Goal: Task Accomplishment & Management: Manage account settings

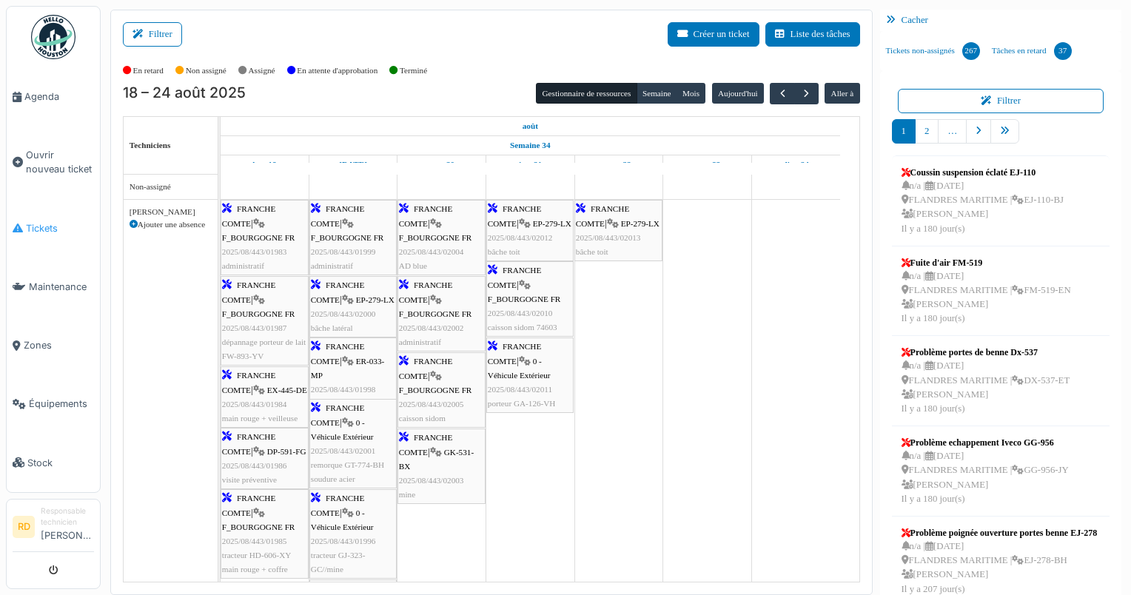
click at [44, 222] on span "Tickets" at bounding box center [60, 228] width 68 height 14
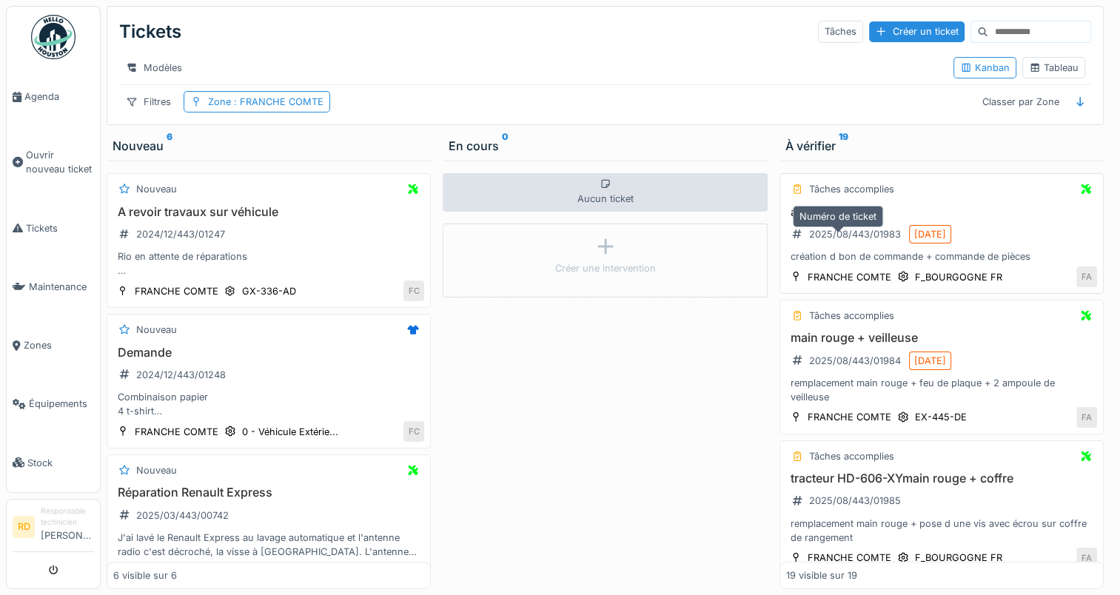
click at [853, 241] on div "2025/08/443/01983" at bounding box center [855, 234] width 92 height 14
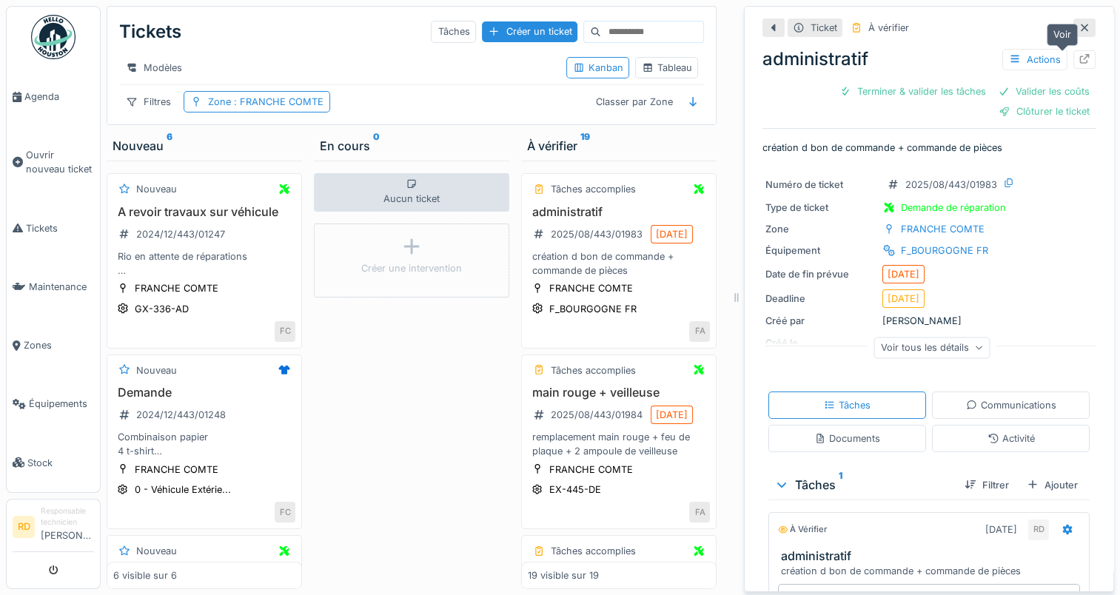
click at [1079, 55] on icon at bounding box center [1085, 59] width 12 height 10
click at [597, 458] on div "remplacement main rouge + feu de plaque + 2 ampoule de veilleuse" at bounding box center [619, 444] width 182 height 28
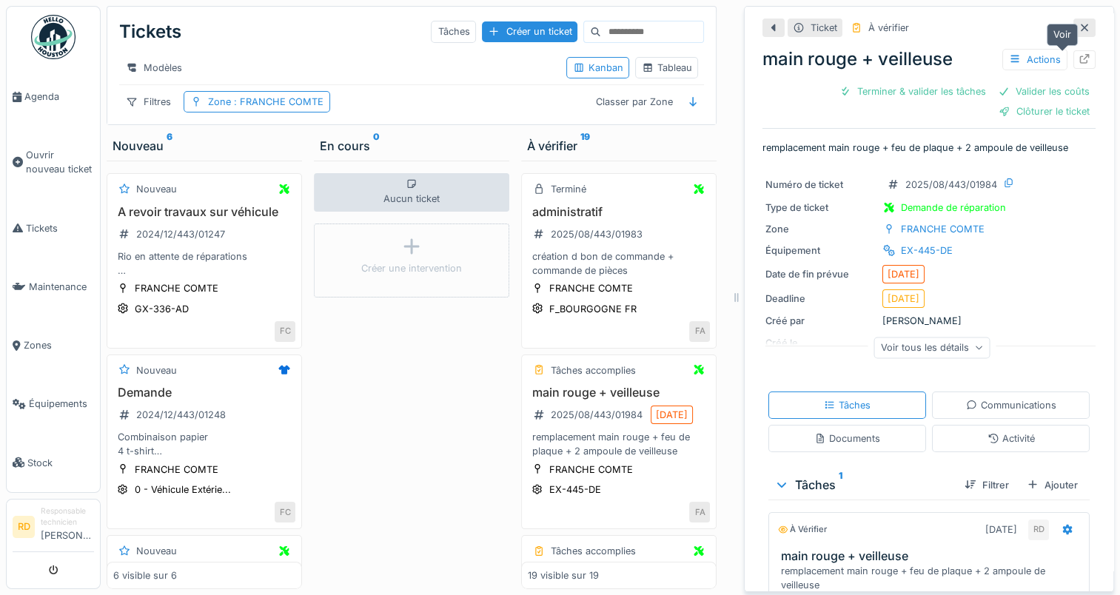
click at [1079, 59] on icon at bounding box center [1085, 59] width 12 height 10
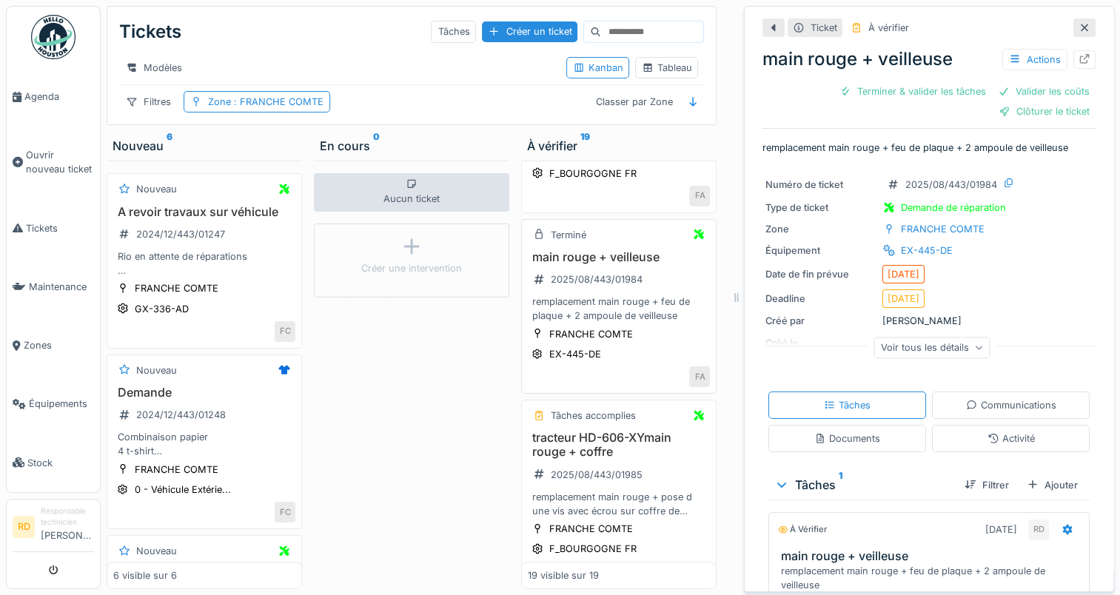
scroll to position [148, 0]
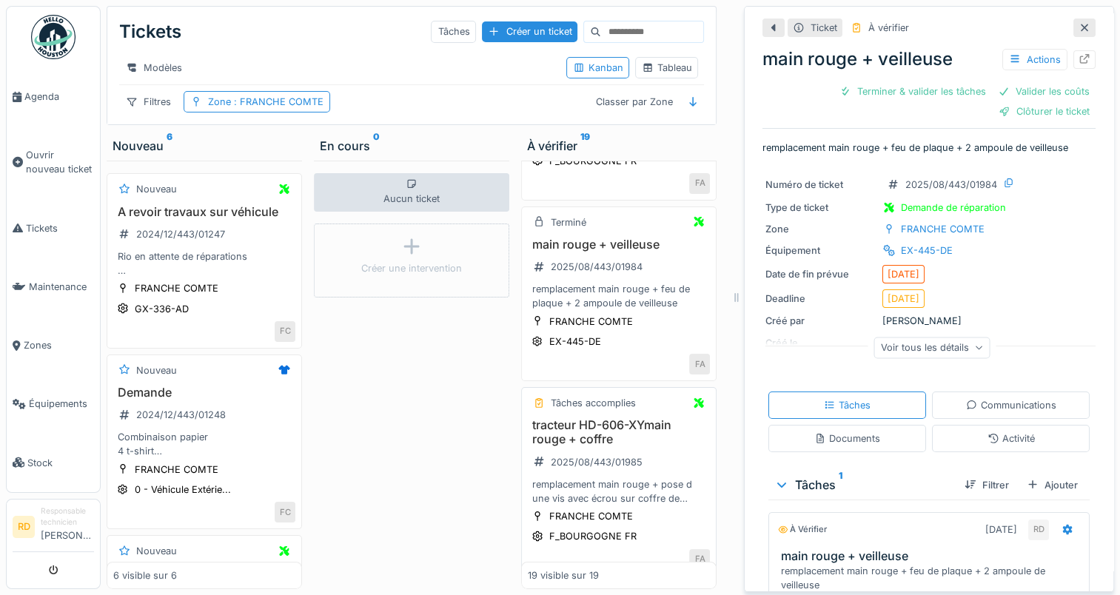
click at [591, 495] on div "remplacement main rouge + pose d une vis avec écrou sur coffre de rangement" at bounding box center [619, 491] width 182 height 28
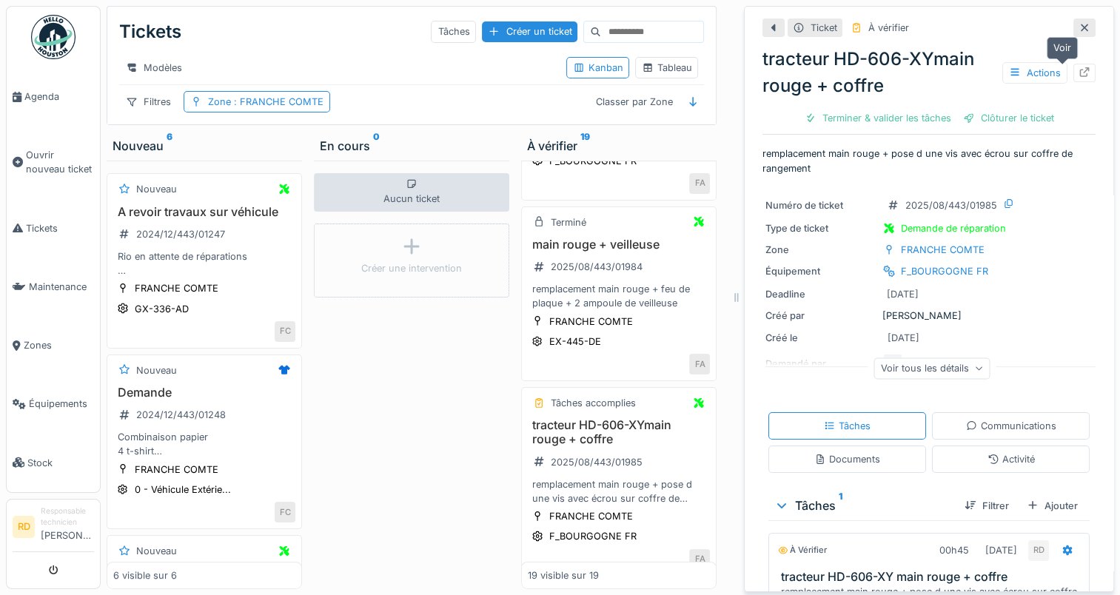
click at [1079, 70] on icon at bounding box center [1085, 72] width 12 height 10
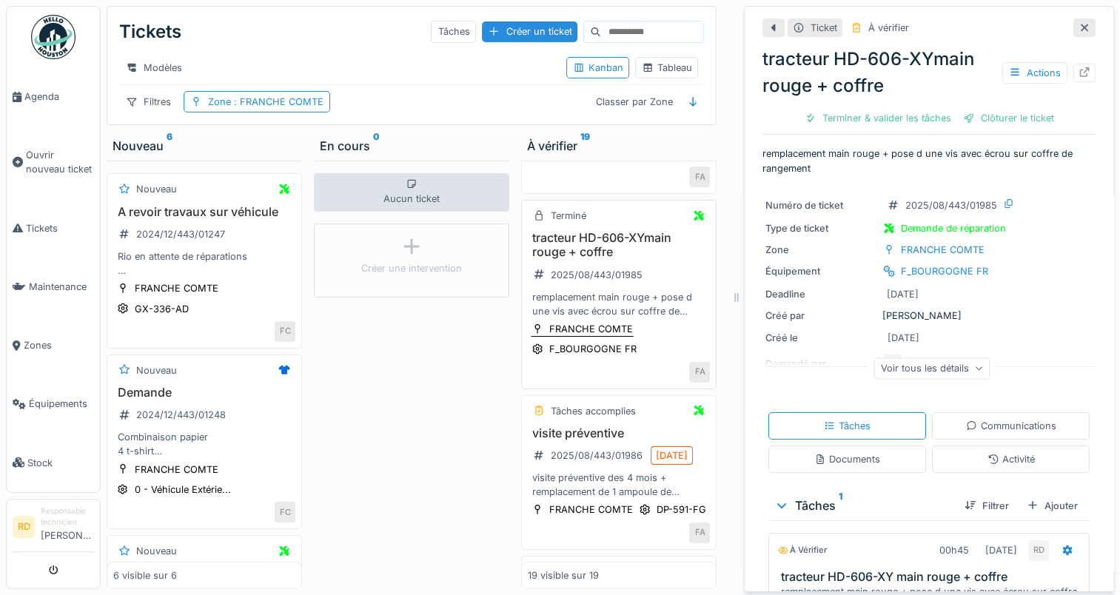
scroll to position [370, 0]
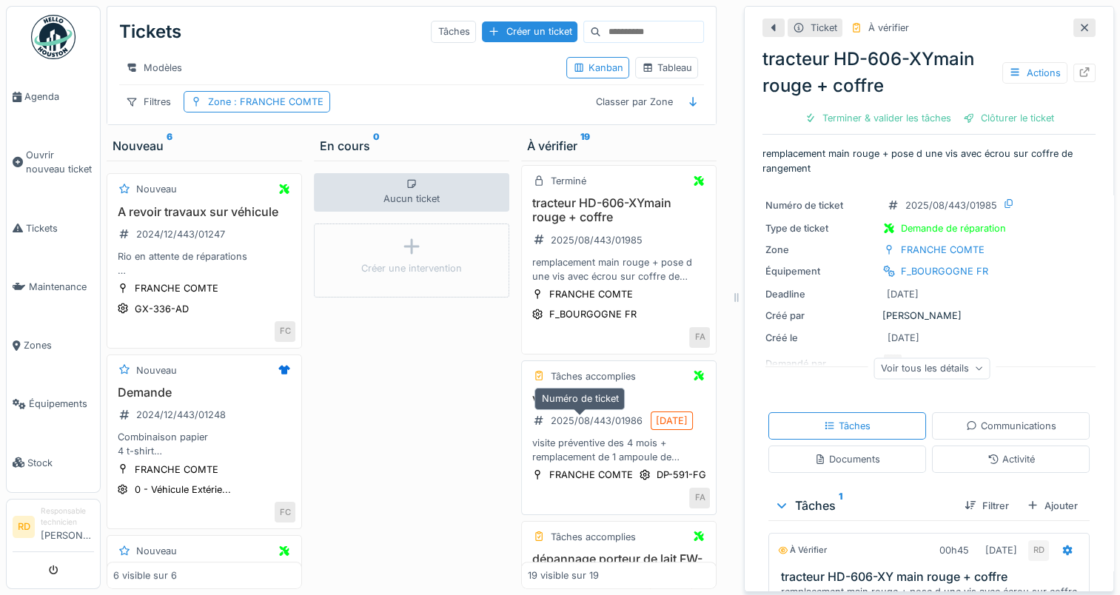
click at [593, 417] on div "2025/08/443/01986" at bounding box center [588, 421] width 120 height 19
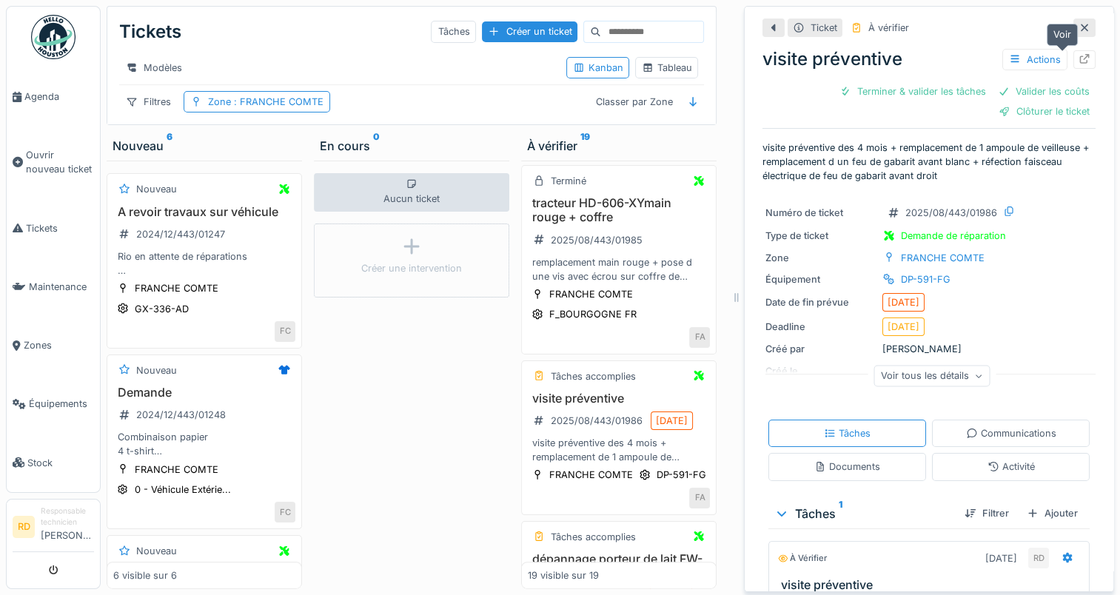
click at [1079, 56] on icon at bounding box center [1085, 59] width 12 height 10
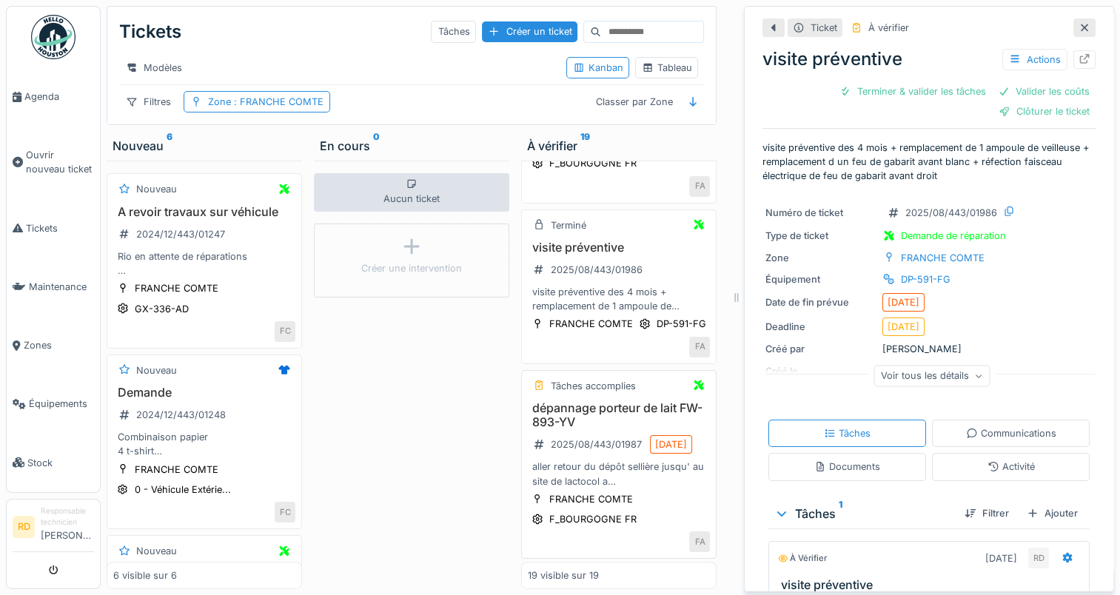
scroll to position [592, 0]
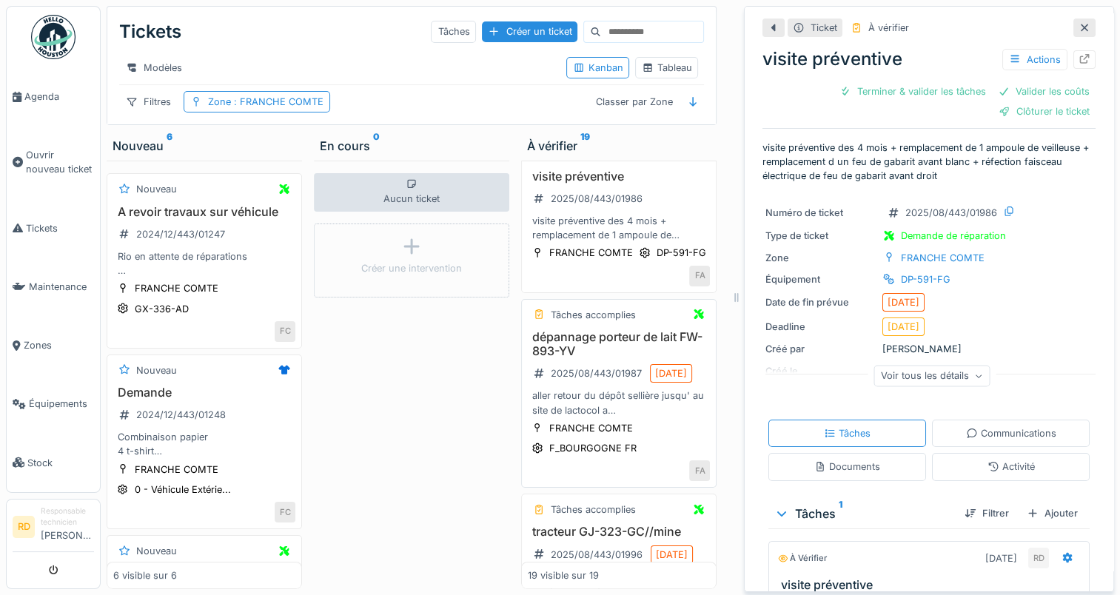
click at [598, 417] on div "aller retour du dépôt sellière jusqu' au site de lactocol a saint martin du mon…" at bounding box center [619, 403] width 182 height 28
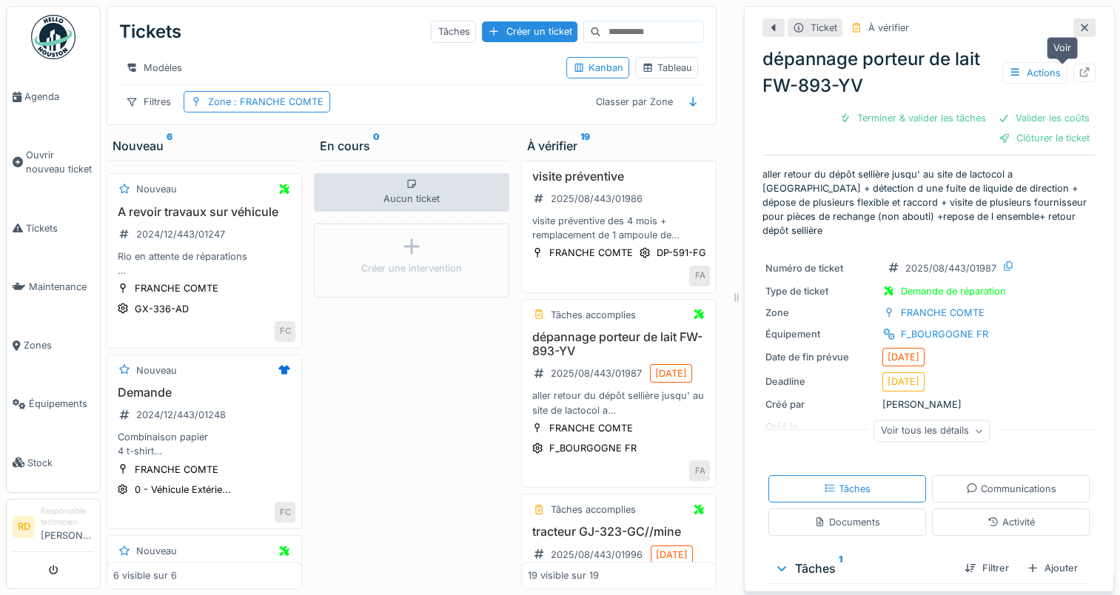
click at [1080, 72] on icon at bounding box center [1085, 72] width 10 height 10
click at [37, 95] on span "Agenda" at bounding box center [59, 97] width 70 height 14
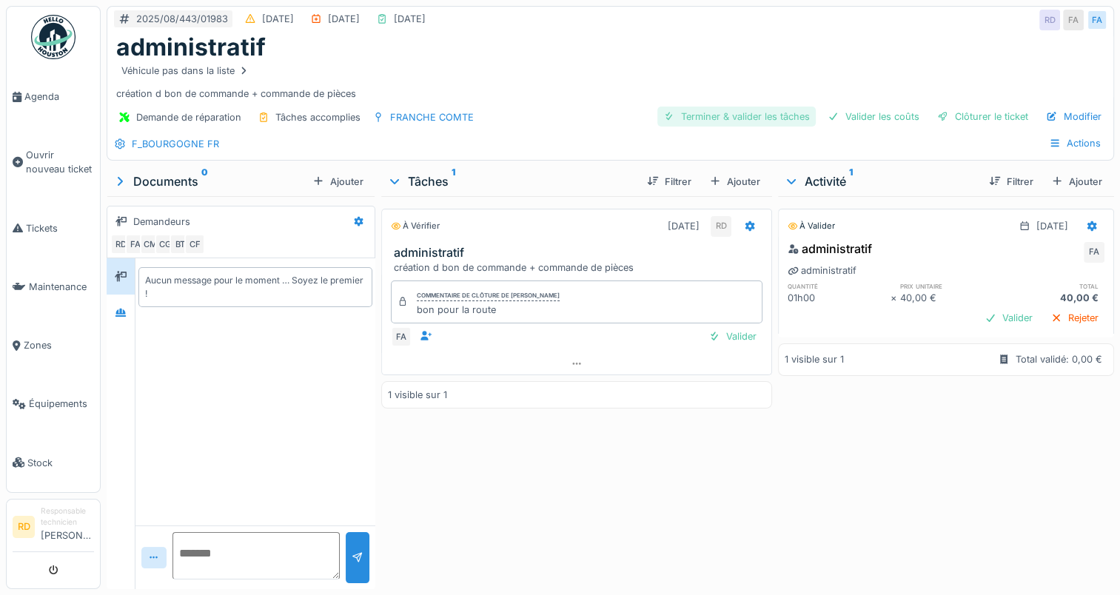
click at [754, 116] on div "Terminer & valider les tâches" at bounding box center [736, 117] width 158 height 20
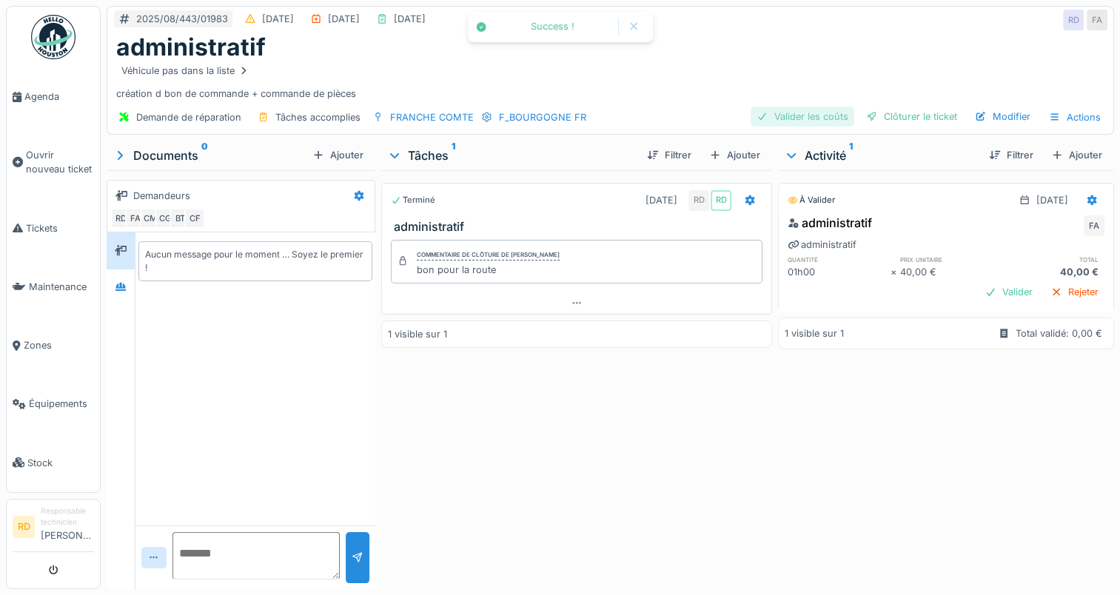
click at [811, 117] on div "Valider les coûts" at bounding box center [803, 117] width 104 height 20
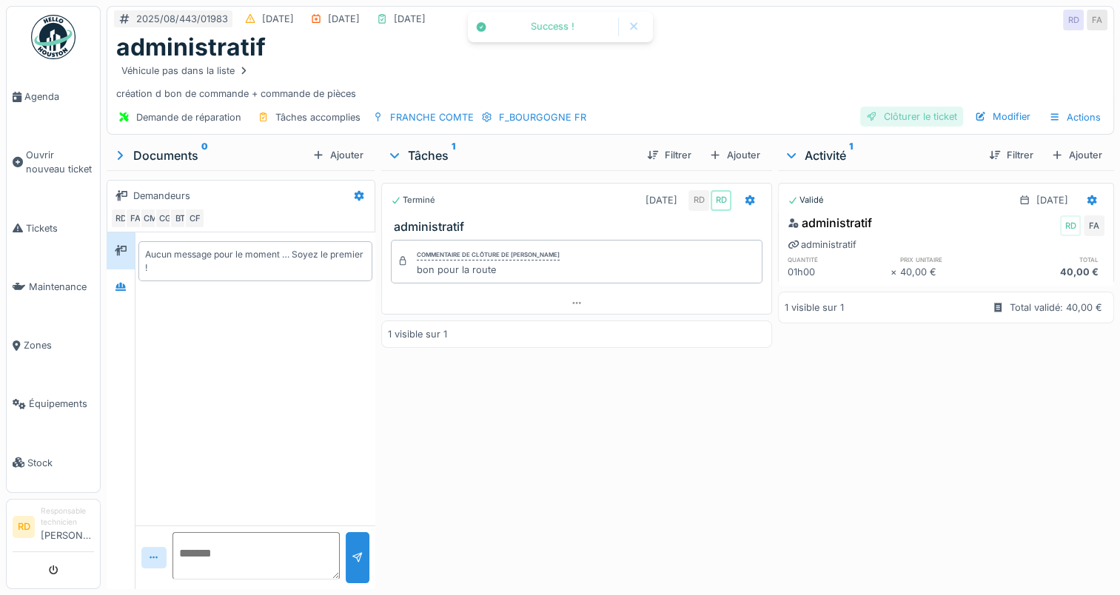
click at [891, 116] on div "Clôturer le ticket" at bounding box center [911, 117] width 103 height 20
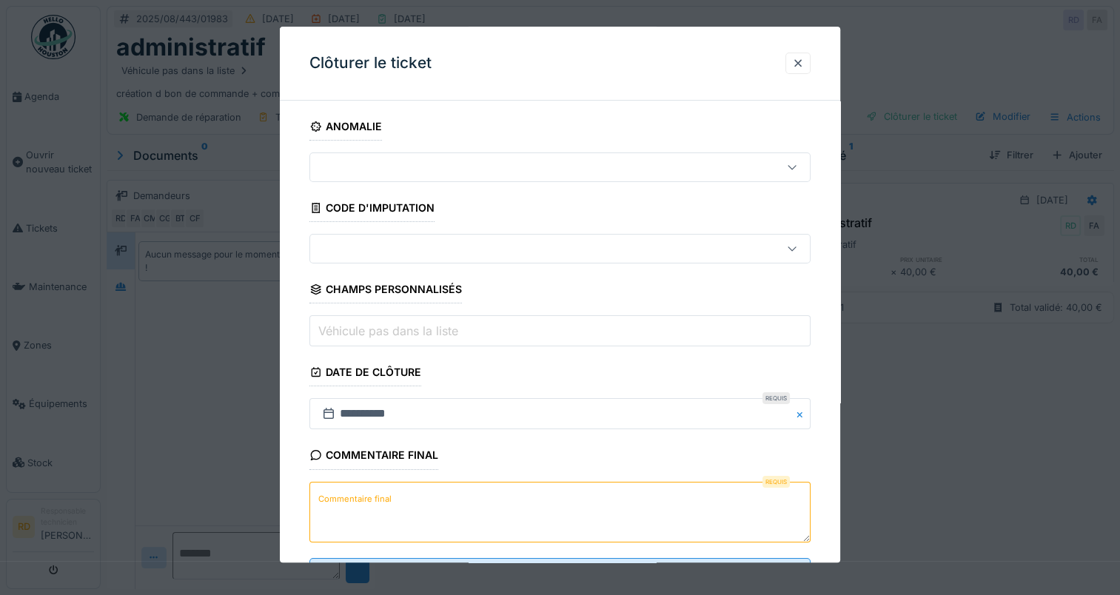
click at [393, 501] on textarea "Commentaire final" at bounding box center [559, 512] width 501 height 61
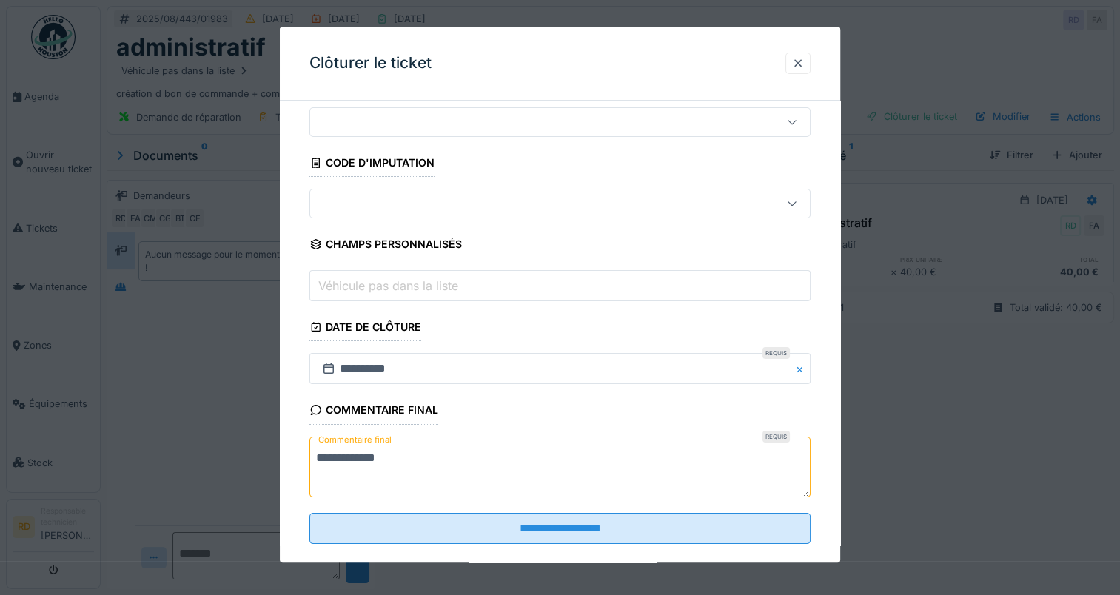
scroll to position [65, 0]
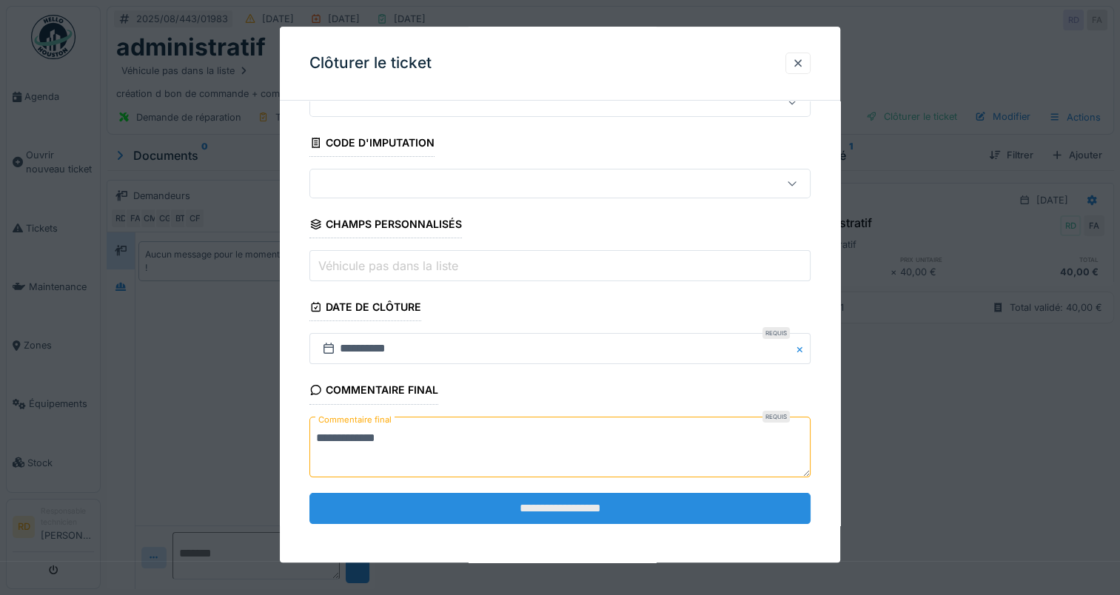
type textarea "**********"
click at [461, 506] on input "**********" at bounding box center [559, 508] width 501 height 31
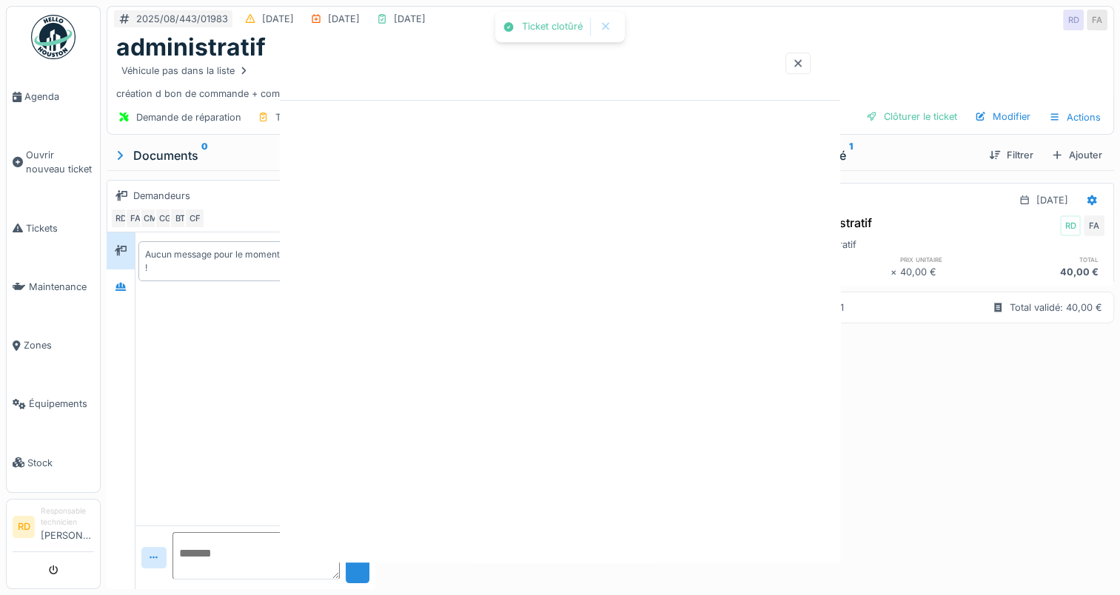
scroll to position [0, 0]
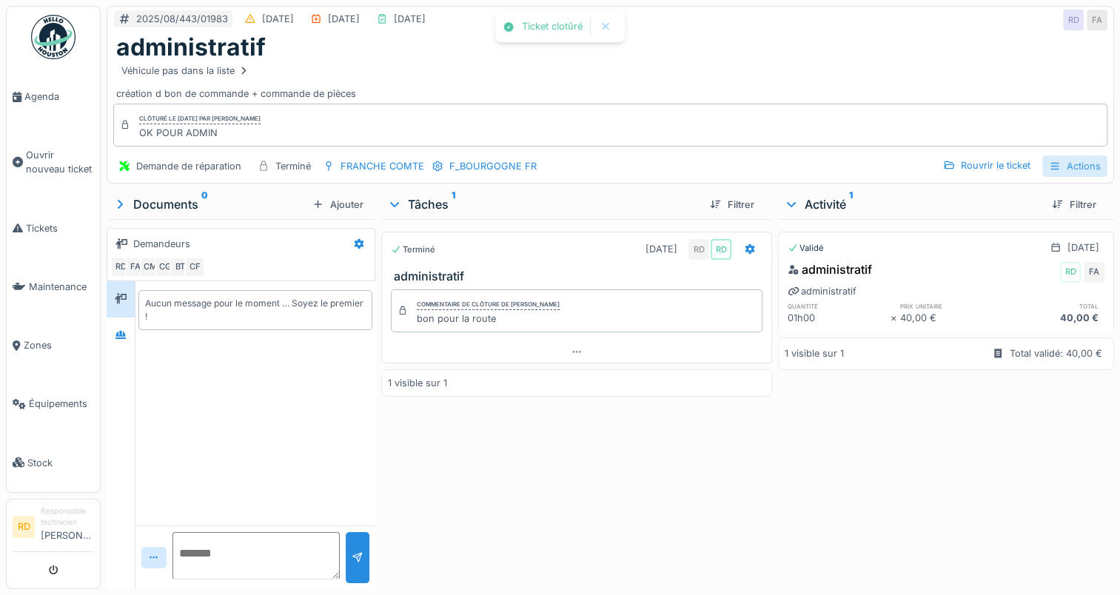
click at [1061, 163] on div "Actions" at bounding box center [1074, 165] width 65 height 21
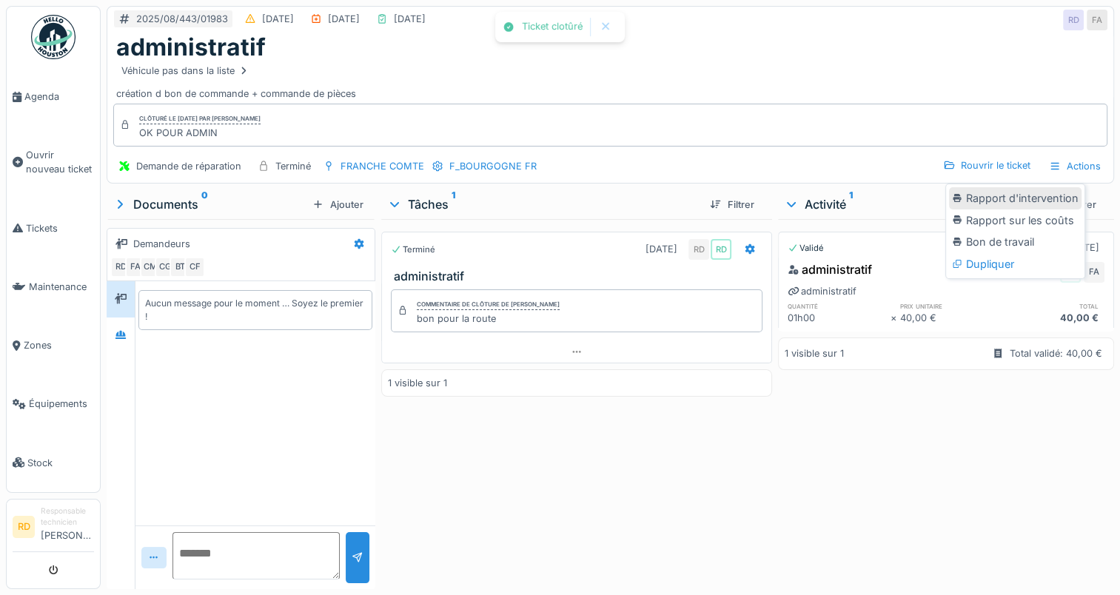
click at [998, 201] on div "Rapport d'intervention" at bounding box center [1015, 198] width 133 height 22
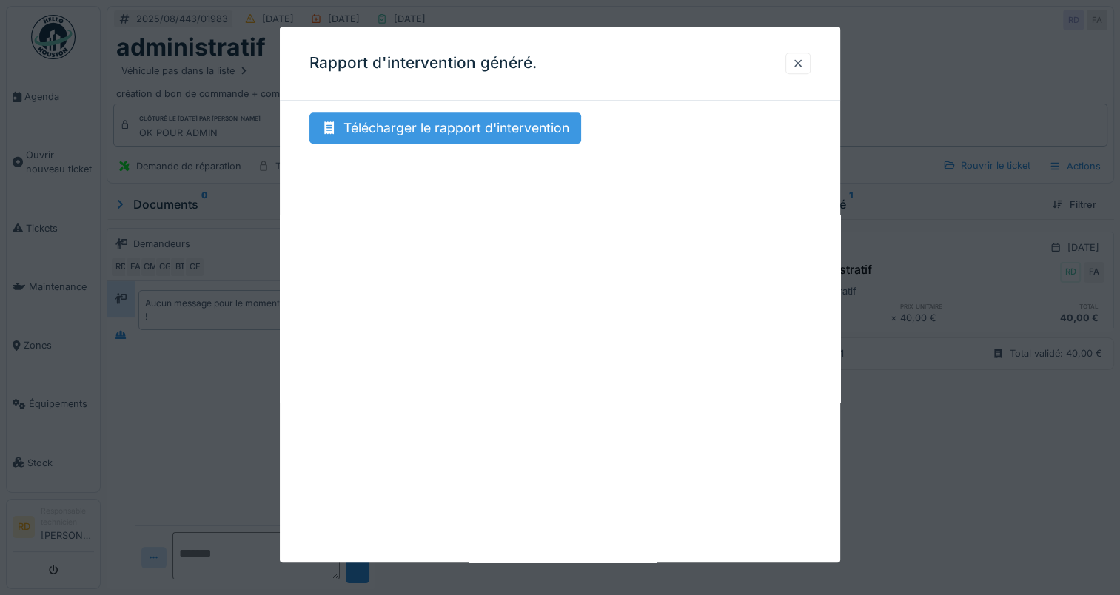
click at [435, 124] on div "Télécharger le rapport d'intervention" at bounding box center [445, 128] width 272 height 31
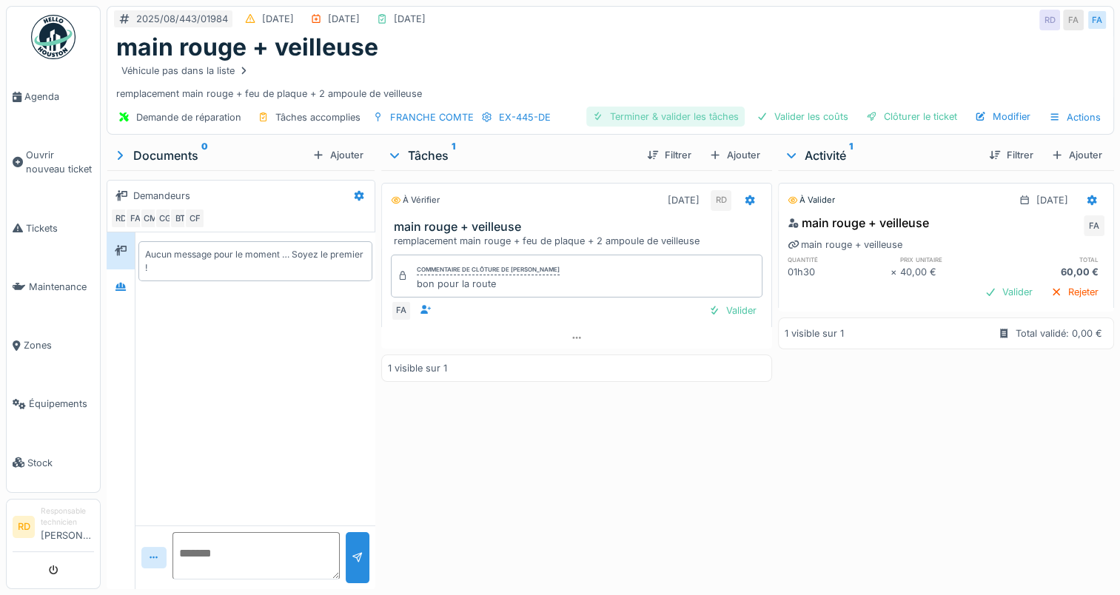
click at [651, 118] on div "Terminer & valider les tâches" at bounding box center [665, 117] width 158 height 20
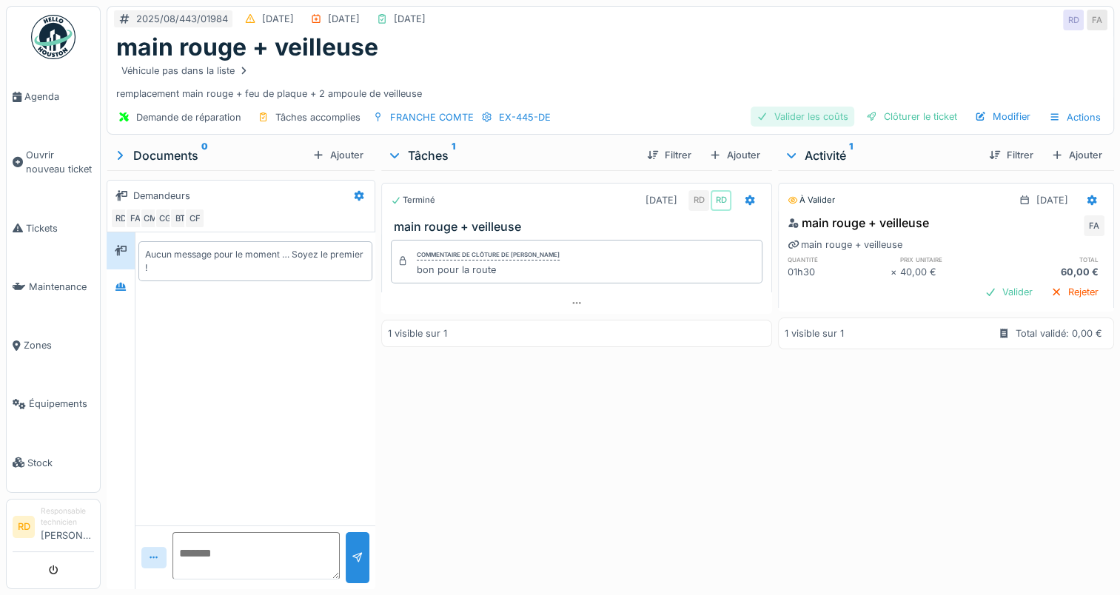
click at [796, 111] on div "Valider les coûts" at bounding box center [803, 117] width 104 height 20
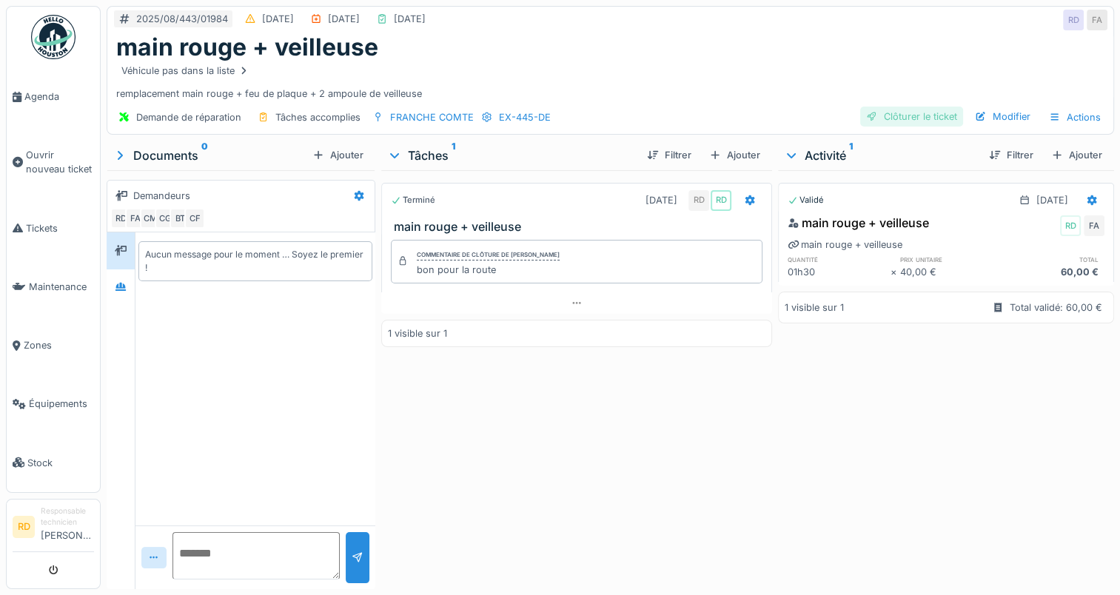
click at [909, 116] on div "Clôturer le ticket" at bounding box center [911, 117] width 103 height 20
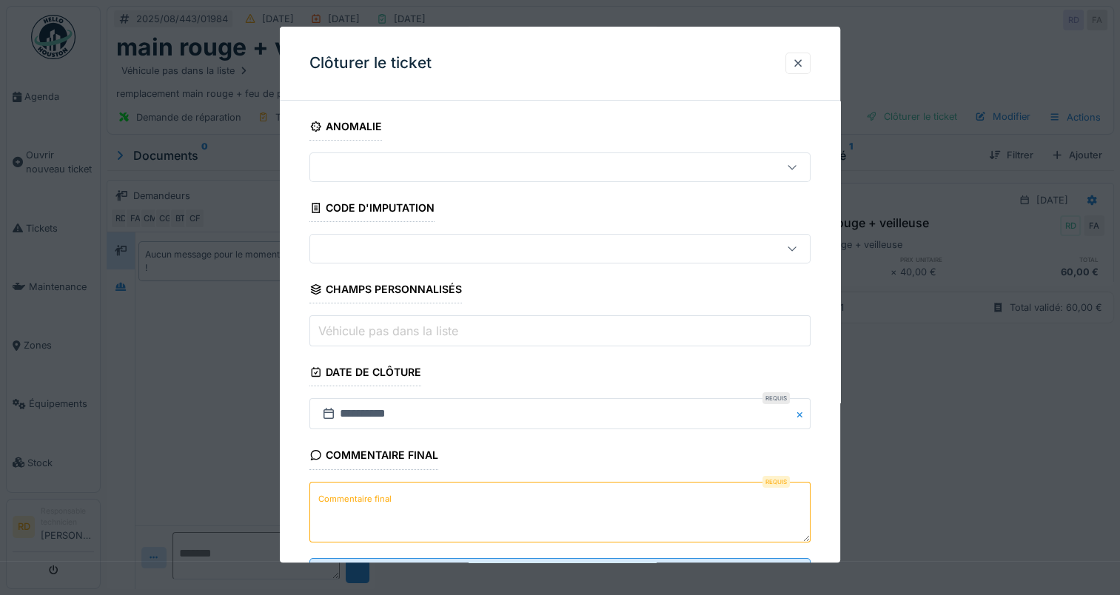
click at [358, 497] on label "Commentaire final" at bounding box center [354, 499] width 79 height 19
click at [358, 497] on textarea "Commentaire final" at bounding box center [559, 512] width 501 height 61
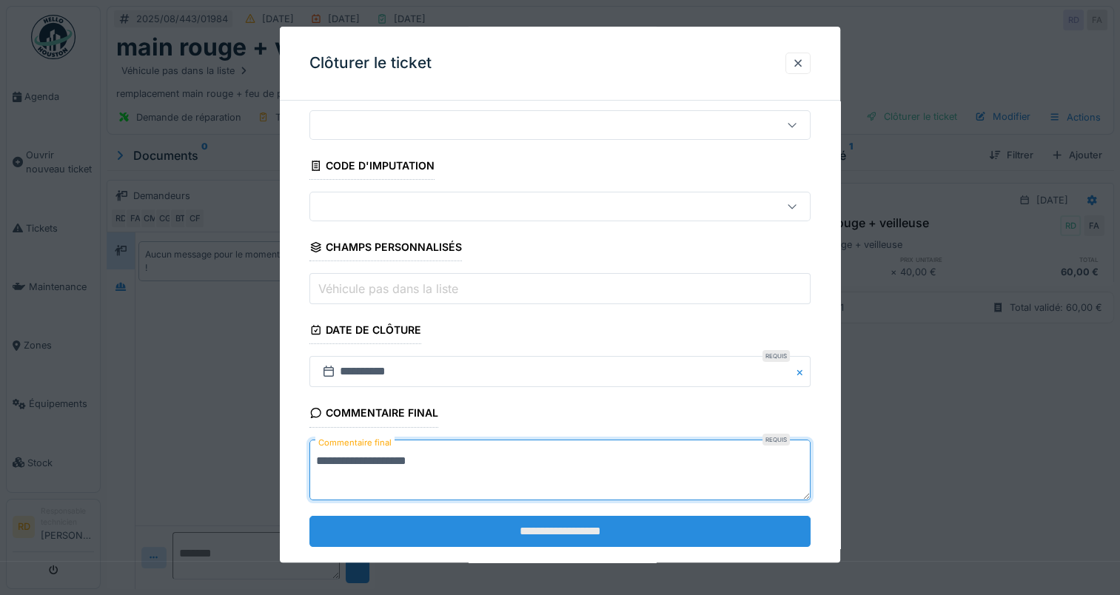
scroll to position [65, 0]
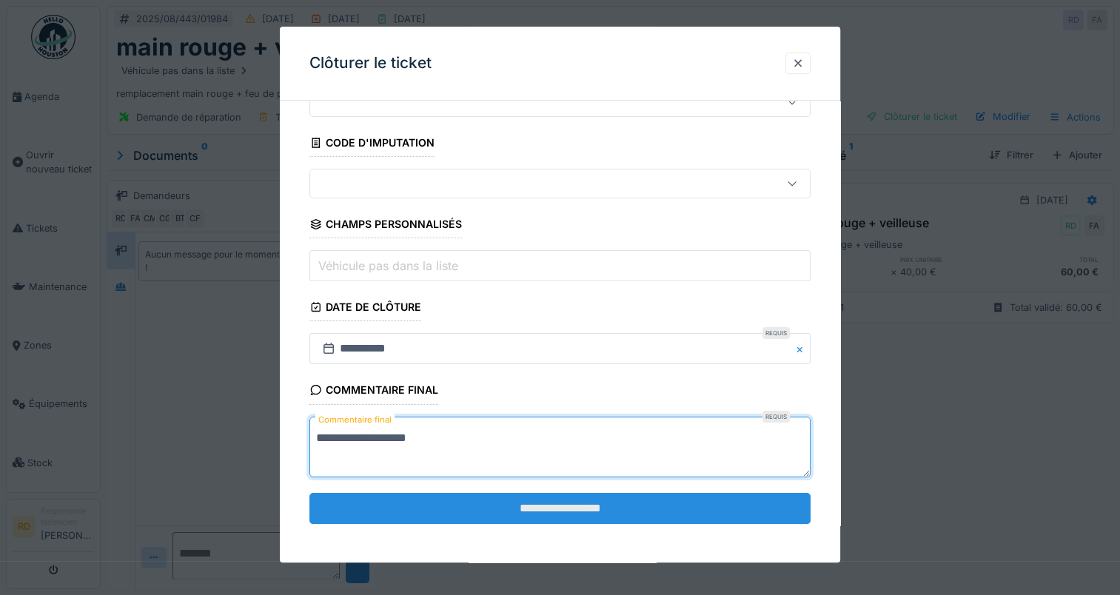
type textarea "**********"
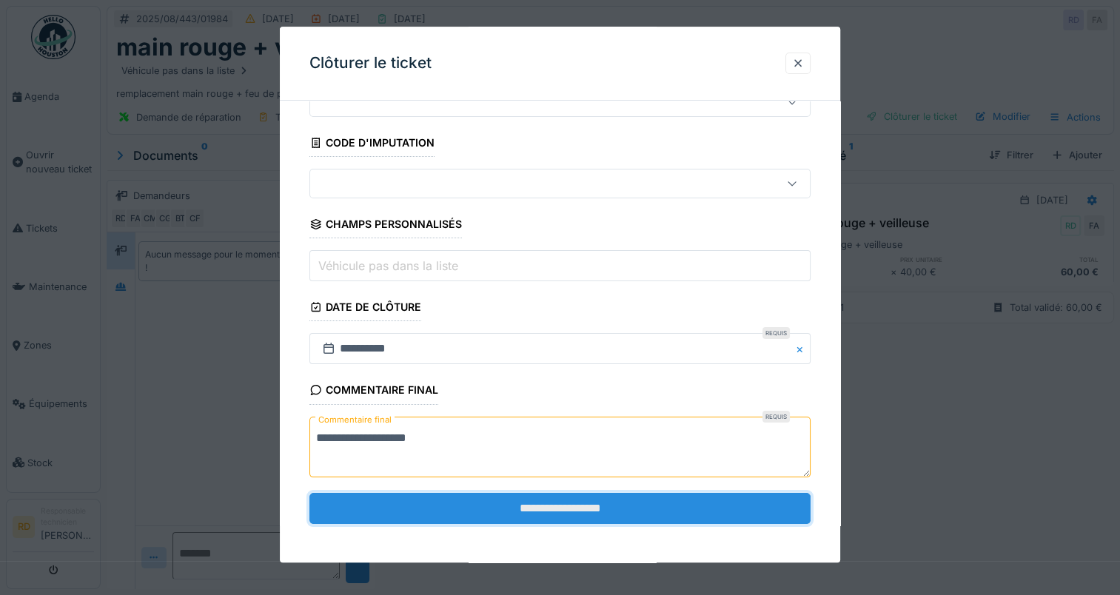
click at [515, 497] on input "**********" at bounding box center [559, 508] width 501 height 31
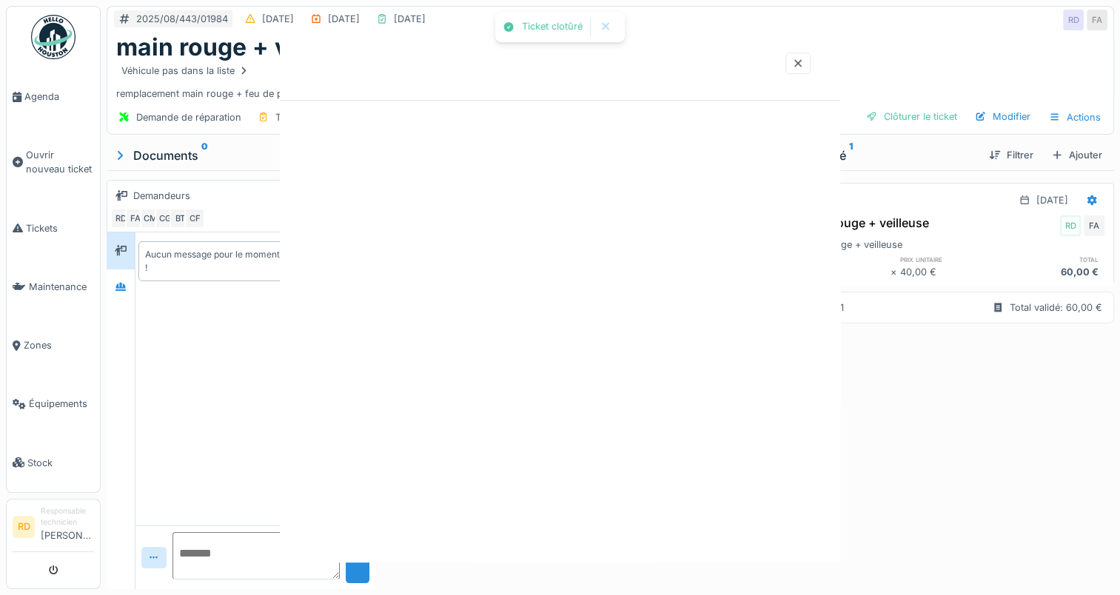
scroll to position [0, 0]
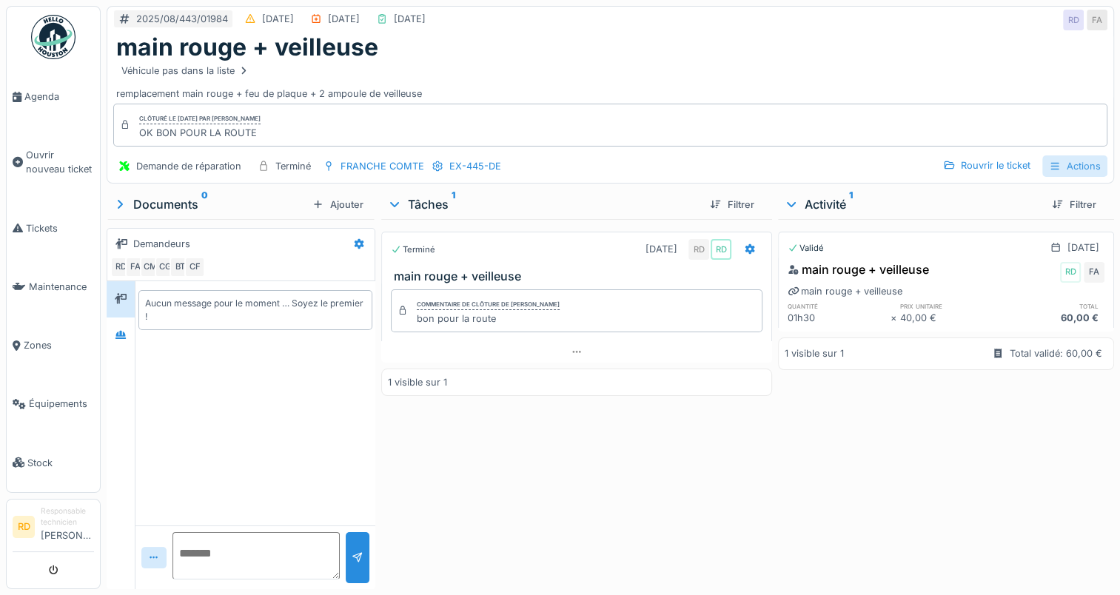
click at [1062, 166] on div "Actions" at bounding box center [1074, 165] width 65 height 21
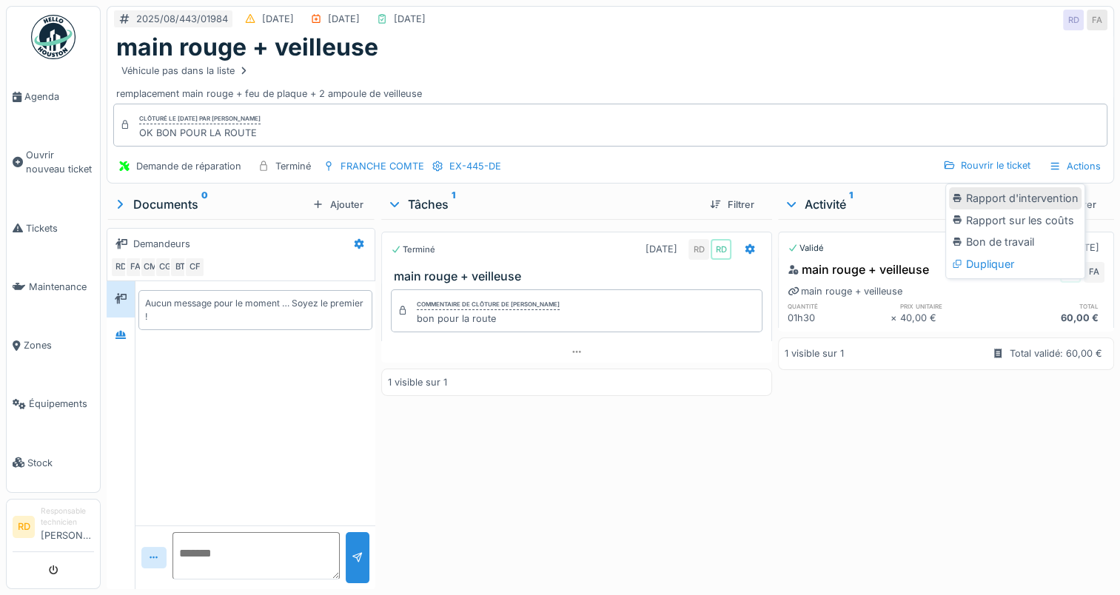
click at [1021, 192] on div "Rapport d'intervention" at bounding box center [1015, 198] width 133 height 22
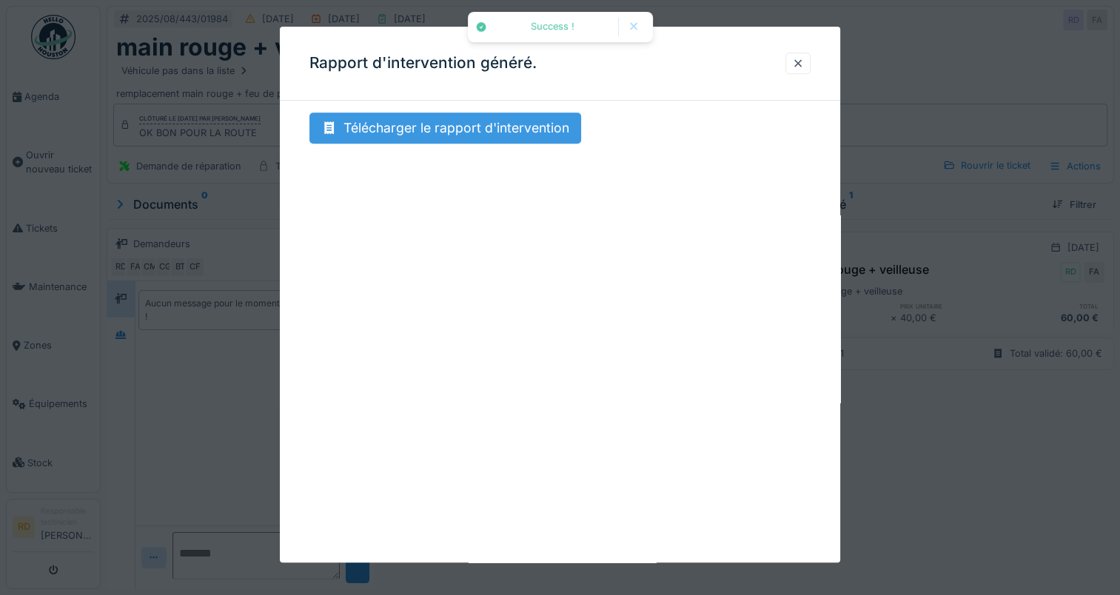
click at [449, 130] on div "Télécharger le rapport d'intervention" at bounding box center [445, 128] width 272 height 31
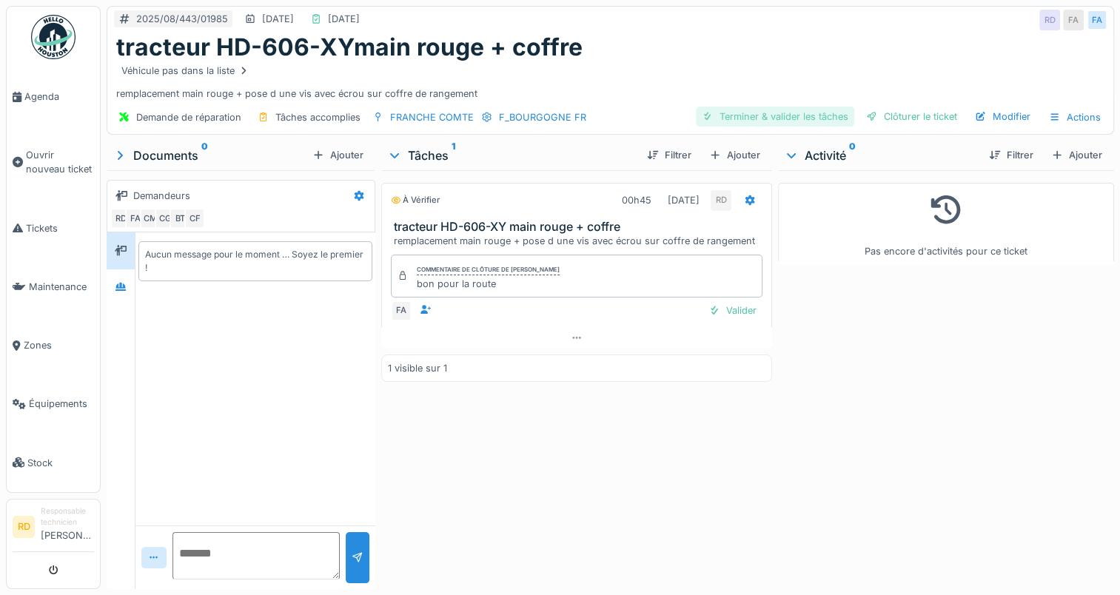
click at [742, 113] on div "Terminer & valider les tâches" at bounding box center [775, 117] width 158 height 20
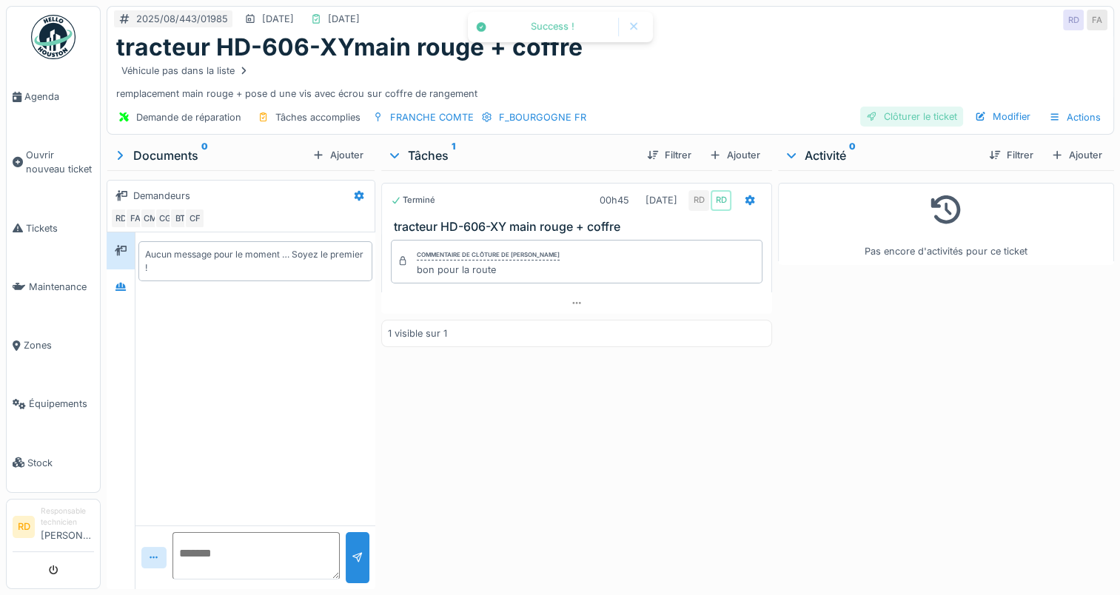
click at [896, 115] on div "Clôturer le ticket" at bounding box center [911, 117] width 103 height 20
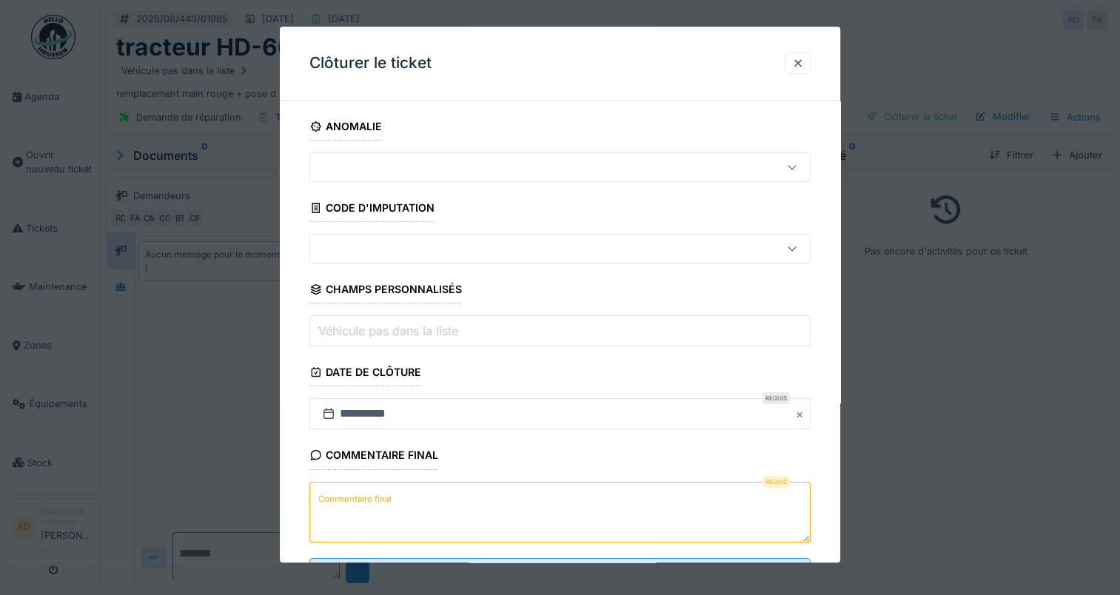
click at [381, 492] on label "Commentaire final" at bounding box center [354, 499] width 79 height 19
click at [381, 492] on textarea "Commentaire final" at bounding box center [559, 512] width 501 height 61
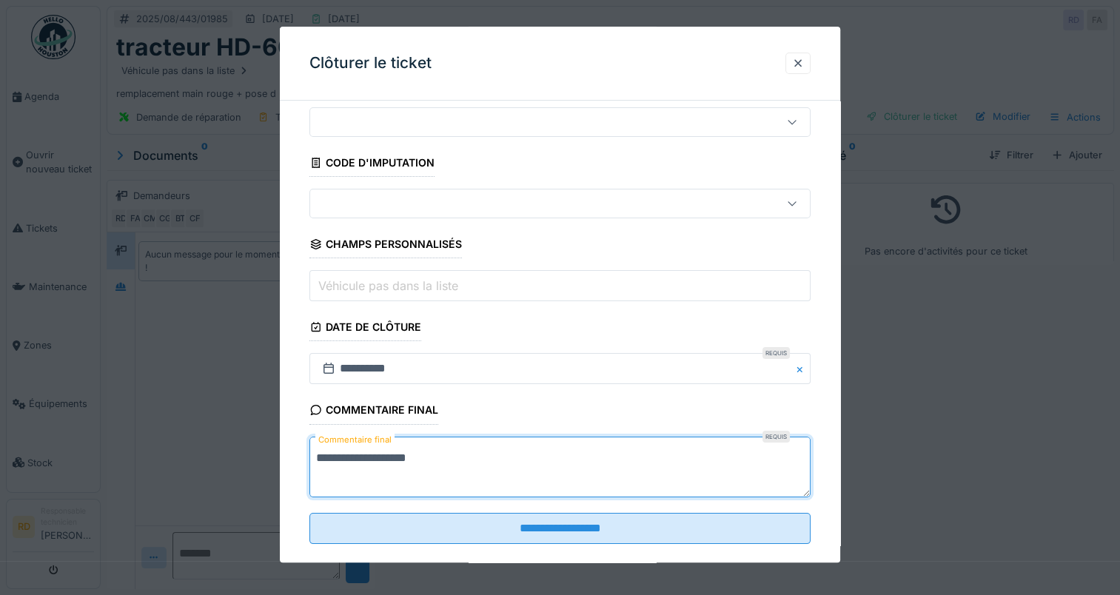
scroll to position [65, 0]
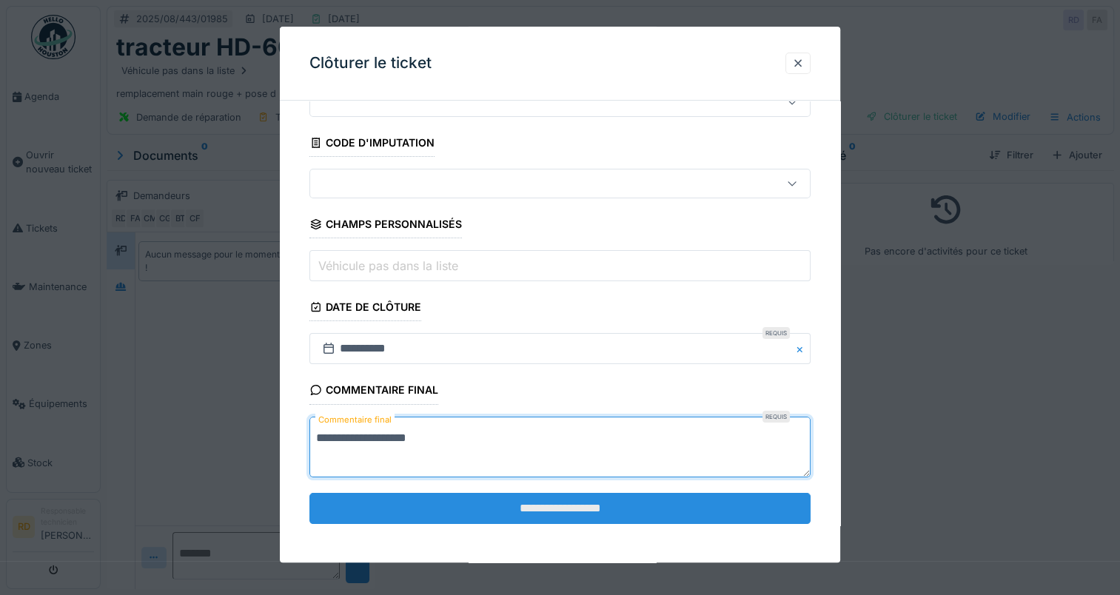
type textarea "**********"
click at [486, 502] on input "**********" at bounding box center [559, 508] width 501 height 31
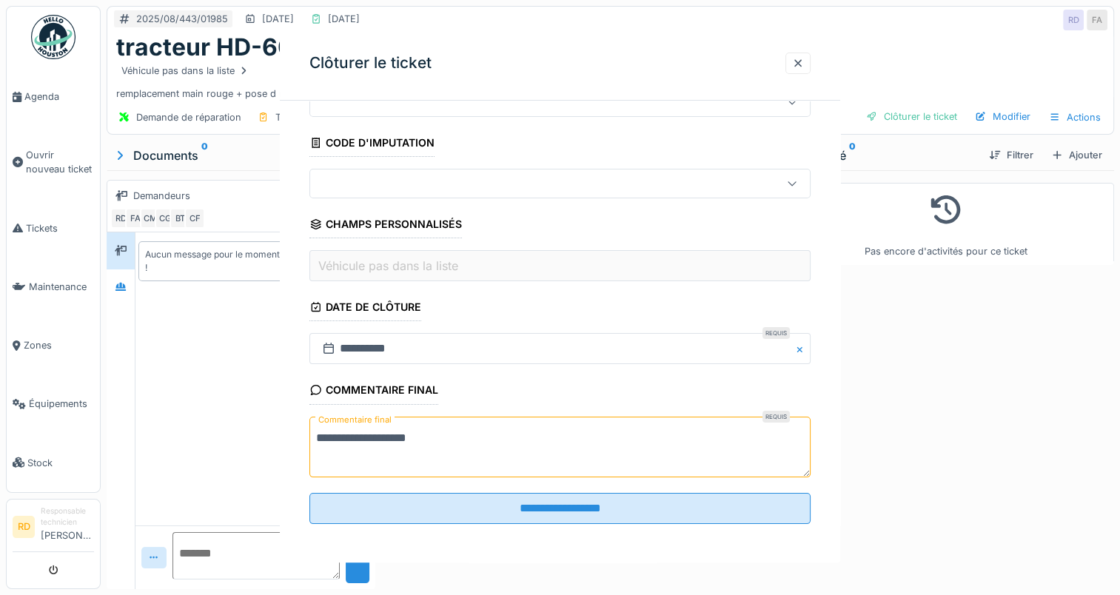
scroll to position [0, 0]
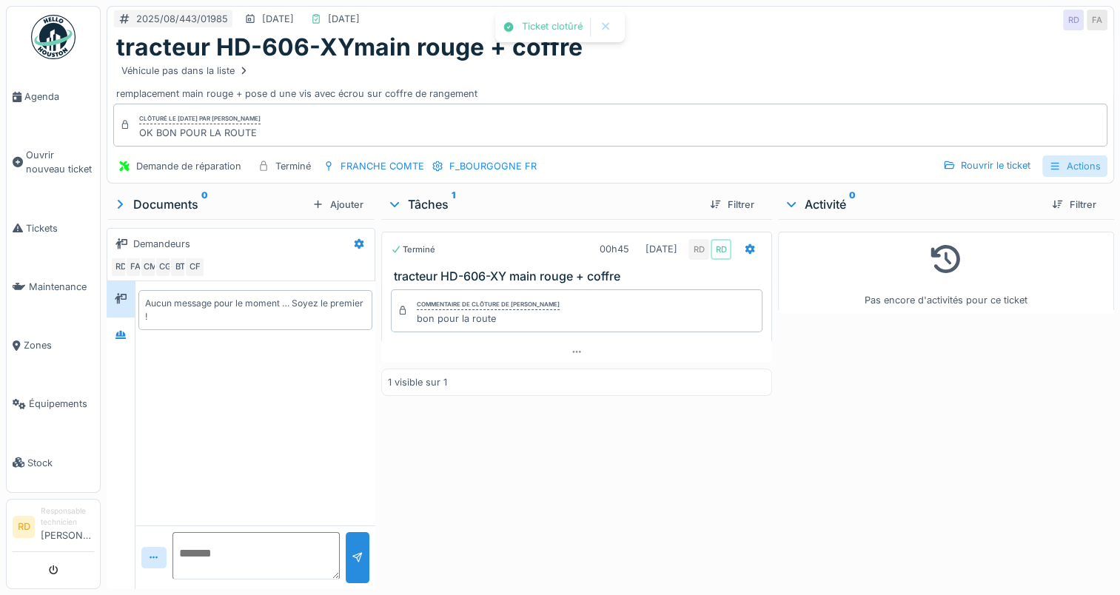
click at [1072, 166] on div "Actions" at bounding box center [1074, 165] width 65 height 21
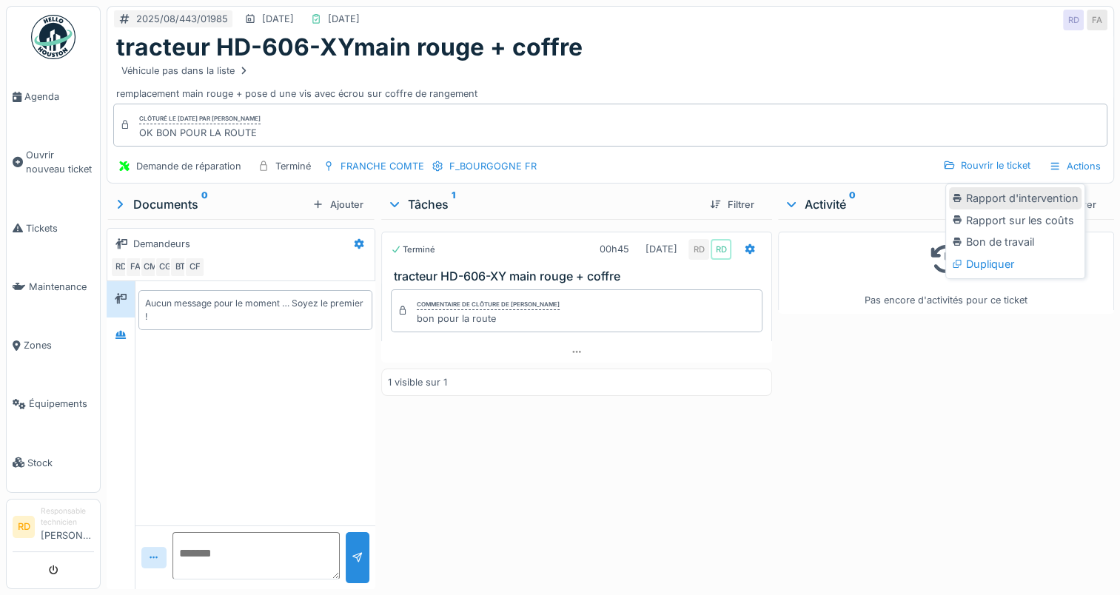
click at [980, 201] on div "Rapport d'intervention" at bounding box center [1015, 198] width 133 height 22
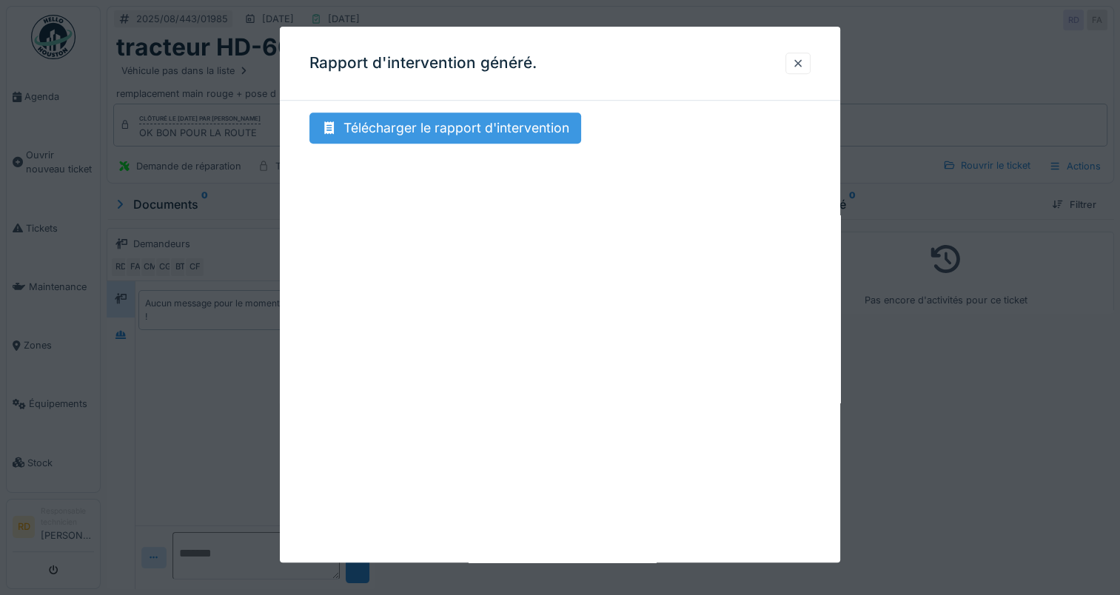
click at [404, 130] on div "Télécharger le rapport d'intervention" at bounding box center [445, 128] width 272 height 31
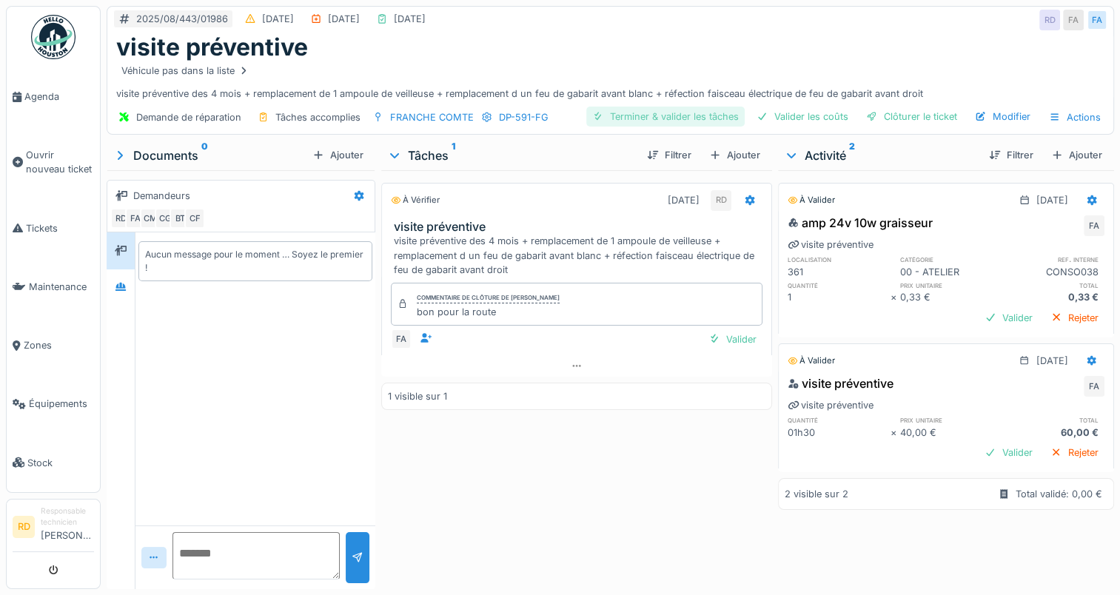
click at [650, 115] on div "Terminer & valider les tâches" at bounding box center [665, 117] width 158 height 20
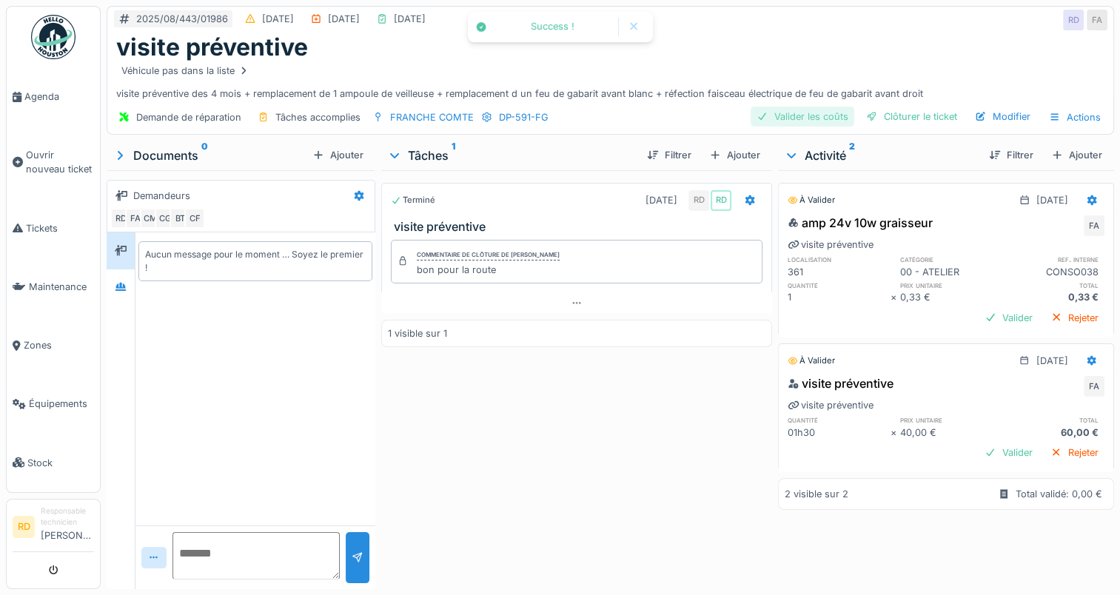
click at [790, 113] on div "Valider les coûts" at bounding box center [803, 117] width 104 height 20
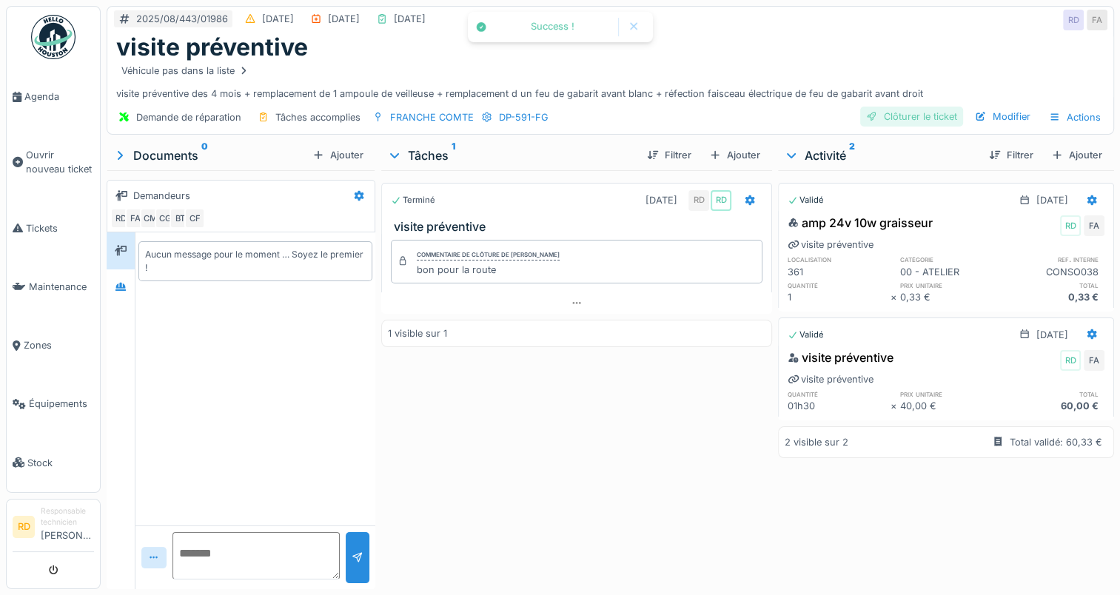
click at [891, 118] on div "Clôturer le ticket" at bounding box center [911, 117] width 103 height 20
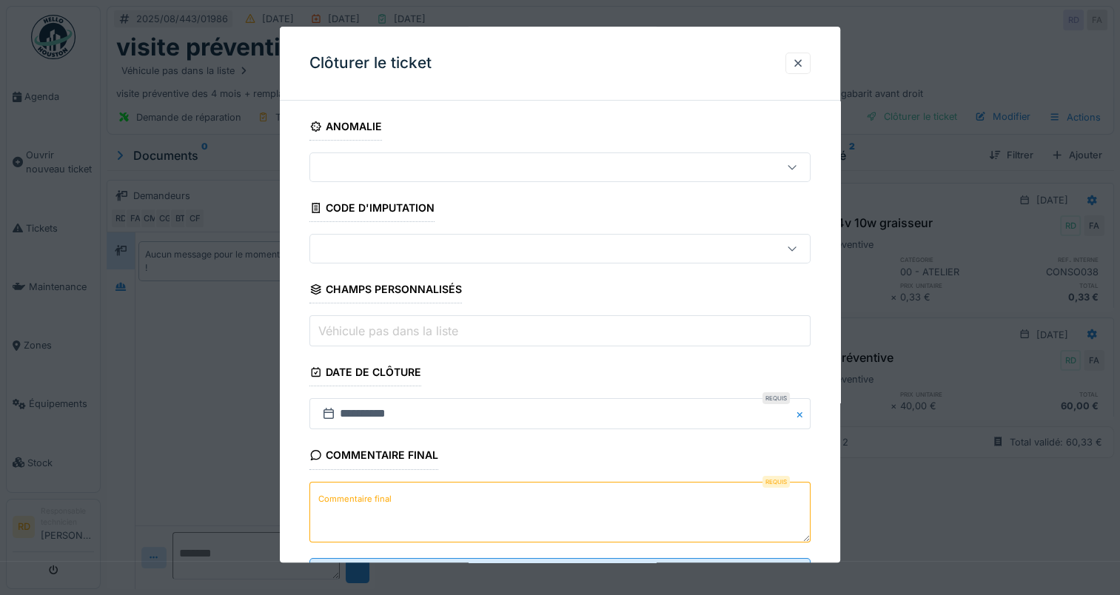
click at [361, 500] on label "Commentaire final" at bounding box center [354, 499] width 79 height 19
click at [361, 500] on textarea "Commentaire final" at bounding box center [559, 512] width 501 height 61
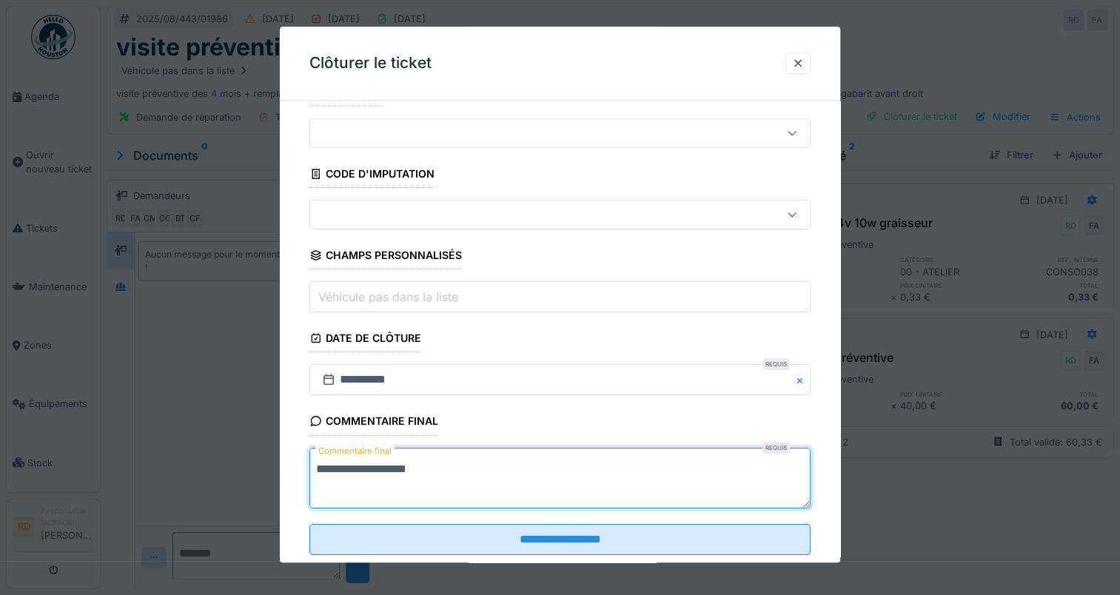
scroll to position [65, 0]
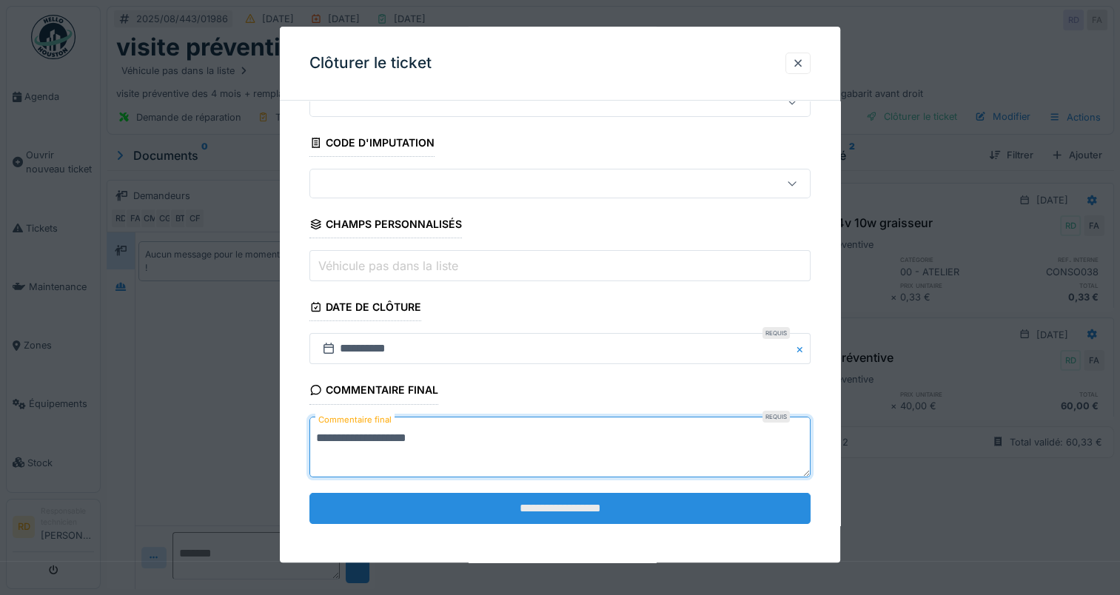
type textarea "**********"
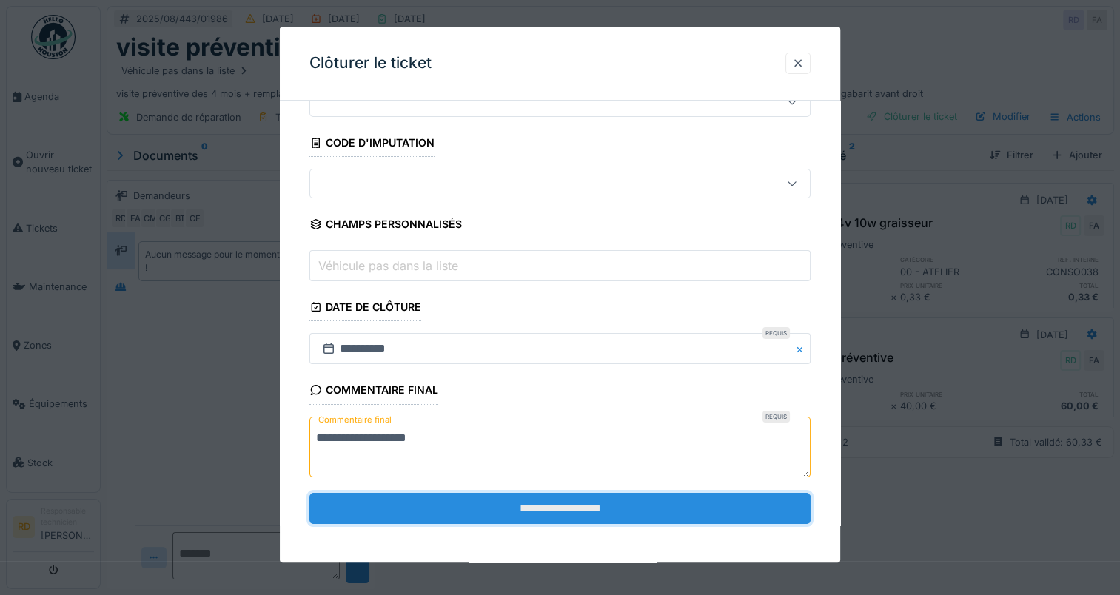
click at [471, 503] on input "**********" at bounding box center [559, 508] width 501 height 31
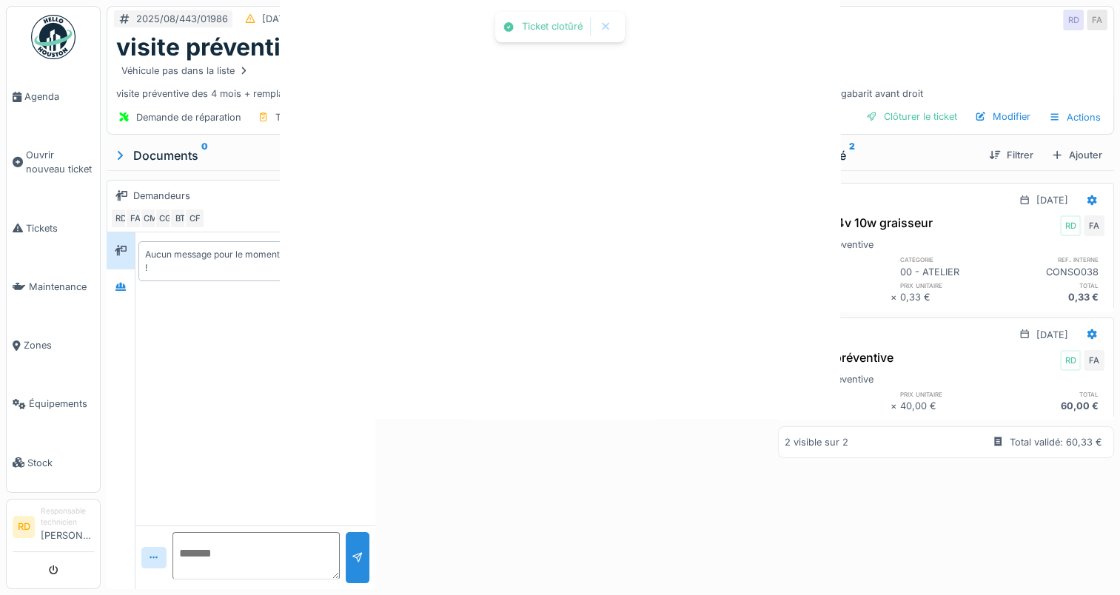
scroll to position [0, 0]
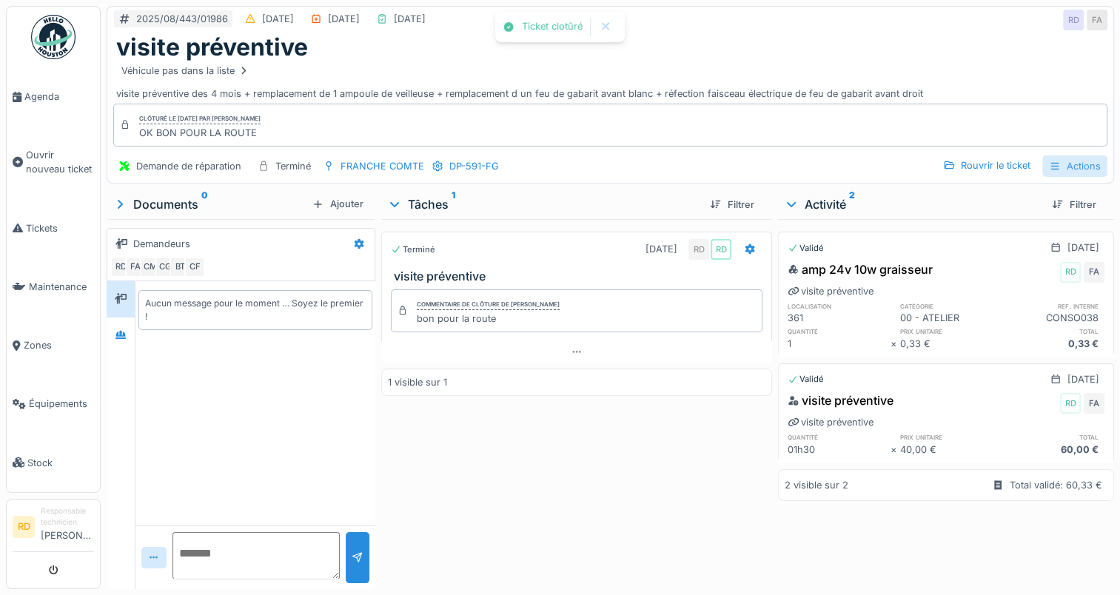
click at [1060, 169] on div "Actions" at bounding box center [1074, 165] width 65 height 21
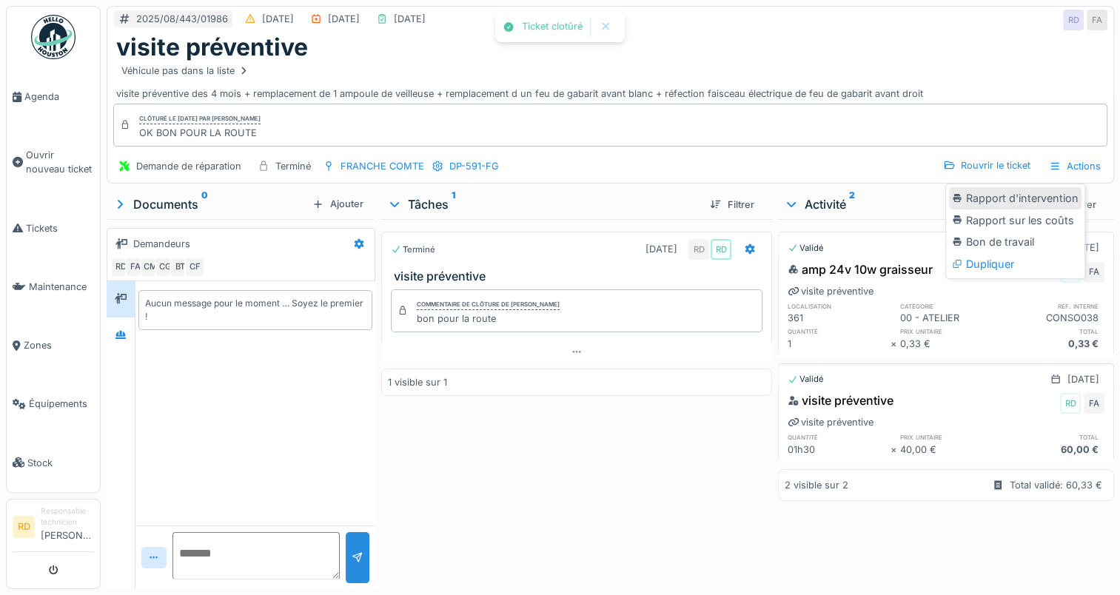
click at [1021, 201] on div "Rapport d'intervention" at bounding box center [1015, 198] width 133 height 22
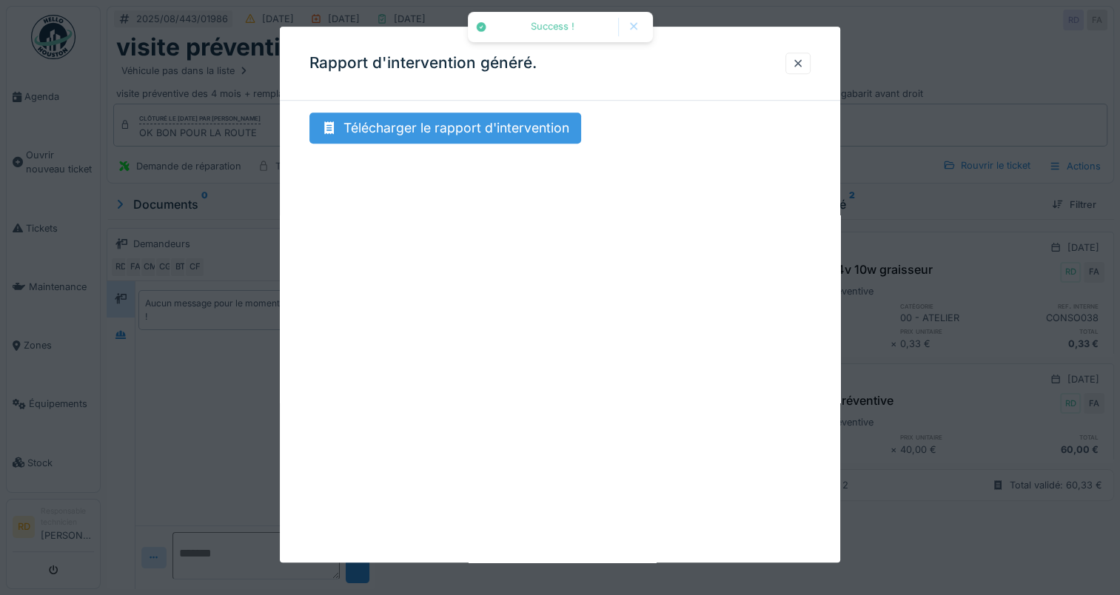
click at [433, 127] on div "Télécharger le rapport d'intervention" at bounding box center [445, 128] width 272 height 31
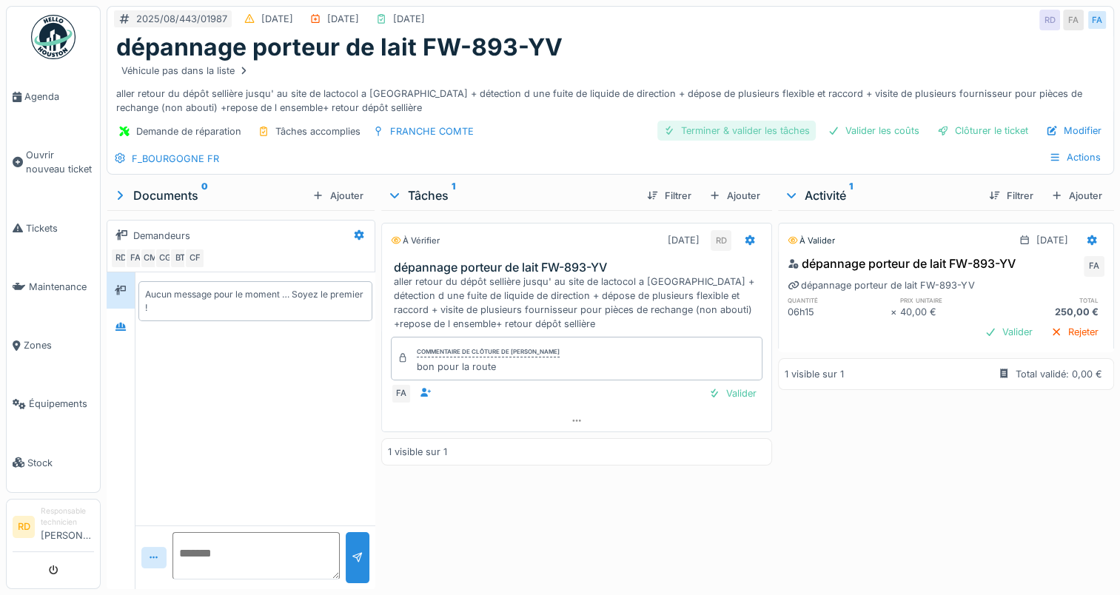
click at [708, 127] on div "Terminer & valider les tâches" at bounding box center [736, 131] width 158 height 20
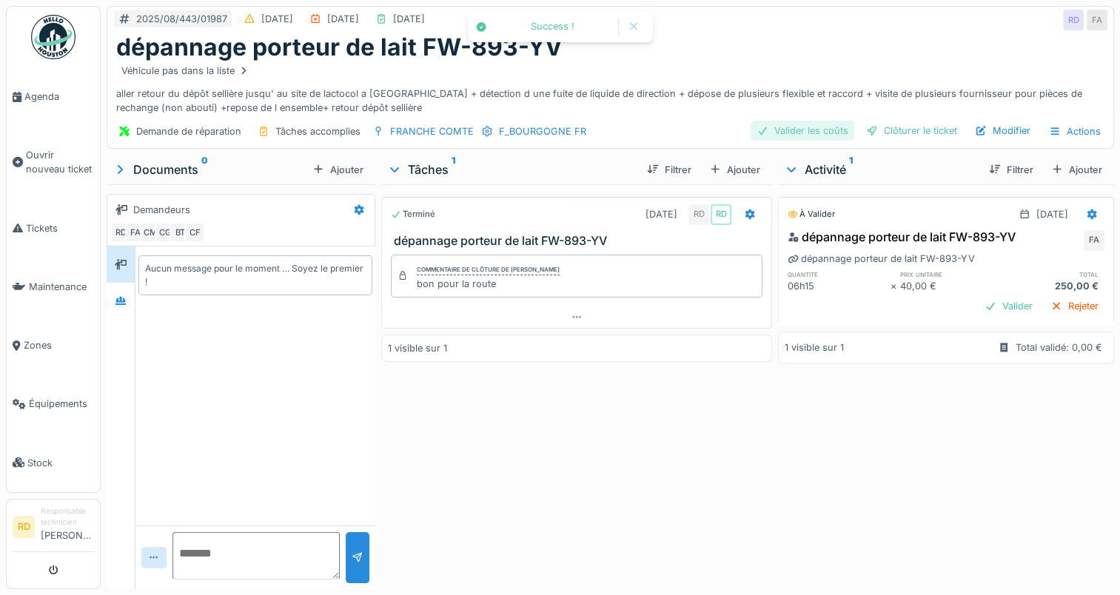
click at [800, 133] on div "Valider les coûts" at bounding box center [803, 131] width 104 height 20
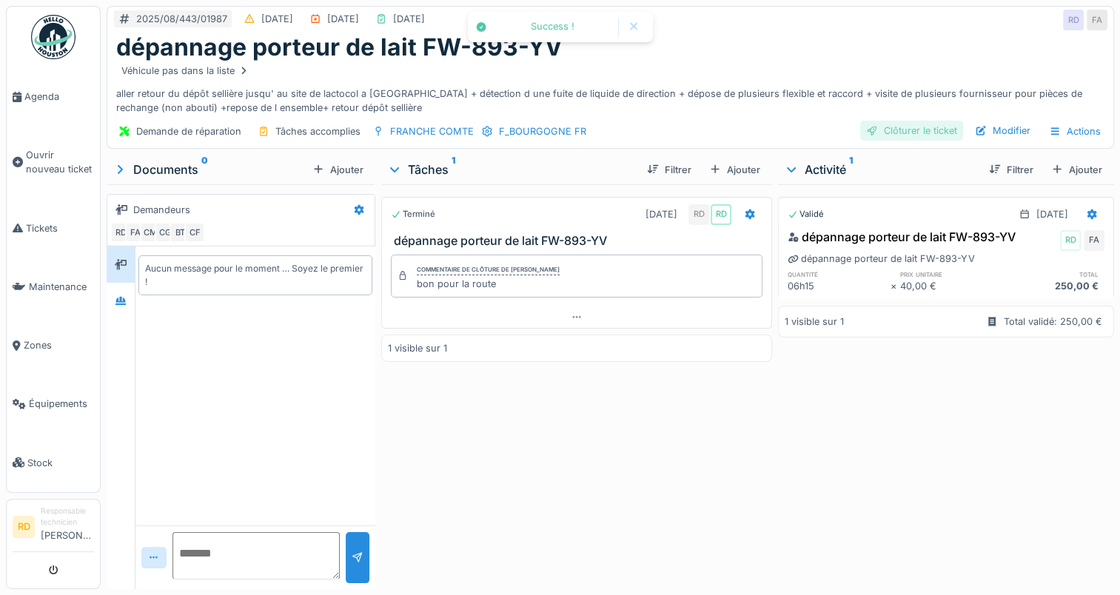
click at [899, 128] on div "Clôturer le ticket" at bounding box center [911, 131] width 103 height 20
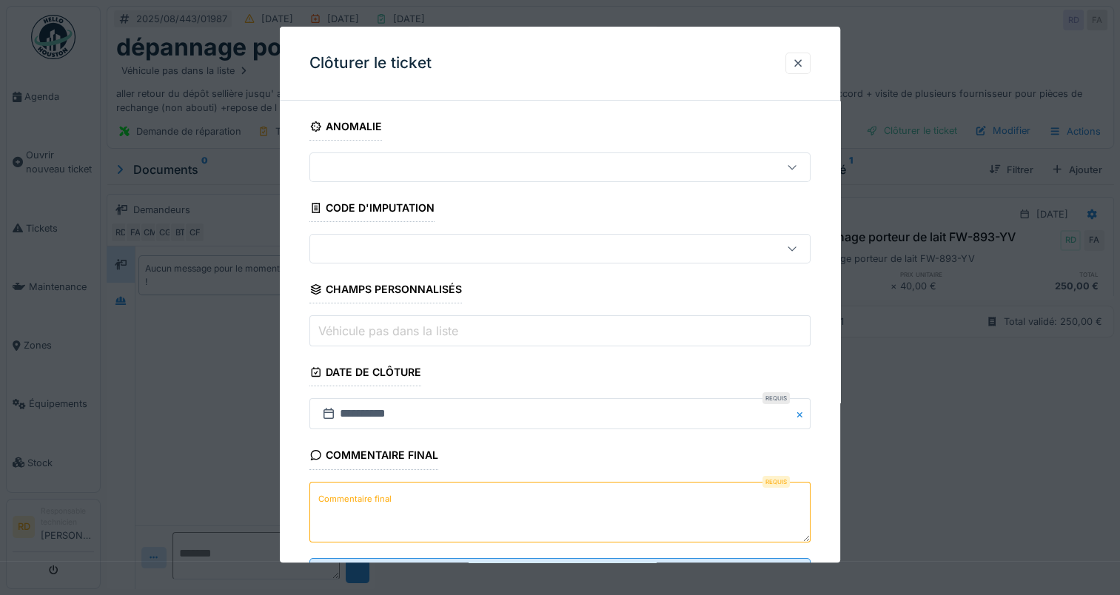
click at [373, 495] on label "Commentaire final" at bounding box center [354, 499] width 79 height 19
click at [373, 495] on textarea "Commentaire final" at bounding box center [559, 512] width 501 height 61
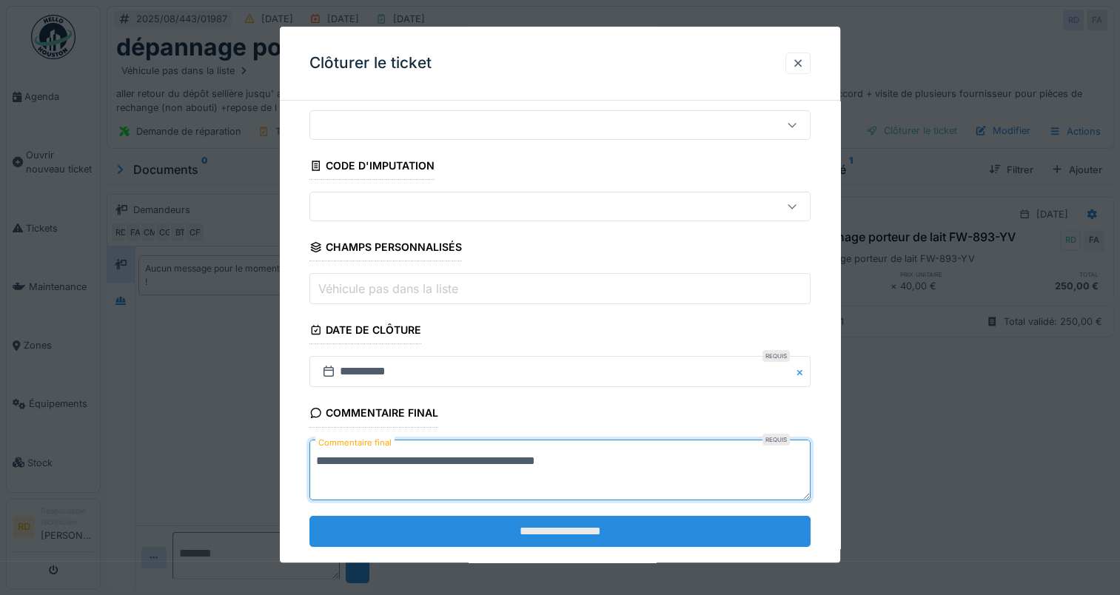
scroll to position [65, 0]
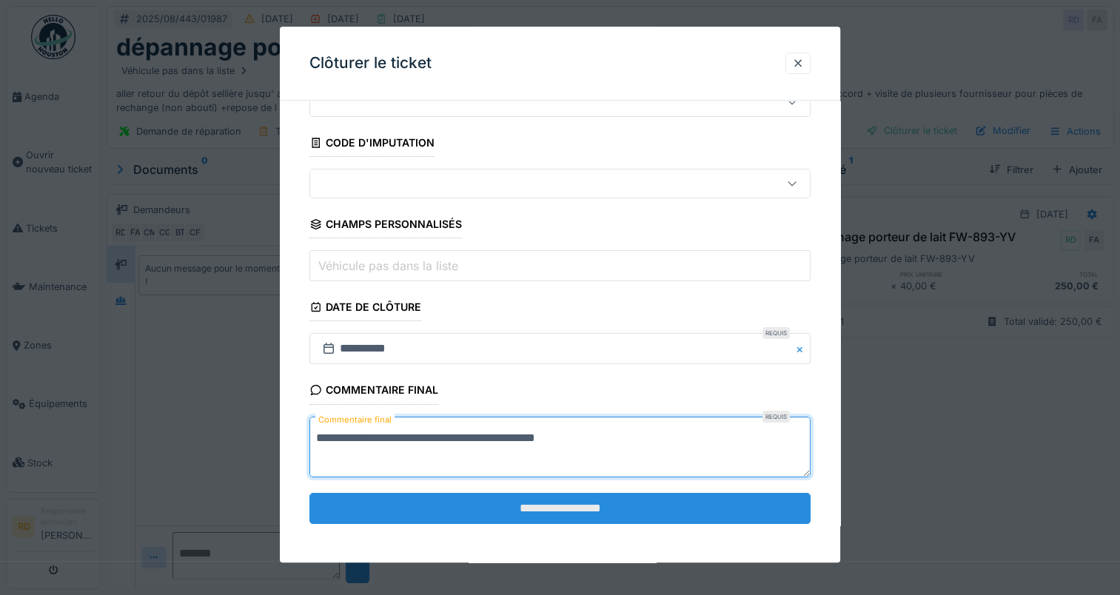
type textarea "**********"
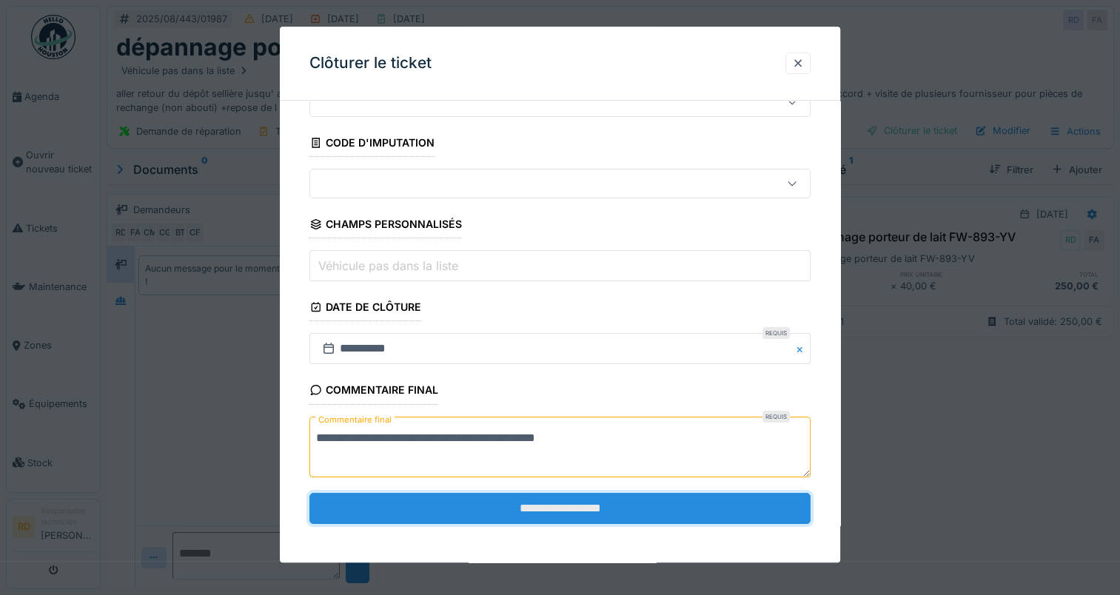
click at [587, 502] on input "**********" at bounding box center [559, 508] width 501 height 31
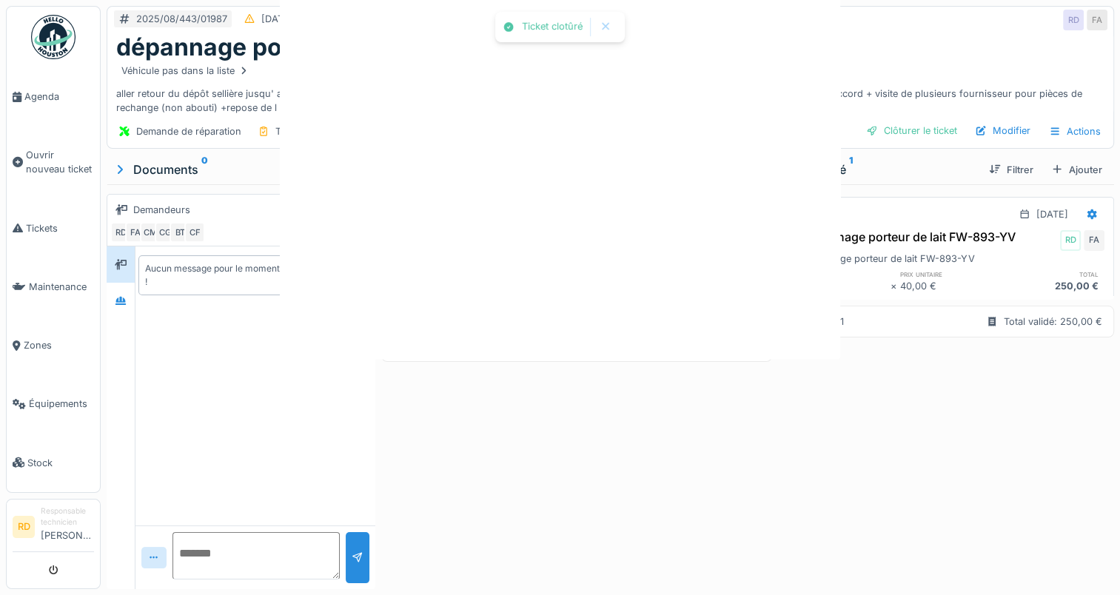
scroll to position [0, 0]
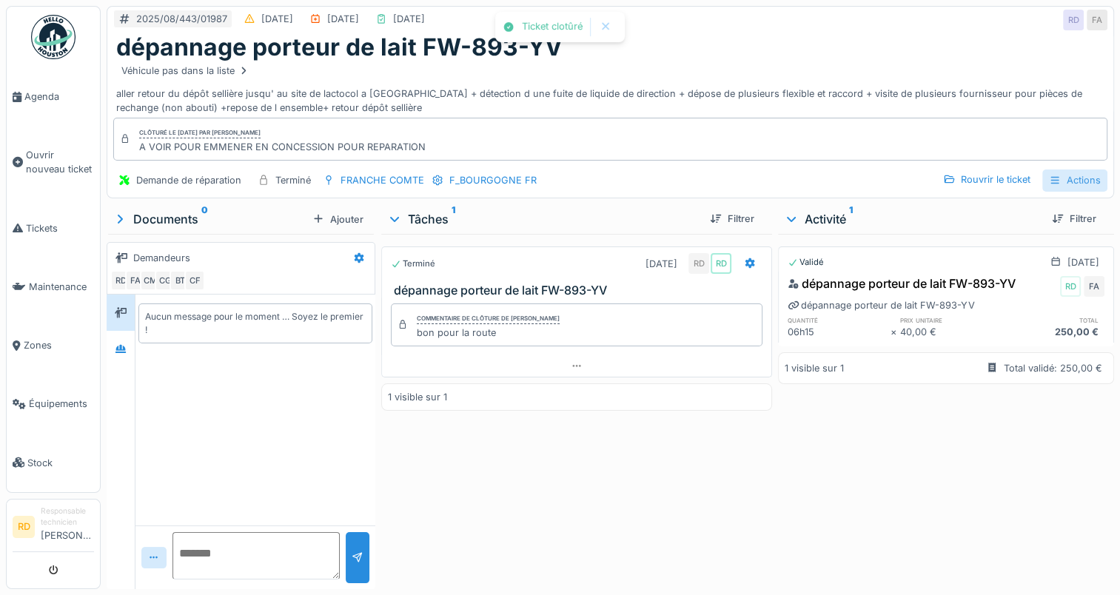
click at [1059, 176] on div "Actions" at bounding box center [1074, 180] width 65 height 21
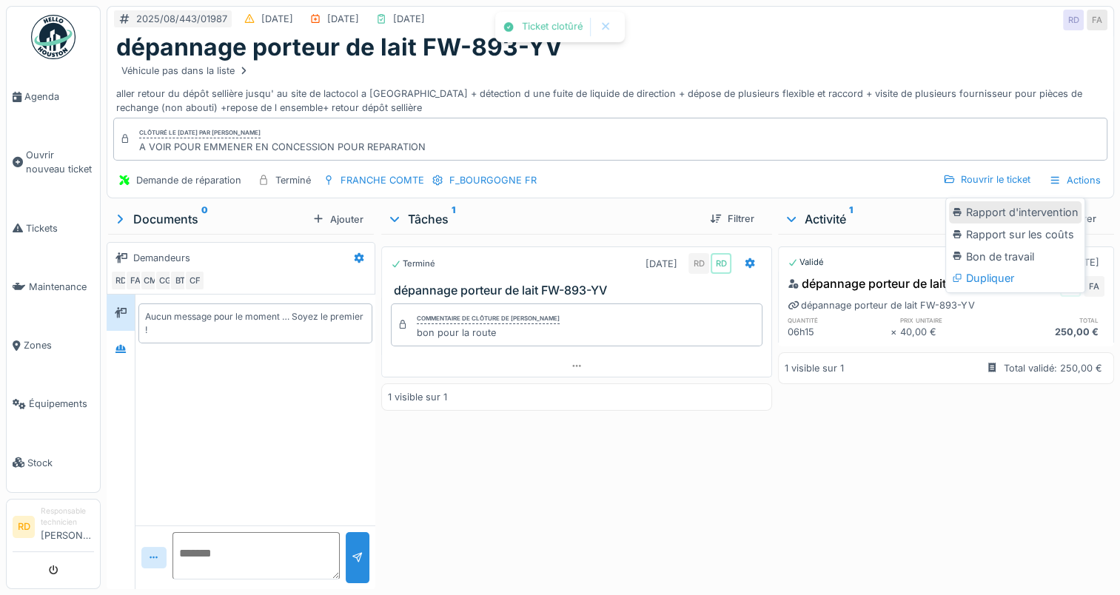
click at [1033, 213] on div "Rapport d'intervention" at bounding box center [1015, 212] width 133 height 22
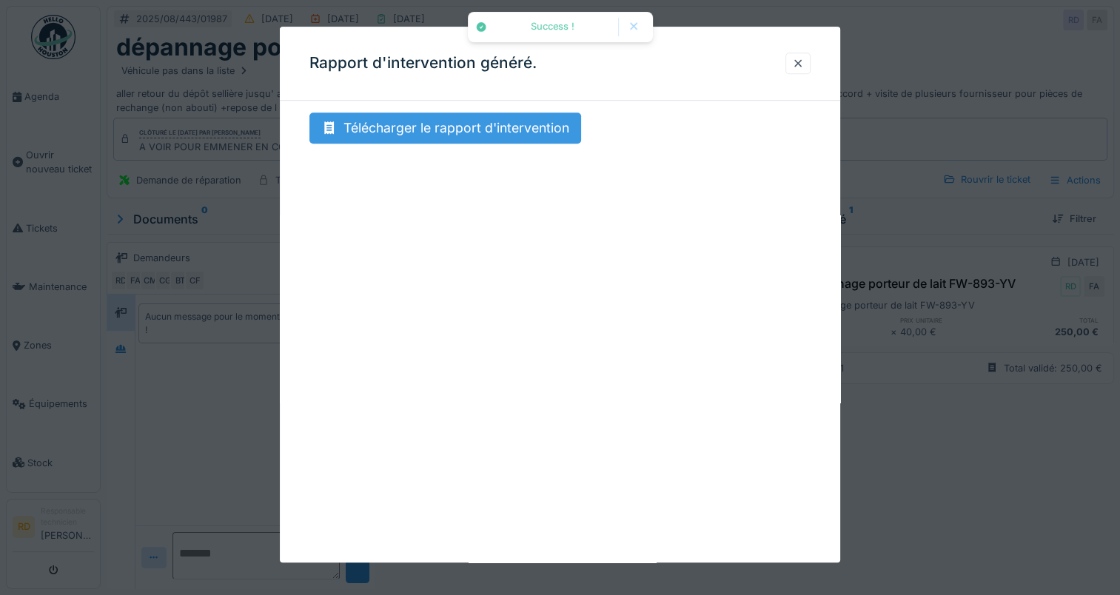
click at [405, 121] on div "Télécharger le rapport d'intervention" at bounding box center [445, 128] width 272 height 31
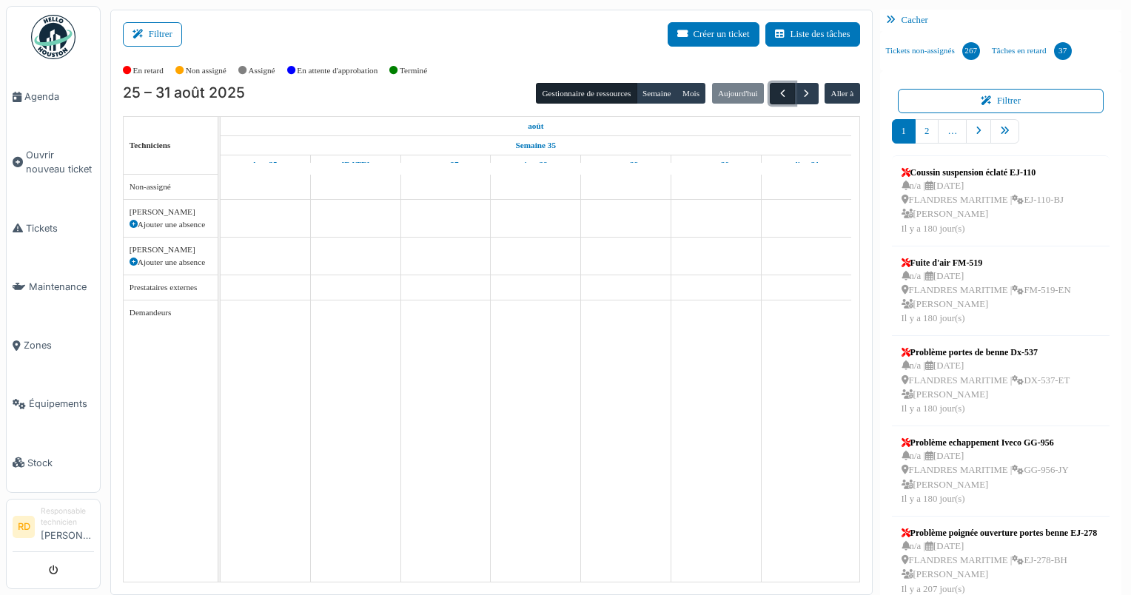
click at [777, 90] on span "button" at bounding box center [783, 93] width 13 height 13
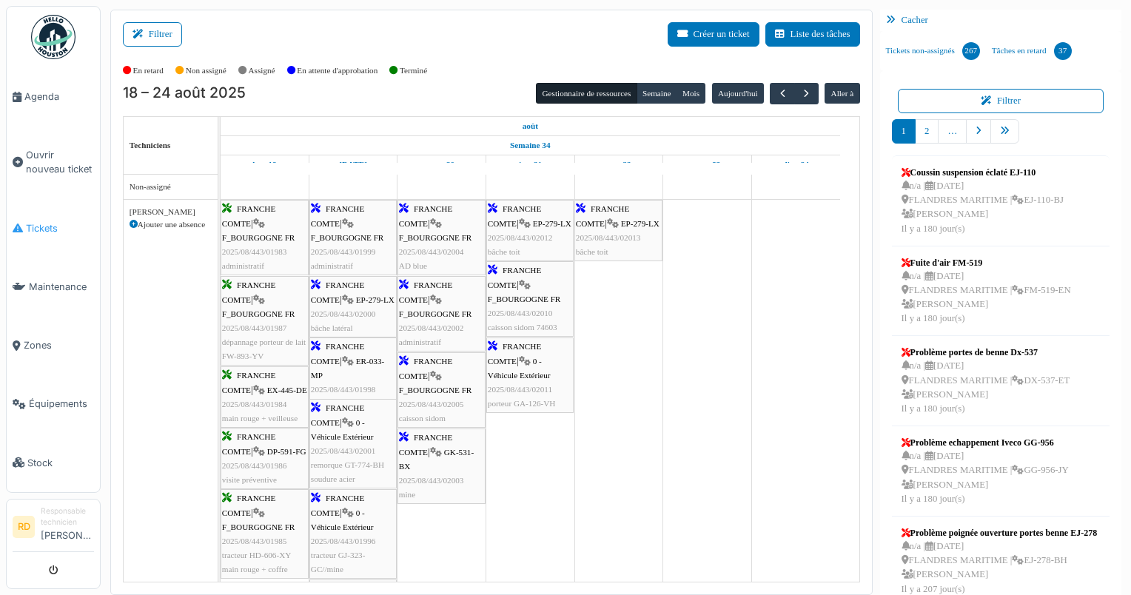
click at [41, 221] on span "Tickets" at bounding box center [60, 228] width 68 height 14
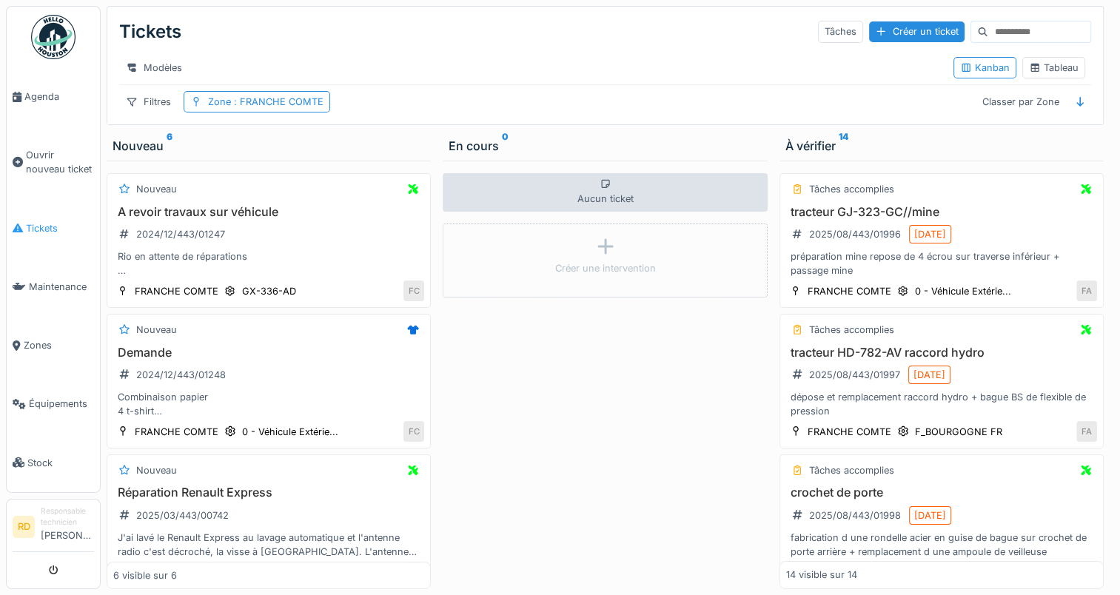
click at [32, 221] on span "Tickets" at bounding box center [60, 228] width 68 height 14
click at [852, 267] on div "préparation mine repose de 4 écrou sur traverse inférieur + passage mine" at bounding box center [941, 263] width 311 height 28
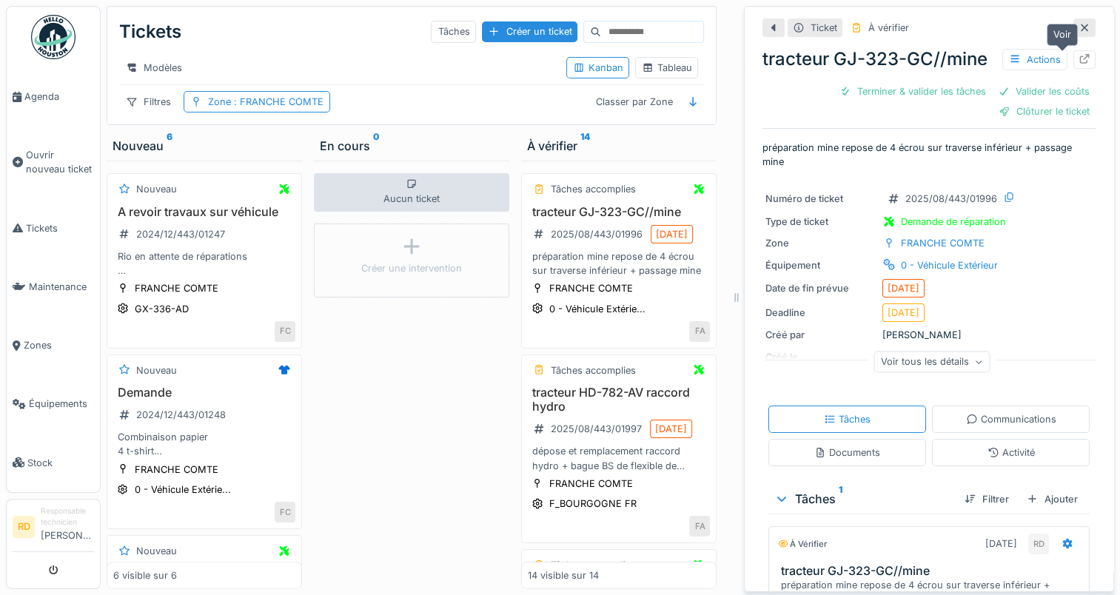
click at [1079, 56] on icon at bounding box center [1085, 59] width 12 height 10
click at [583, 408] on h3 "tracteur HD-782-AV raccord hydro" at bounding box center [619, 400] width 182 height 28
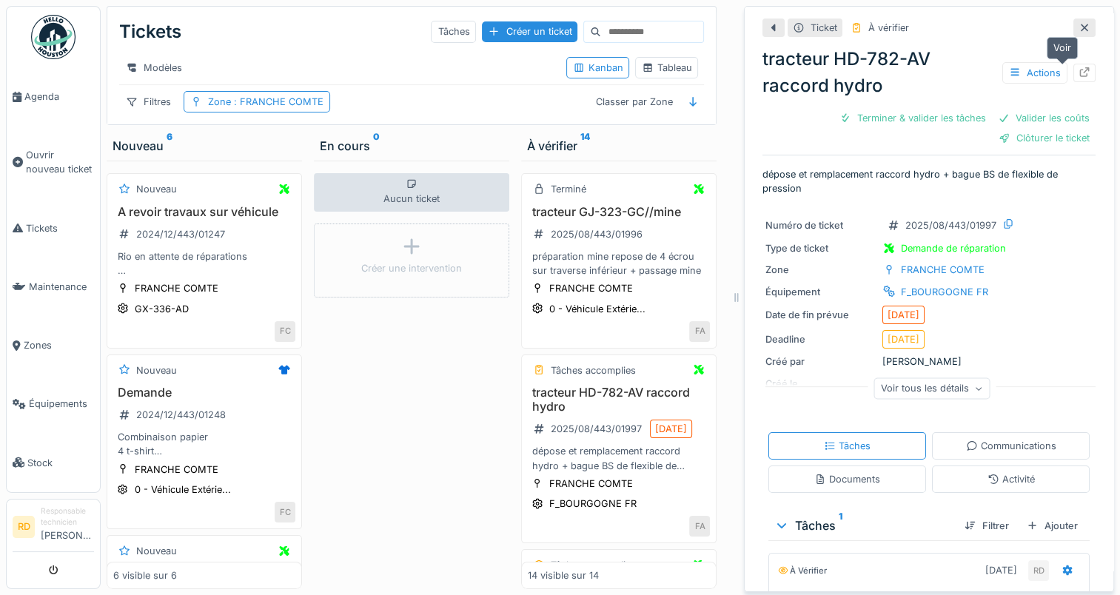
click at [1080, 70] on icon at bounding box center [1085, 72] width 10 height 10
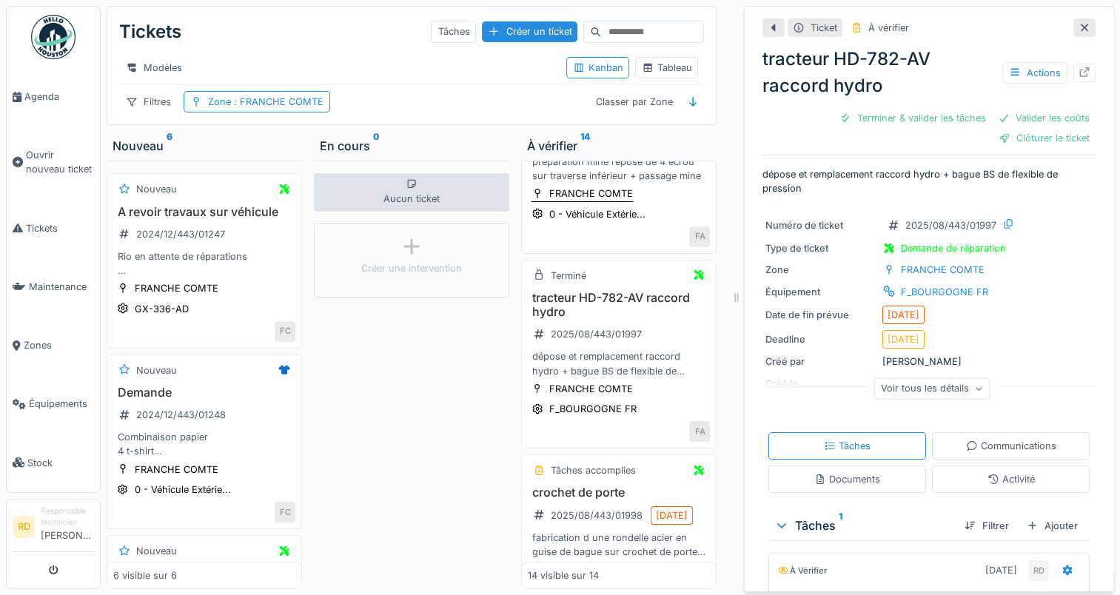
scroll to position [148, 0]
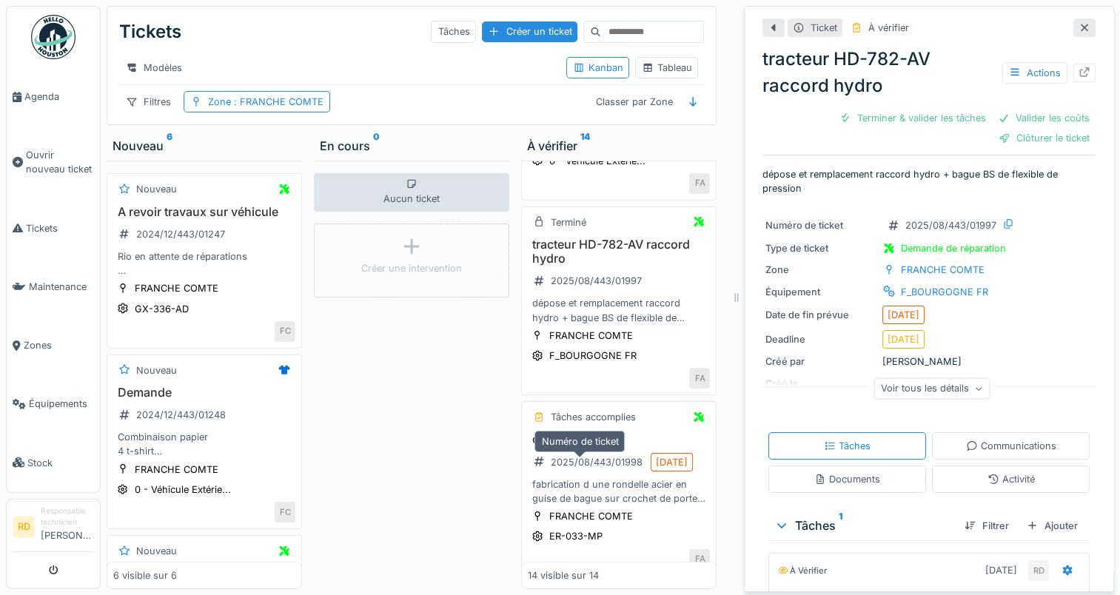
click at [600, 469] on div "2025/08/443/01998" at bounding box center [597, 462] width 92 height 14
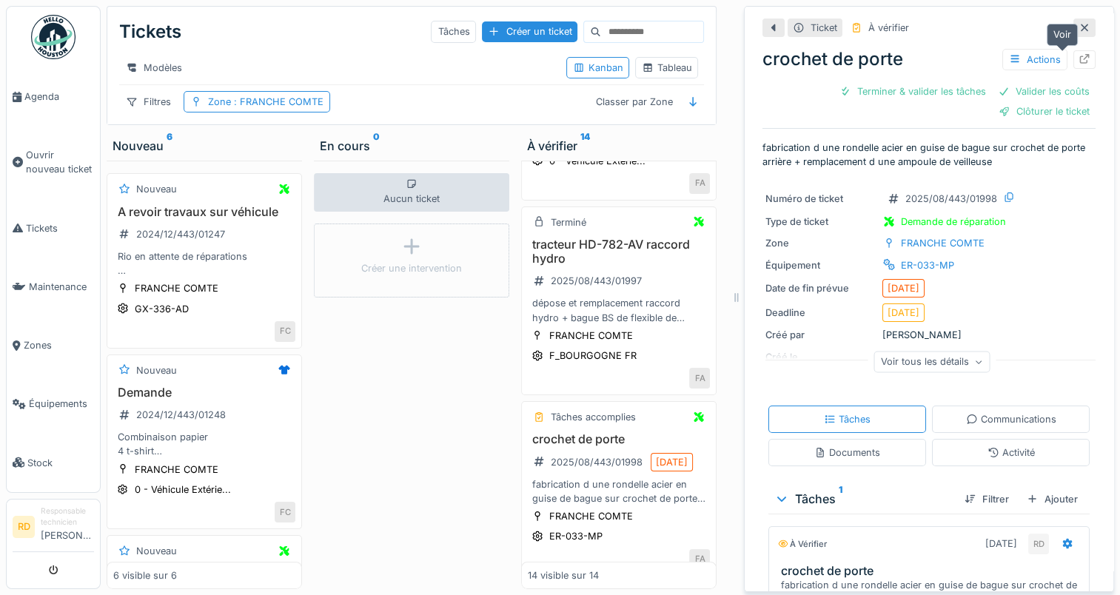
click at [1080, 62] on icon at bounding box center [1085, 59] width 10 height 10
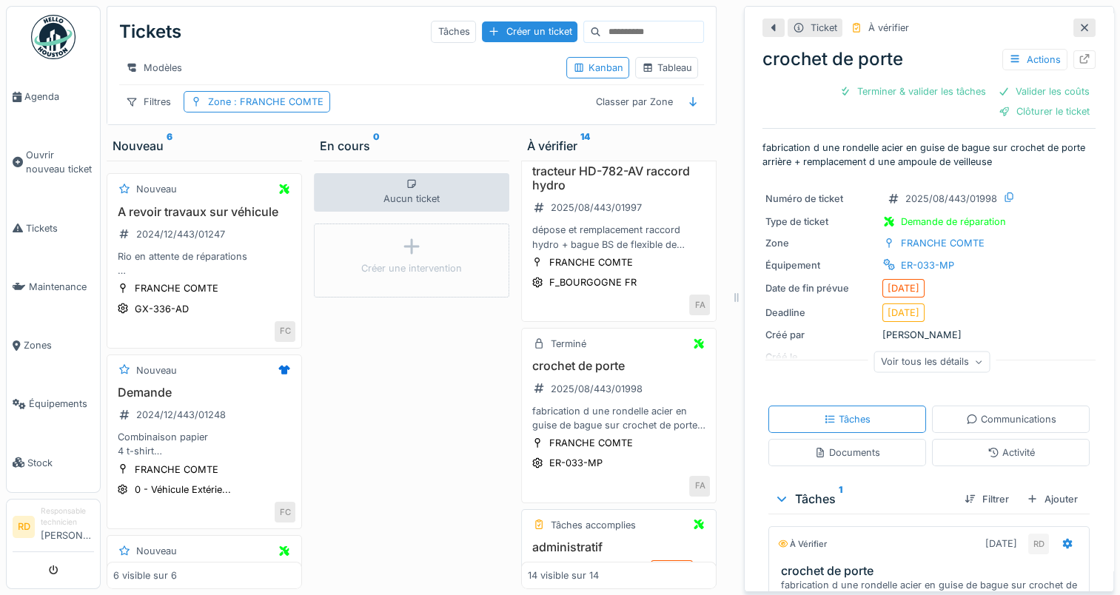
scroll to position [370, 0]
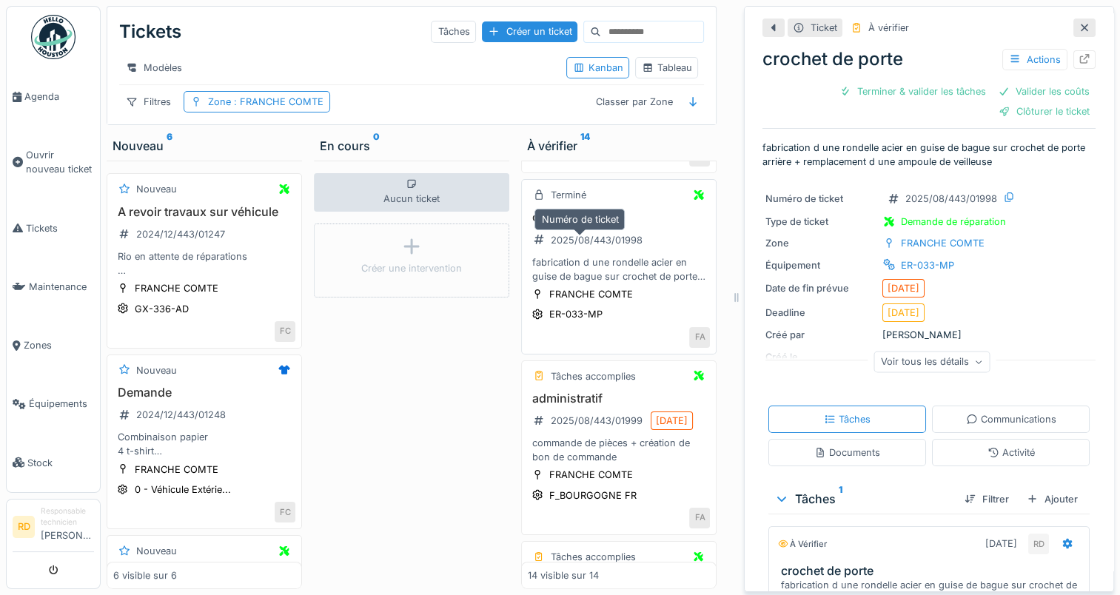
click at [604, 247] on div "2025/08/443/01998" at bounding box center [597, 240] width 92 height 14
click at [604, 464] on div "commande de pièces + création de bon de commande" at bounding box center [619, 450] width 182 height 28
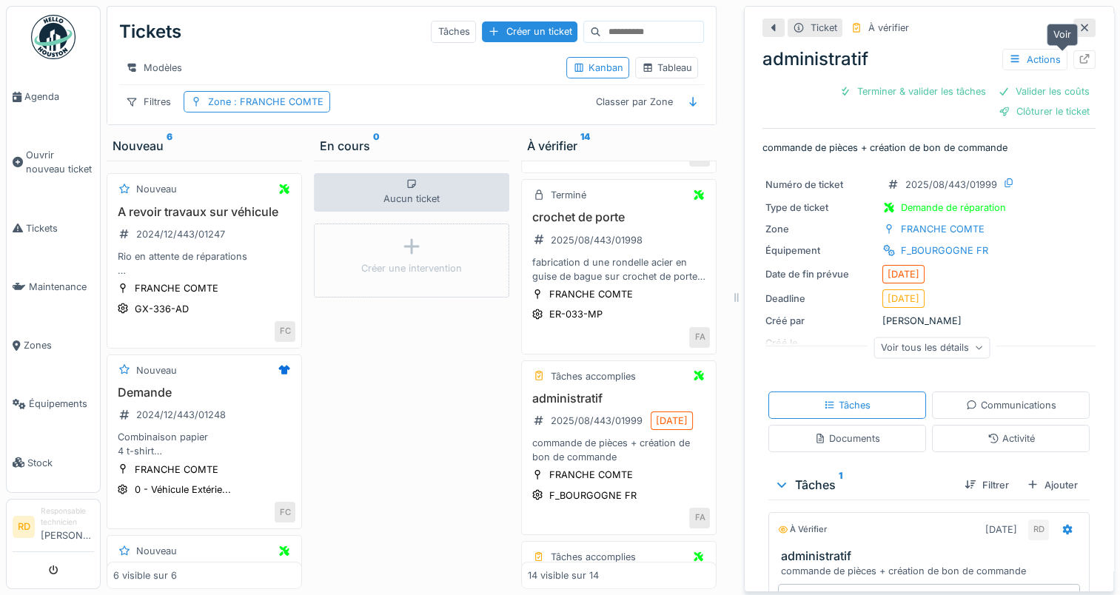
click at [1079, 56] on icon at bounding box center [1085, 59] width 12 height 10
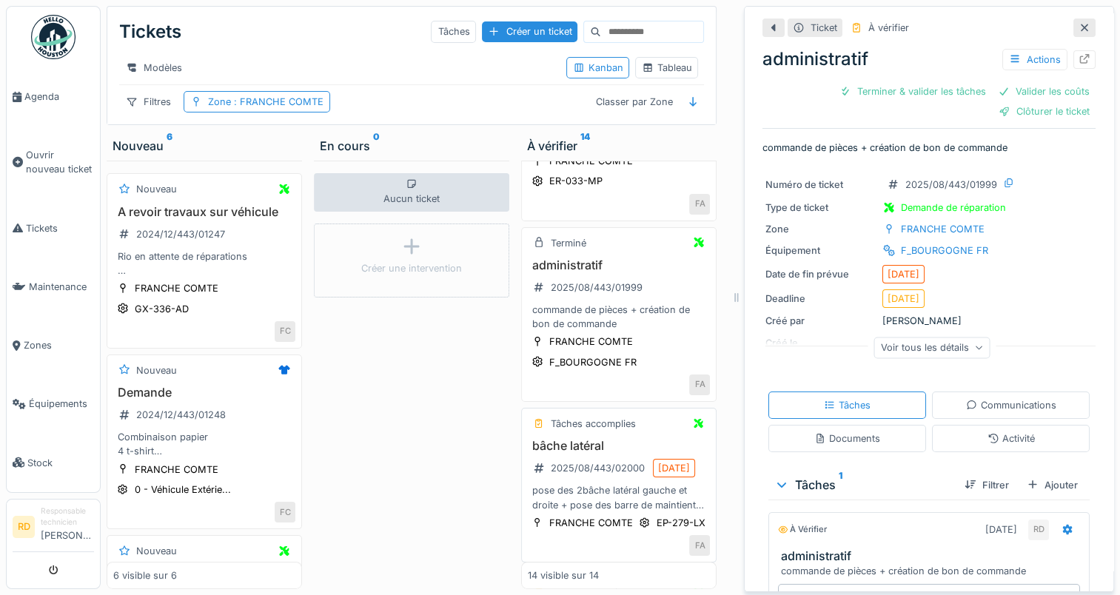
scroll to position [592, 0]
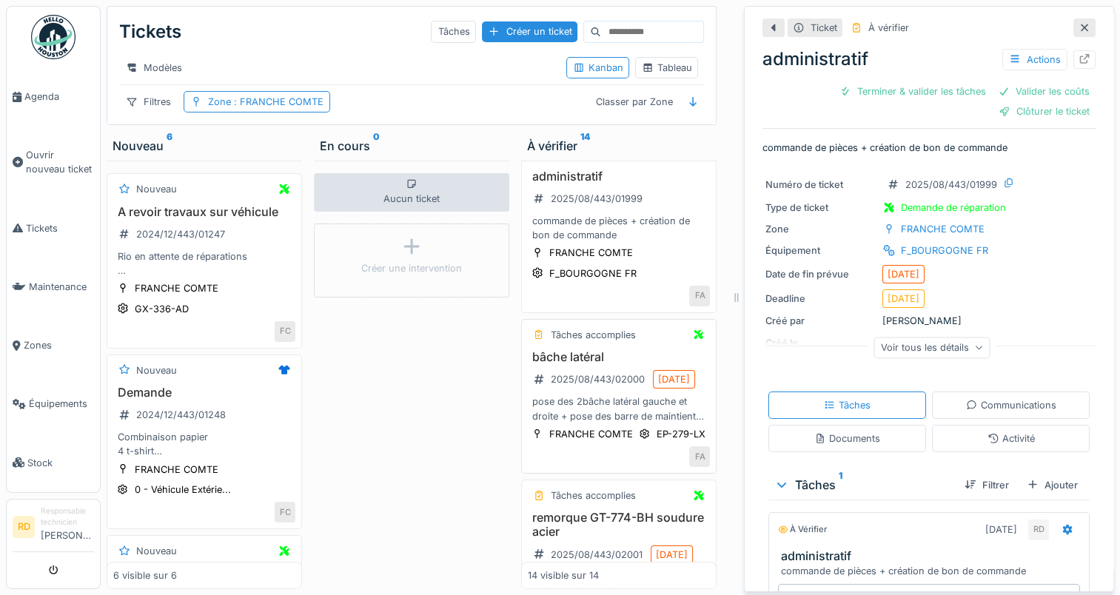
click at [611, 423] on div "pose des 2bâche latéral gauche et droite + pose des barre de maintient avant et…" at bounding box center [619, 409] width 182 height 28
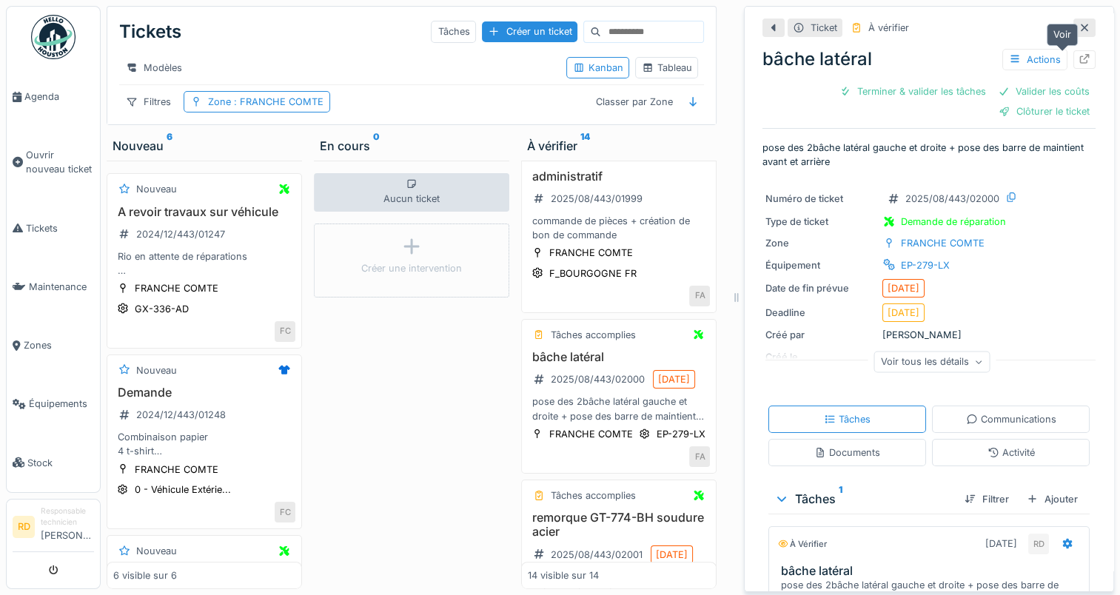
click at [1079, 61] on icon at bounding box center [1085, 59] width 12 height 10
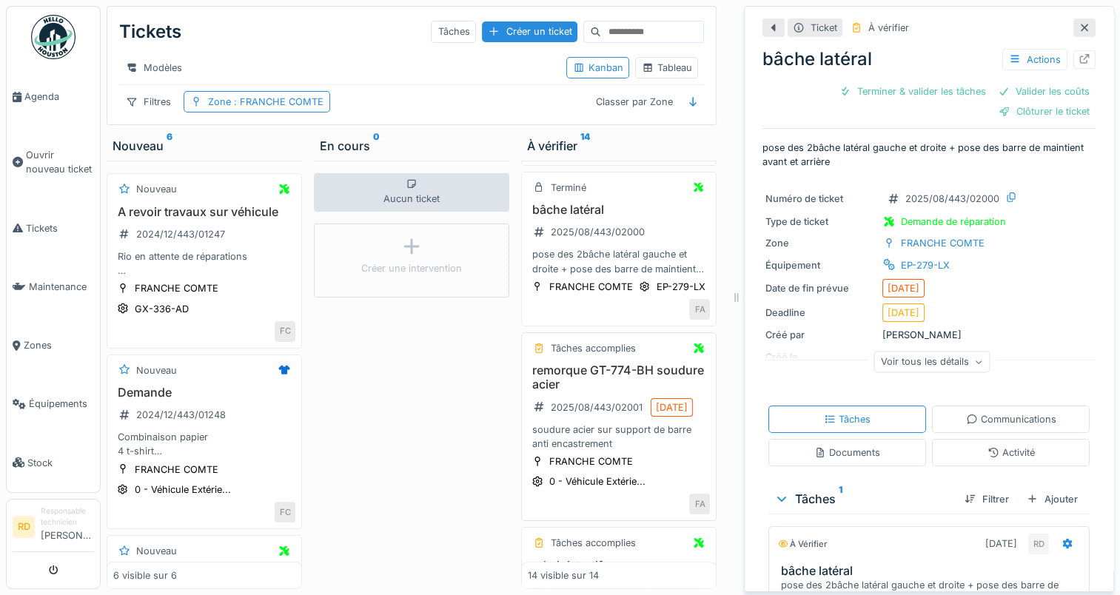
scroll to position [740, 0]
click at [604, 391] on h3 "remorque GT-774-BH soudure acier" at bounding box center [619, 377] width 182 height 28
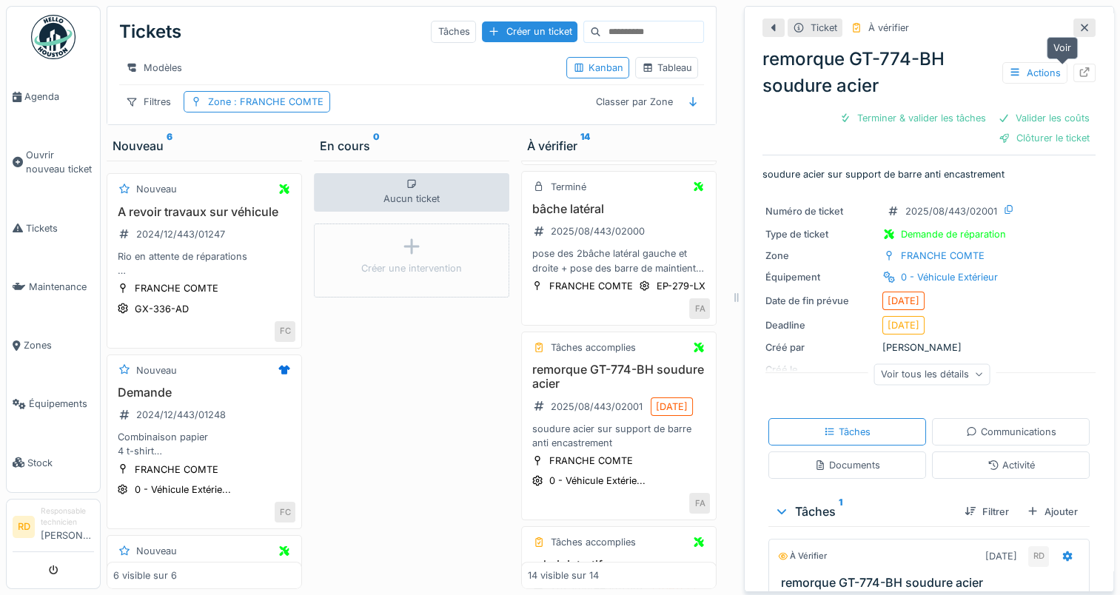
click at [1079, 74] on icon at bounding box center [1085, 72] width 12 height 10
click at [39, 91] on span "Agenda" at bounding box center [59, 97] width 70 height 14
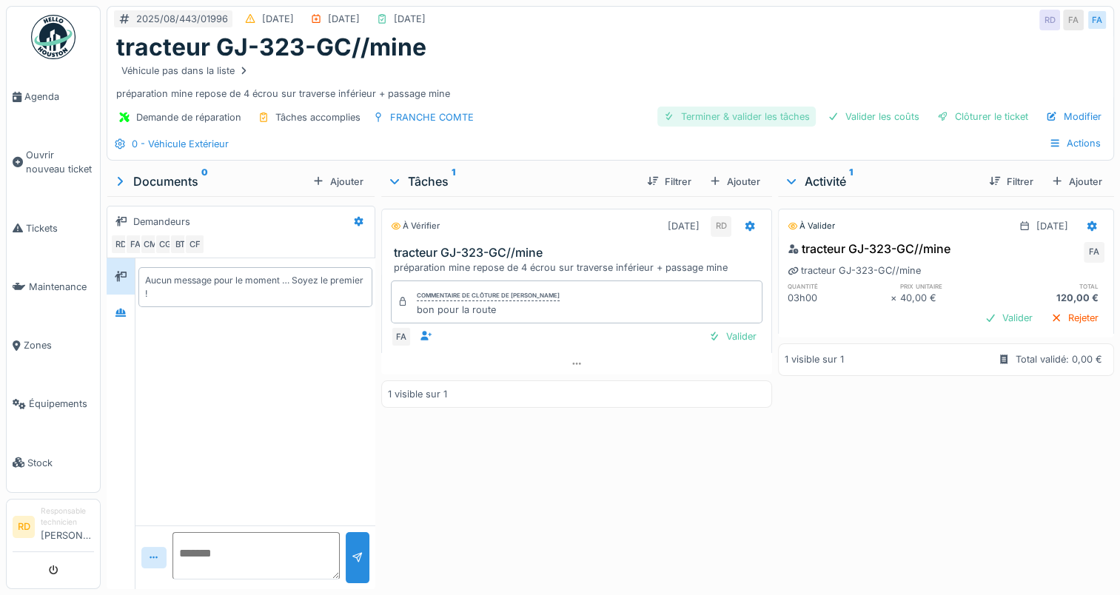
click at [737, 113] on div "Terminer & valider les tâches" at bounding box center [736, 117] width 158 height 20
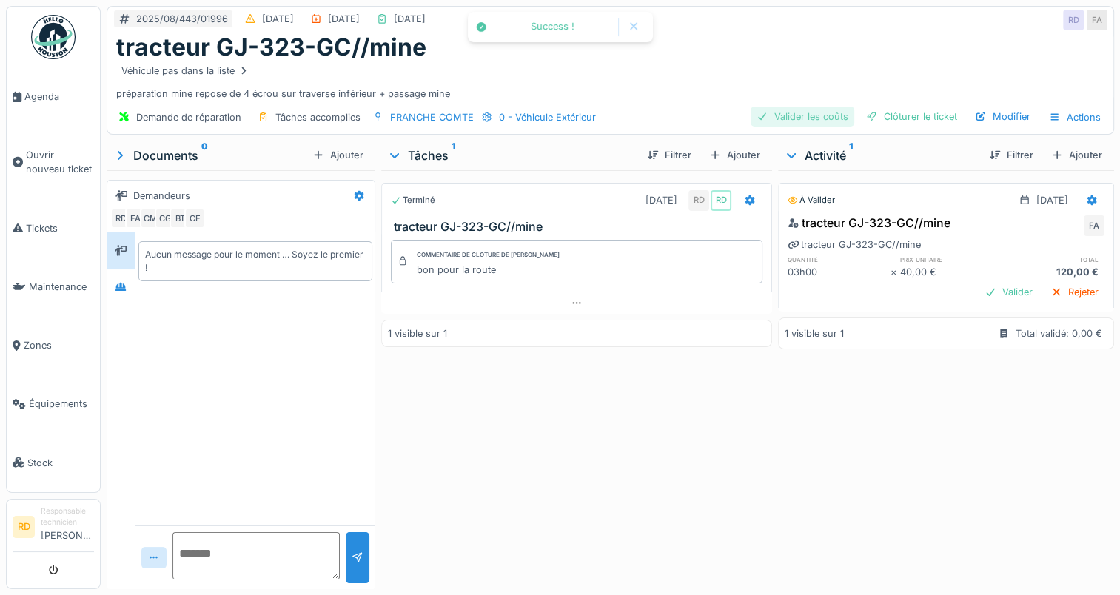
click at [808, 117] on div "Valider les coûts" at bounding box center [803, 117] width 104 height 20
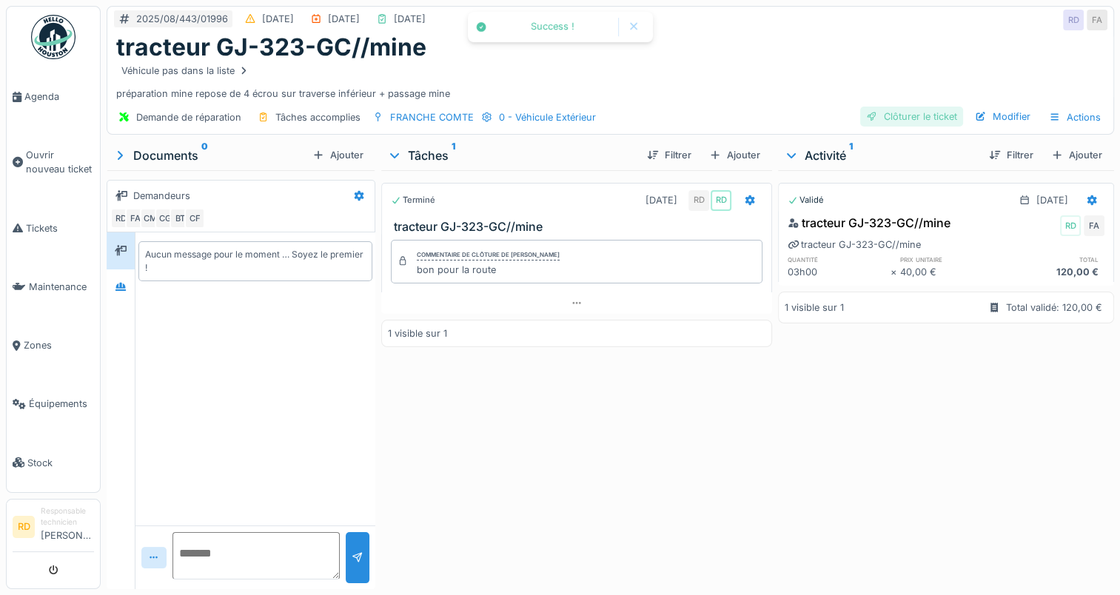
click at [891, 114] on div "Clôturer le ticket" at bounding box center [911, 117] width 103 height 20
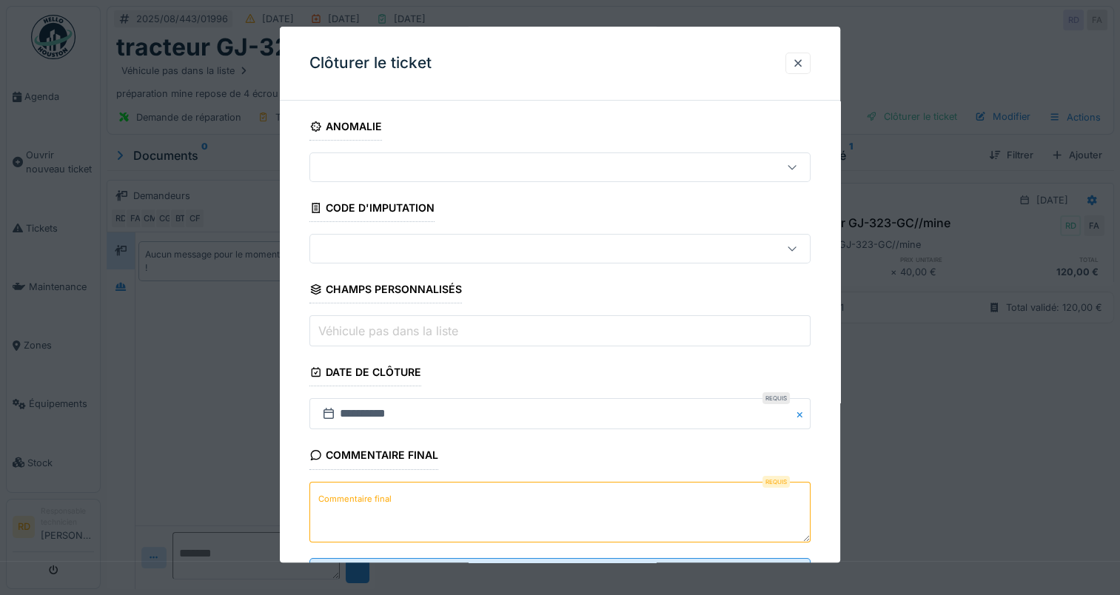
click at [354, 497] on label "Commentaire final" at bounding box center [354, 499] width 79 height 19
click at [354, 497] on textarea "Commentaire final" at bounding box center [559, 512] width 501 height 61
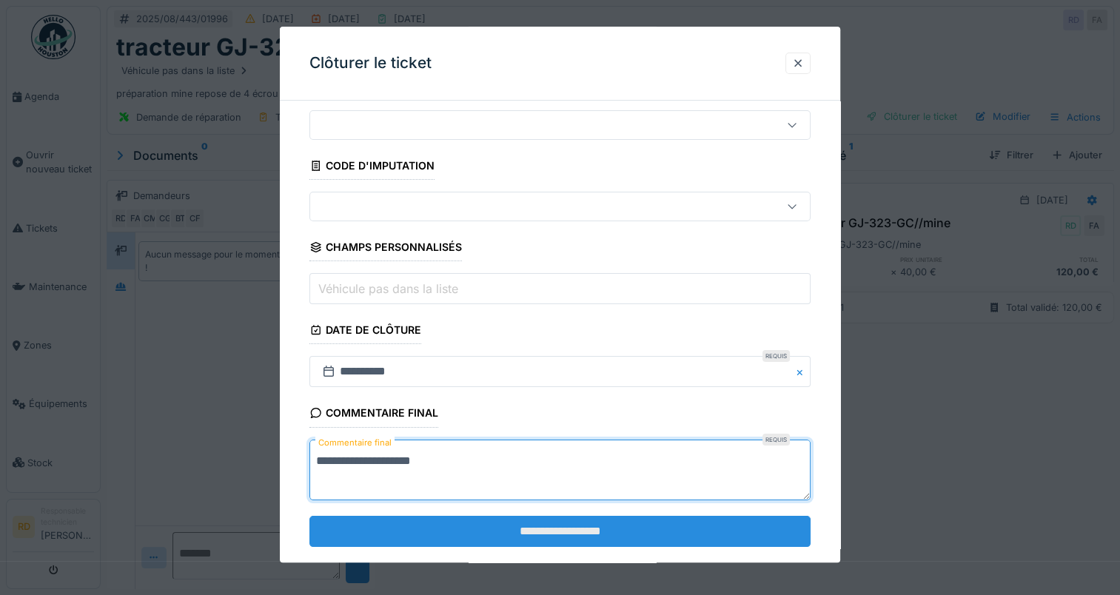
scroll to position [65, 0]
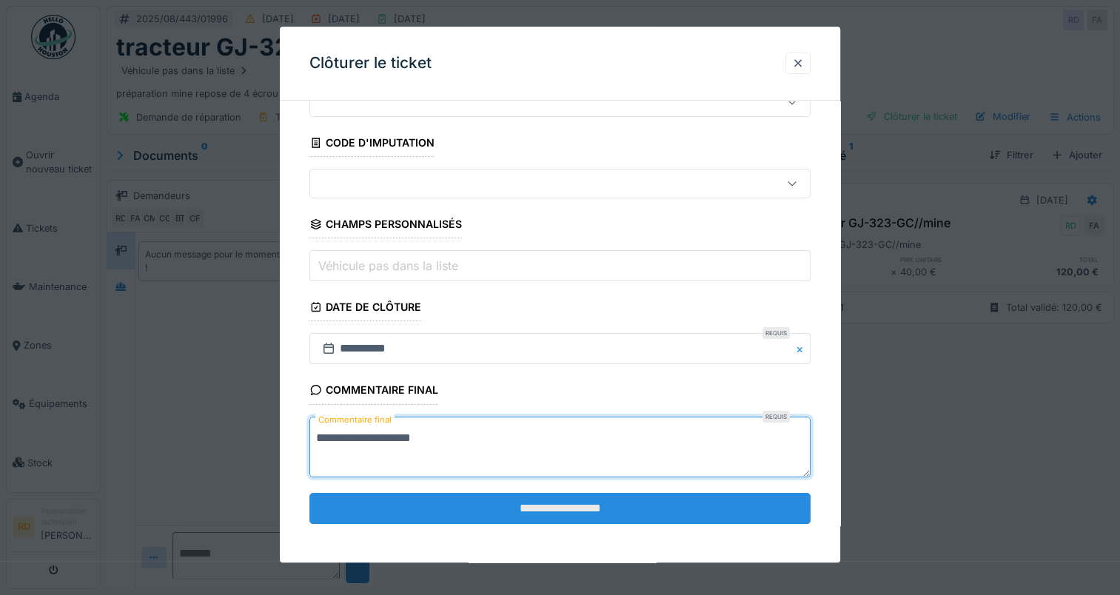
type textarea "**********"
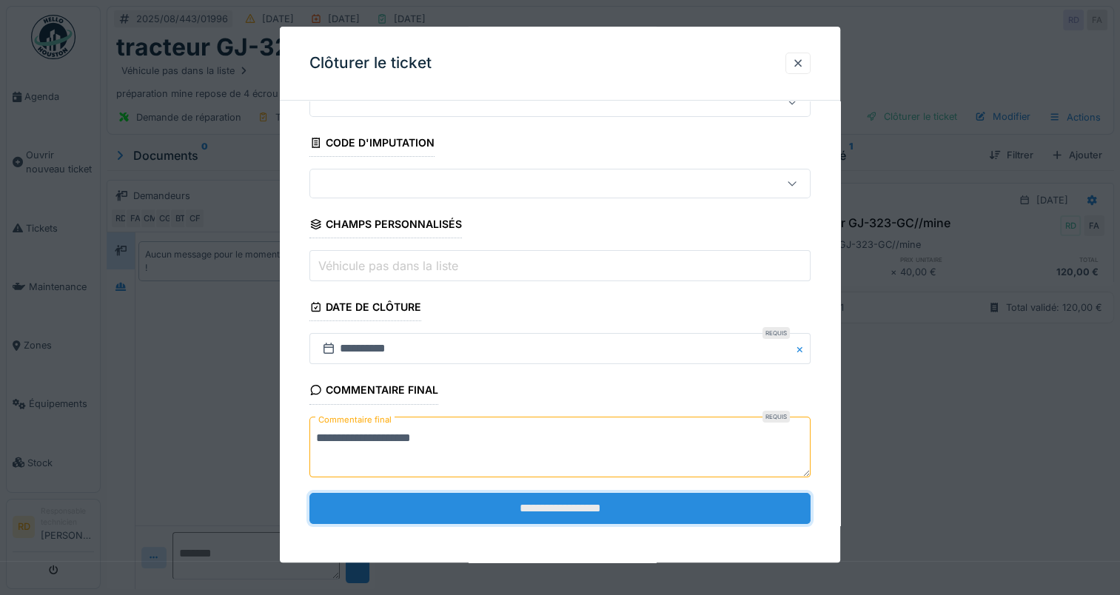
click at [497, 515] on input "**********" at bounding box center [559, 508] width 501 height 31
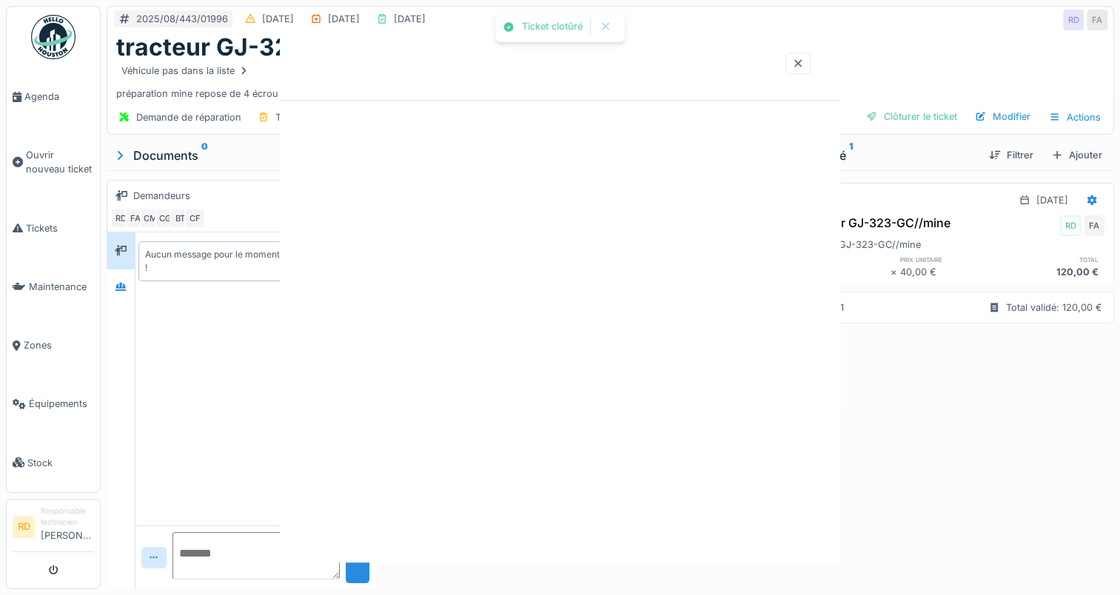
scroll to position [0, 0]
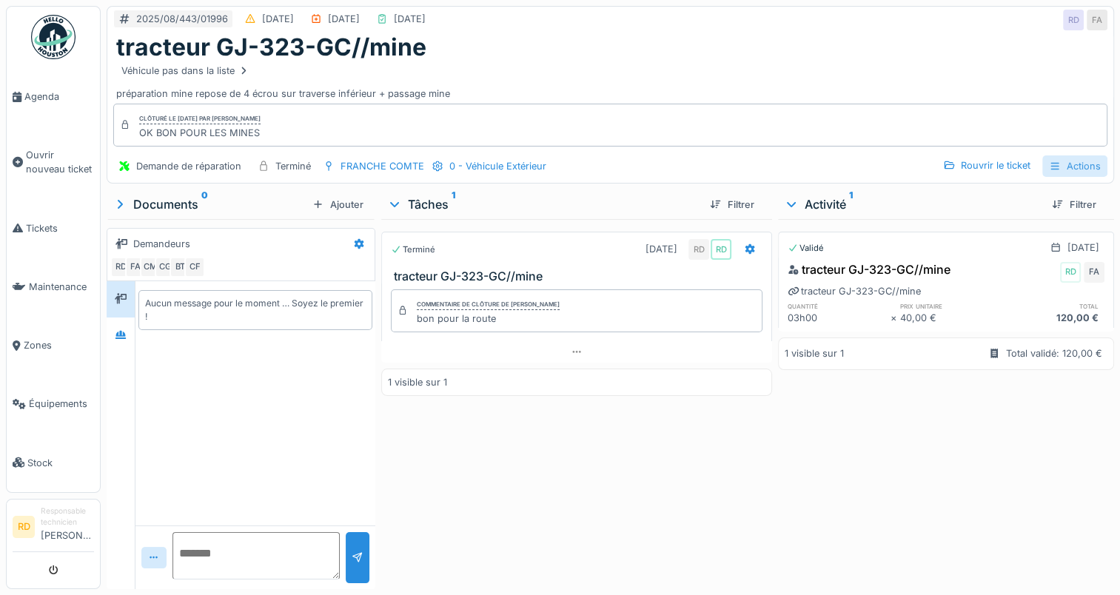
click at [1063, 166] on div "Actions" at bounding box center [1074, 165] width 65 height 21
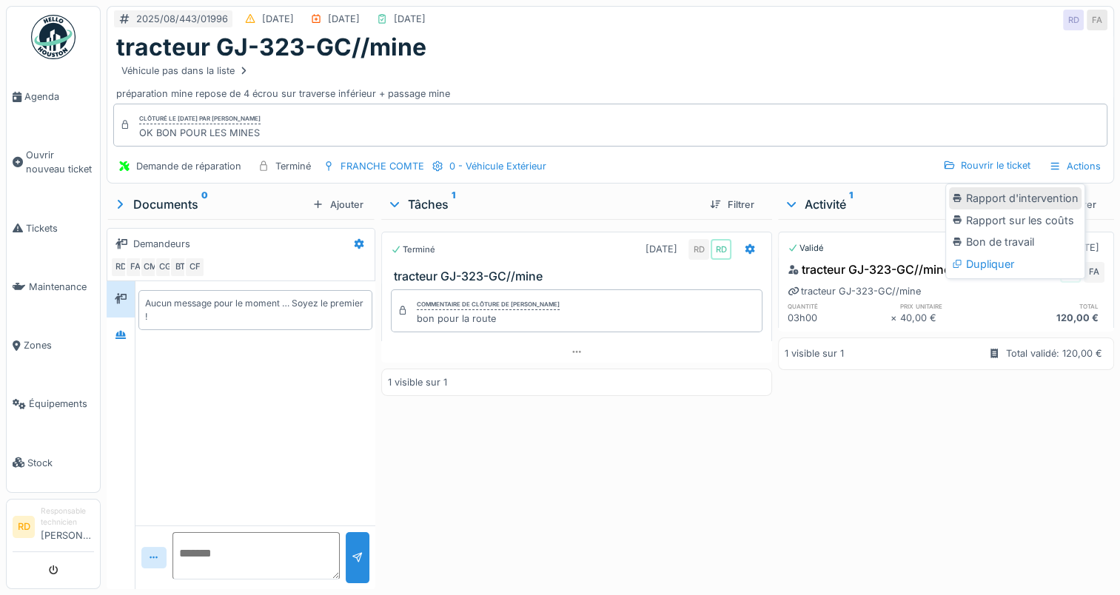
click at [976, 198] on div "Rapport d'intervention" at bounding box center [1015, 198] width 133 height 22
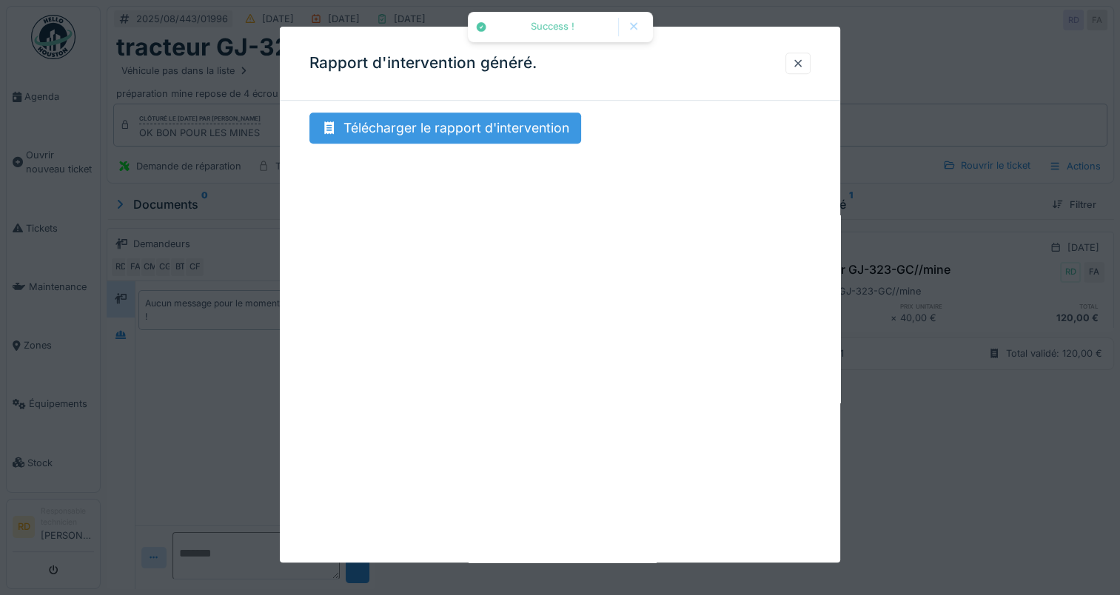
click at [463, 127] on div "Télécharger le rapport d'intervention" at bounding box center [445, 128] width 272 height 31
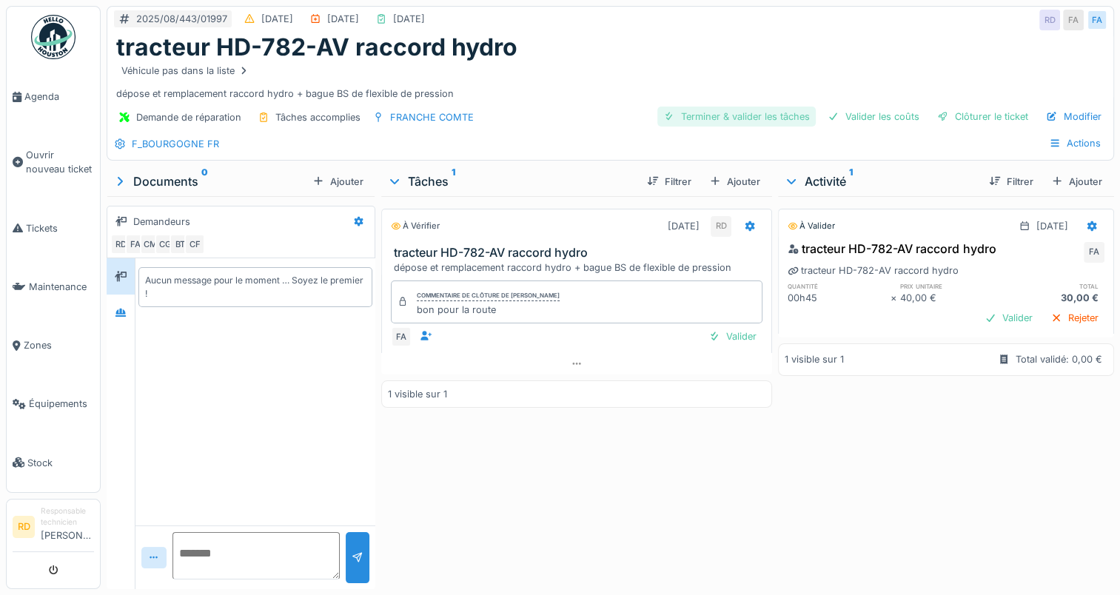
click at [718, 112] on div "Terminer & valider les tâches" at bounding box center [736, 117] width 158 height 20
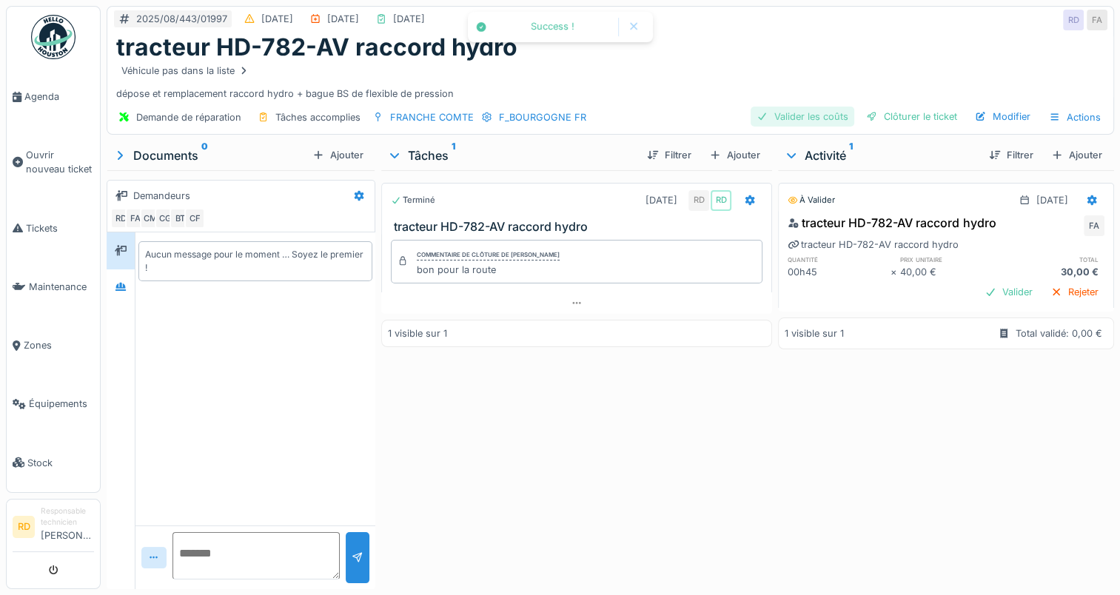
click at [776, 115] on div "Valider les coûts" at bounding box center [803, 117] width 104 height 20
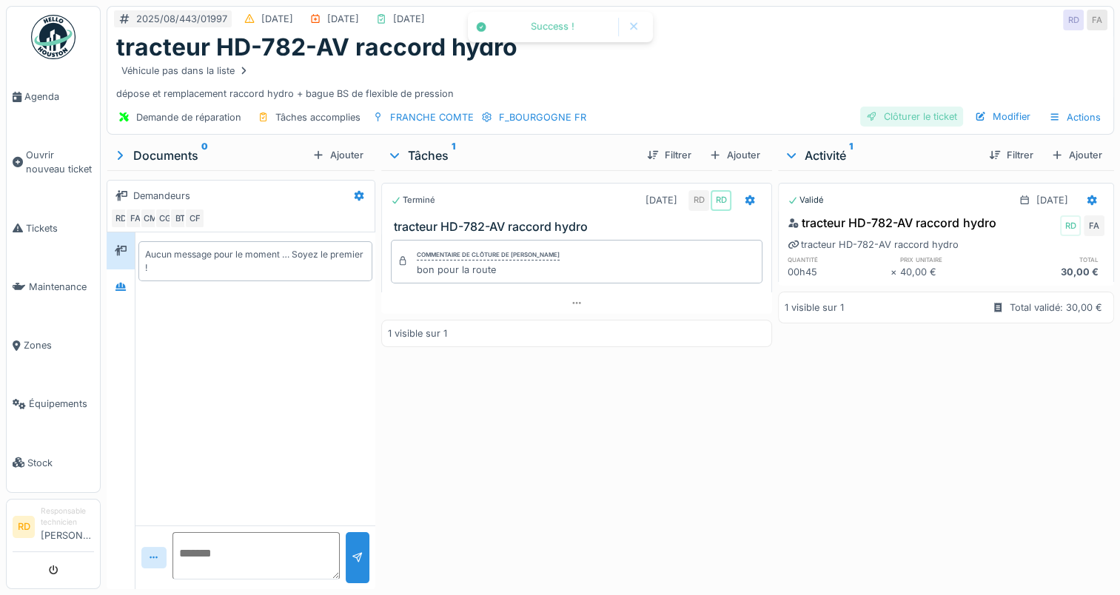
click at [921, 113] on div "Clôturer le ticket" at bounding box center [911, 117] width 103 height 20
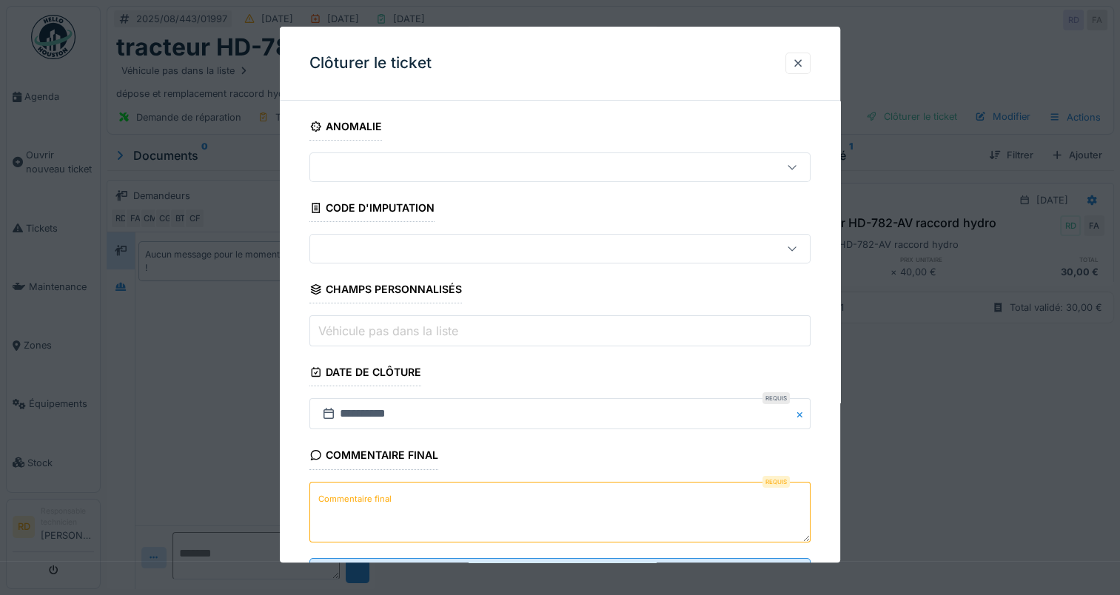
click at [380, 503] on label "Commentaire final" at bounding box center [354, 499] width 79 height 19
click at [380, 503] on textarea "Commentaire final" at bounding box center [559, 512] width 501 height 61
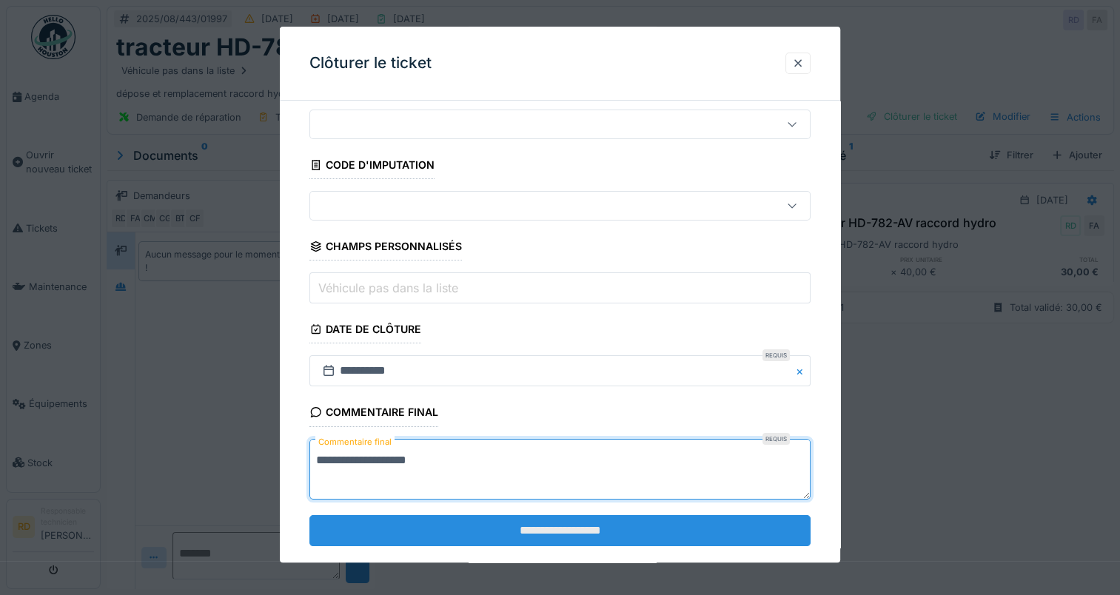
scroll to position [65, 0]
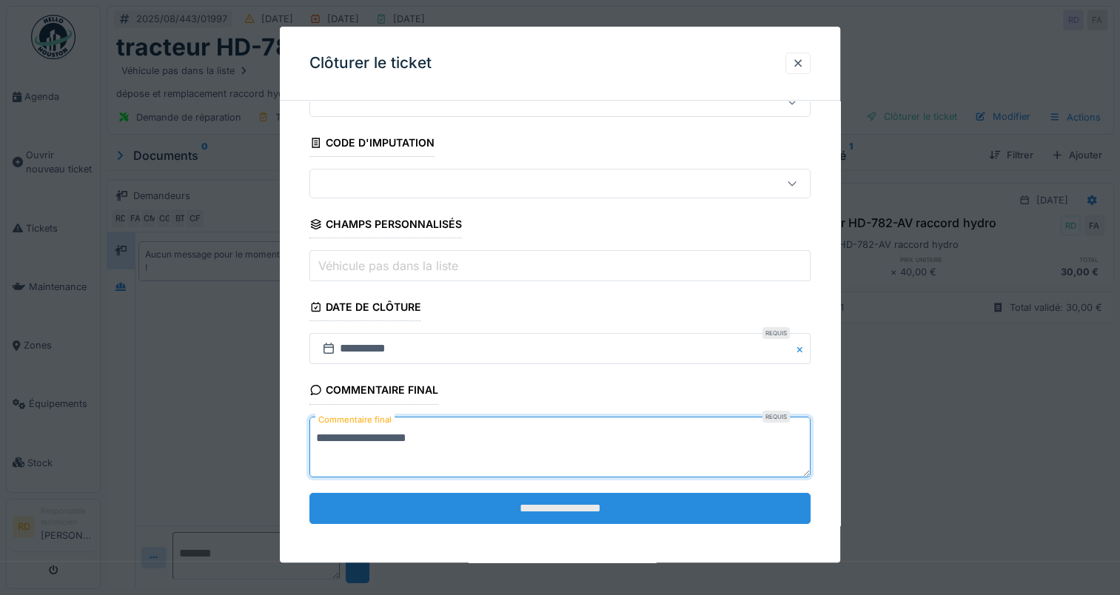
type textarea "**********"
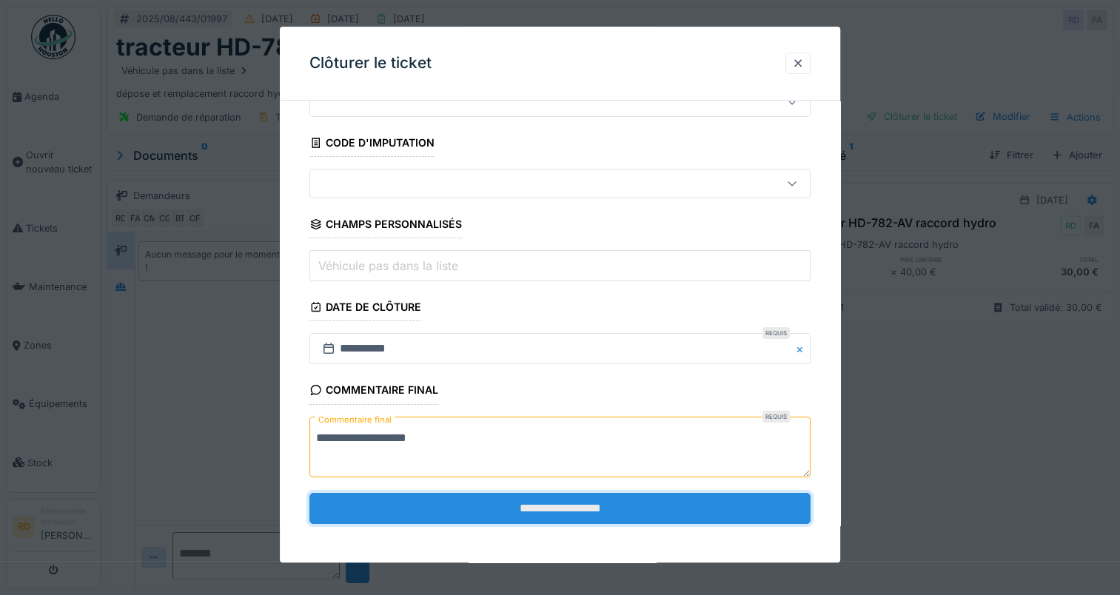
click at [486, 507] on input "**********" at bounding box center [559, 508] width 501 height 31
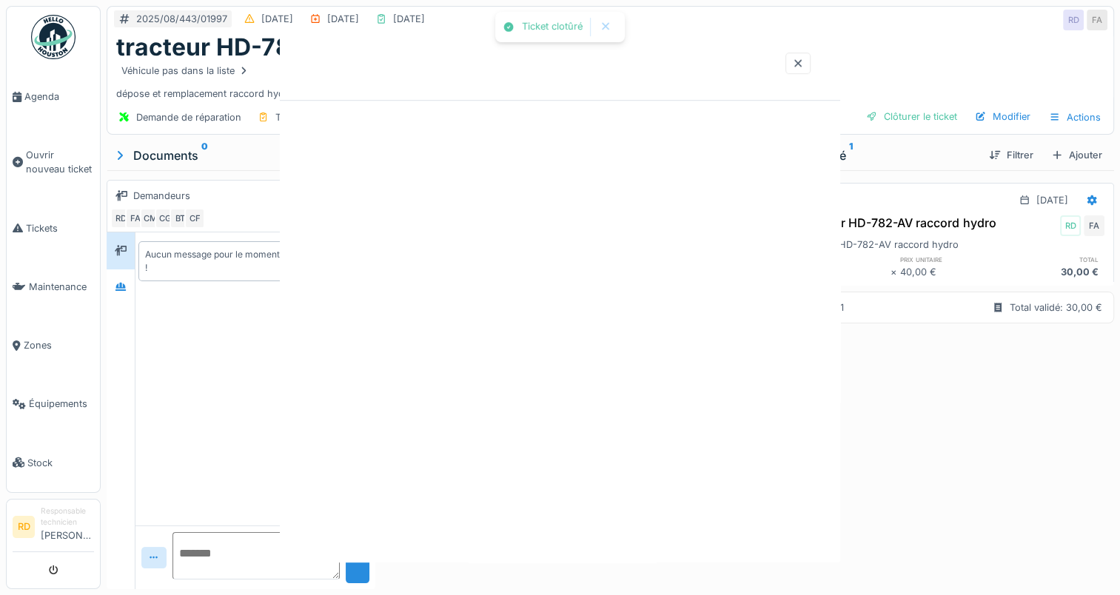
scroll to position [0, 0]
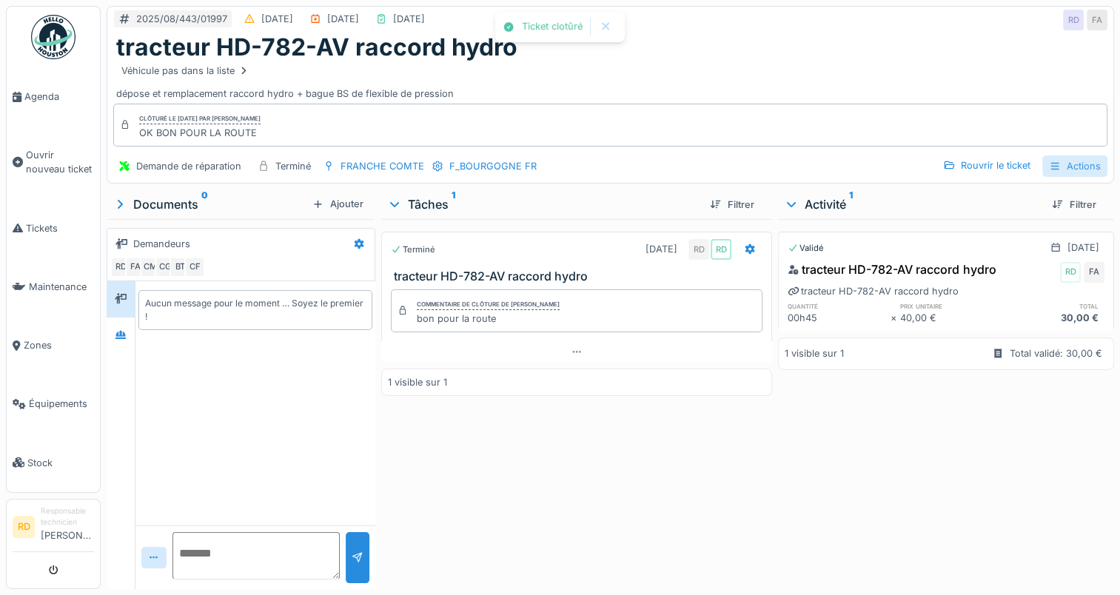
click at [1059, 164] on div "Actions" at bounding box center [1074, 165] width 65 height 21
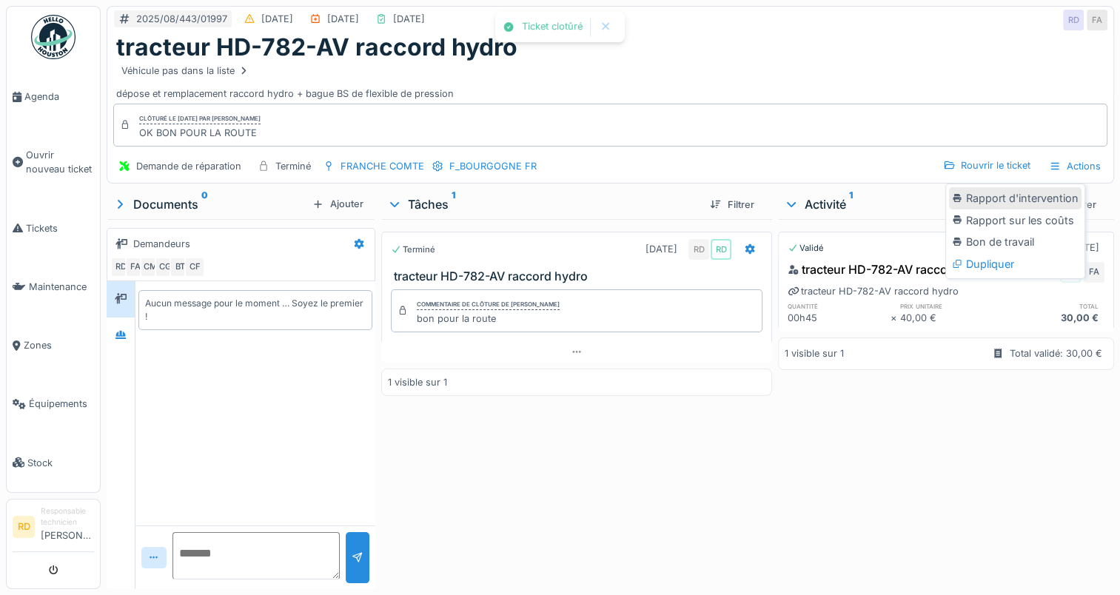
click at [1024, 192] on div "Rapport d'intervention" at bounding box center [1015, 198] width 133 height 22
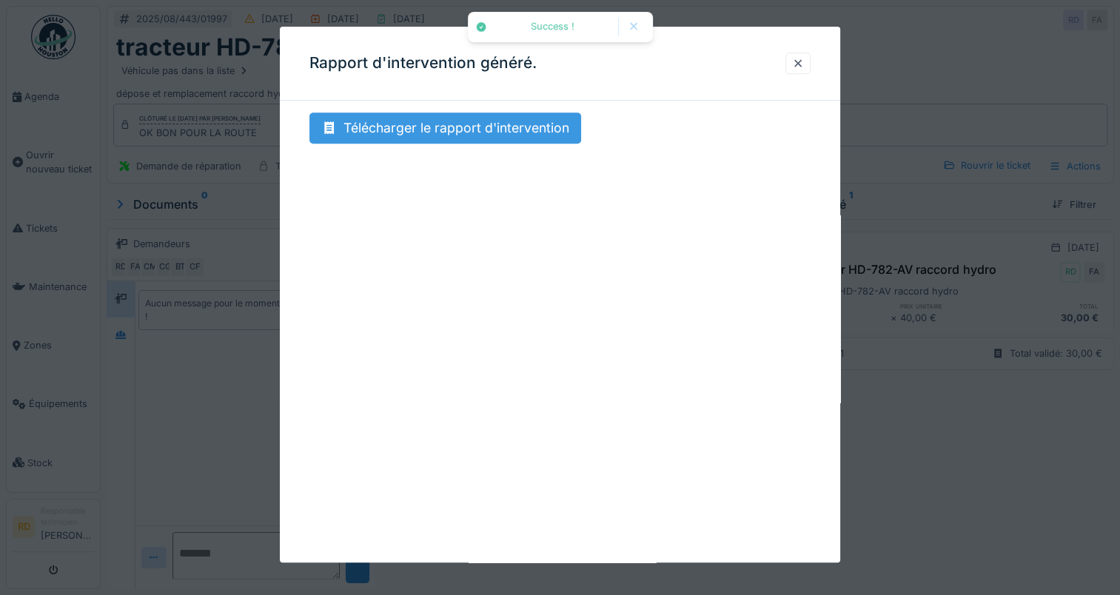
click at [420, 133] on div "Télécharger le rapport d'intervention" at bounding box center [445, 128] width 272 height 31
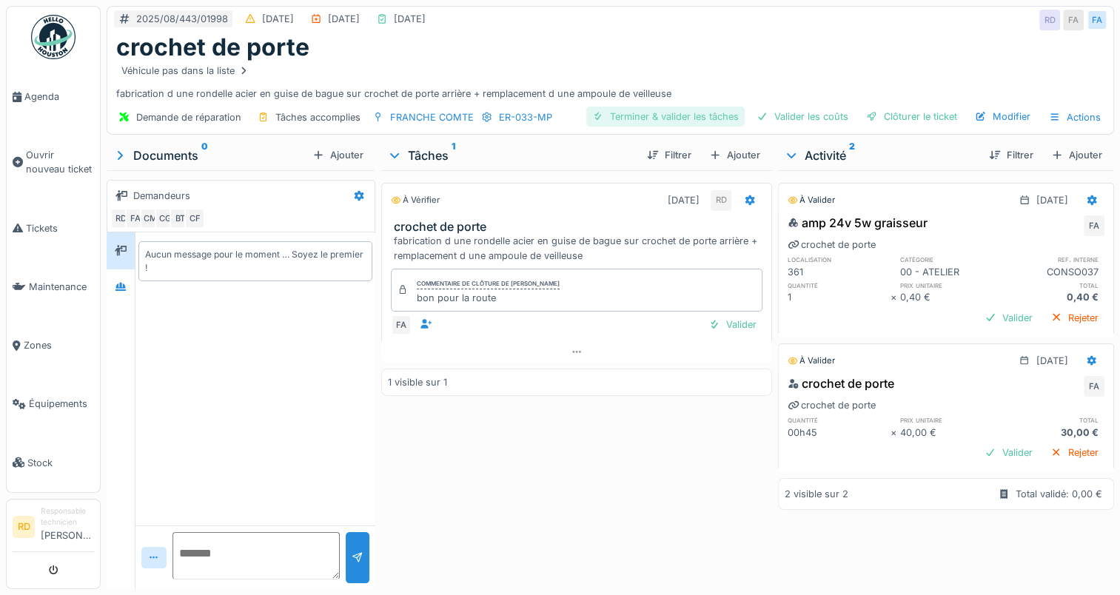
click at [646, 115] on div "Terminer & valider les tâches" at bounding box center [665, 117] width 158 height 20
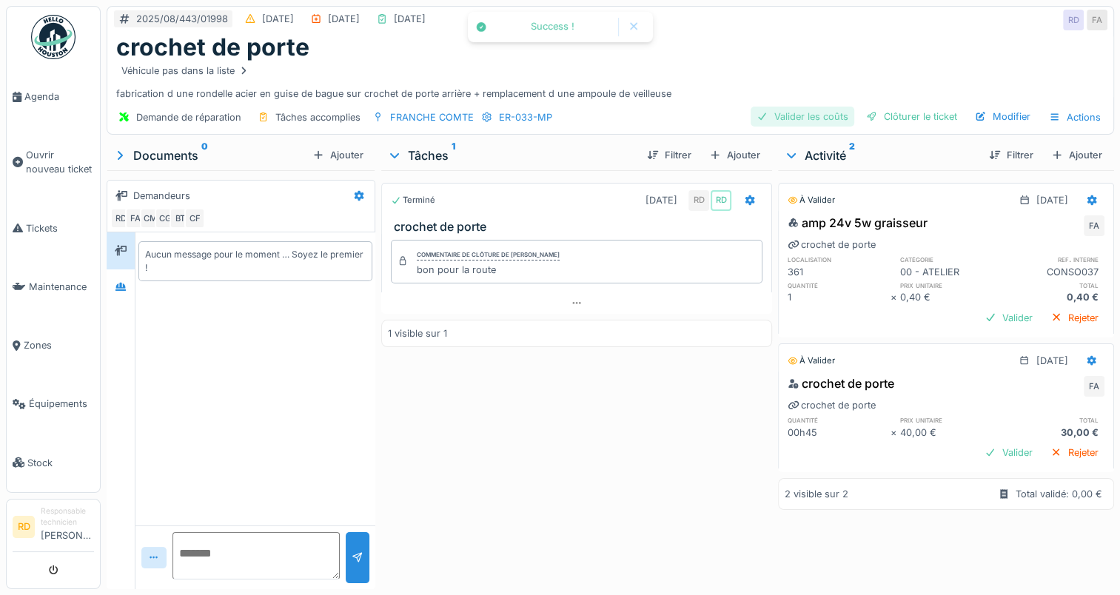
click at [799, 113] on div "Valider les coûts" at bounding box center [803, 117] width 104 height 20
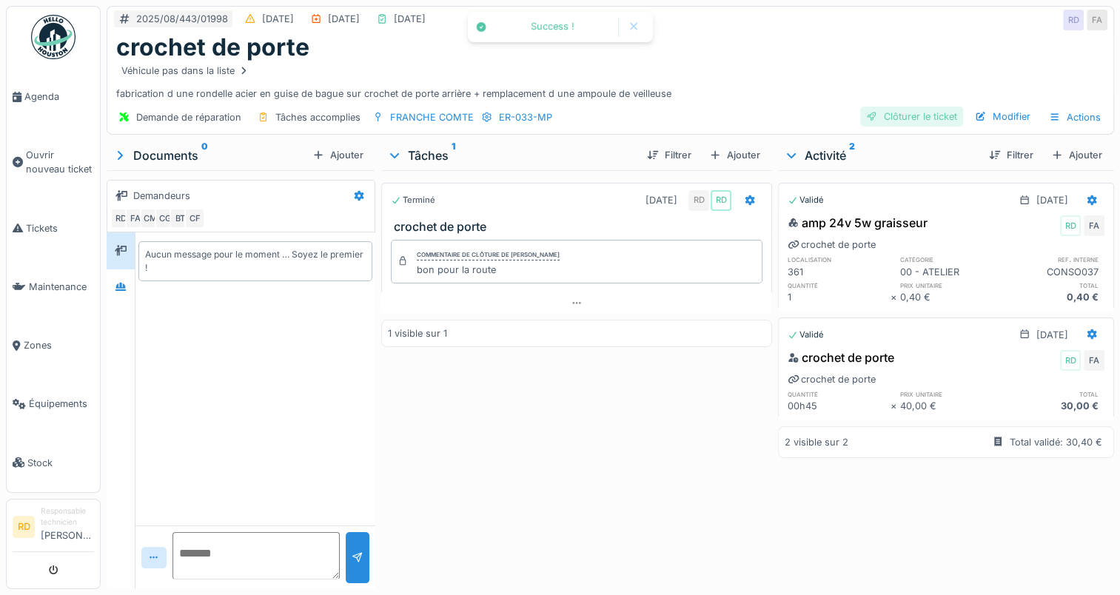
click at [894, 114] on div "Clôturer le ticket" at bounding box center [911, 117] width 103 height 20
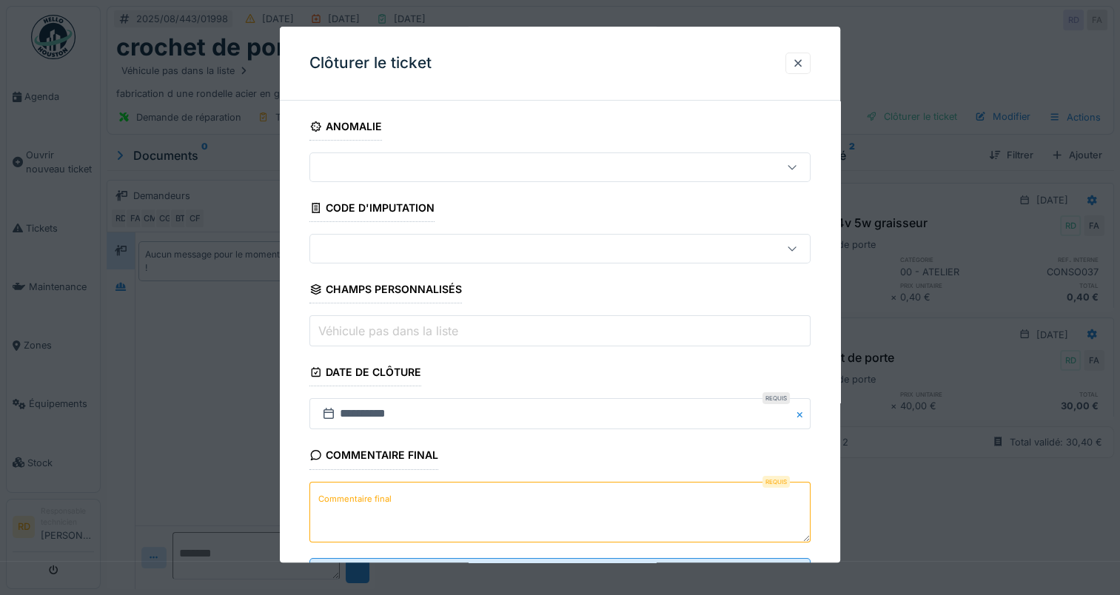
click at [355, 495] on label "Commentaire final" at bounding box center [354, 499] width 79 height 19
click at [355, 495] on textarea "Commentaire final" at bounding box center [559, 512] width 501 height 61
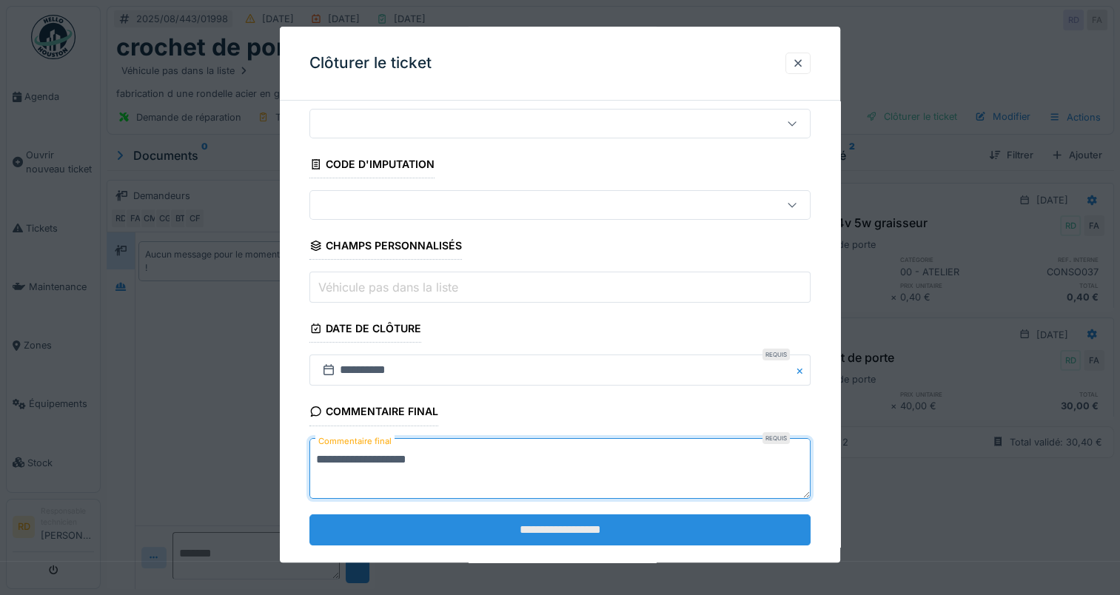
scroll to position [65, 0]
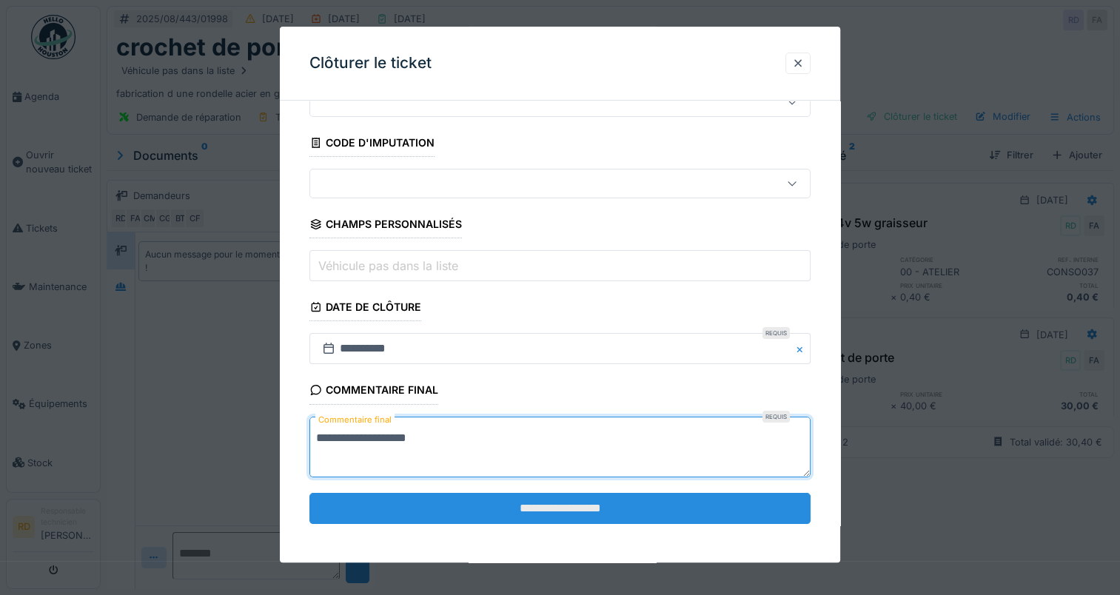
type textarea "**********"
click at [473, 497] on input "**********" at bounding box center [559, 508] width 501 height 31
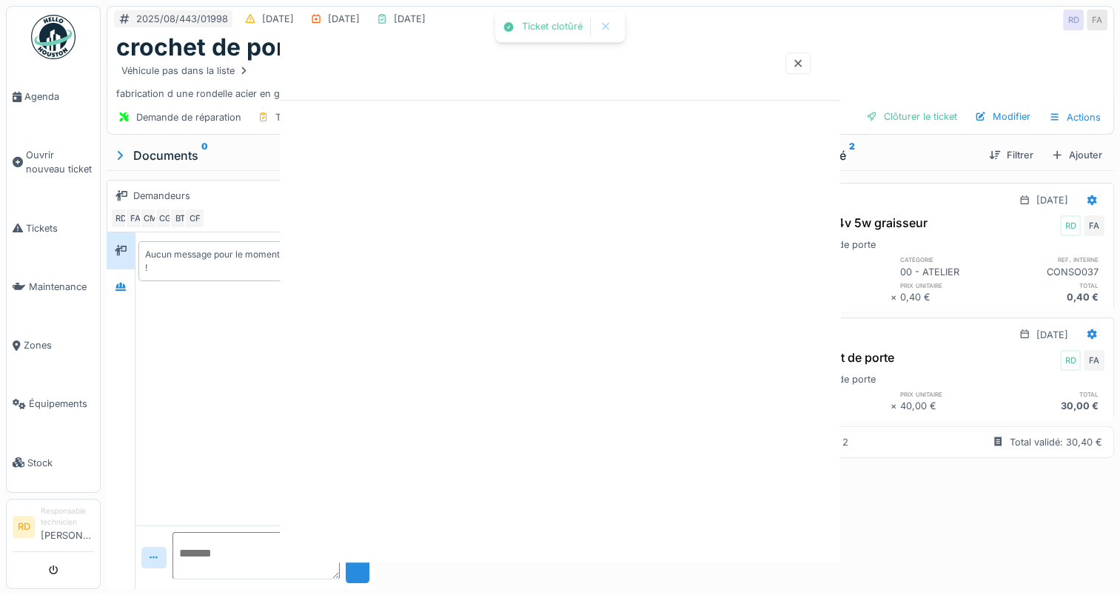
scroll to position [0, 0]
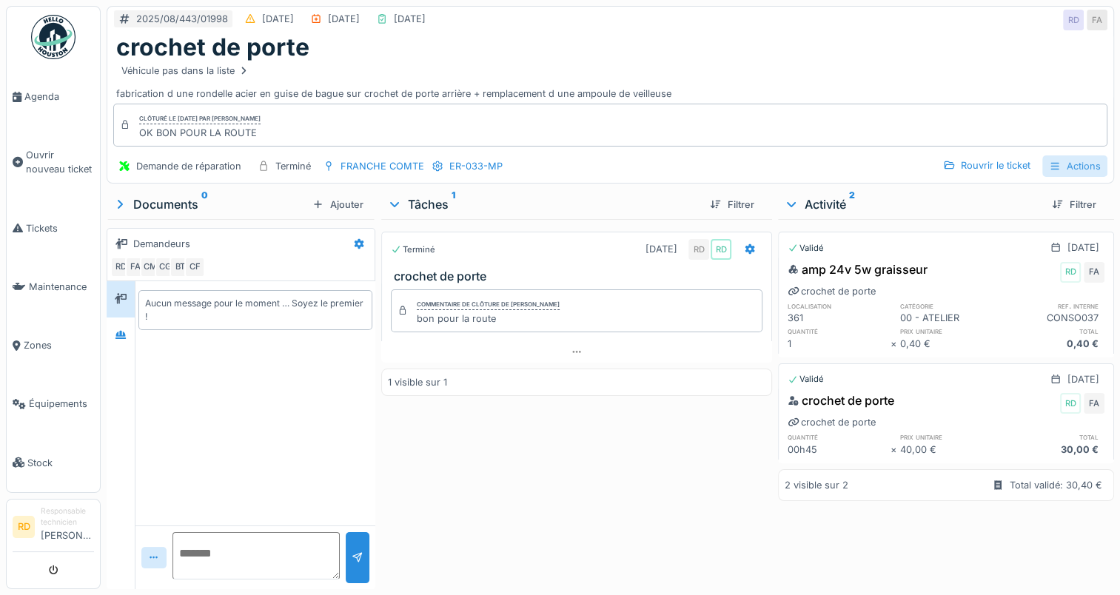
click at [1056, 165] on div "Actions" at bounding box center [1074, 165] width 65 height 21
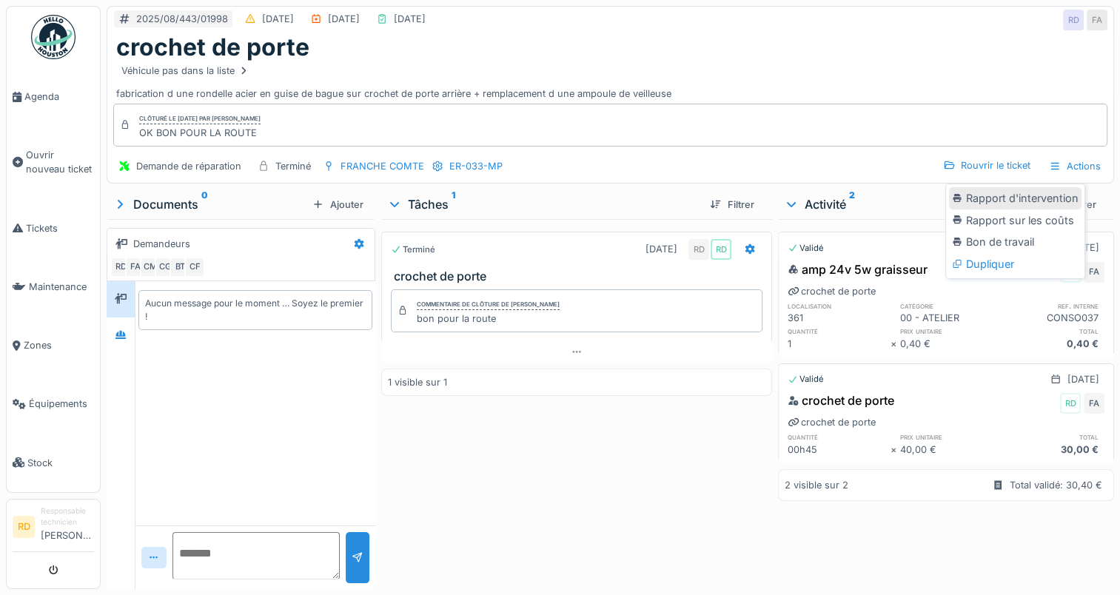
click at [1010, 201] on div "Rapport d'intervention" at bounding box center [1015, 198] width 133 height 22
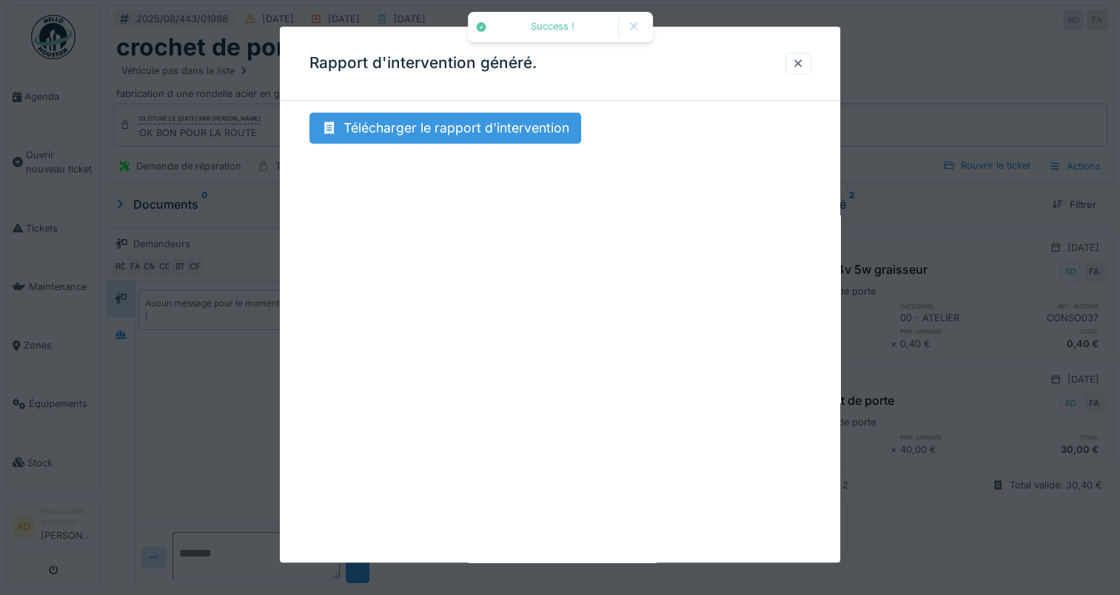
click at [489, 133] on div "Télécharger le rapport d'intervention" at bounding box center [445, 128] width 272 height 31
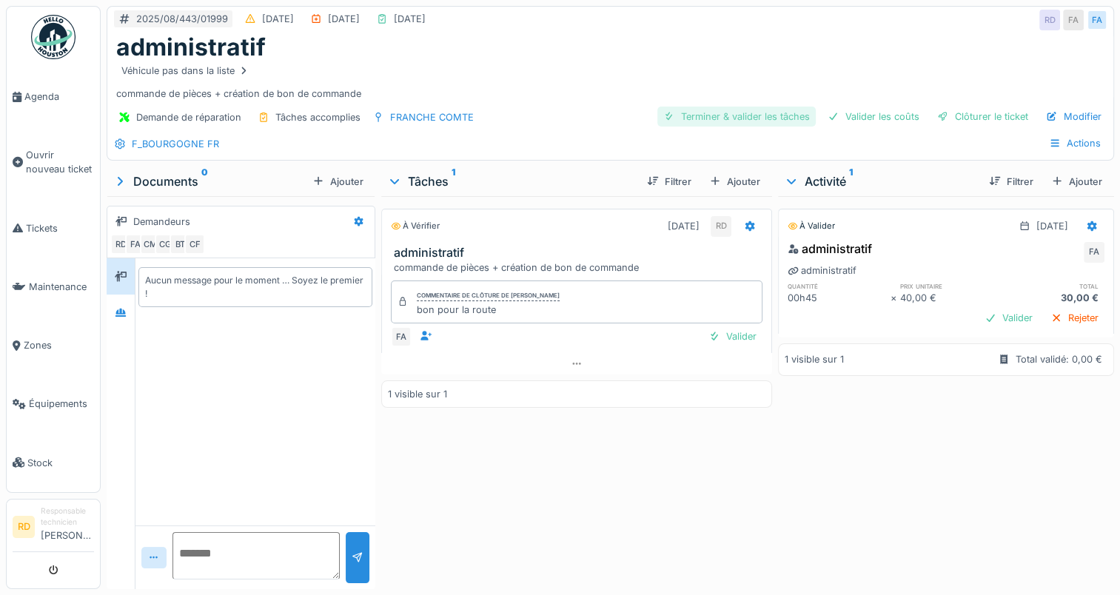
click at [720, 114] on div "Terminer & valider les tâches" at bounding box center [736, 117] width 158 height 20
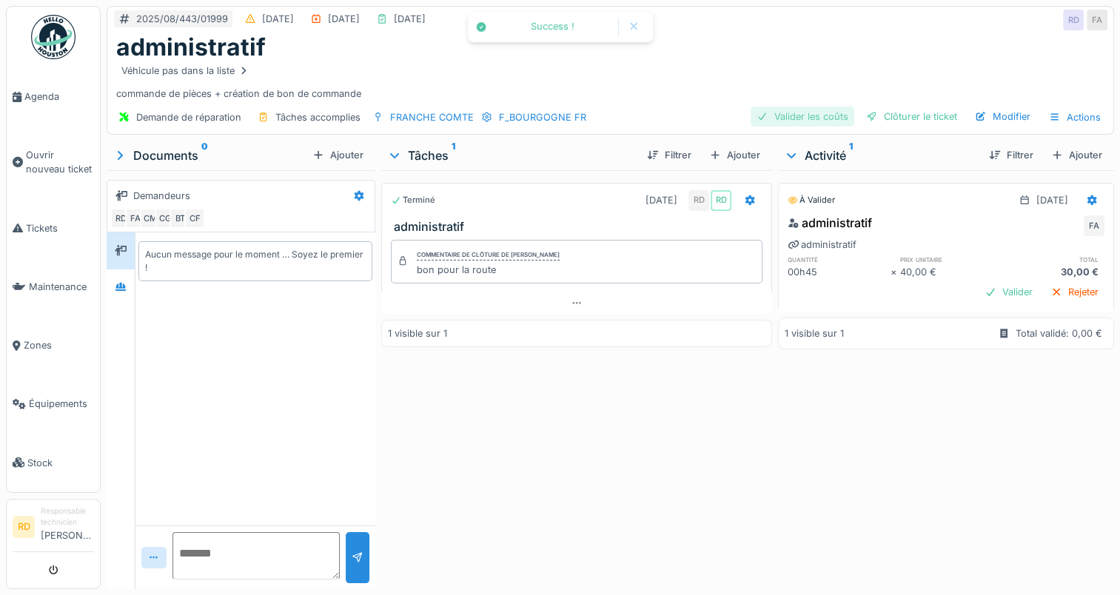
click at [805, 115] on div "Valider les coûts" at bounding box center [803, 117] width 104 height 20
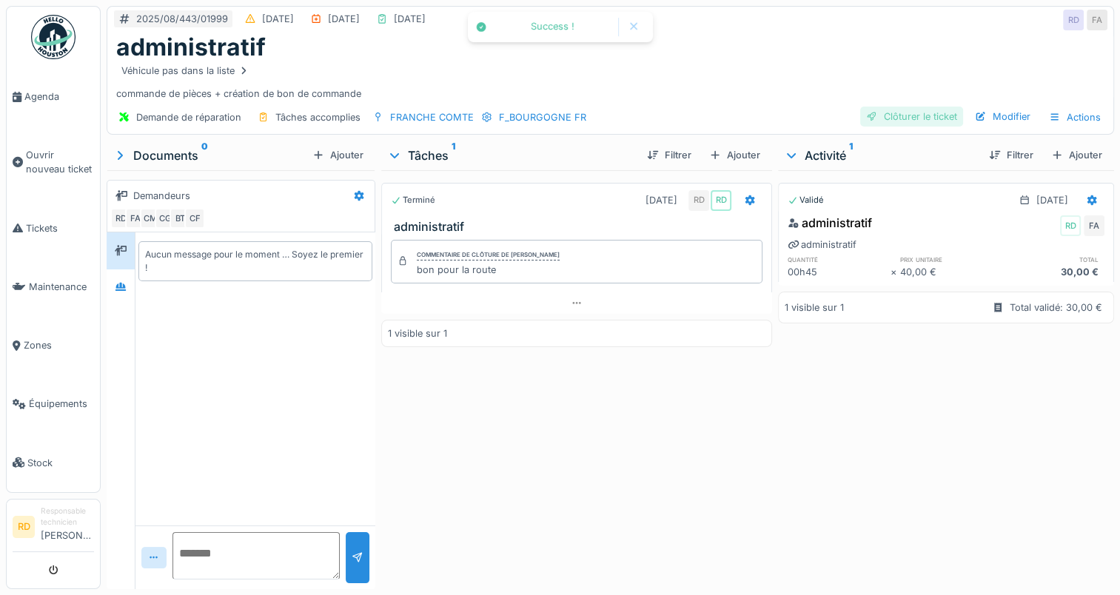
click at [885, 113] on div "Clôturer le ticket" at bounding box center [911, 117] width 103 height 20
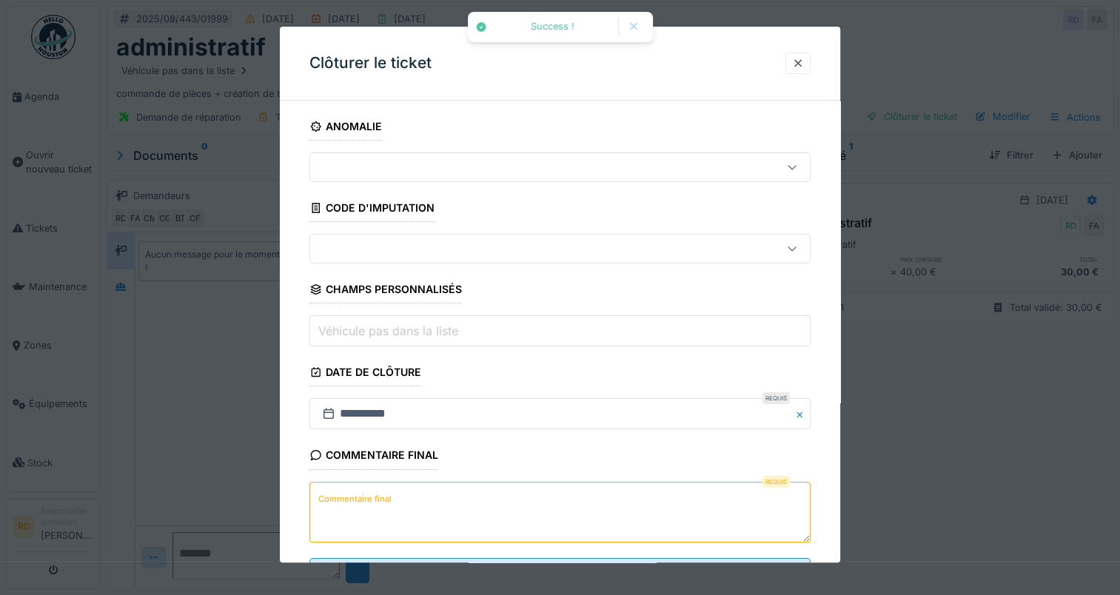
click at [405, 500] on textarea "Commentaire final" at bounding box center [559, 512] width 501 height 61
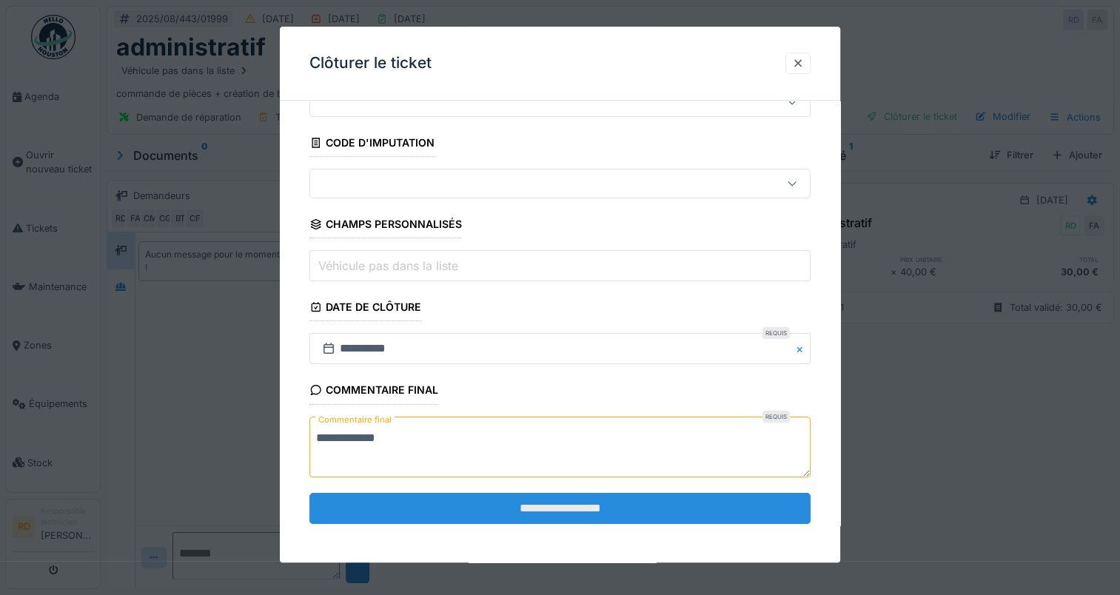
type textarea "**********"
click at [477, 512] on input "**********" at bounding box center [559, 508] width 501 height 31
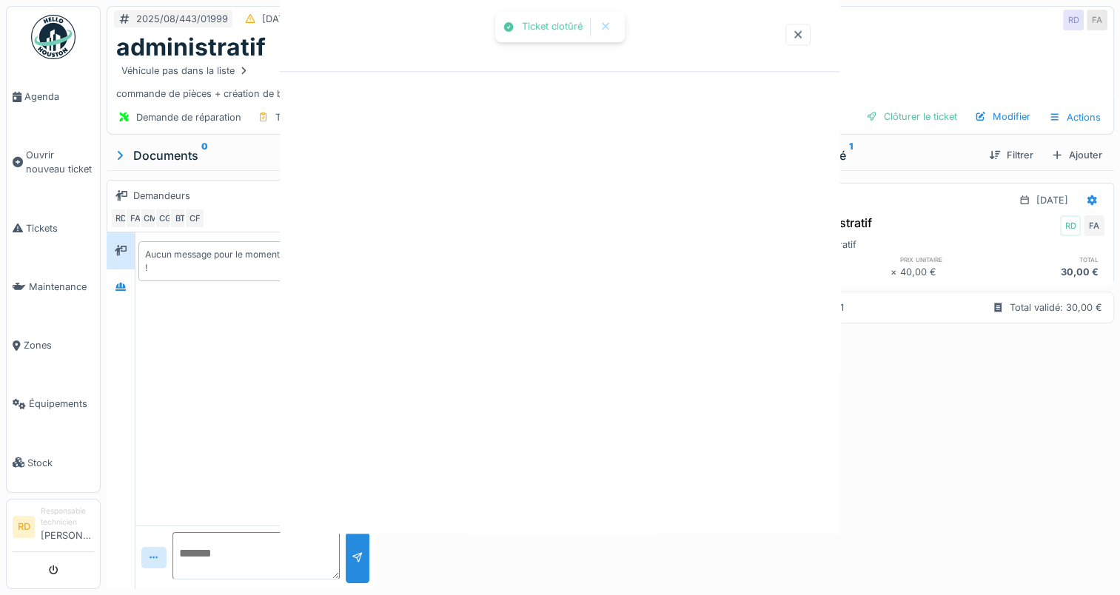
scroll to position [0, 0]
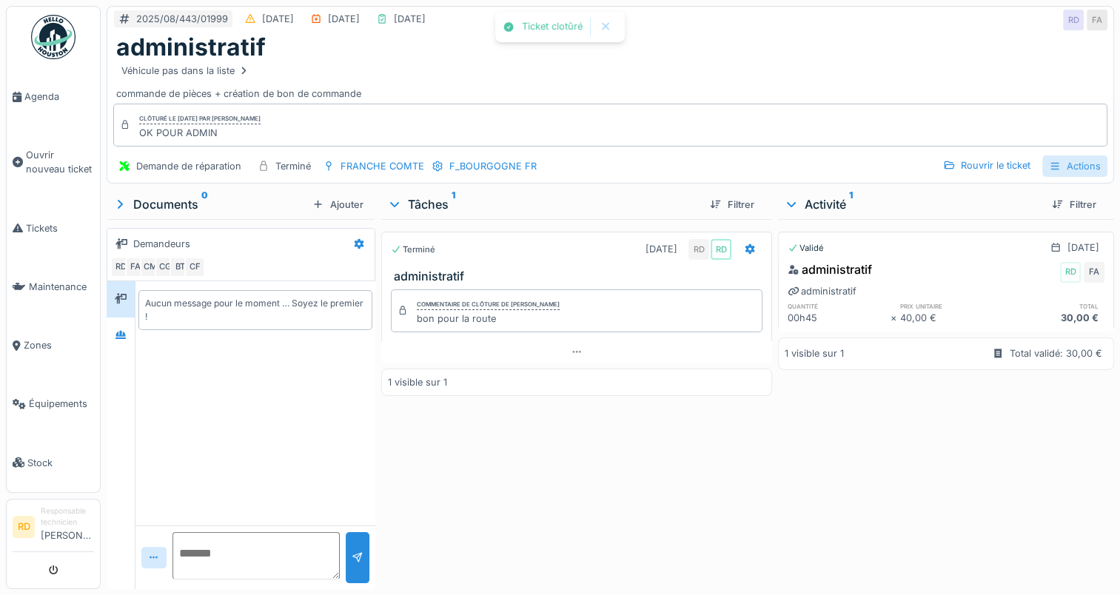
click at [1069, 161] on div "Actions" at bounding box center [1074, 165] width 65 height 21
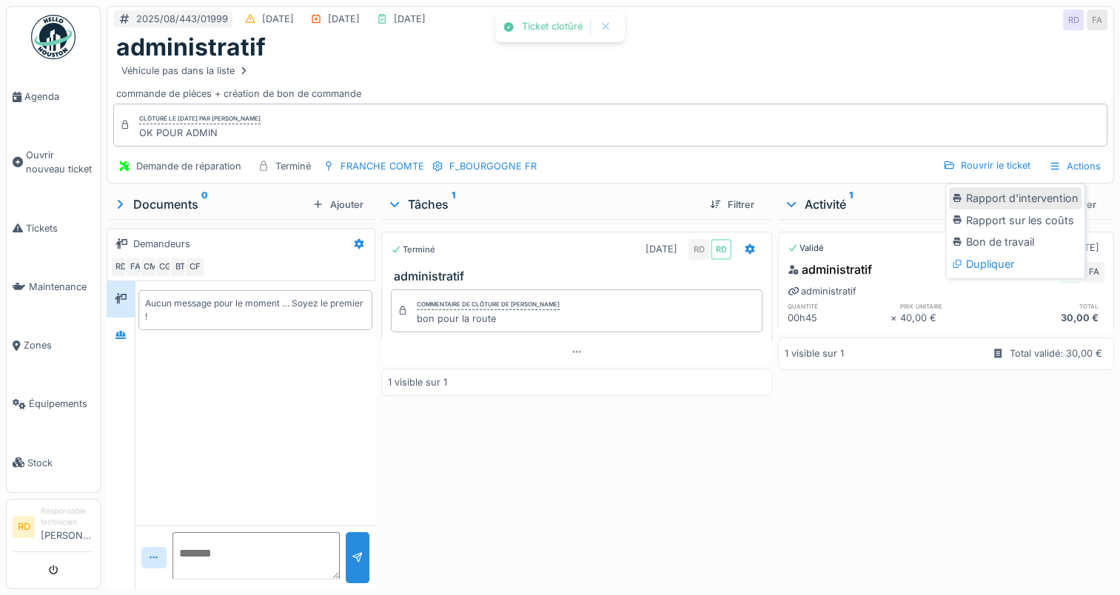
click at [1049, 200] on div "Rapport d'intervention" at bounding box center [1015, 198] width 133 height 22
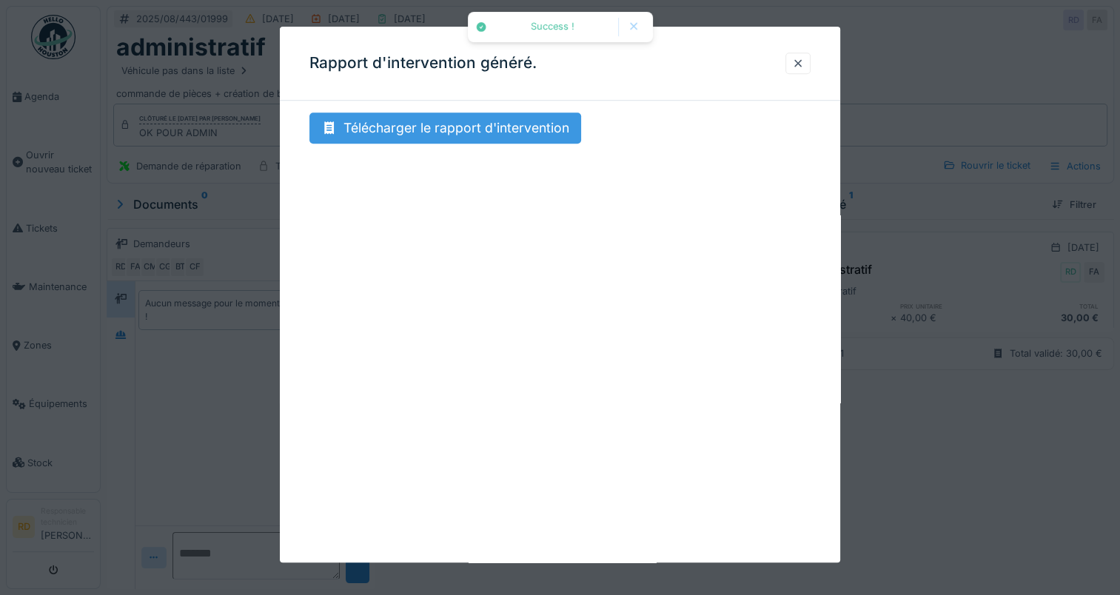
click at [480, 123] on div "Télécharger le rapport d'intervention" at bounding box center [445, 128] width 272 height 31
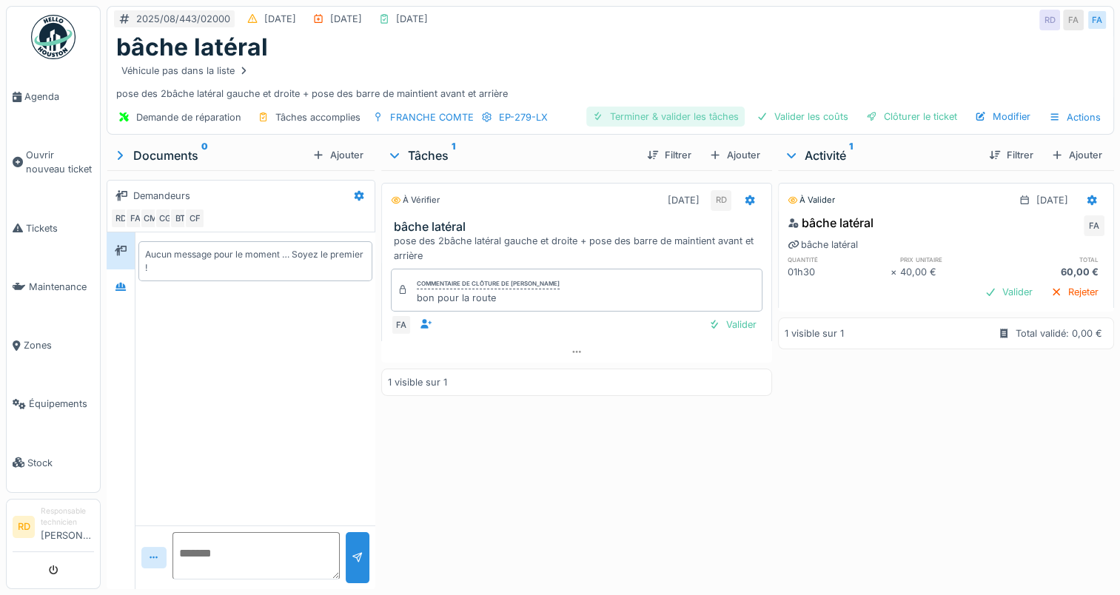
click at [657, 117] on div "Terminer & valider les tâches" at bounding box center [665, 117] width 158 height 20
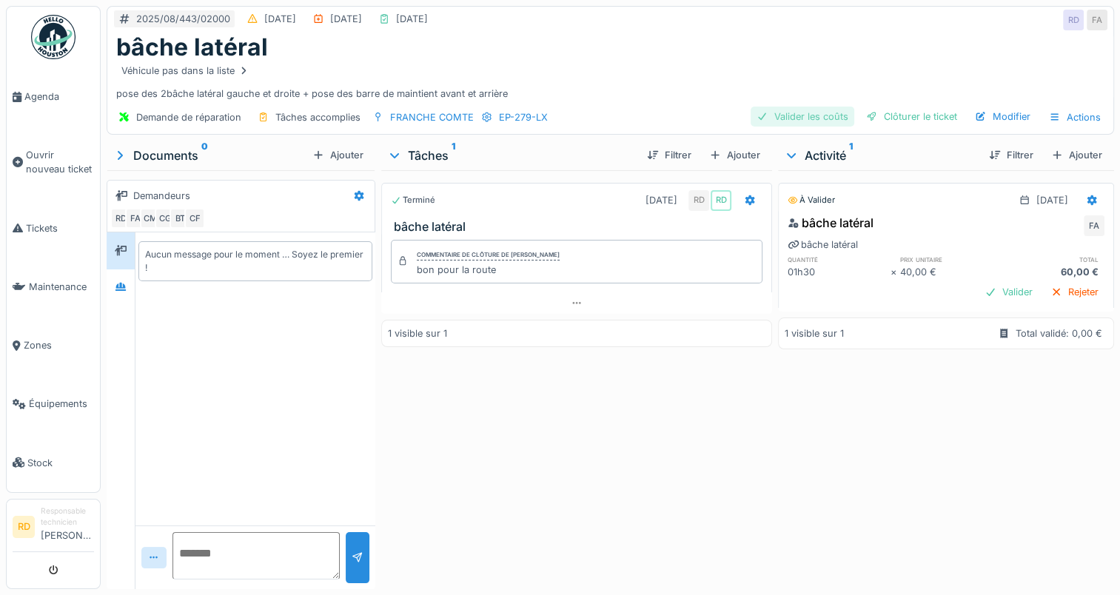
click at [814, 115] on div "Valider les coûts" at bounding box center [803, 117] width 104 height 20
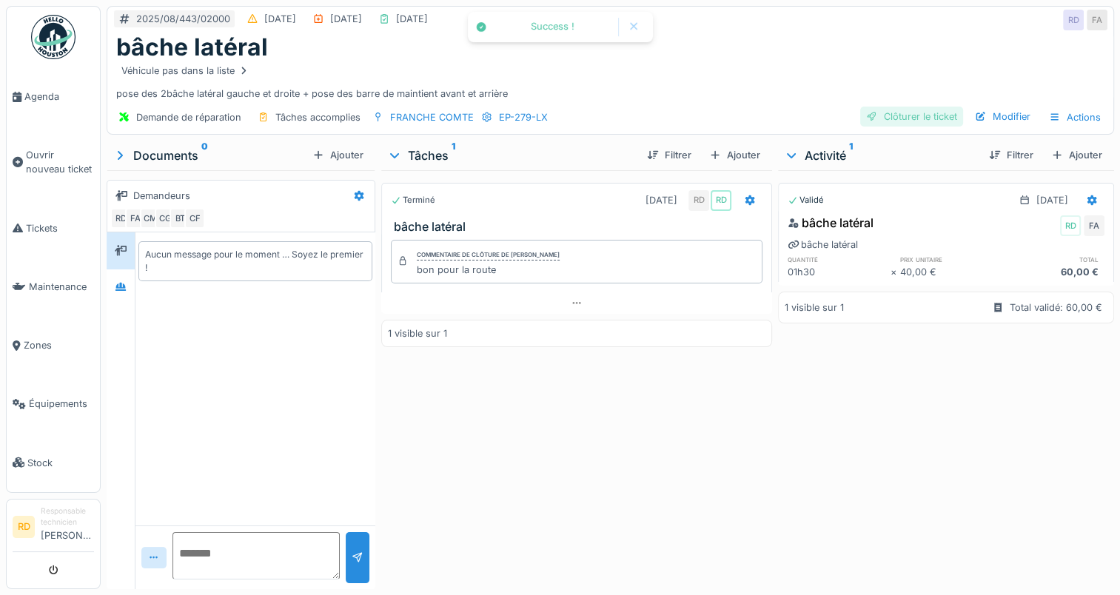
click at [910, 115] on div "Clôturer le ticket" at bounding box center [911, 117] width 103 height 20
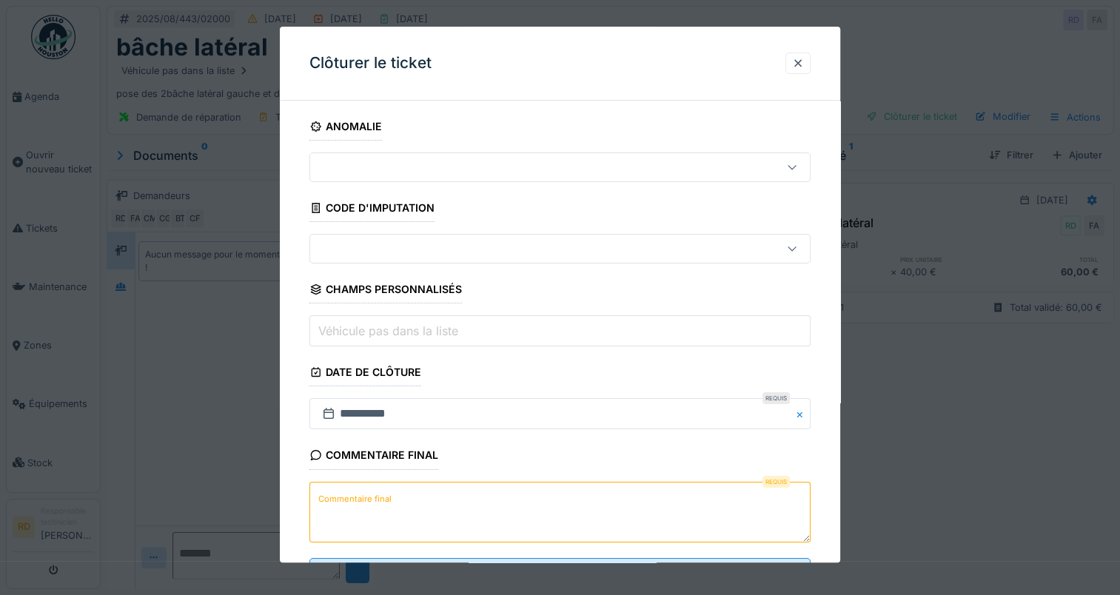
click at [366, 500] on label "Commentaire final" at bounding box center [354, 499] width 79 height 19
click at [366, 500] on textarea "Commentaire final" at bounding box center [559, 512] width 501 height 61
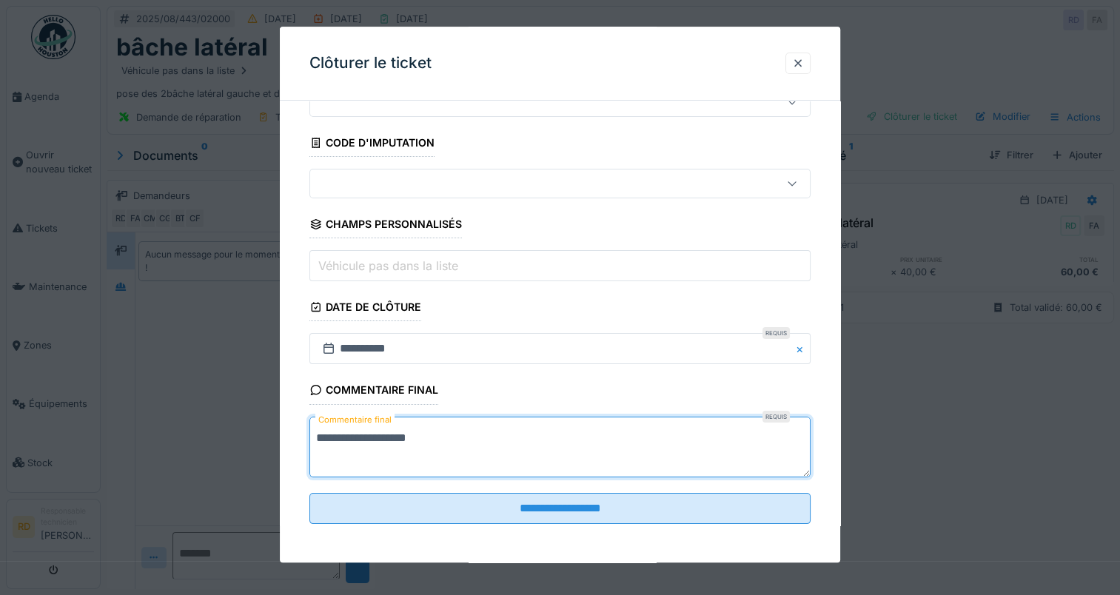
scroll to position [65, 0]
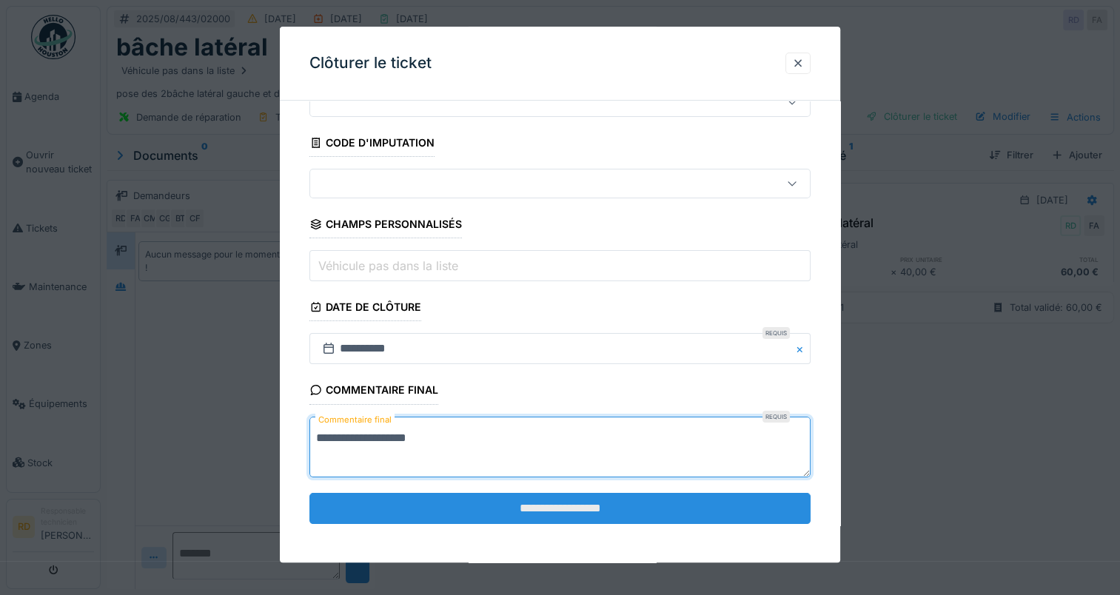
type textarea "**********"
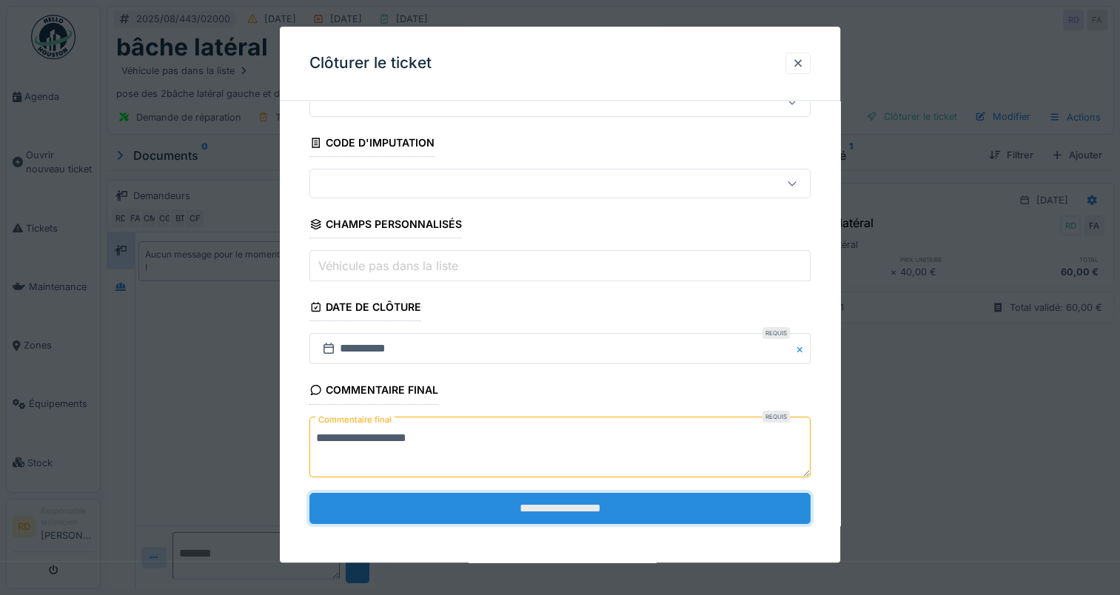
click at [502, 509] on input "**********" at bounding box center [559, 508] width 501 height 31
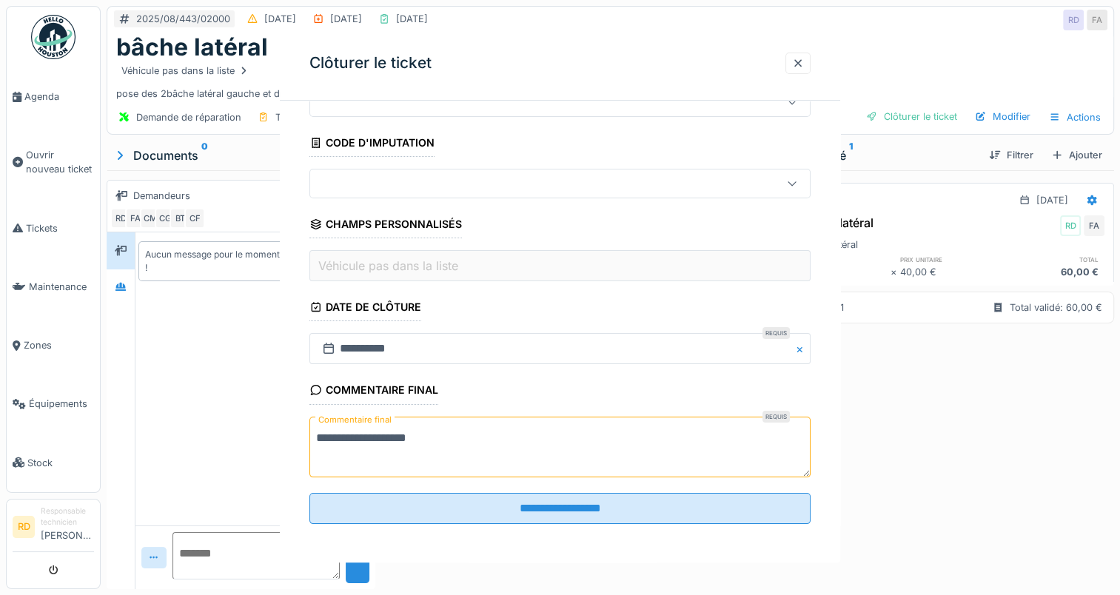
scroll to position [0, 0]
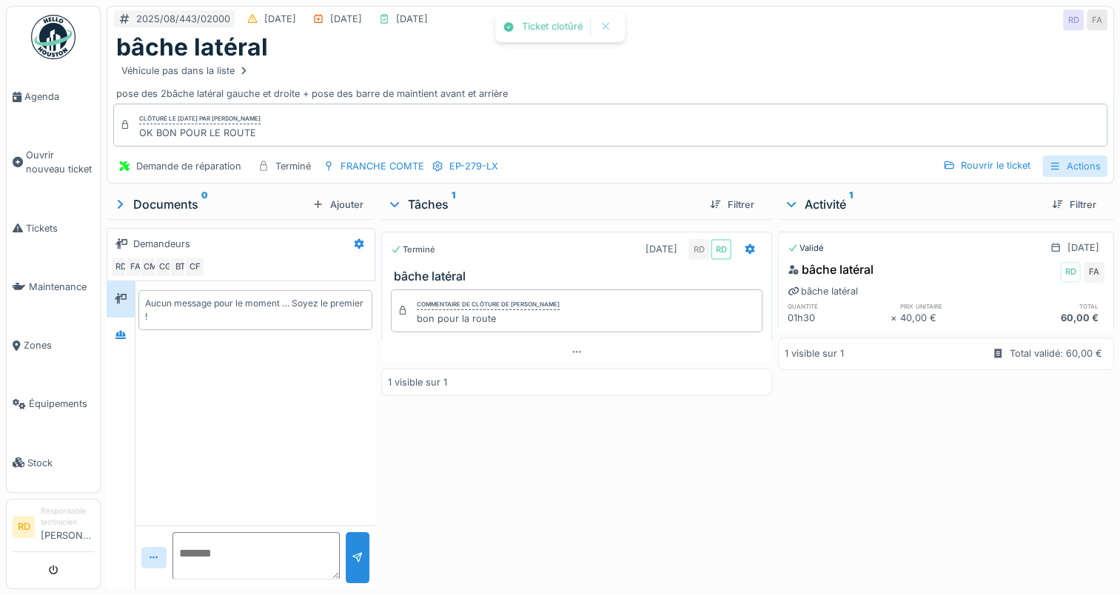
click at [1053, 175] on div "Actions" at bounding box center [1074, 165] width 65 height 21
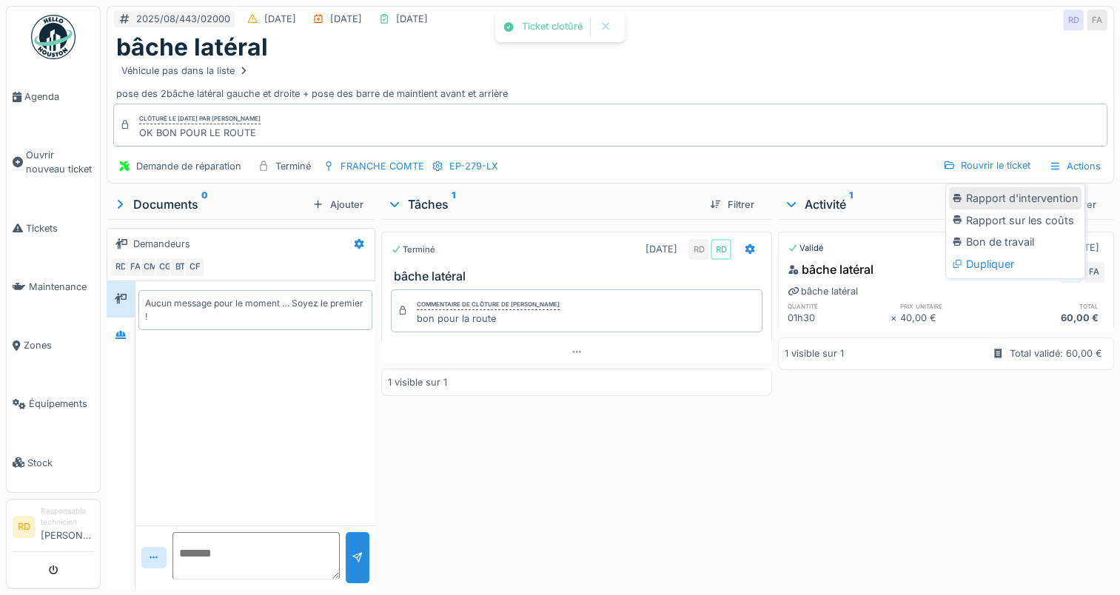
click at [1045, 192] on div "Rapport d'intervention" at bounding box center [1015, 198] width 133 height 22
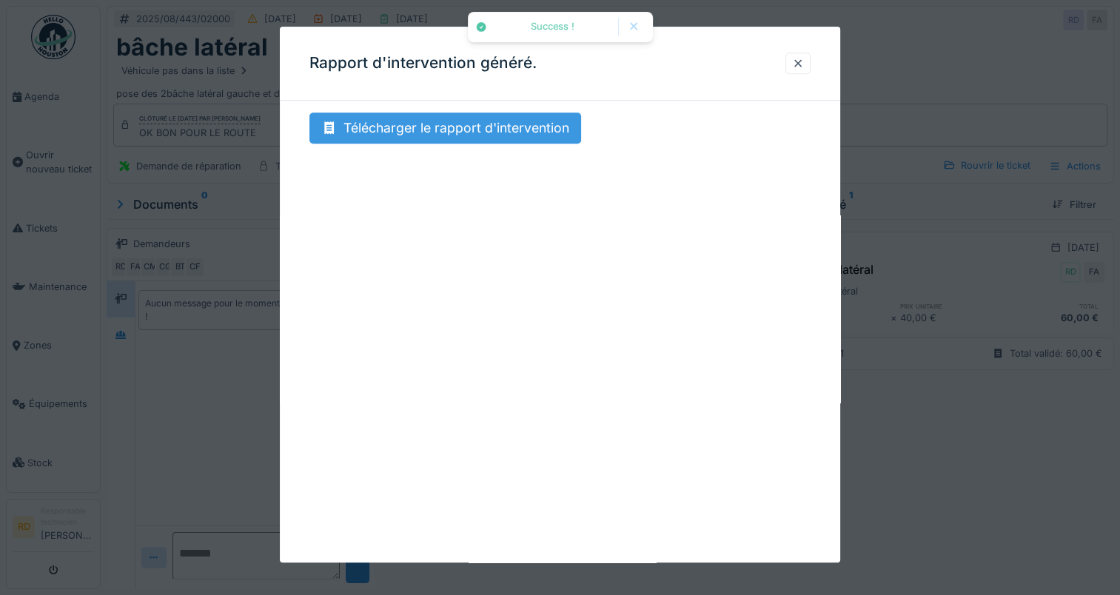
click at [401, 127] on div "Télécharger le rapport d'intervention" at bounding box center [445, 128] width 272 height 31
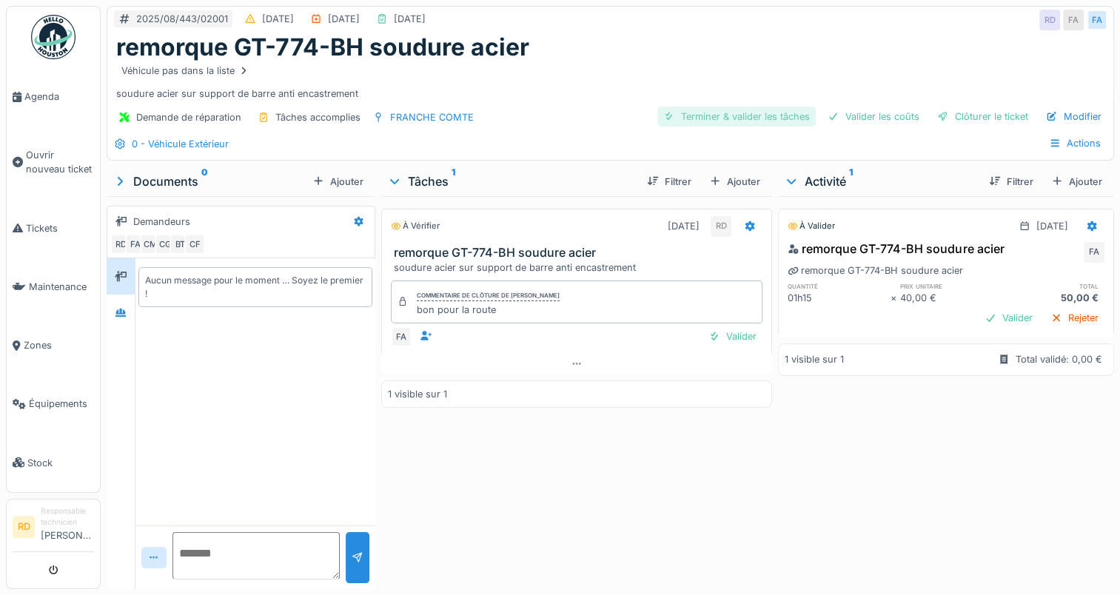
click at [709, 115] on div "Terminer & valider les tâches" at bounding box center [736, 117] width 158 height 20
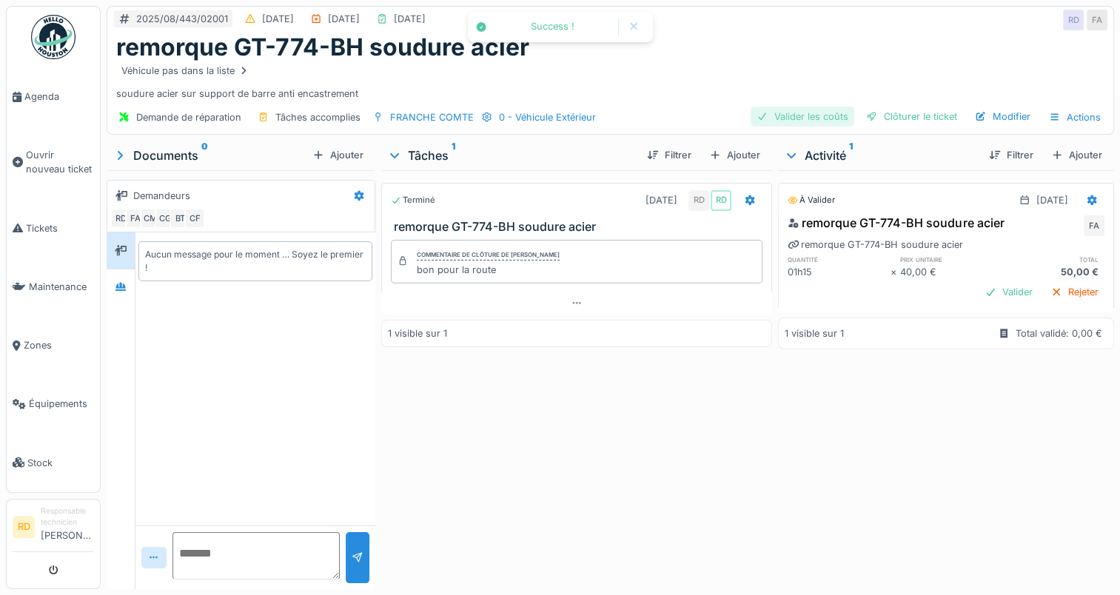
click at [805, 115] on div "Valider les coûts" at bounding box center [803, 117] width 104 height 20
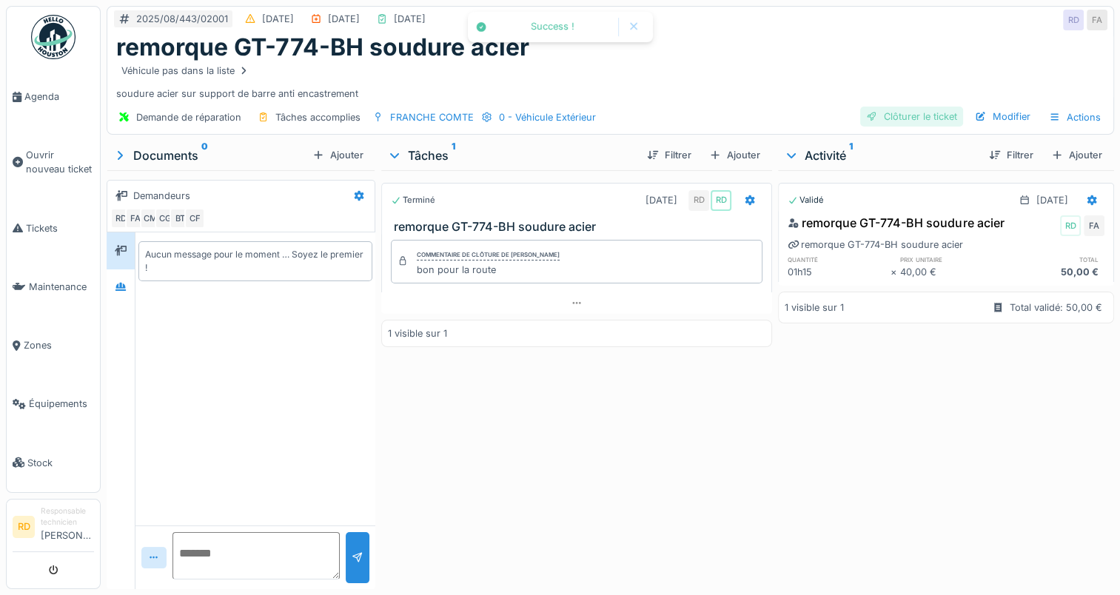
click at [895, 114] on div "Clôturer le ticket" at bounding box center [911, 117] width 103 height 20
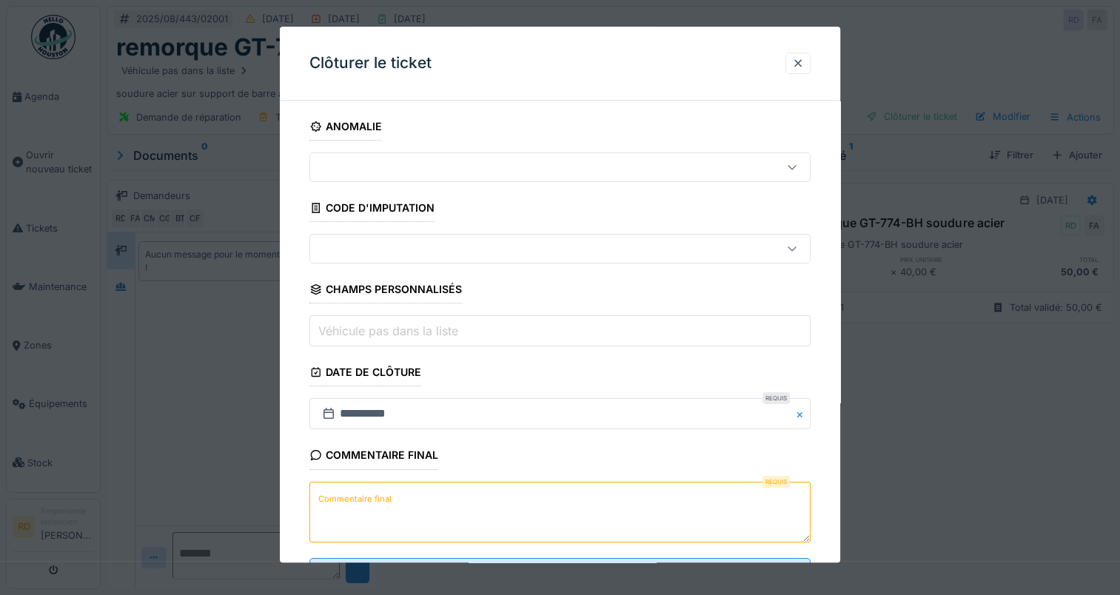
click at [341, 500] on label "Commentaire final" at bounding box center [354, 499] width 79 height 19
click at [341, 500] on textarea "Commentaire final" at bounding box center [559, 512] width 501 height 61
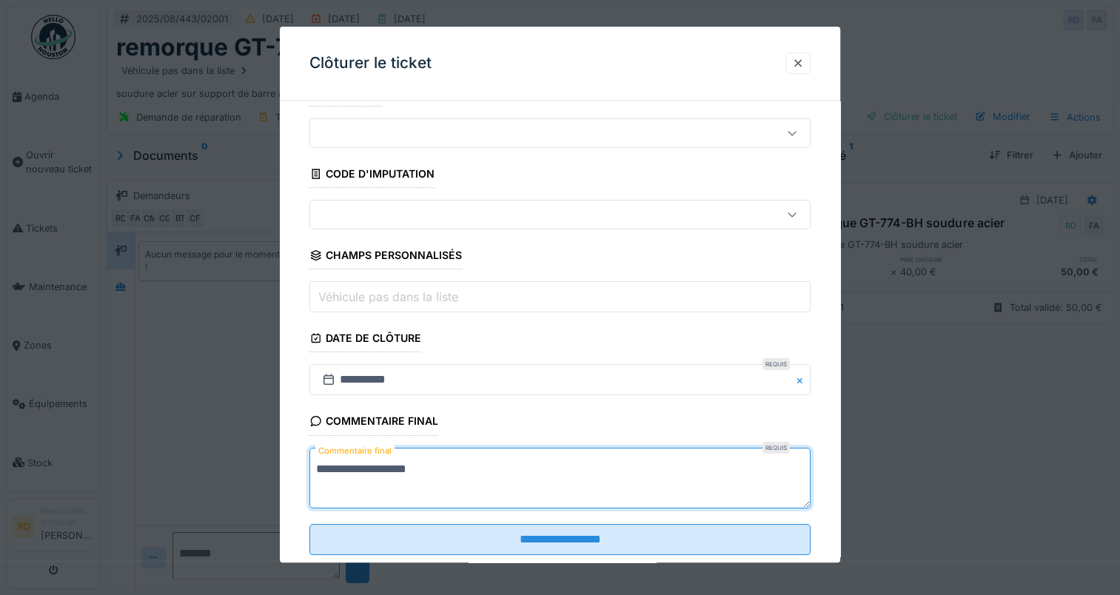
scroll to position [65, 0]
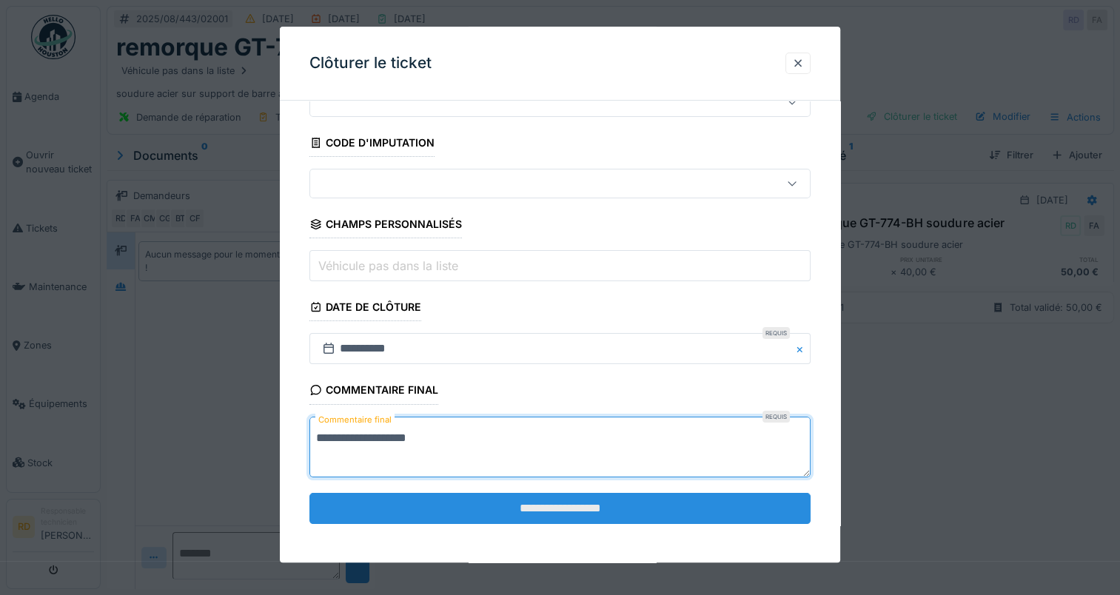
type textarea "**********"
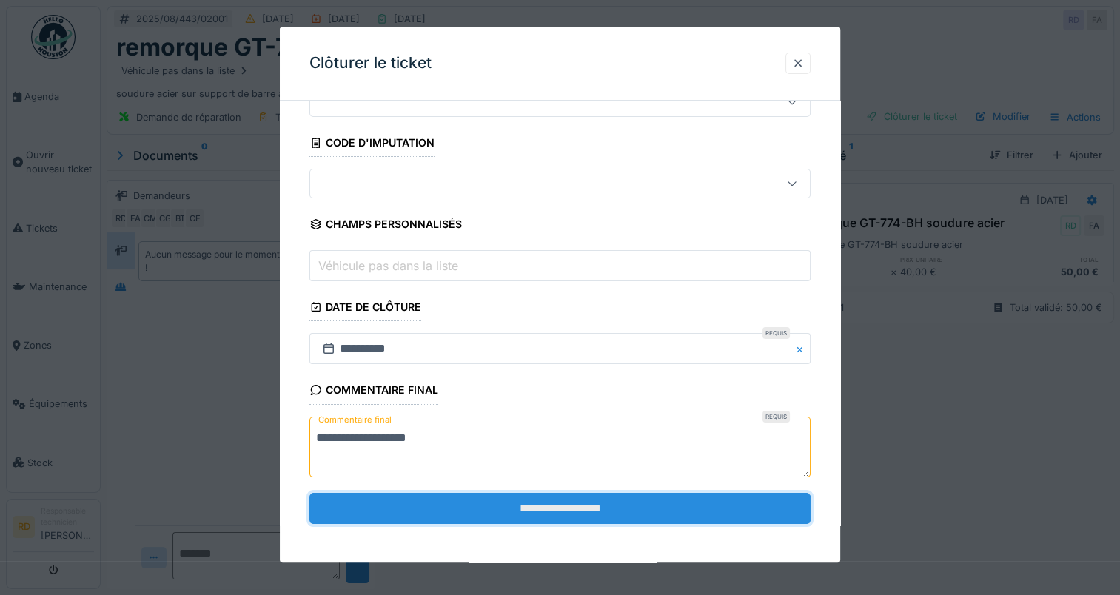
click at [509, 507] on input "**********" at bounding box center [559, 508] width 501 height 31
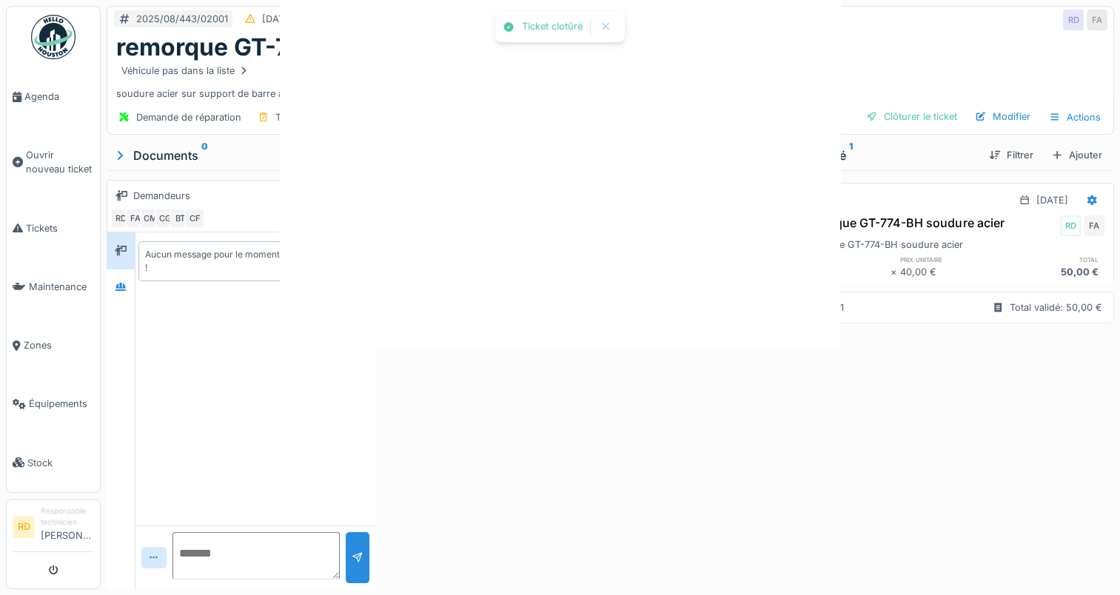
scroll to position [0, 0]
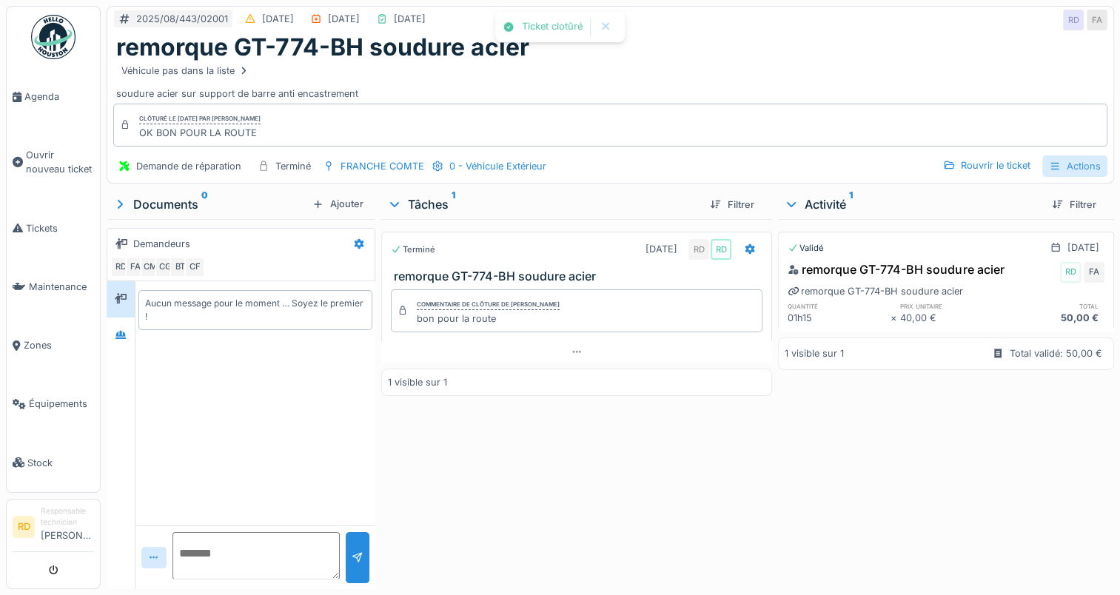
click at [1076, 168] on div "Actions" at bounding box center [1074, 165] width 65 height 21
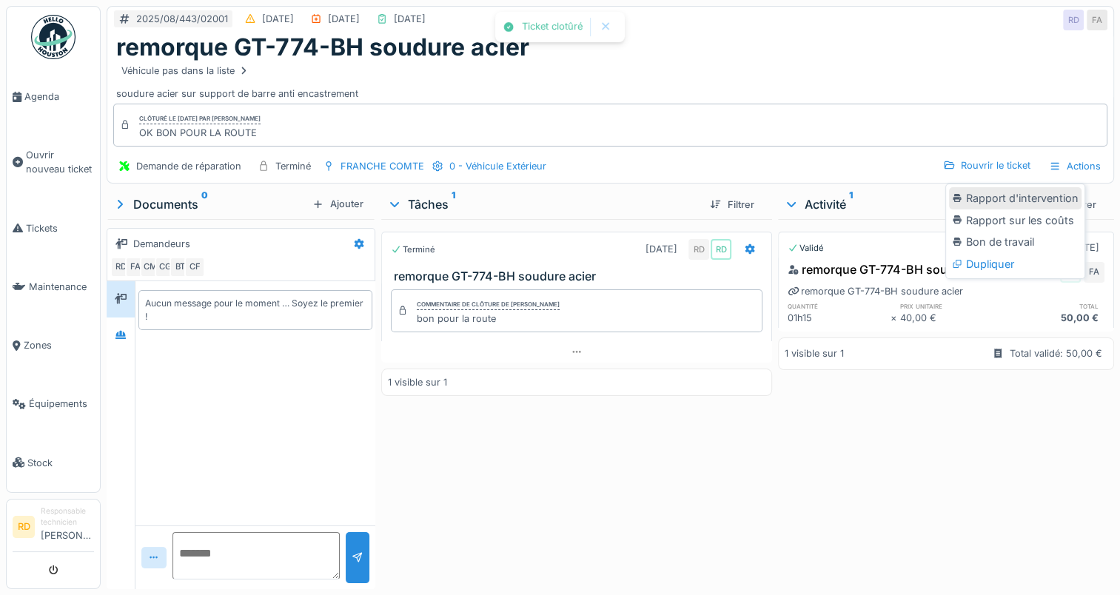
click at [1042, 198] on div "Rapport d'intervention" at bounding box center [1015, 198] width 133 height 22
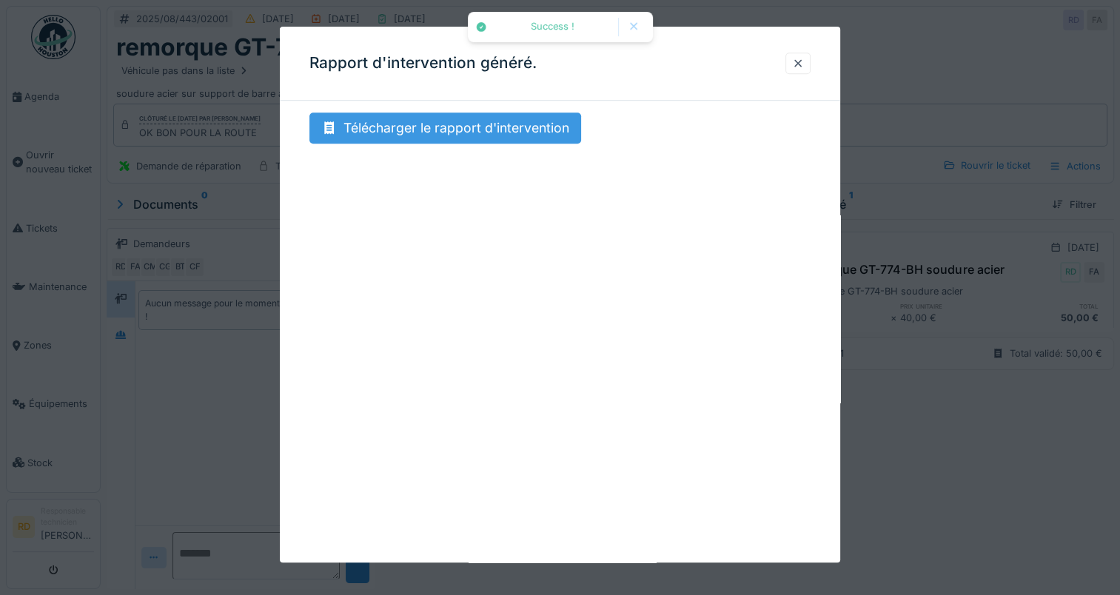
click at [470, 121] on div "Télécharger le rapport d'intervention" at bounding box center [445, 128] width 272 height 31
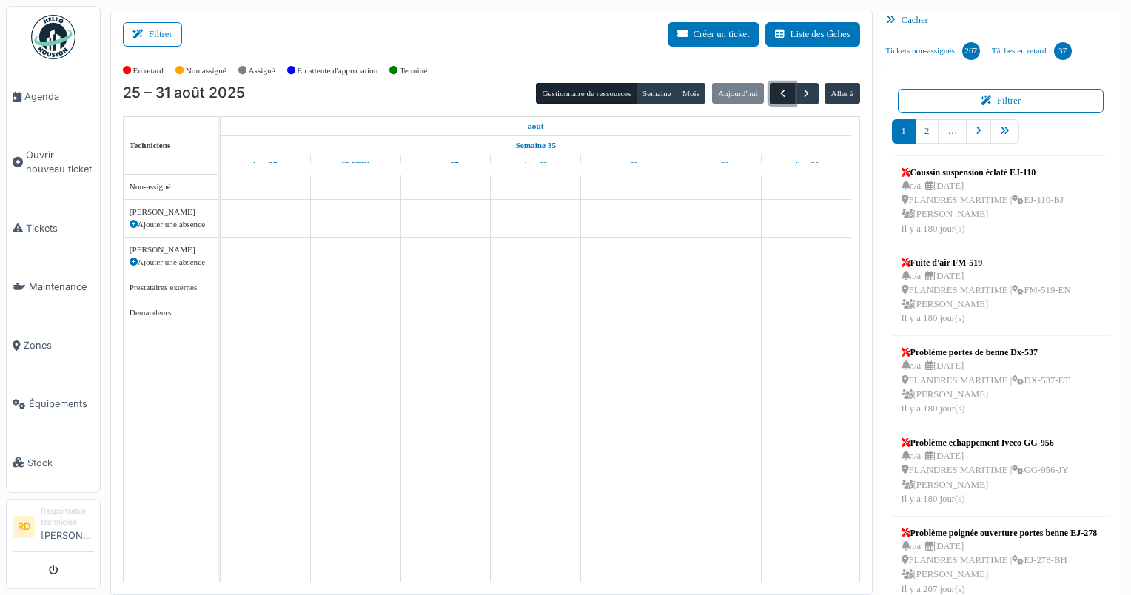
click at [777, 90] on span "button" at bounding box center [783, 93] width 13 height 13
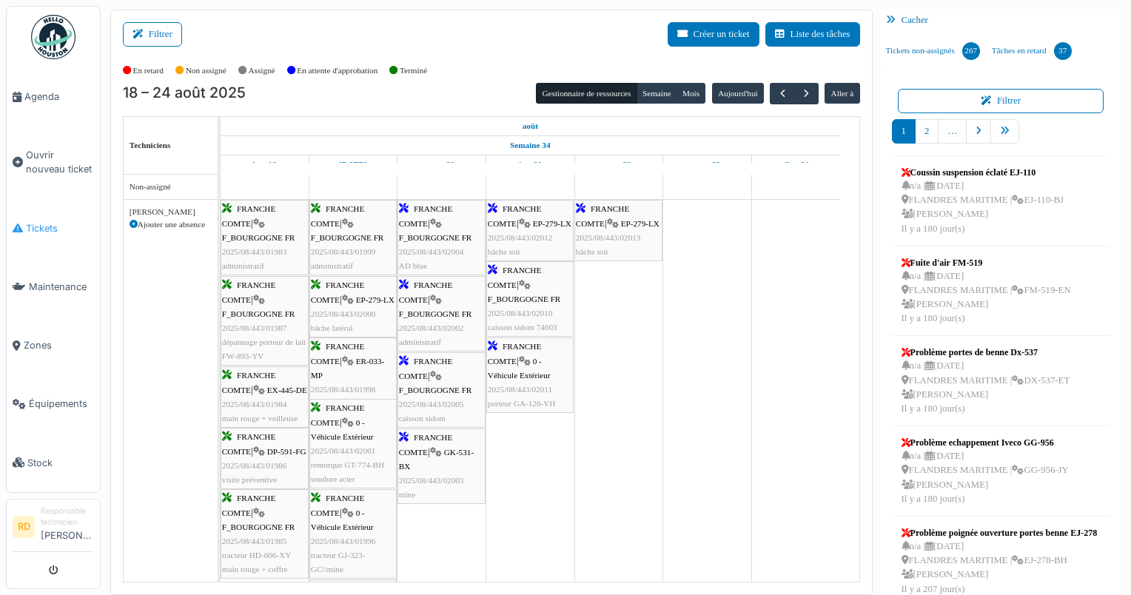
click at [43, 222] on span "Tickets" at bounding box center [60, 228] width 68 height 14
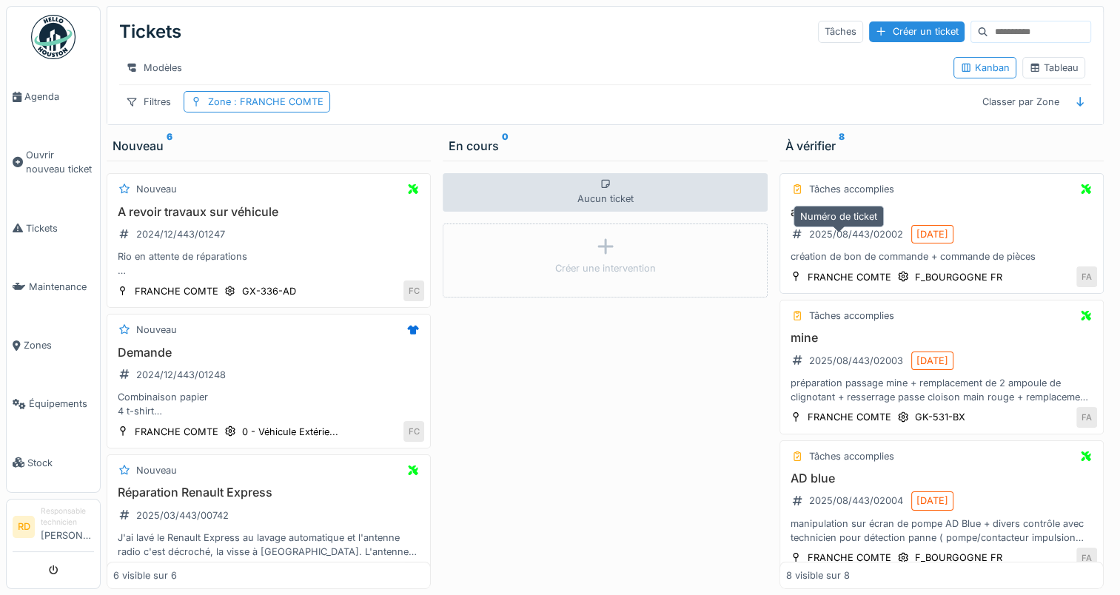
click at [823, 241] on div "2025/08/443/02002" at bounding box center [856, 234] width 94 height 14
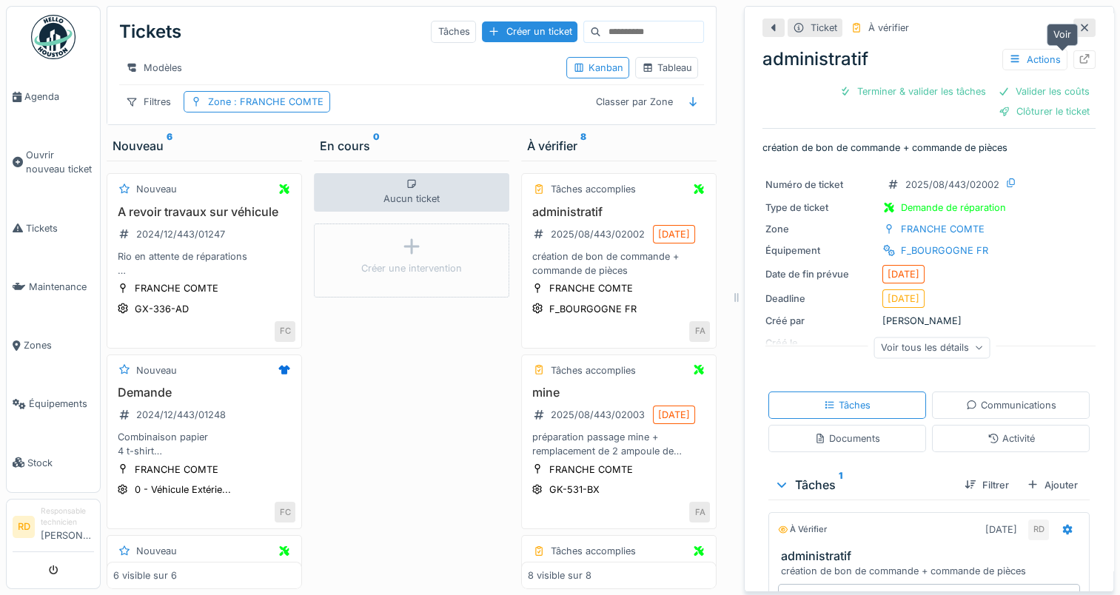
click at [1079, 58] on icon at bounding box center [1085, 59] width 12 height 10
click at [609, 458] on div "préparation passage mine + remplacement de 2 ampoule de clignotant + resserrage…" at bounding box center [619, 444] width 182 height 28
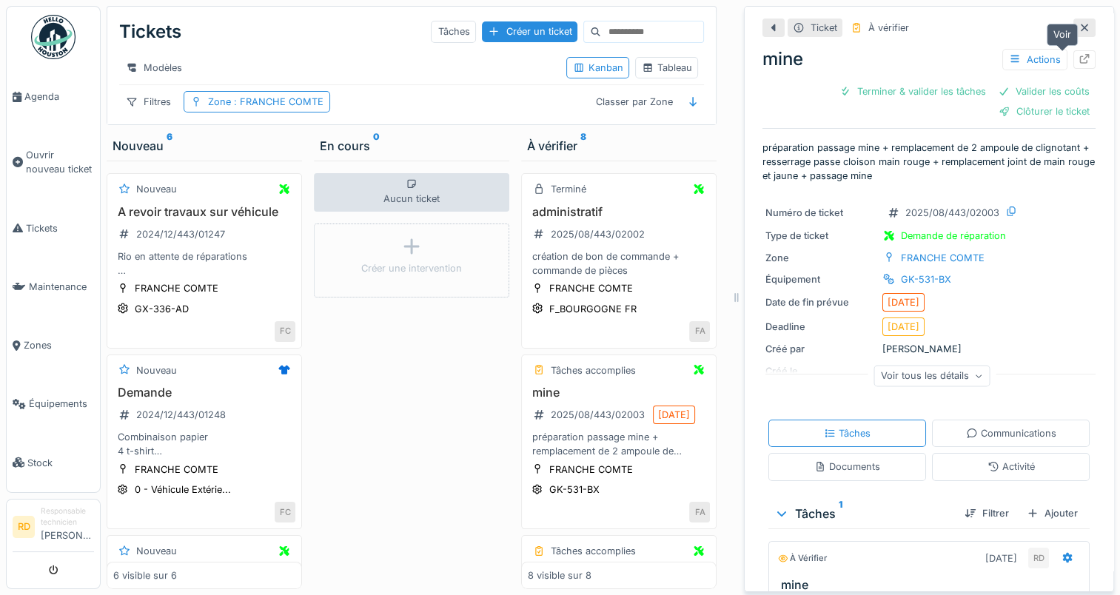
click at [1080, 58] on icon at bounding box center [1085, 59] width 10 height 10
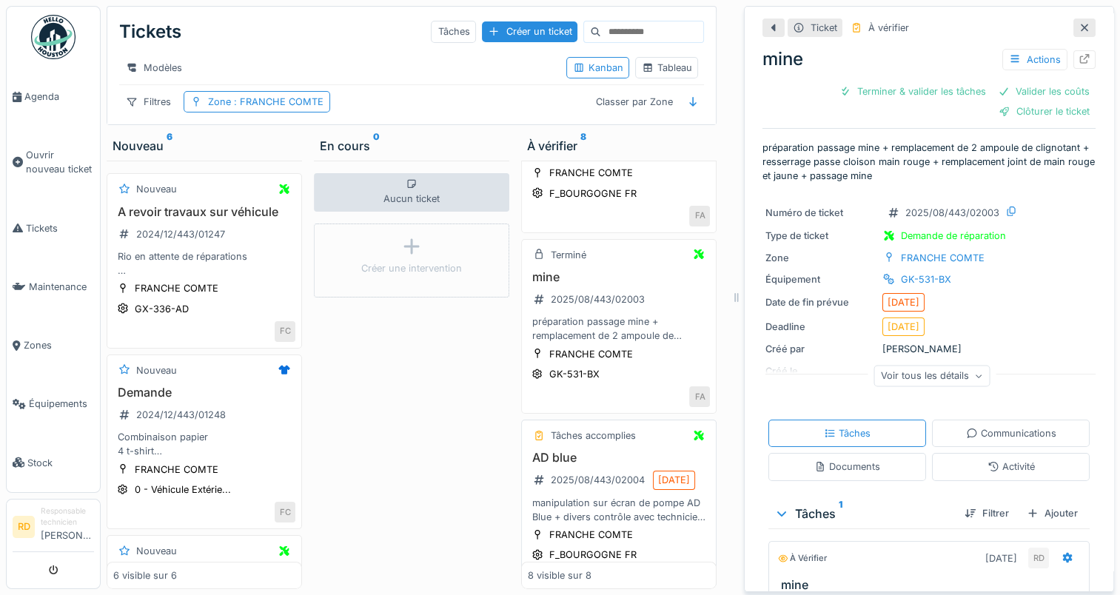
scroll to position [148, 0]
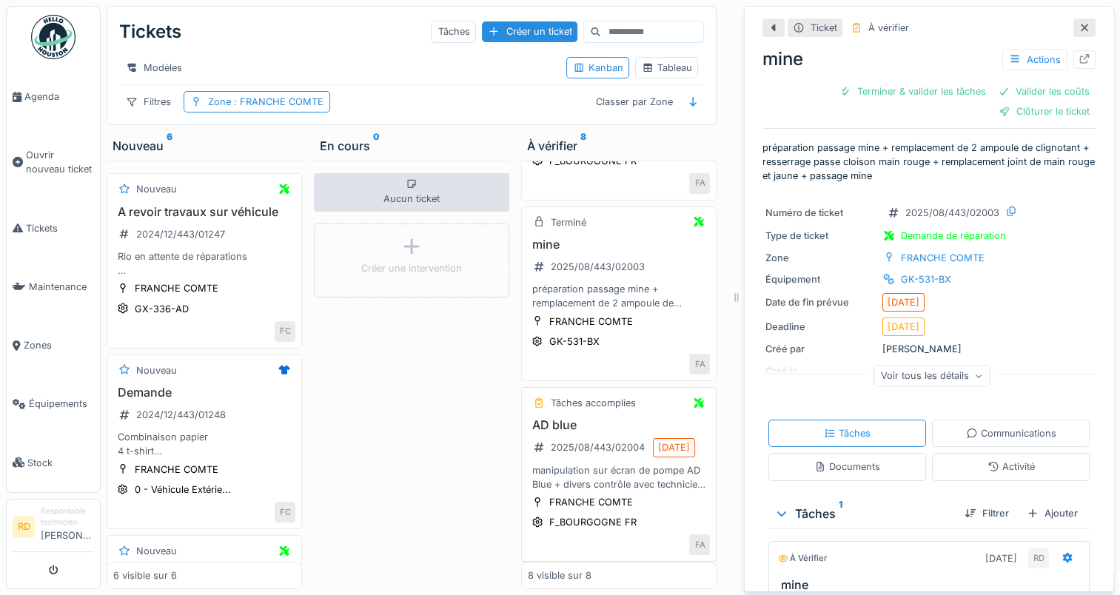
click at [606, 492] on div "manipulation sur écran de pompe AD Blue + divers contrôle avec technicien pour …" at bounding box center [619, 477] width 182 height 28
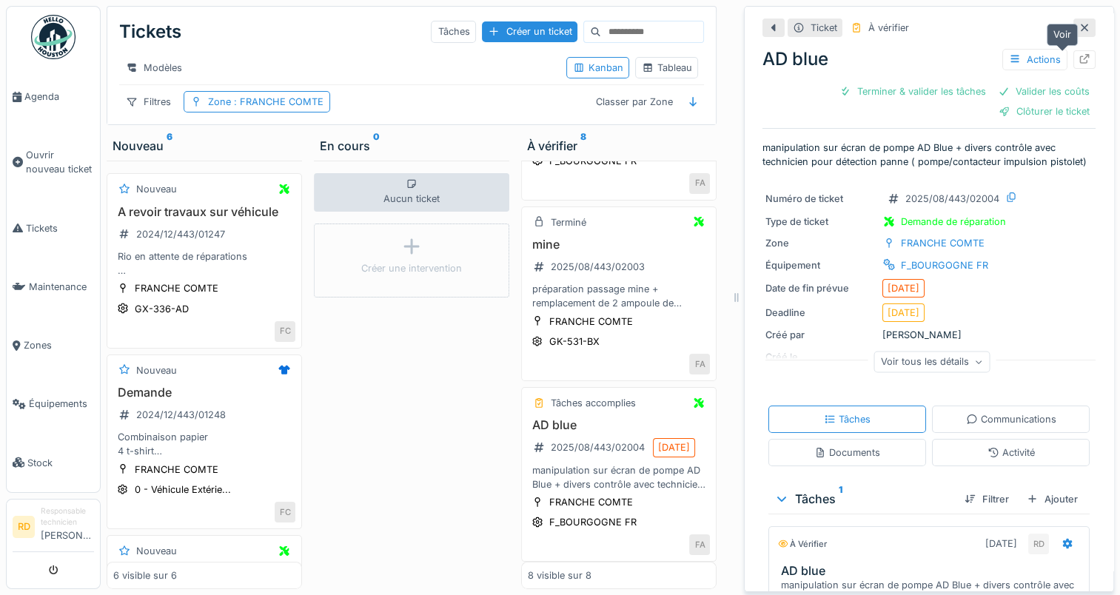
click at [1079, 58] on icon at bounding box center [1085, 59] width 12 height 10
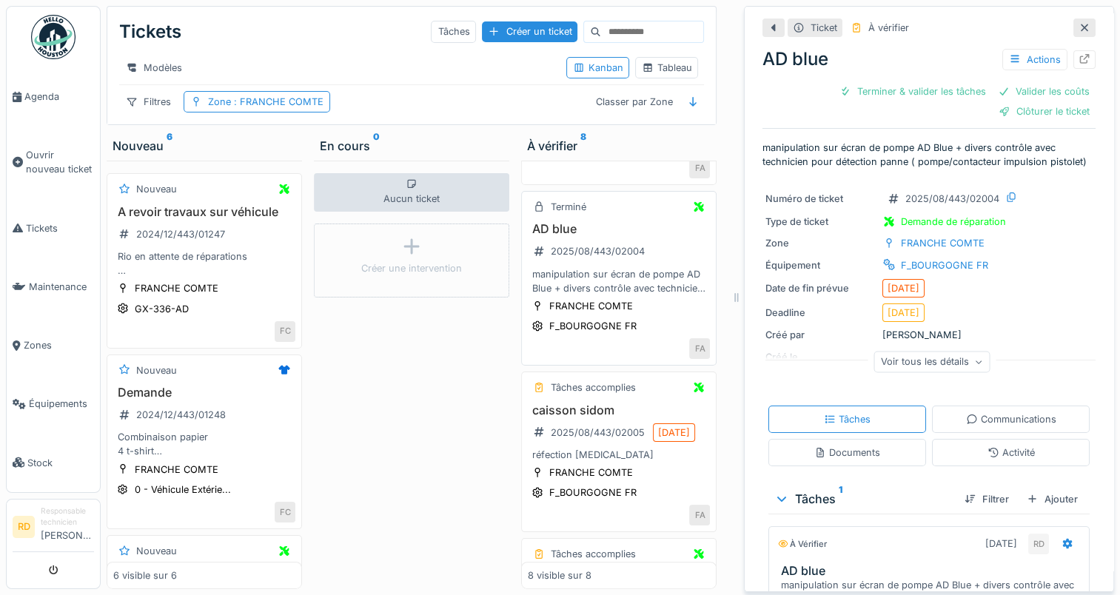
scroll to position [370, 0]
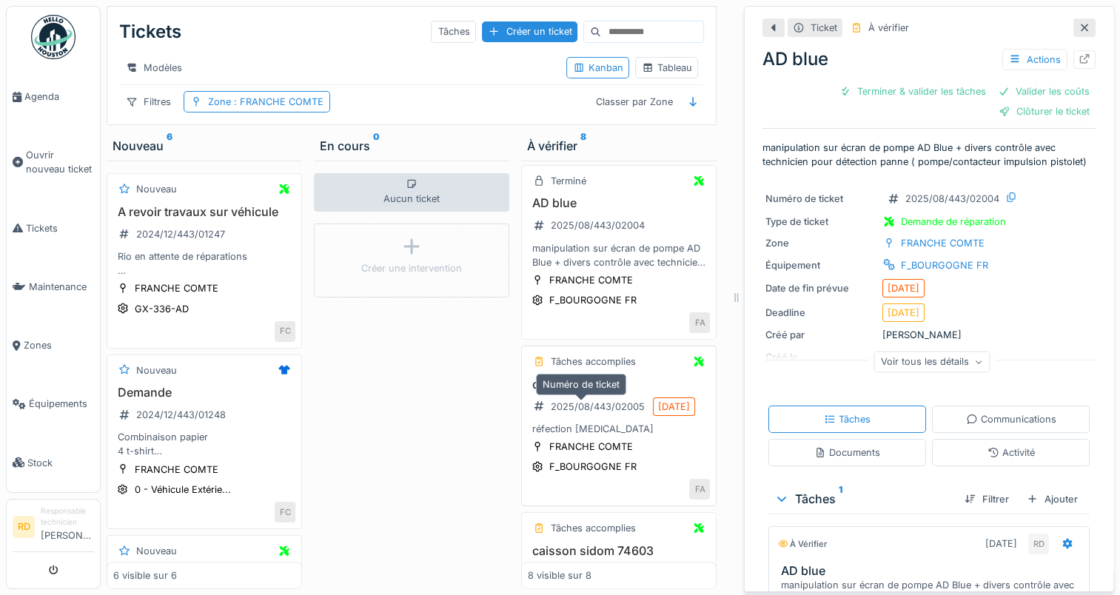
click at [631, 414] on div "2025/08/443/02005" at bounding box center [598, 407] width 94 height 14
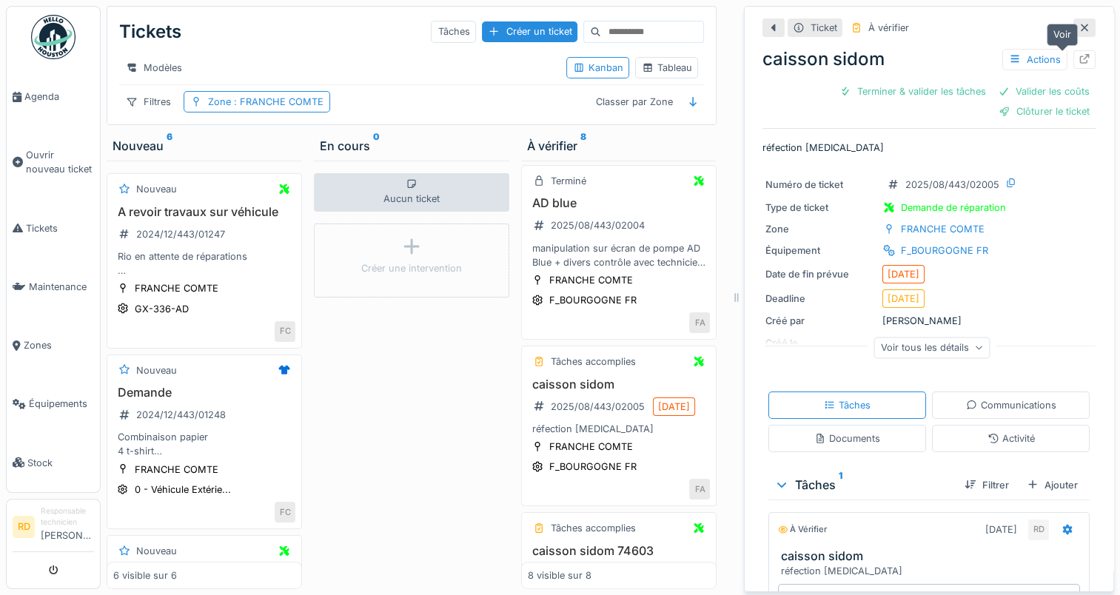
click at [1079, 55] on icon at bounding box center [1085, 59] width 12 height 10
click at [36, 95] on span "Agenda" at bounding box center [59, 97] width 70 height 14
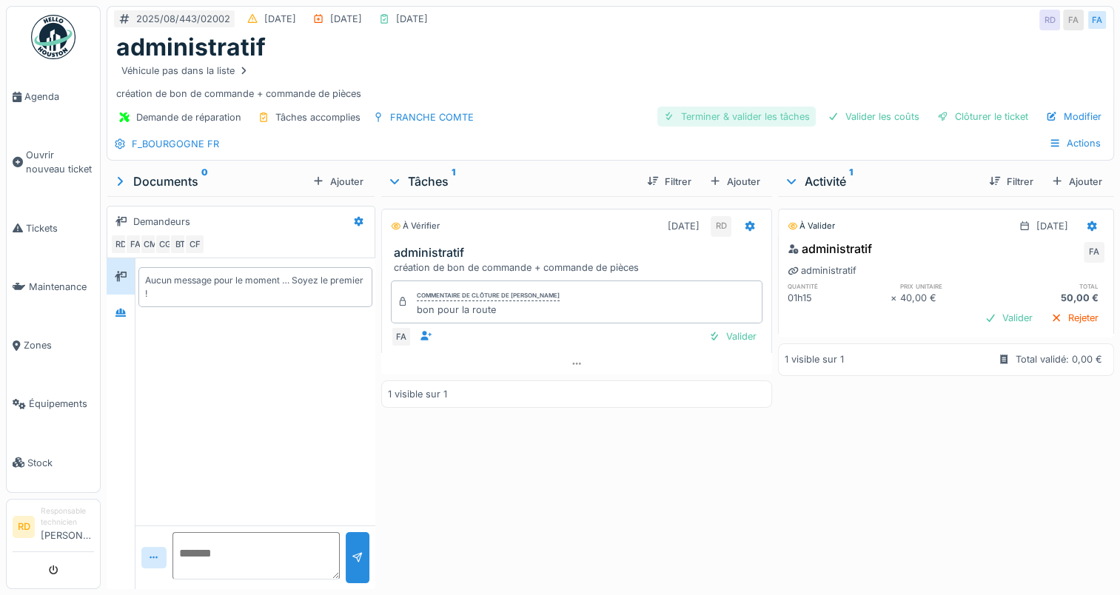
click at [720, 108] on div "Terminer & valider les tâches" at bounding box center [736, 117] width 158 height 20
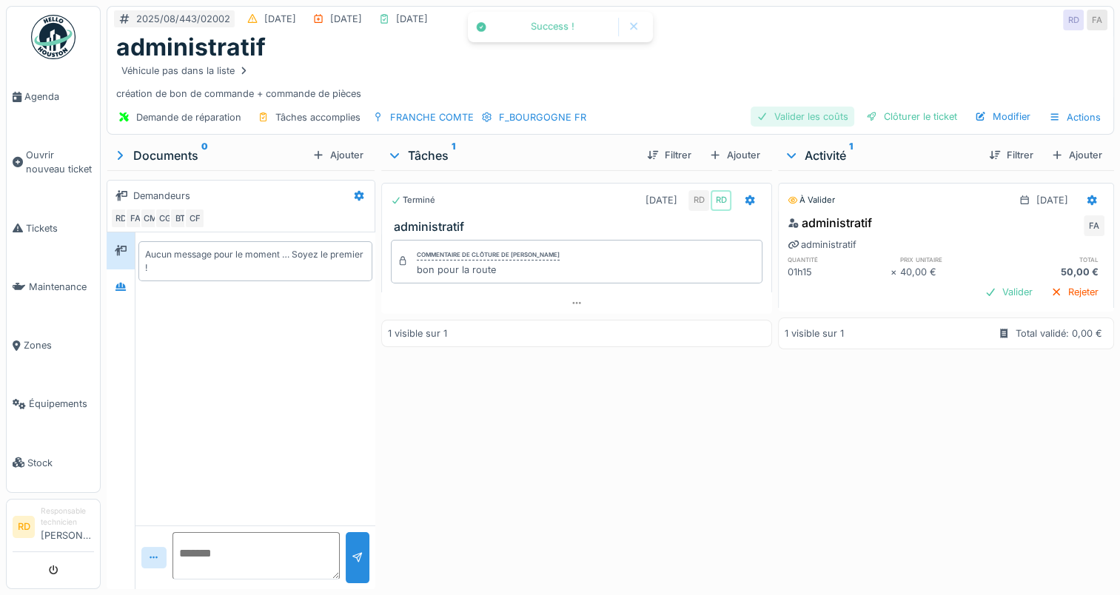
click at [814, 115] on div "Valider les coûts" at bounding box center [803, 117] width 104 height 20
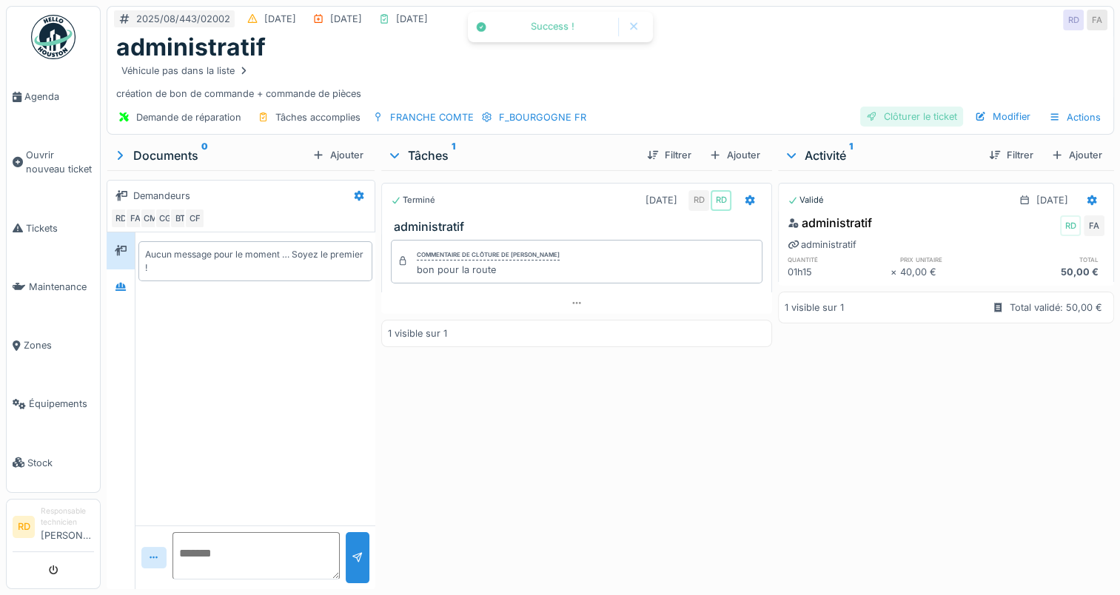
click at [904, 117] on div "Clôturer le ticket" at bounding box center [911, 117] width 103 height 20
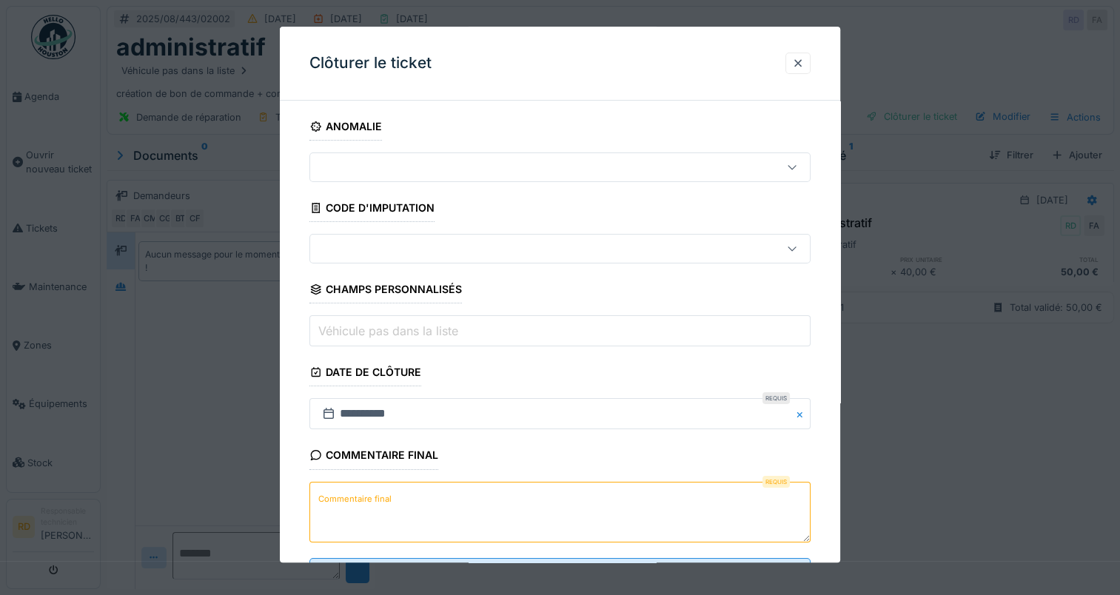
click at [341, 500] on label "Commentaire final" at bounding box center [354, 499] width 79 height 19
click at [341, 500] on textarea "Commentaire final" at bounding box center [559, 512] width 501 height 61
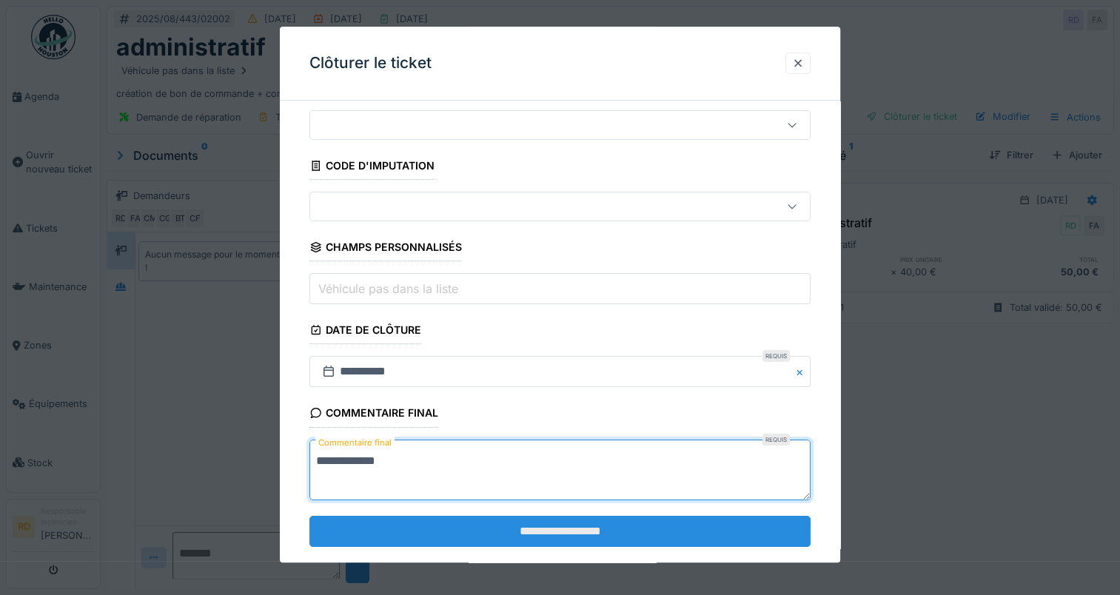
scroll to position [65, 0]
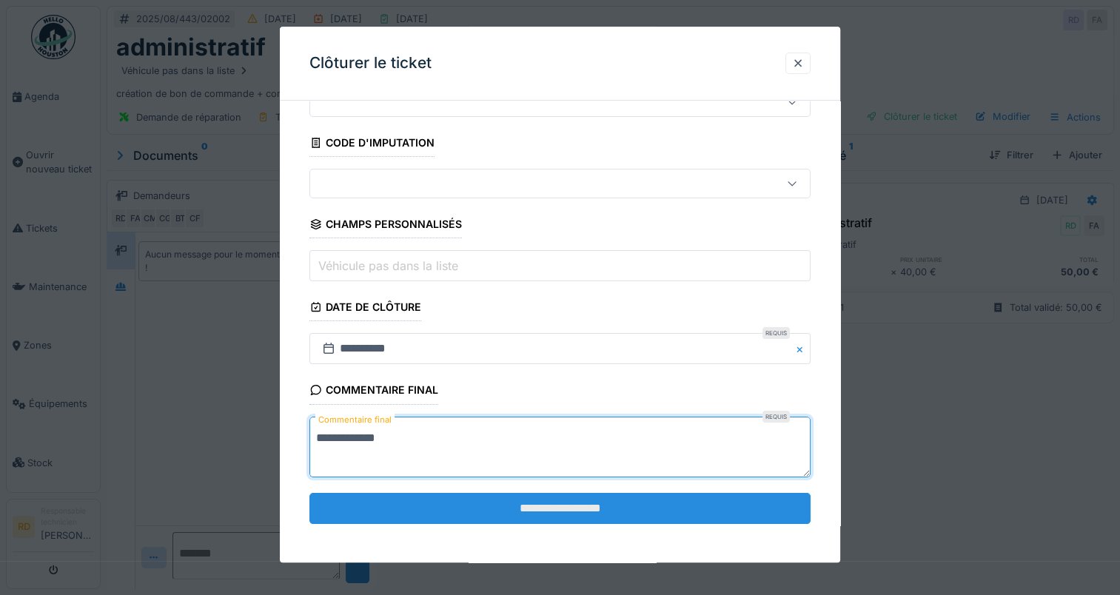
type textarea "**********"
click at [489, 509] on input "**********" at bounding box center [559, 508] width 501 height 31
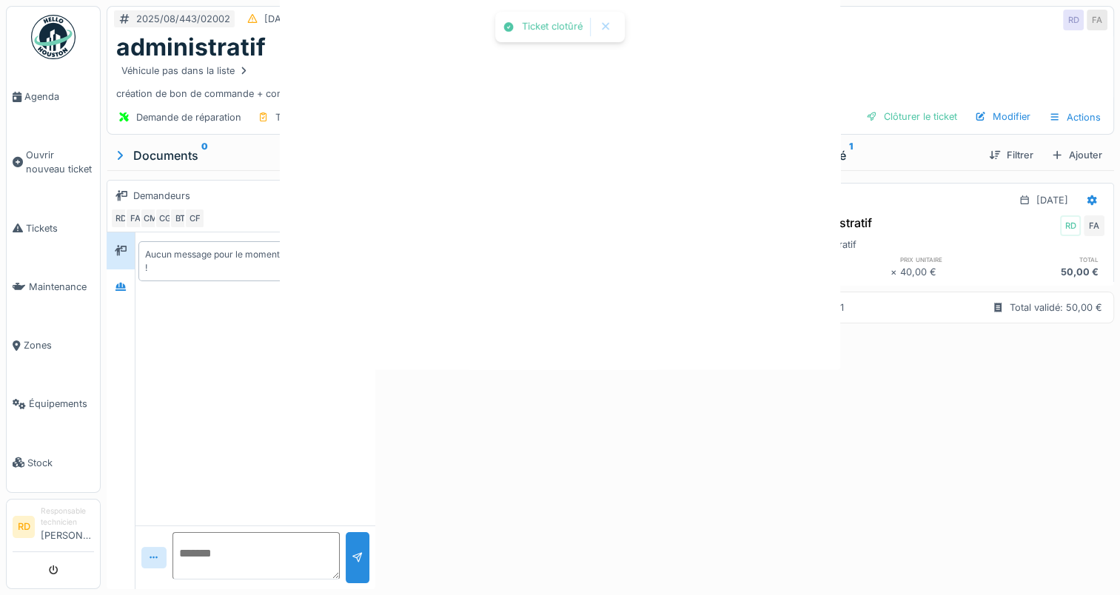
scroll to position [0, 0]
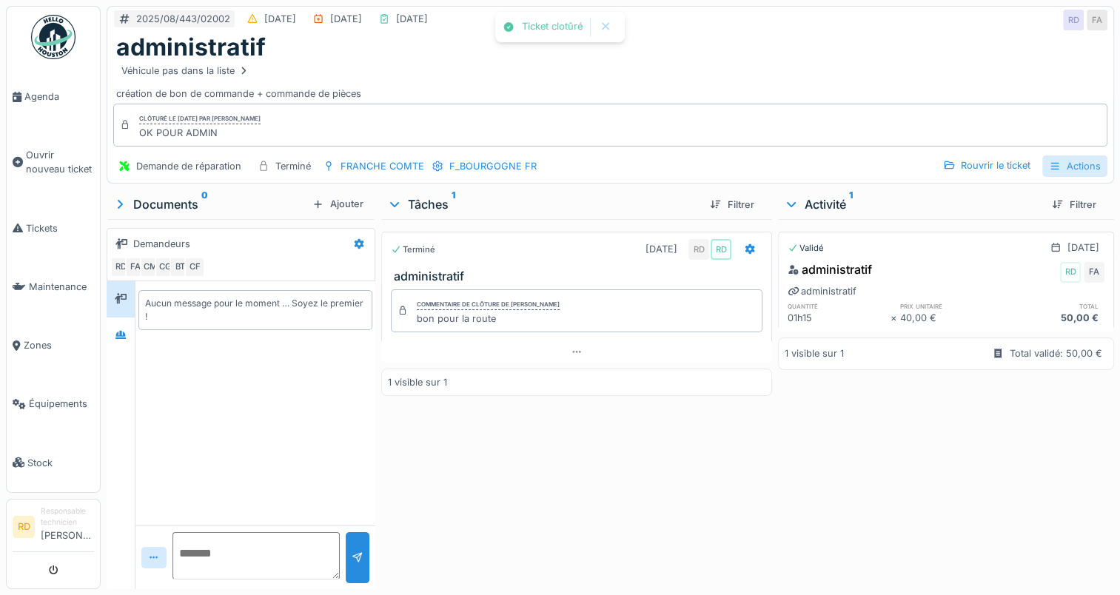
click at [1057, 164] on div "Actions" at bounding box center [1074, 165] width 65 height 21
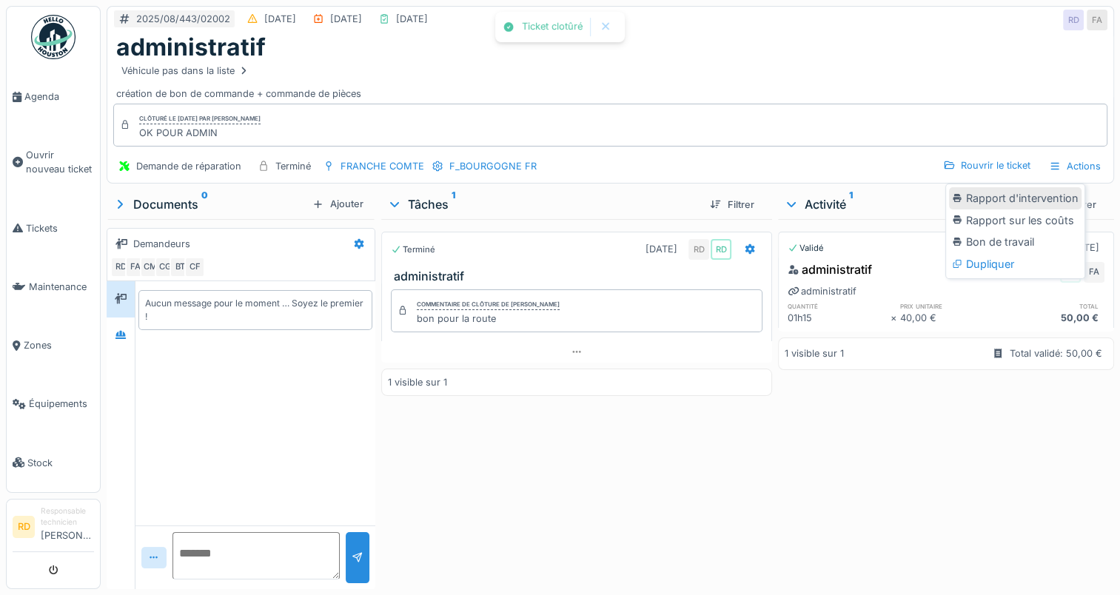
click at [1033, 201] on div "Rapport d'intervention" at bounding box center [1015, 198] width 133 height 22
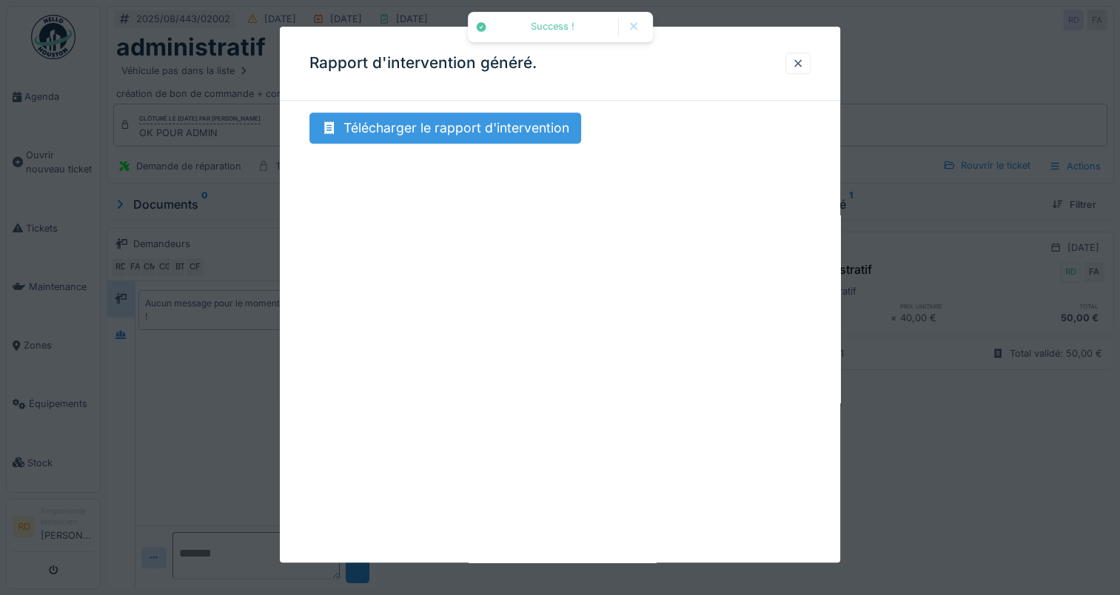
click at [497, 123] on div "Télécharger le rapport d'intervention" at bounding box center [445, 128] width 272 height 31
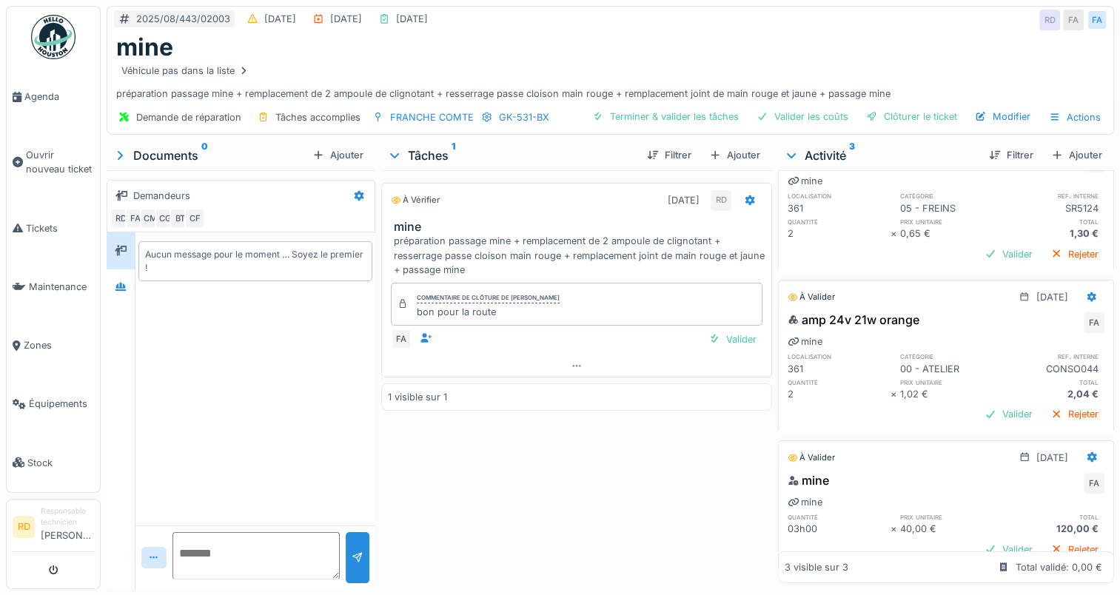
scroll to position [106, 0]
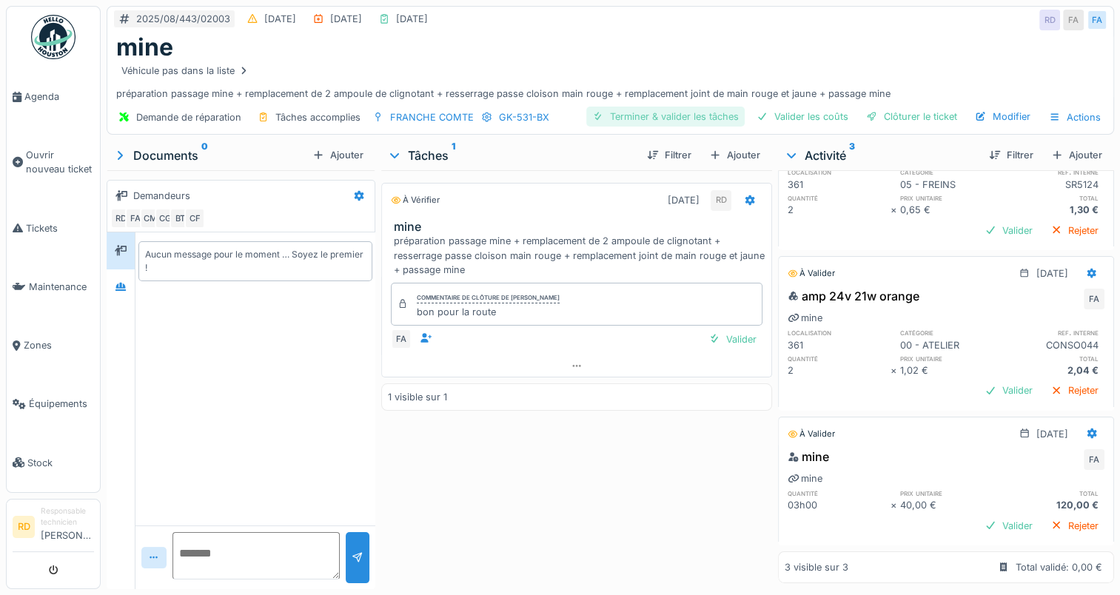
click at [683, 110] on div "Terminer & valider les tâches" at bounding box center [665, 117] width 158 height 20
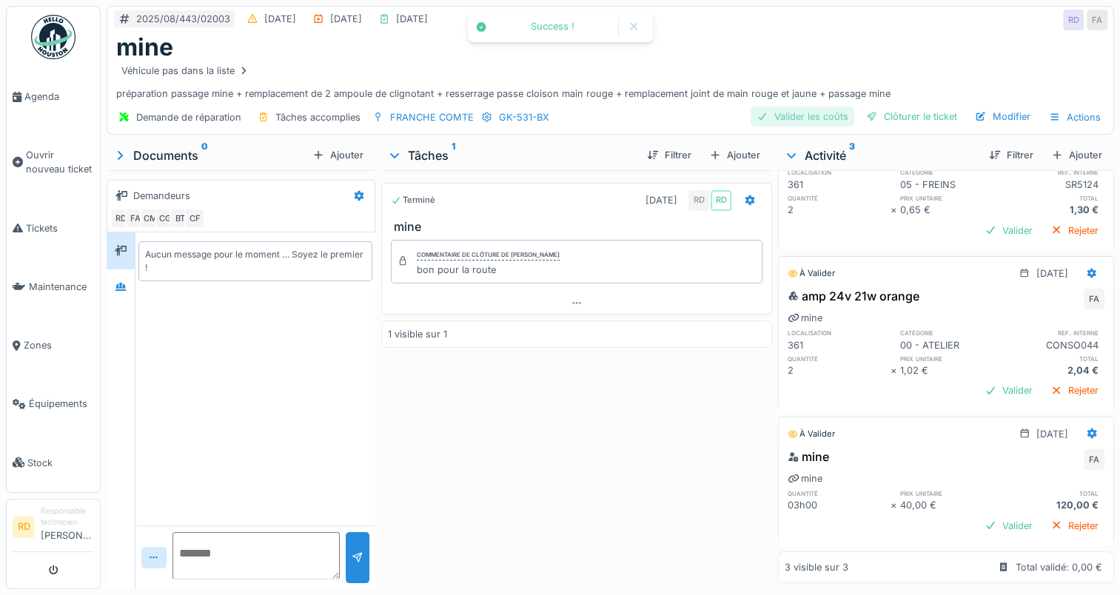
click at [798, 113] on div "Valider les coûts" at bounding box center [803, 117] width 104 height 20
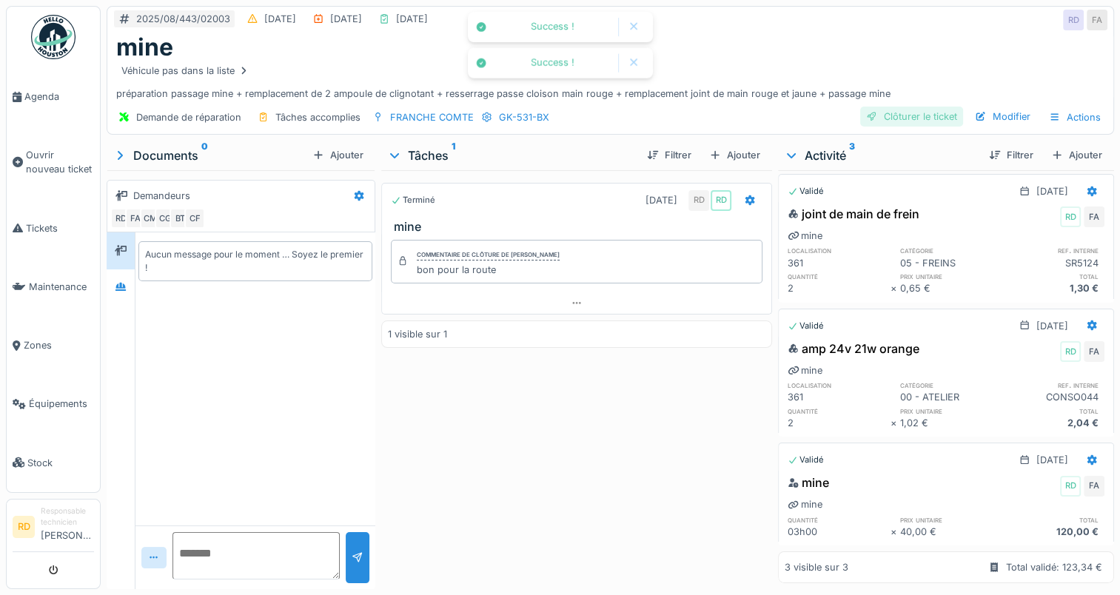
scroll to position [27, 0]
click at [900, 116] on div "Clôturer le ticket" at bounding box center [911, 117] width 103 height 20
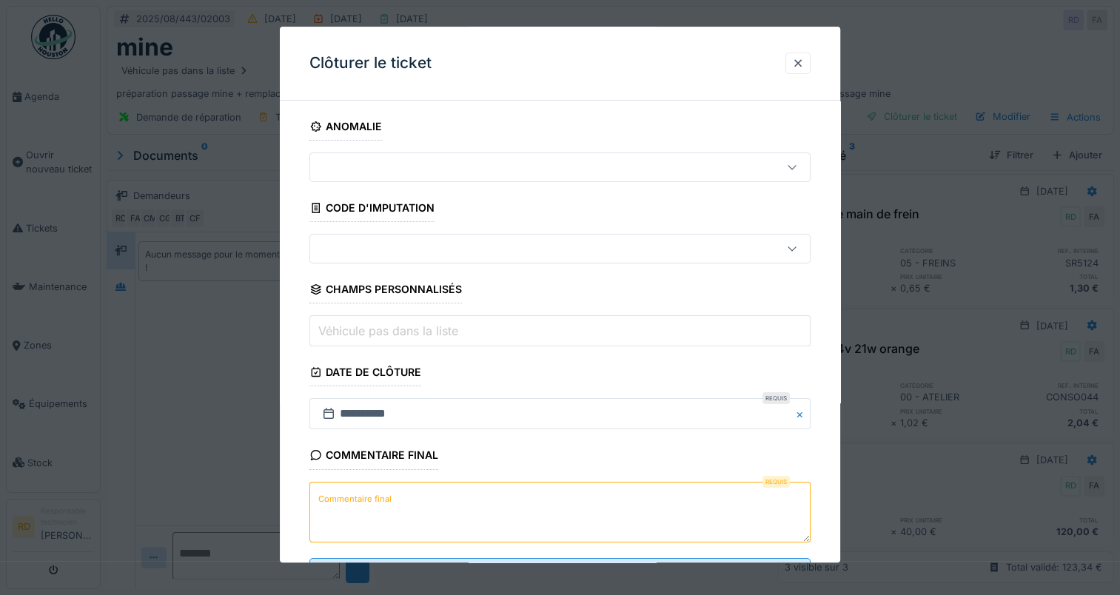
click at [361, 503] on label "Commentaire final" at bounding box center [354, 499] width 79 height 19
click at [361, 503] on textarea "Commentaire final" at bounding box center [559, 512] width 501 height 61
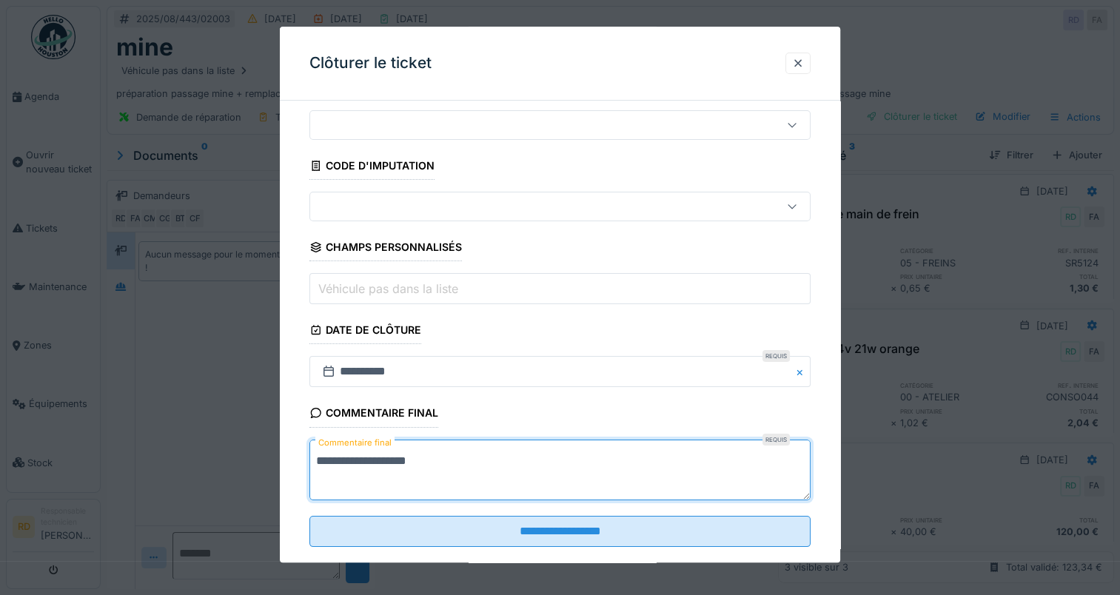
scroll to position [65, 0]
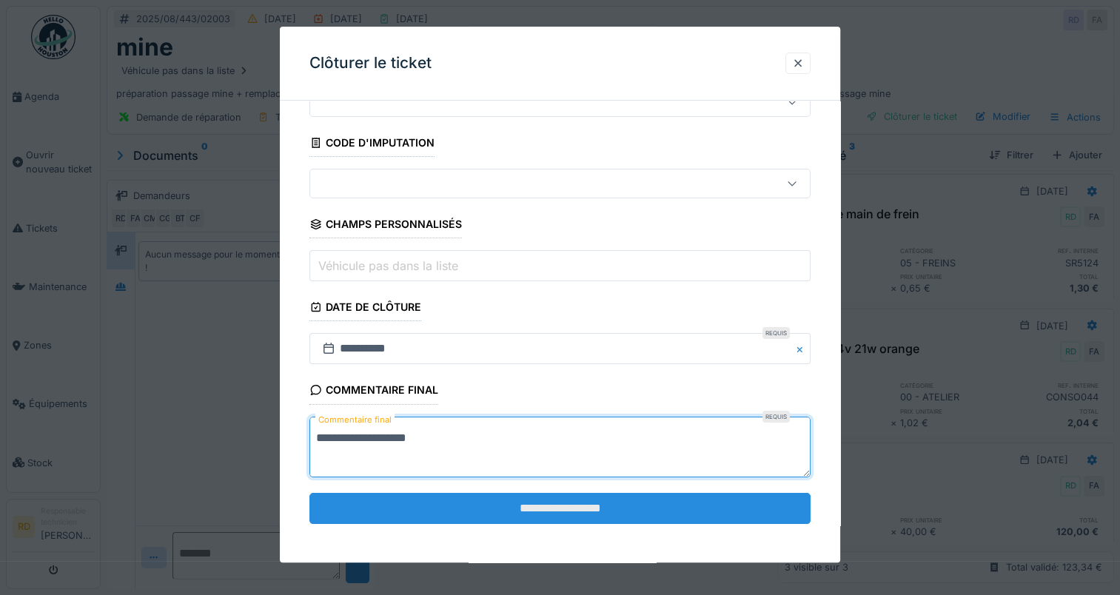
type textarea "**********"
click at [405, 499] on input "**********" at bounding box center [559, 508] width 501 height 31
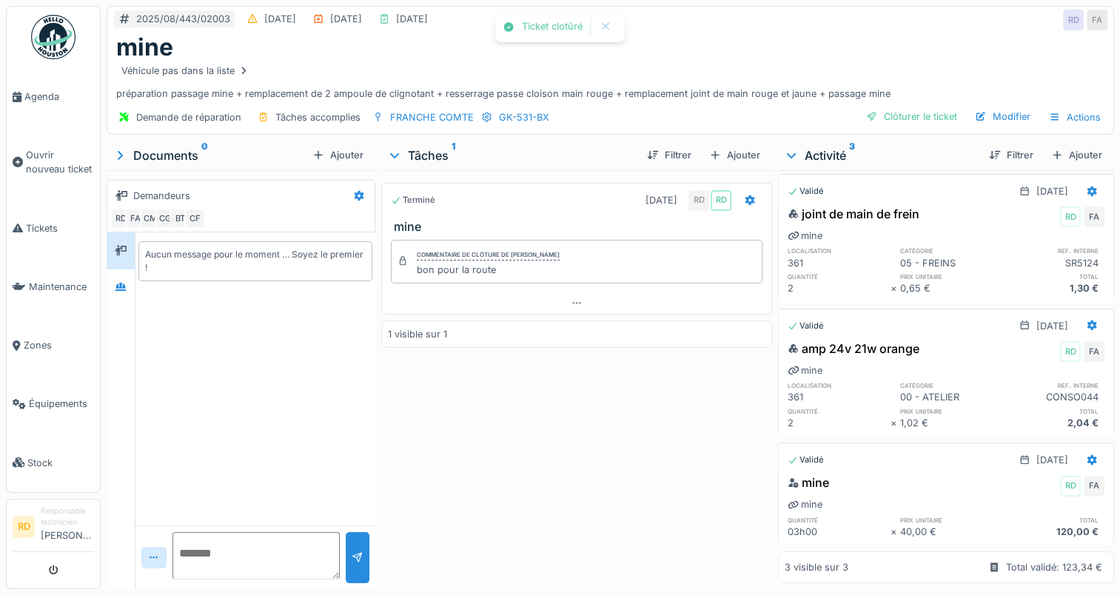
scroll to position [68, 0]
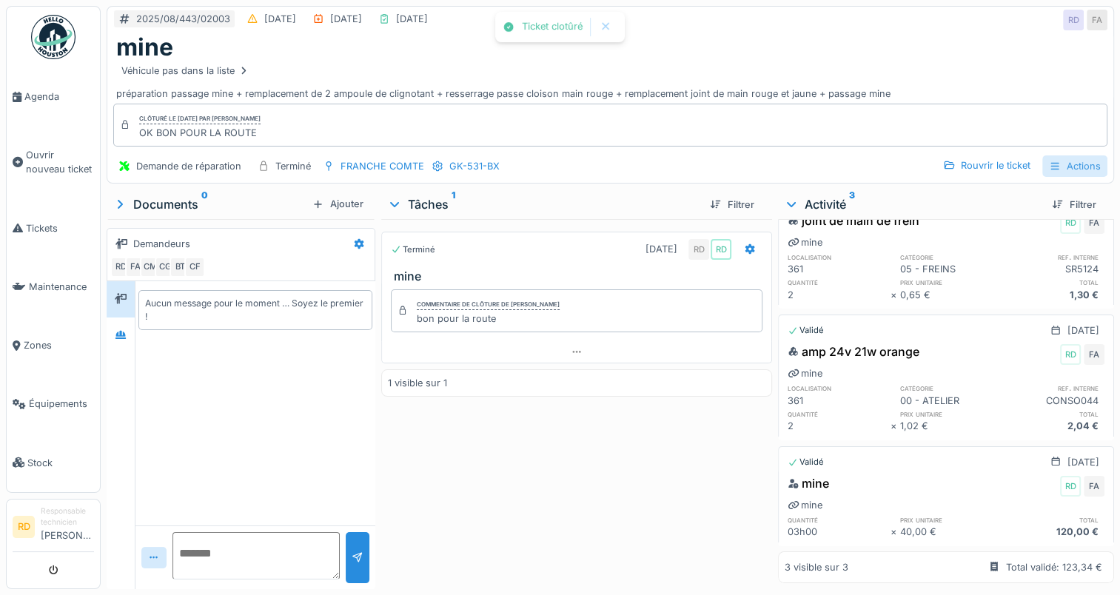
click at [1062, 164] on div "Actions" at bounding box center [1074, 165] width 65 height 21
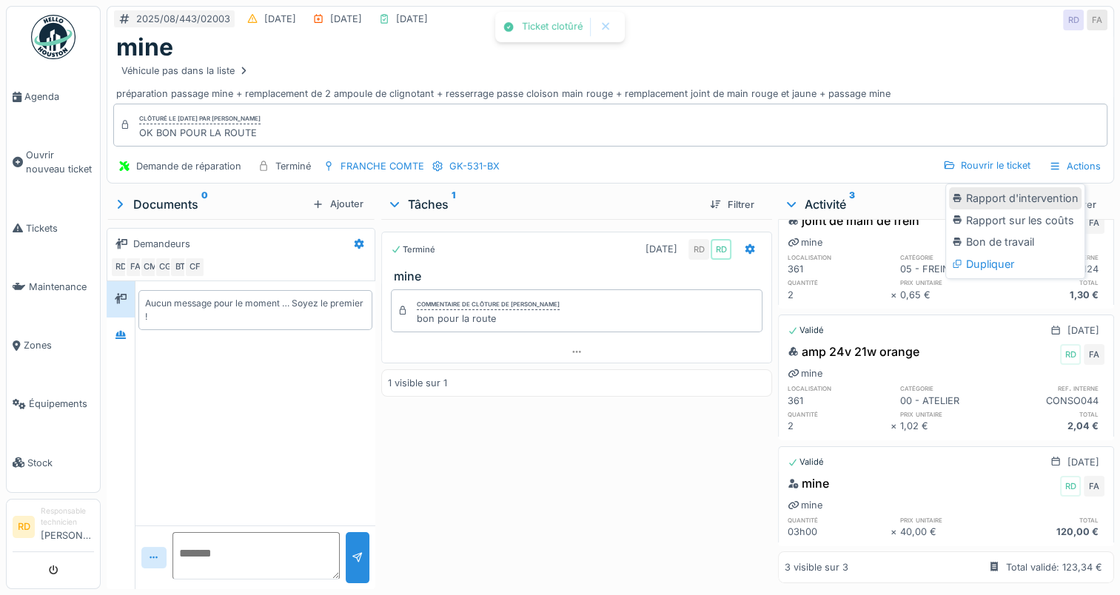
click at [1041, 195] on div "Rapport d'intervention" at bounding box center [1015, 198] width 133 height 22
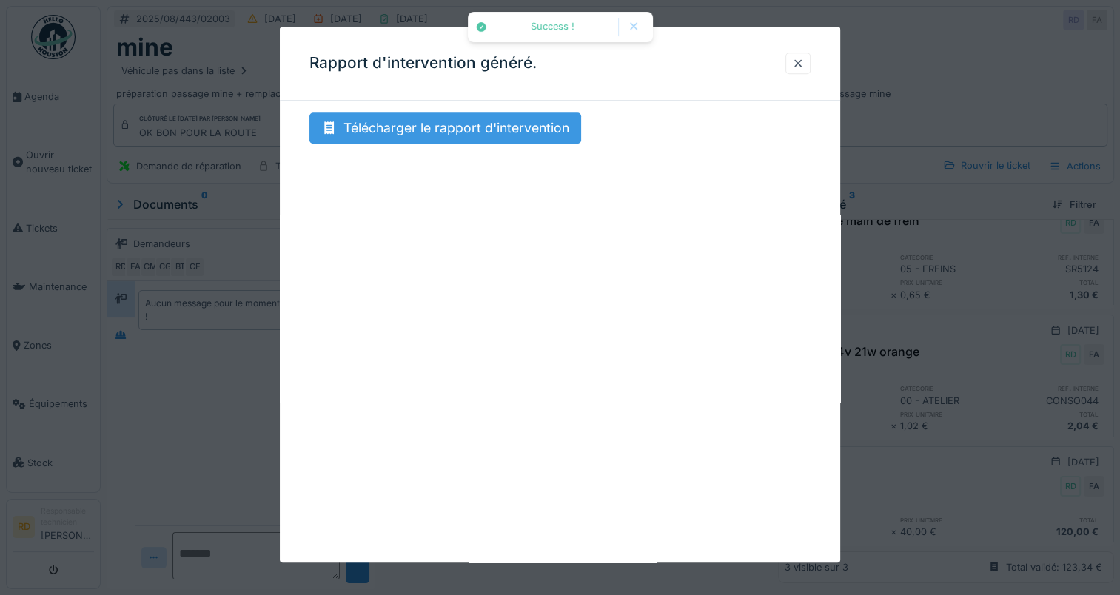
click at [477, 121] on div "Télécharger le rapport d'intervention" at bounding box center [445, 128] width 272 height 31
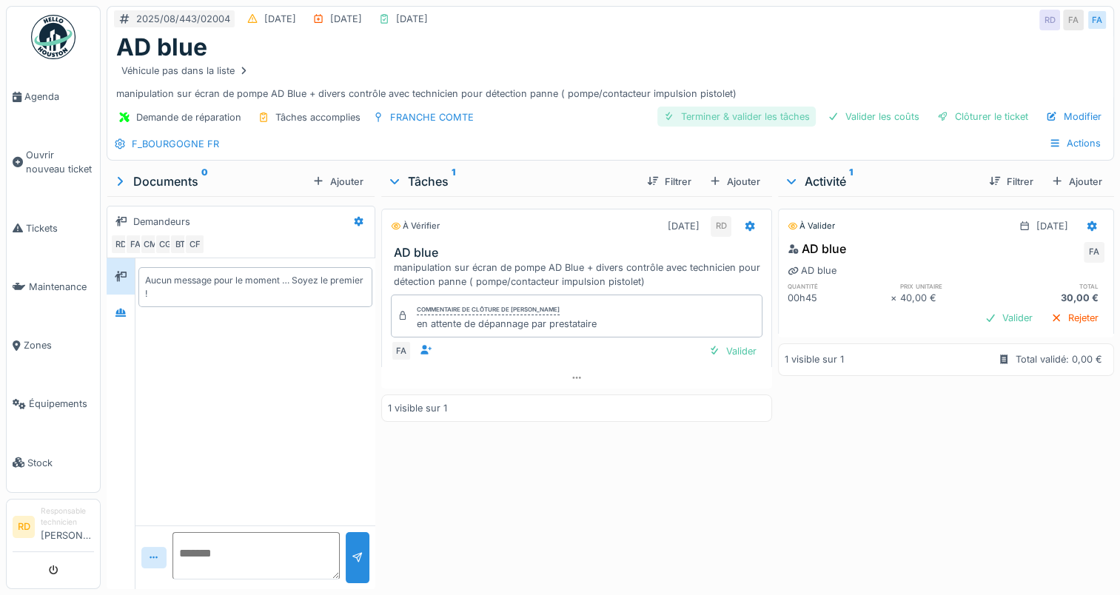
click at [733, 114] on div "Terminer & valider les tâches" at bounding box center [736, 117] width 158 height 20
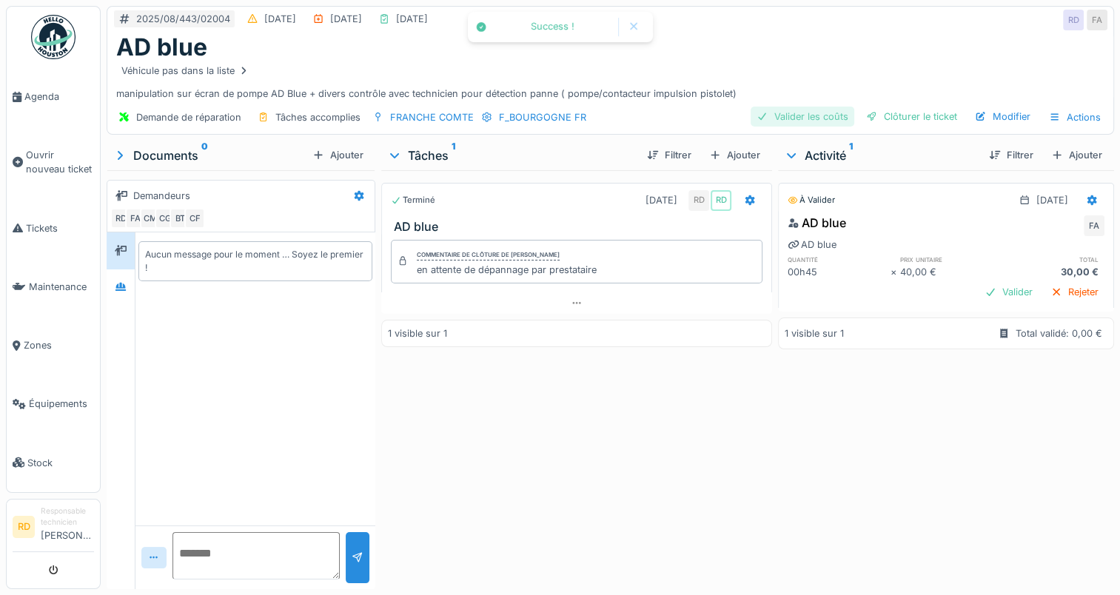
click at [808, 115] on div "Valider les coûts" at bounding box center [803, 117] width 104 height 20
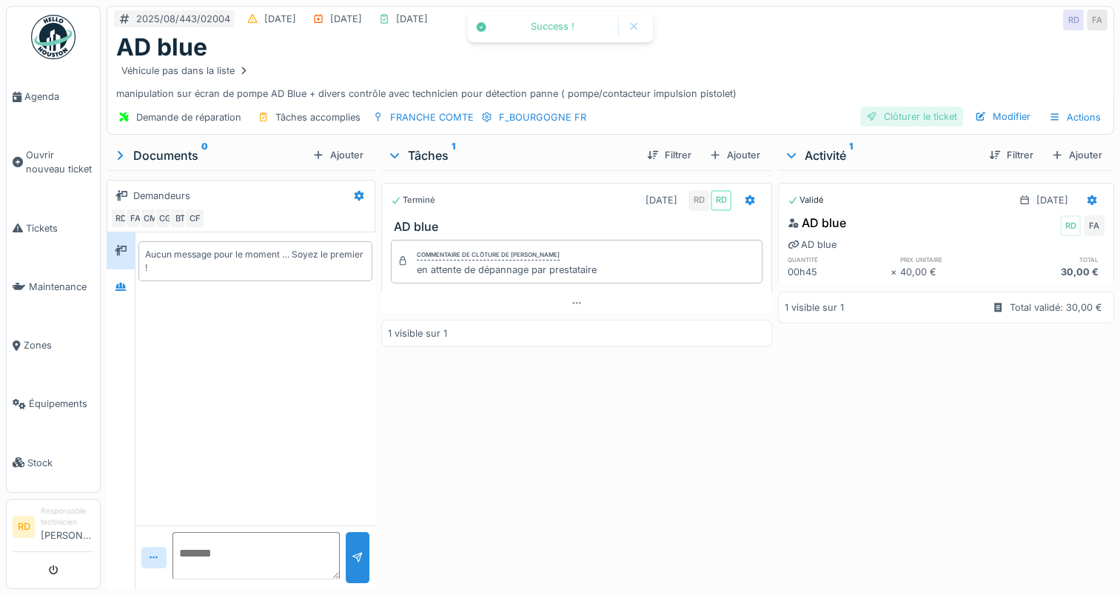
click at [909, 111] on div "Clôturer le ticket" at bounding box center [911, 117] width 103 height 20
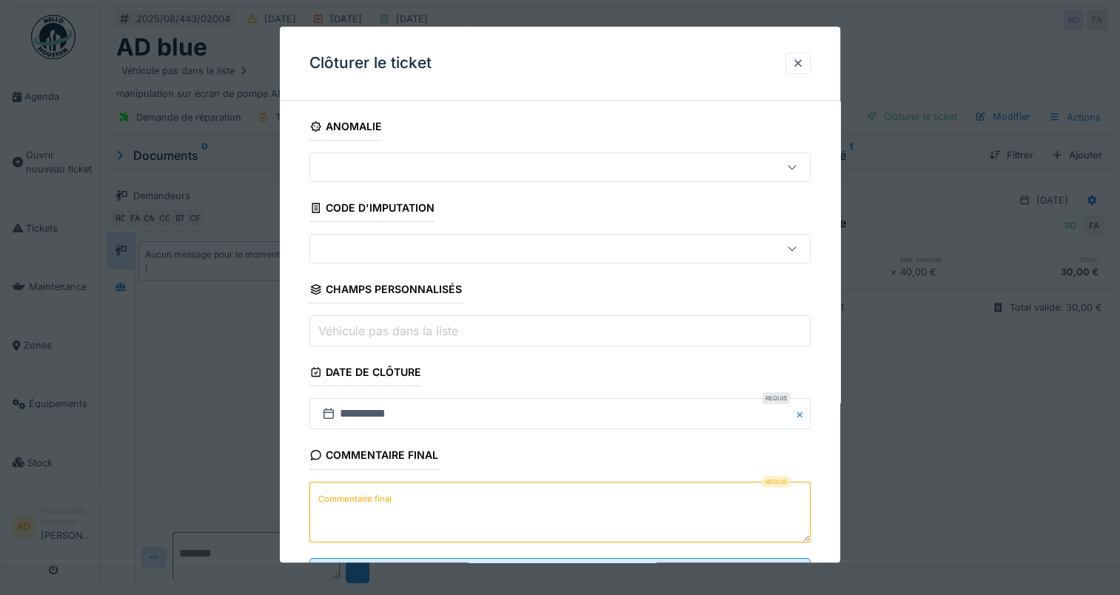
click at [387, 496] on label "Commentaire final" at bounding box center [354, 499] width 79 height 19
click at [387, 496] on textarea "Commentaire final" at bounding box center [559, 512] width 501 height 61
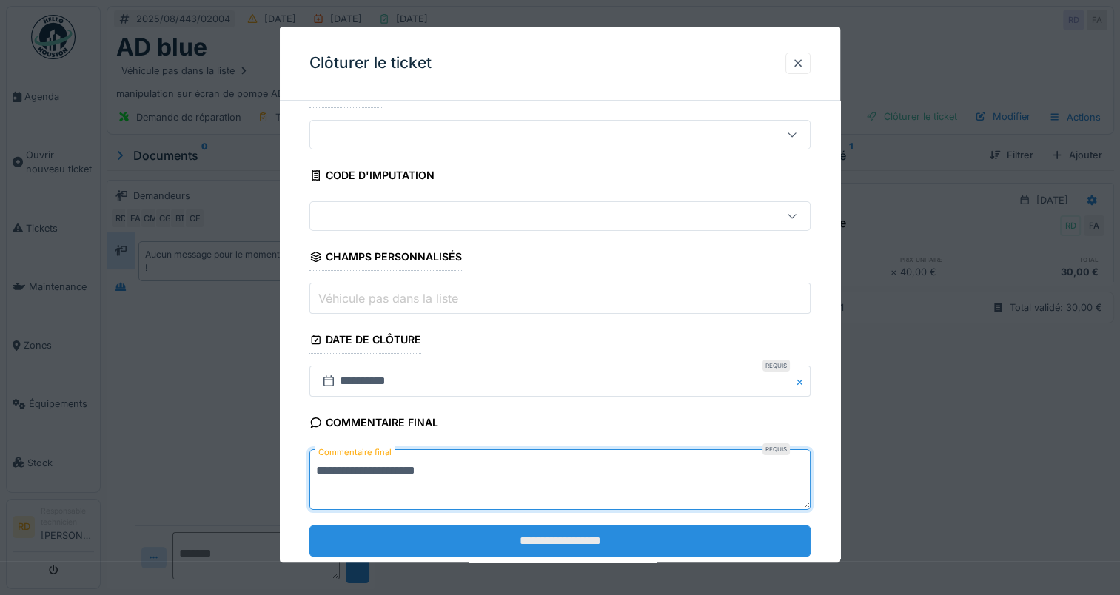
scroll to position [65, 0]
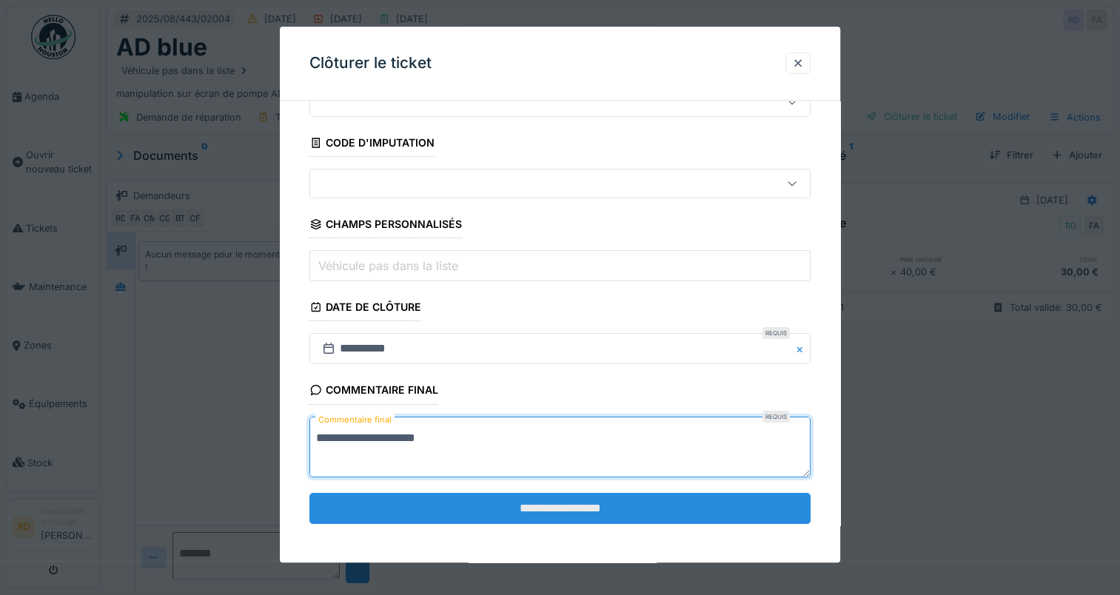
type textarea "**********"
click at [420, 512] on input "**********" at bounding box center [559, 508] width 501 height 31
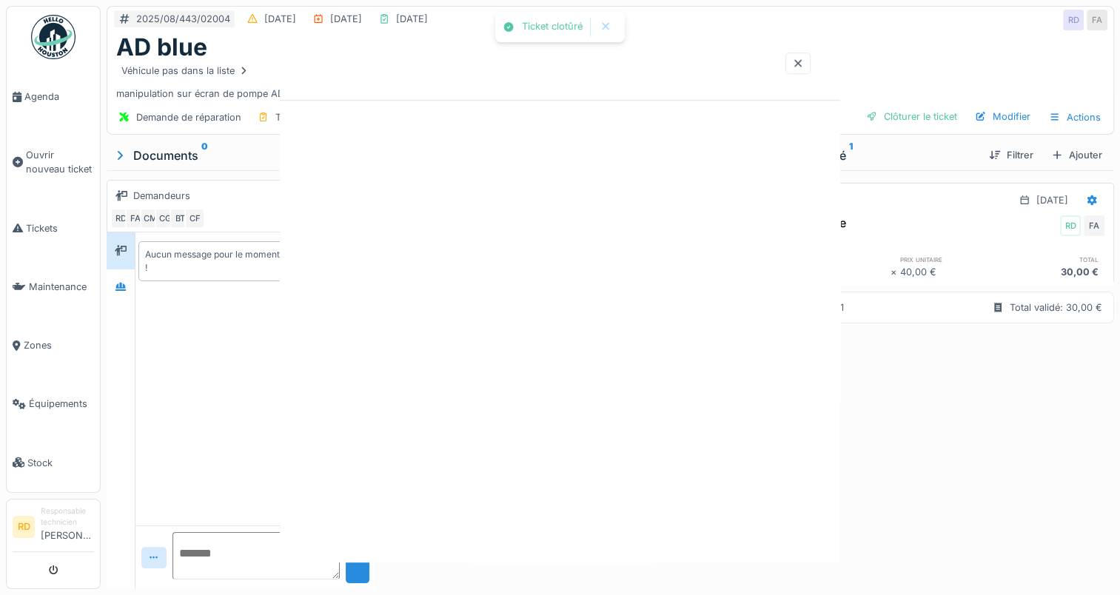
scroll to position [0, 0]
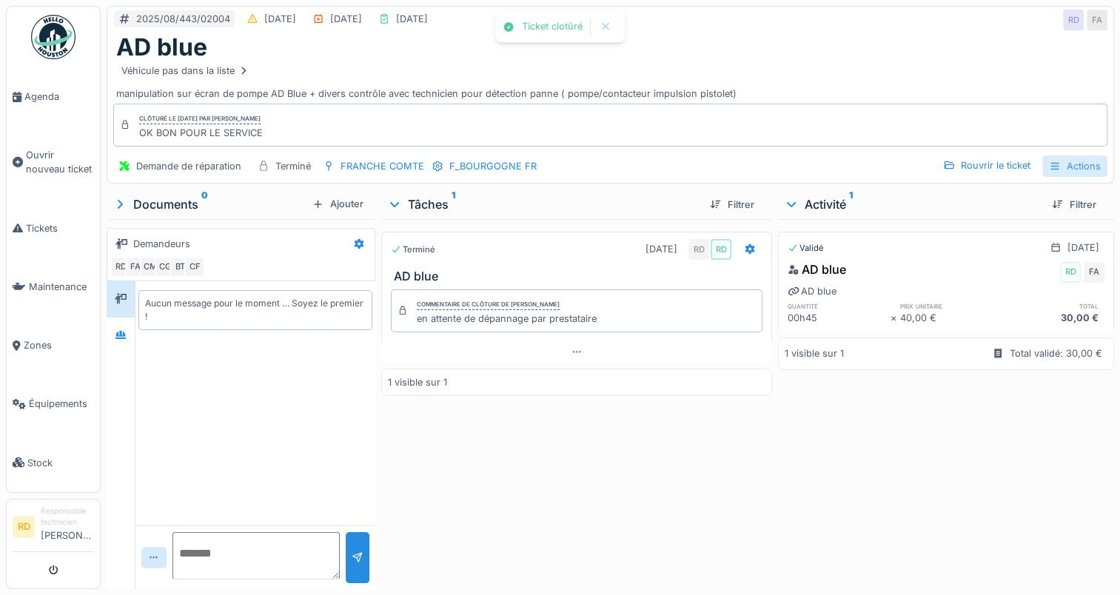
click at [1060, 168] on div "Actions" at bounding box center [1074, 165] width 65 height 21
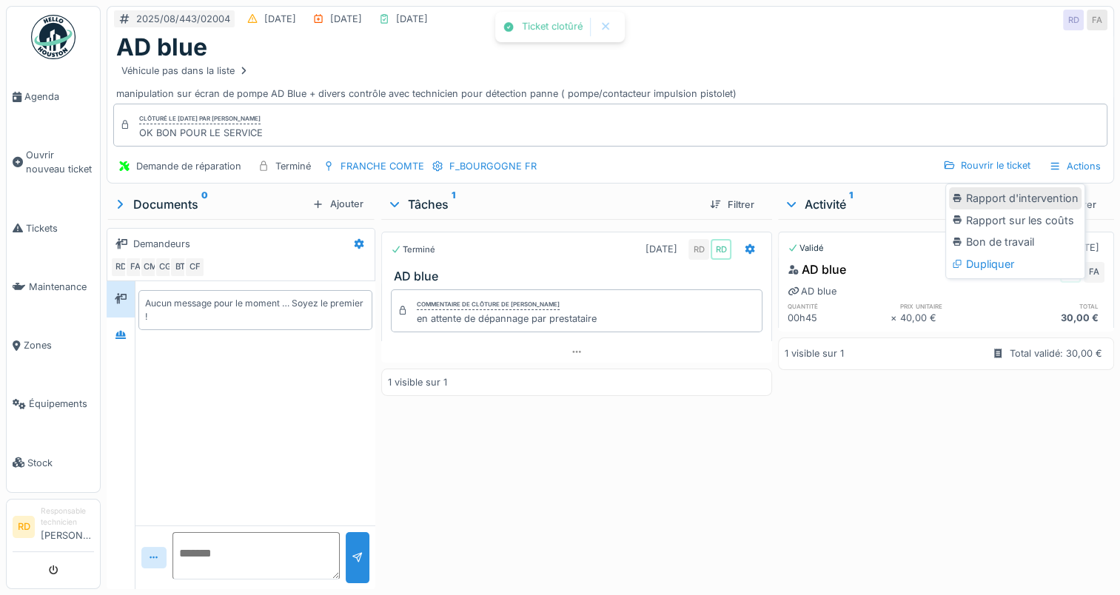
click at [1059, 195] on div "Rapport d'intervention" at bounding box center [1015, 198] width 133 height 22
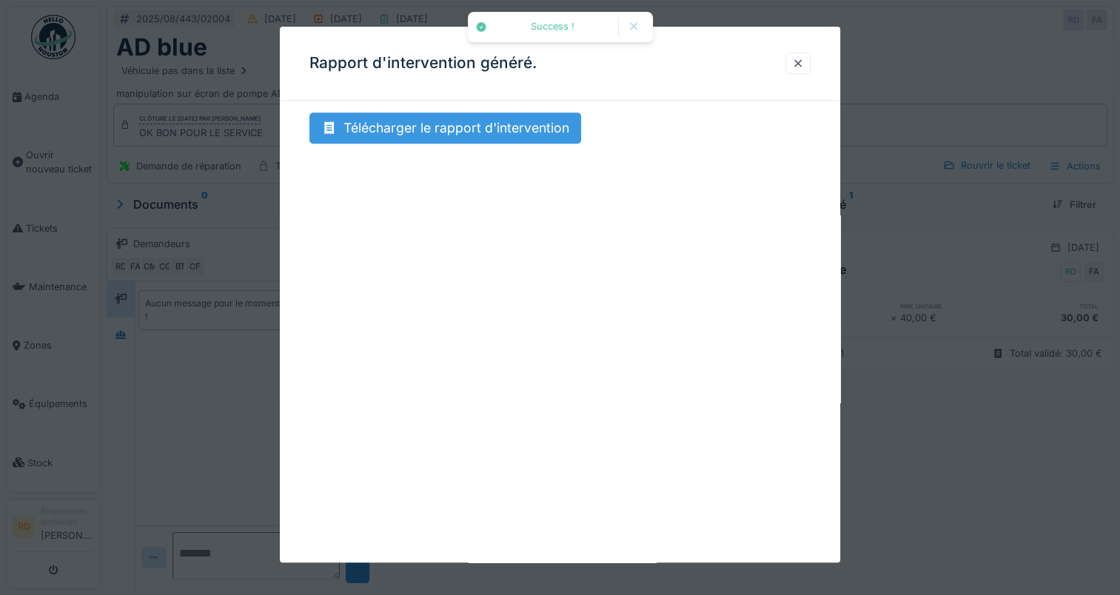
click at [395, 127] on div "Télécharger le rapport d'intervention" at bounding box center [445, 128] width 272 height 31
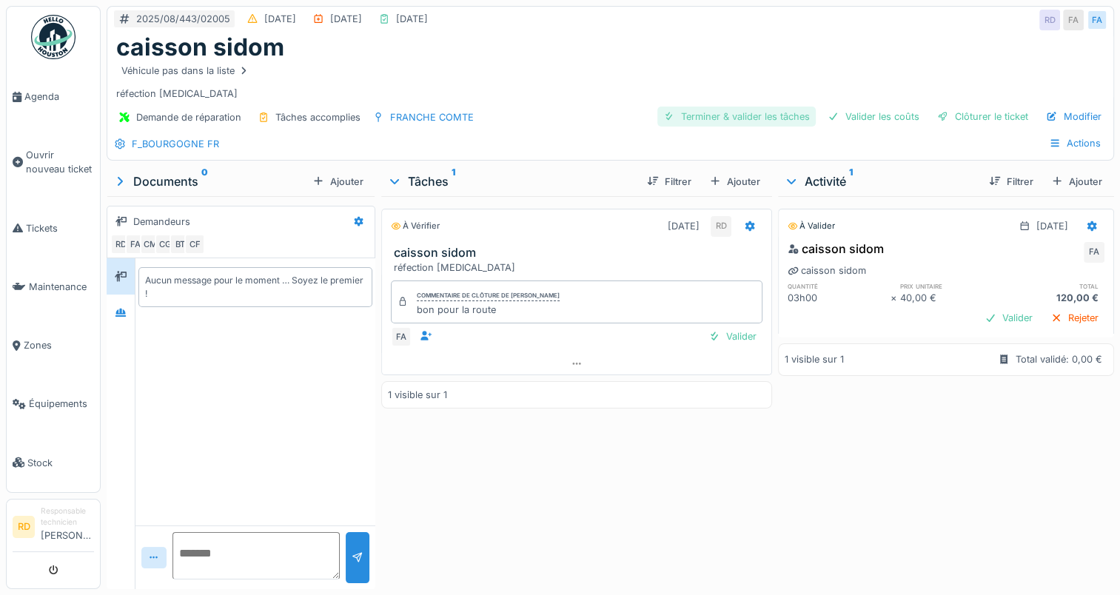
click at [749, 114] on div "Terminer & valider les tâches" at bounding box center [736, 117] width 158 height 20
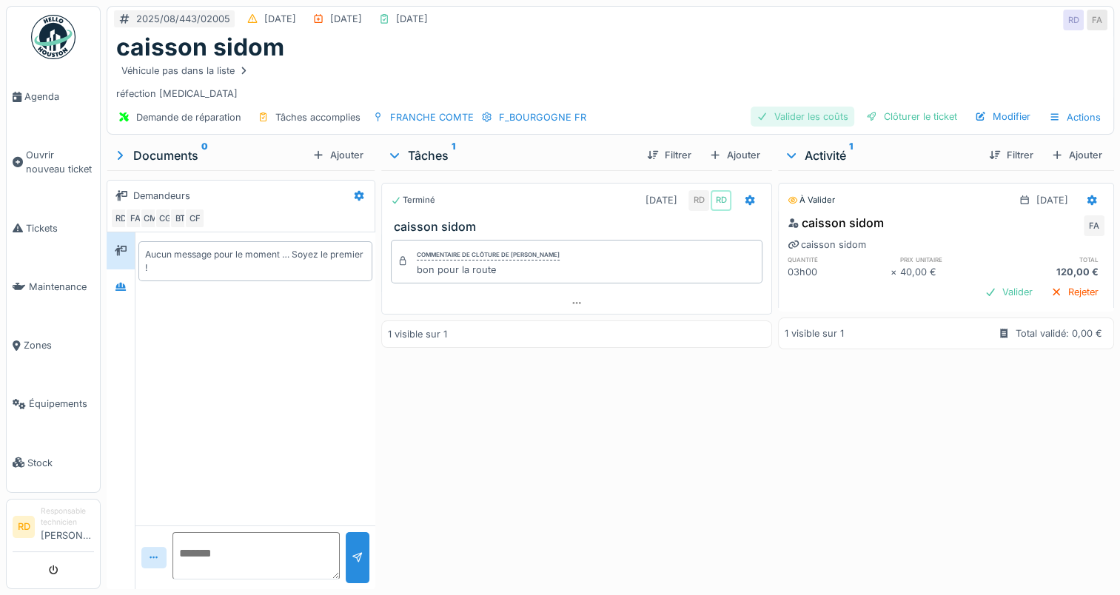
click at [811, 117] on div "Valider les coûts" at bounding box center [803, 117] width 104 height 20
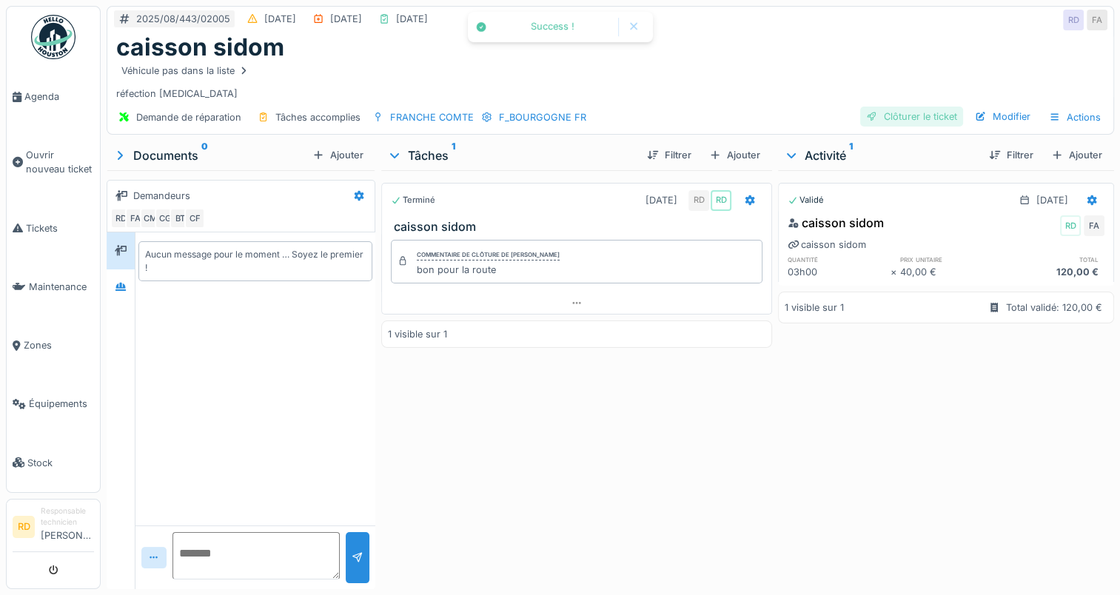
click at [889, 113] on div "Clôturer le ticket" at bounding box center [911, 117] width 103 height 20
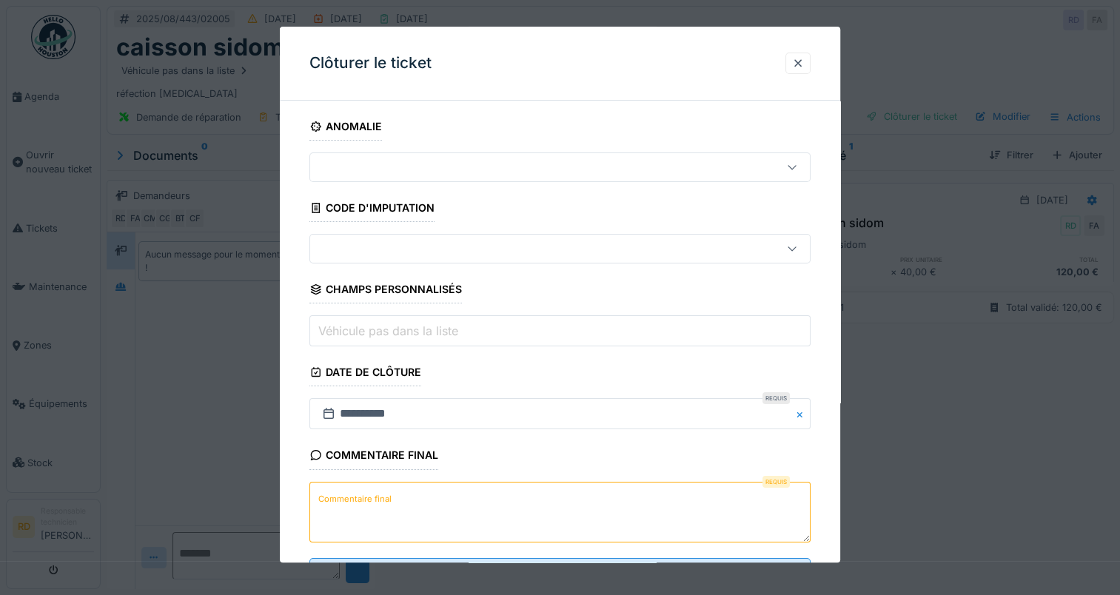
click at [368, 500] on label "Commentaire final" at bounding box center [354, 499] width 79 height 19
click at [368, 500] on textarea "Commentaire final" at bounding box center [559, 512] width 501 height 61
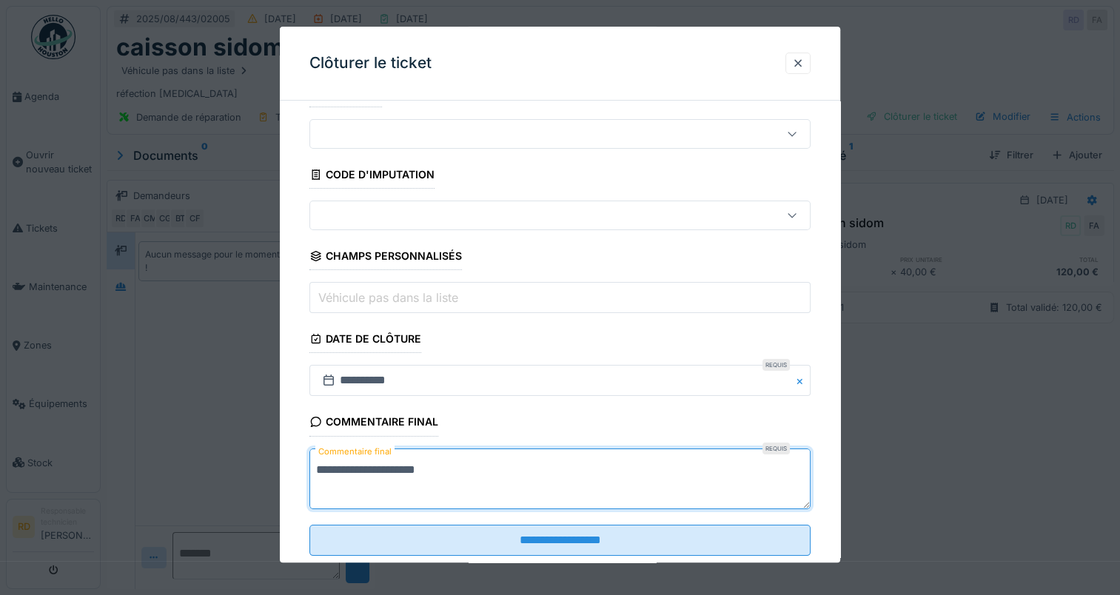
scroll to position [65, 0]
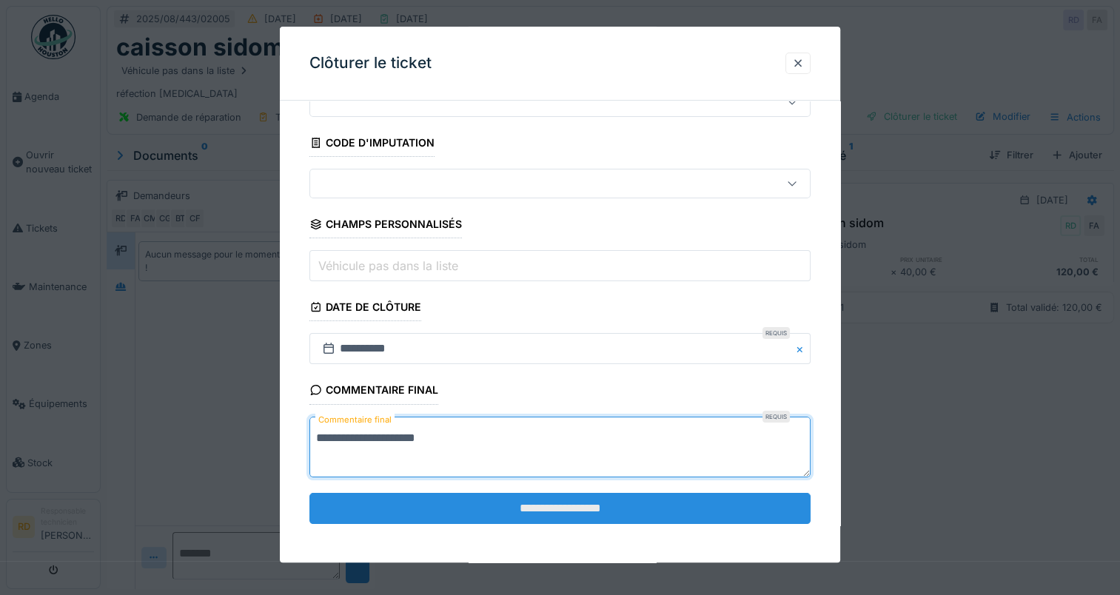
type textarea "**********"
click at [565, 503] on input "**********" at bounding box center [559, 508] width 501 height 31
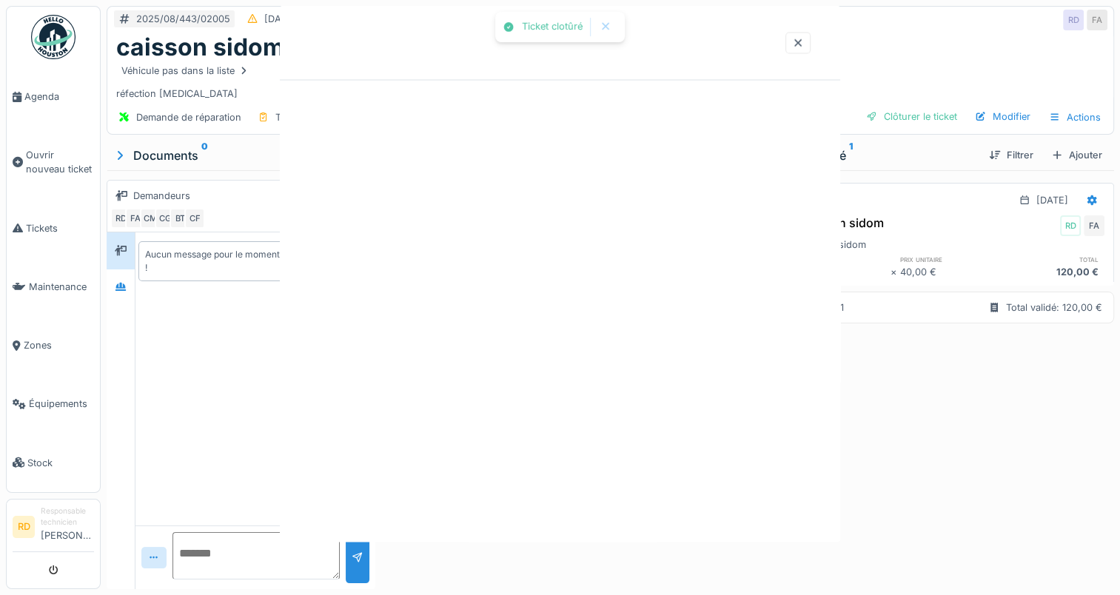
scroll to position [0, 0]
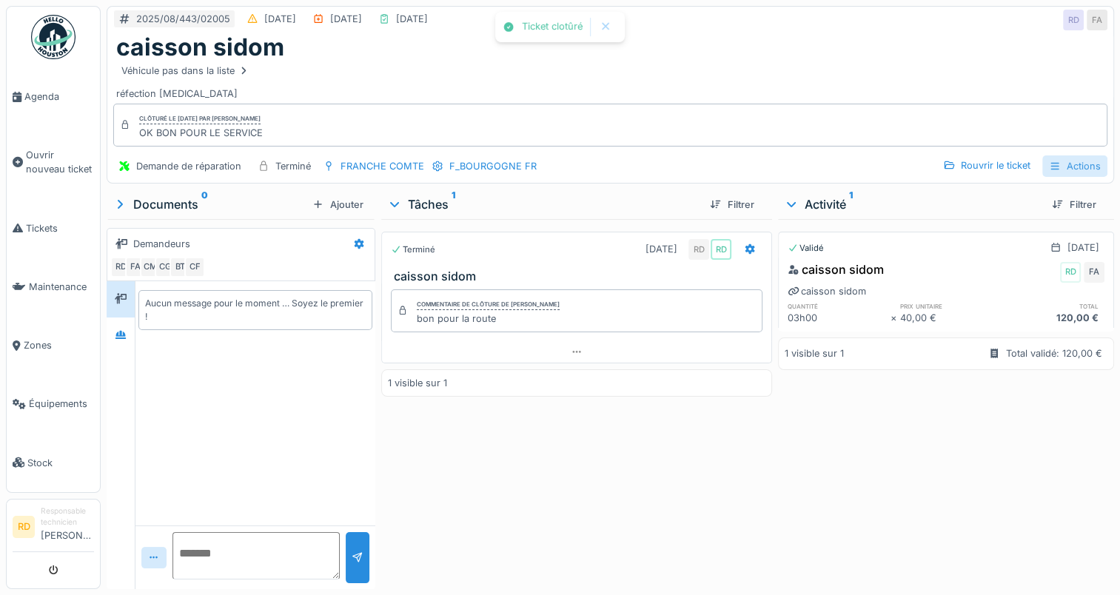
click at [1073, 164] on div "Actions" at bounding box center [1074, 165] width 65 height 21
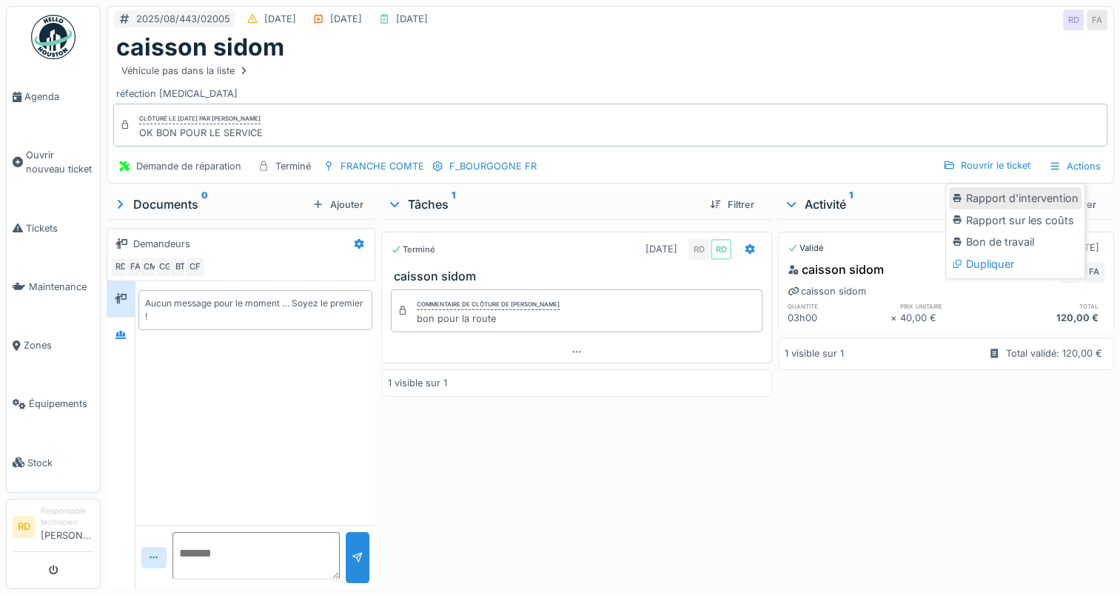
click at [1036, 201] on div "Rapport d'intervention" at bounding box center [1015, 198] width 133 height 22
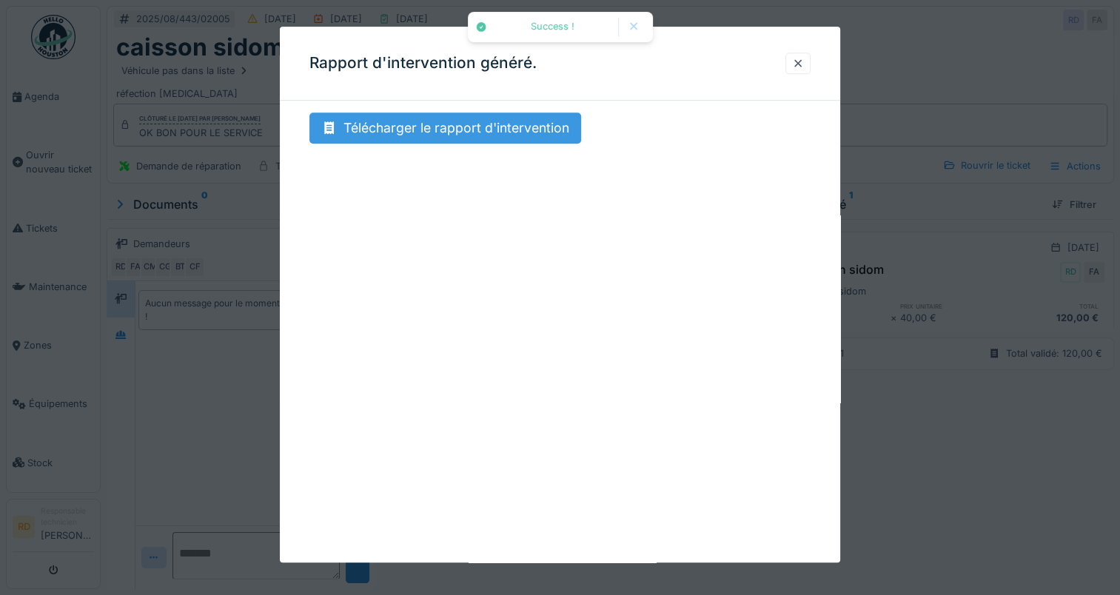
click at [420, 128] on div "Télécharger le rapport d'intervention" at bounding box center [445, 128] width 272 height 31
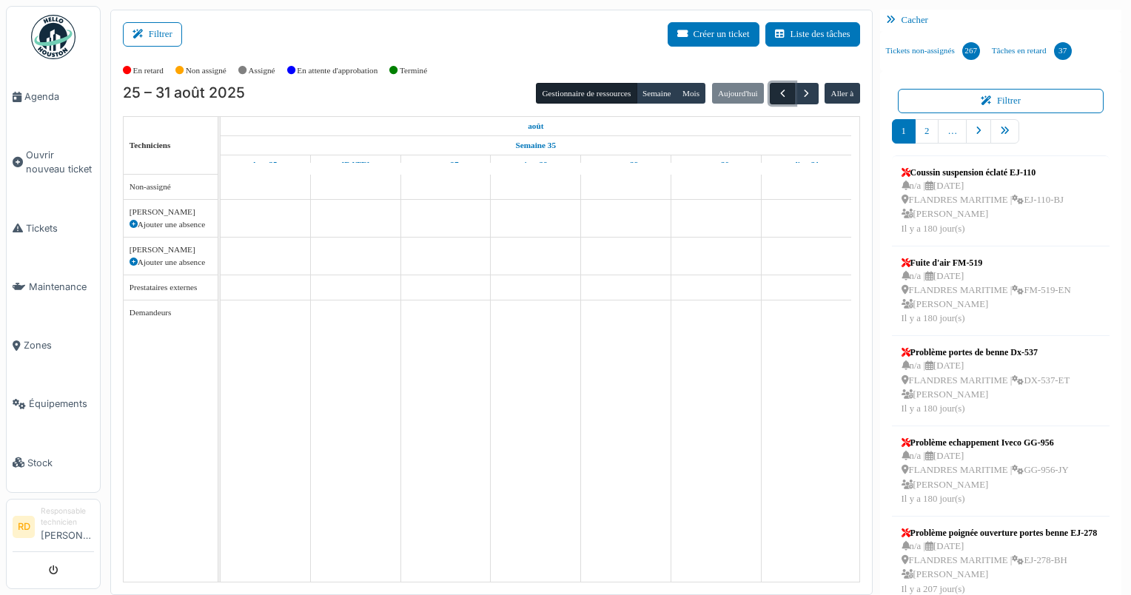
click at [777, 87] on span "button" at bounding box center [783, 93] width 13 height 13
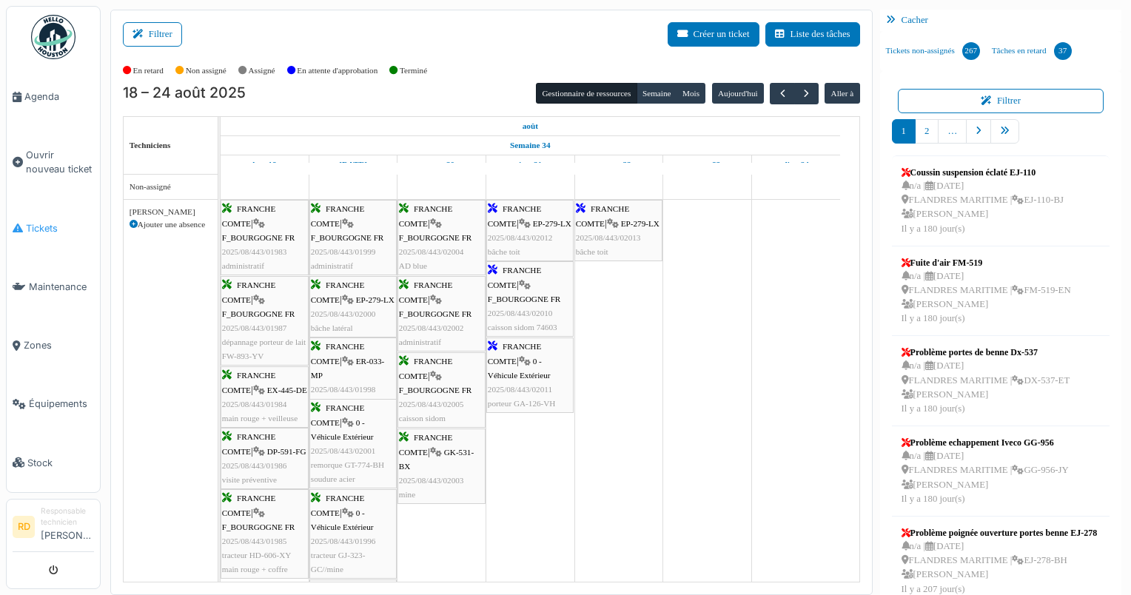
click at [47, 222] on span "Tickets" at bounding box center [60, 228] width 68 height 14
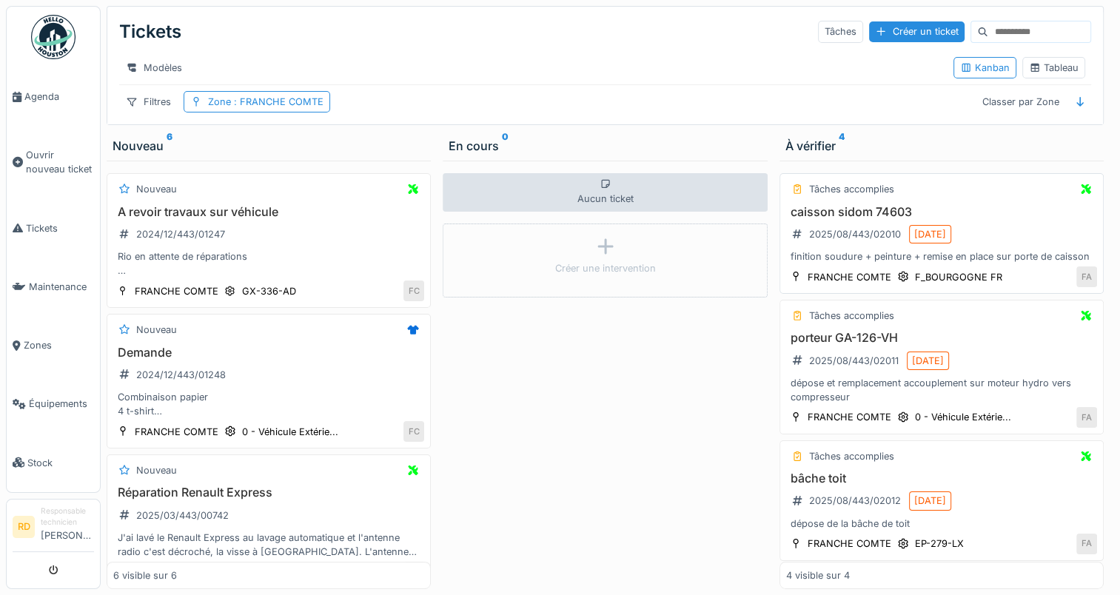
click at [840, 258] on div "caisson sidom 74603 2025/08/443/02010 [DATE] finition soudure + peinture + remi…" at bounding box center [941, 234] width 311 height 59
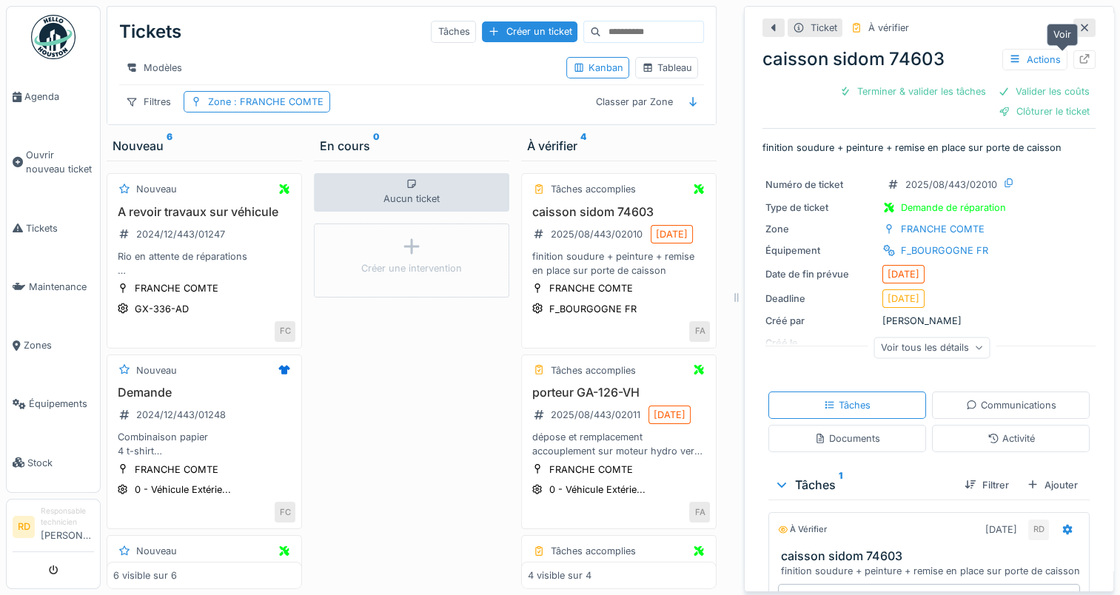
click at [1079, 53] on div at bounding box center [1085, 60] width 12 height 14
click at [597, 458] on div "dépose et remplacement accouplement sur moteur hydro vers compresseur" at bounding box center [619, 444] width 182 height 28
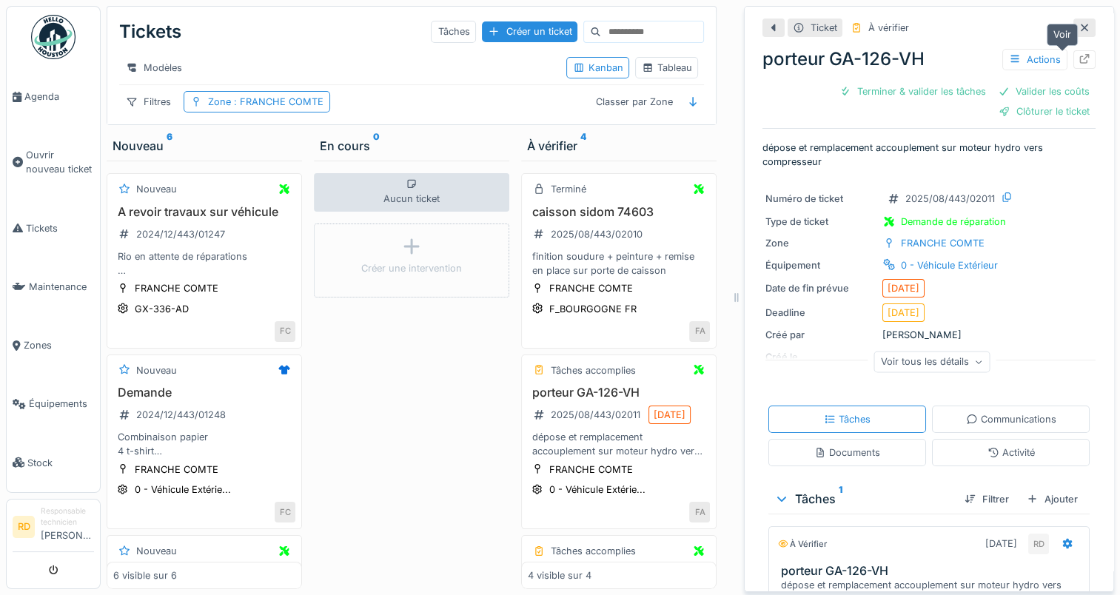
click at [1079, 54] on icon at bounding box center [1085, 59] width 12 height 10
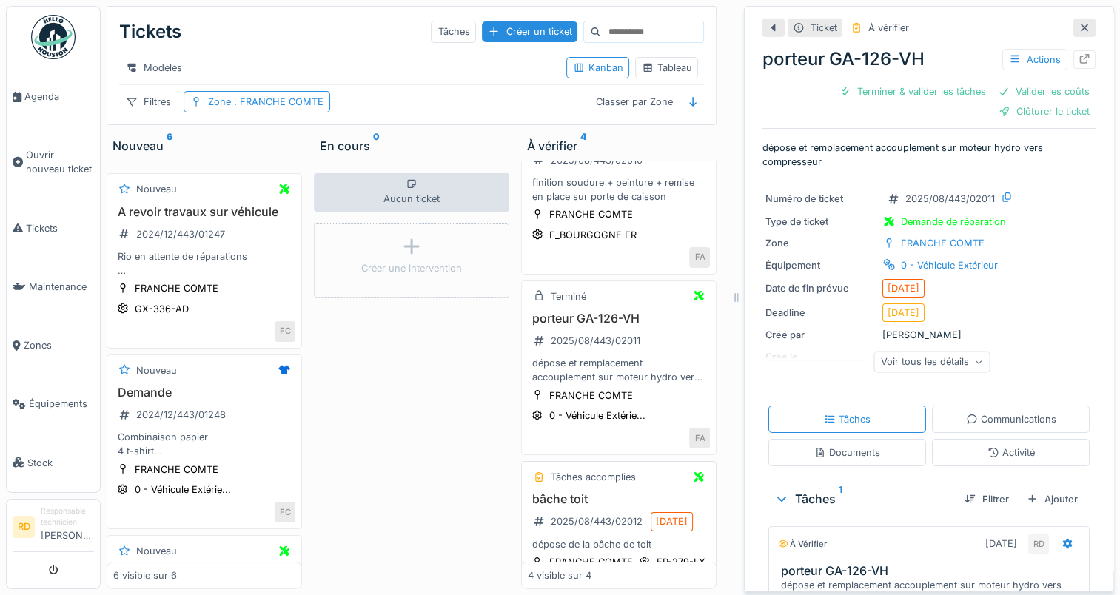
scroll to position [222, 0]
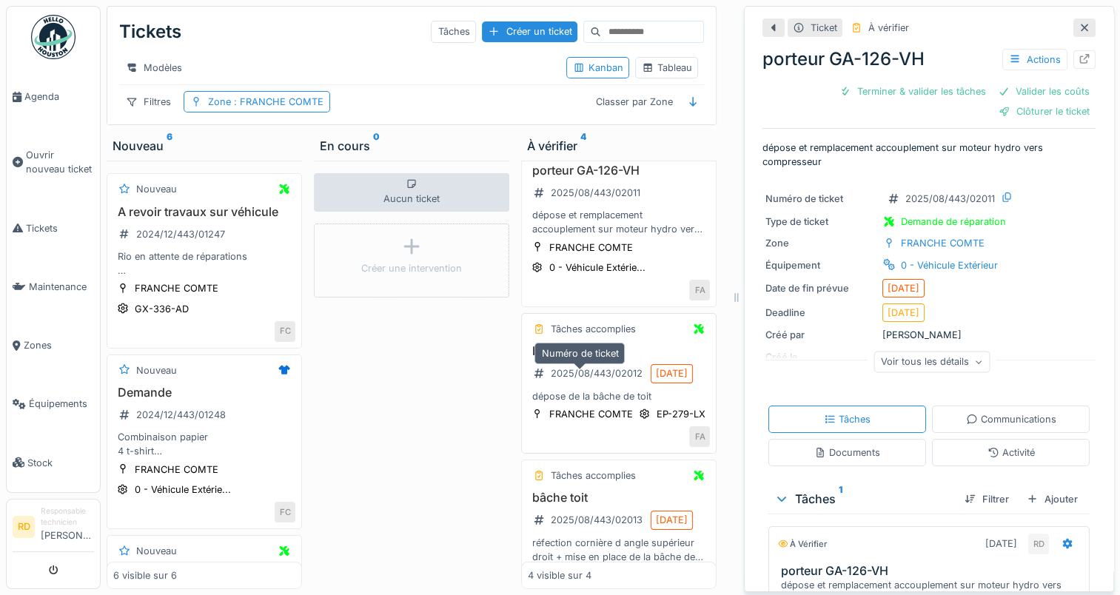
click at [623, 383] on div "2025/08/443/02012" at bounding box center [588, 373] width 120 height 19
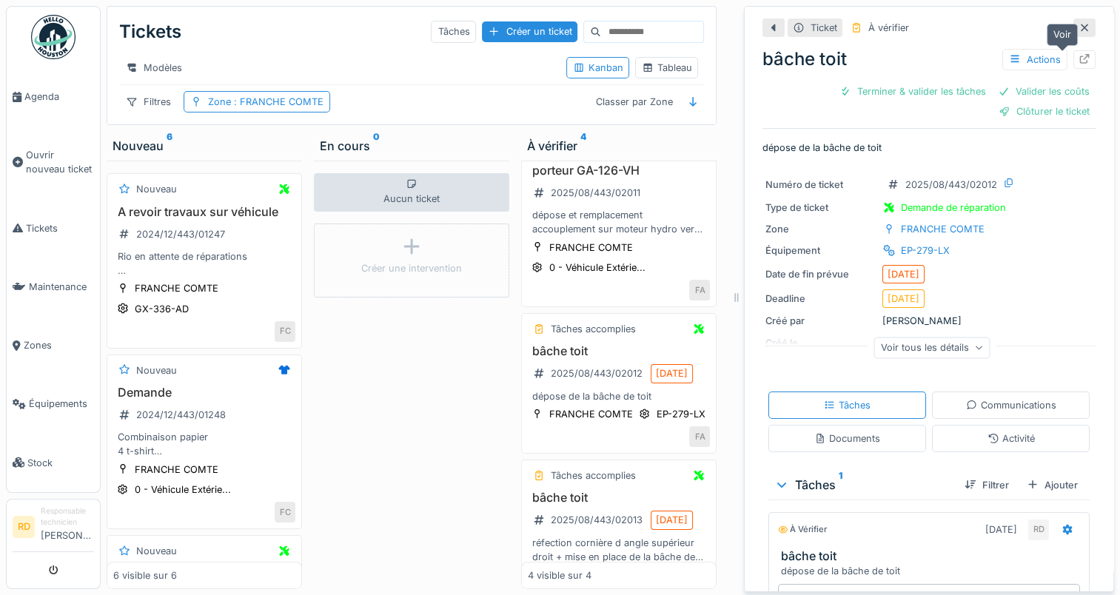
click at [1079, 59] on icon at bounding box center [1085, 59] width 12 height 10
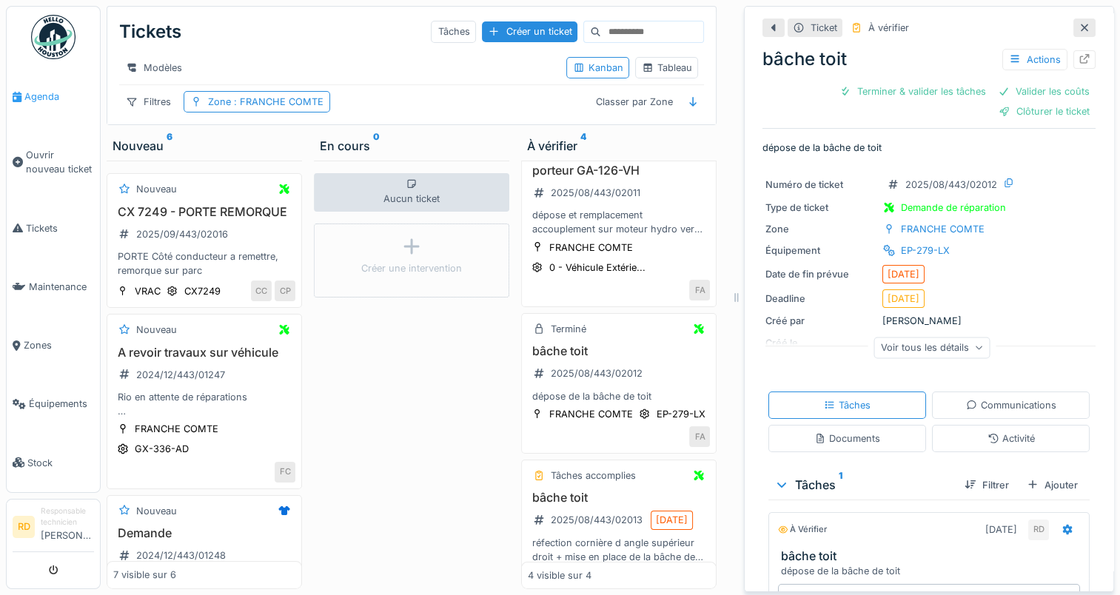
click at [37, 95] on span "Agenda" at bounding box center [59, 97] width 70 height 14
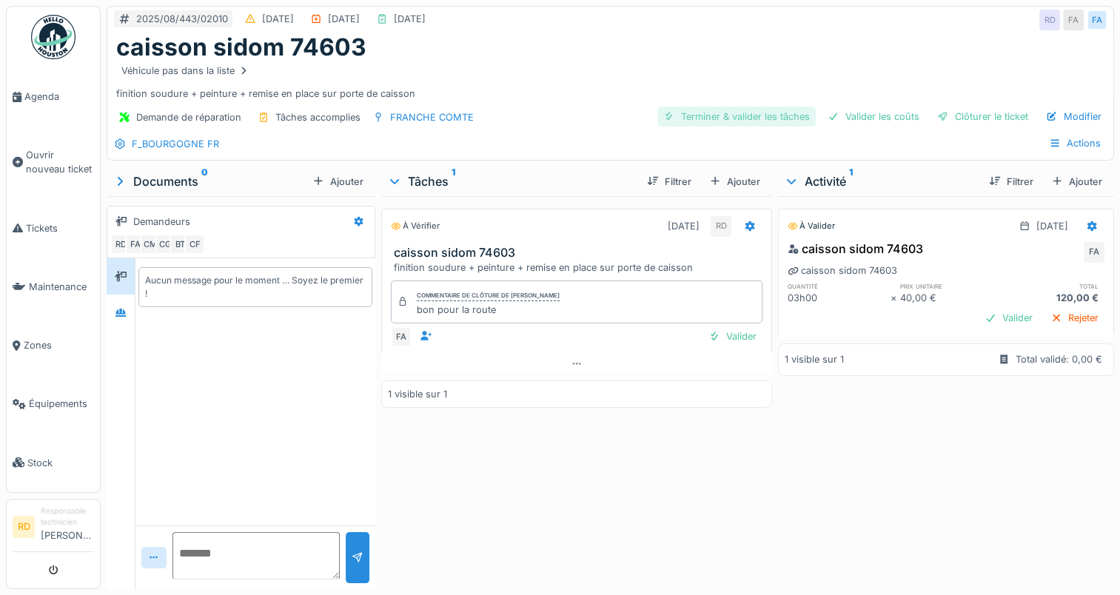
click at [709, 118] on div "Terminer & valider les tâches" at bounding box center [736, 117] width 158 height 20
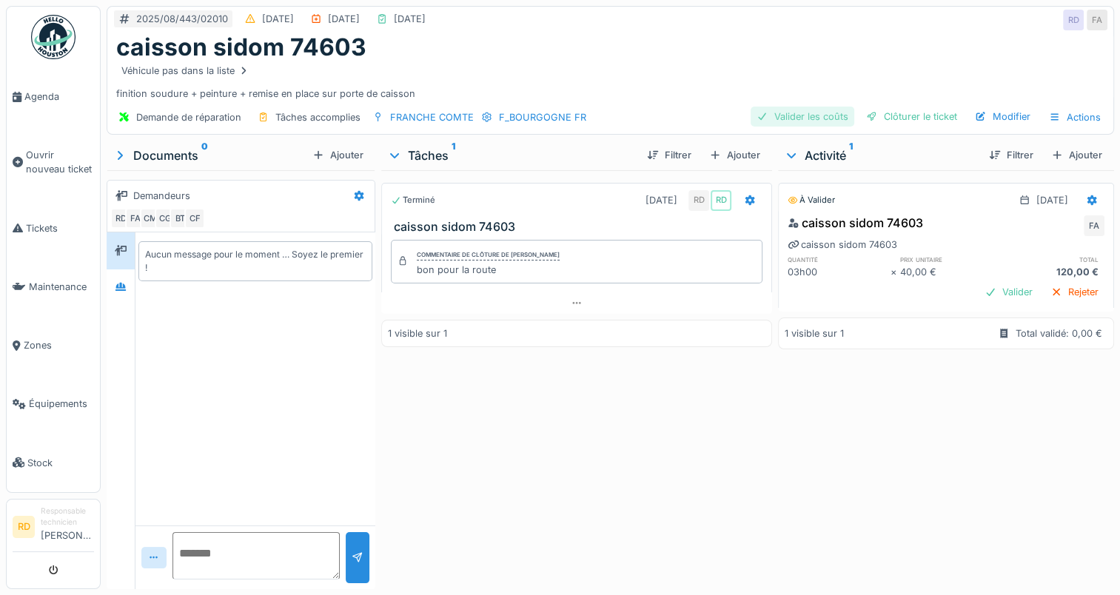
click at [813, 111] on div "Valider les coûts" at bounding box center [803, 117] width 104 height 20
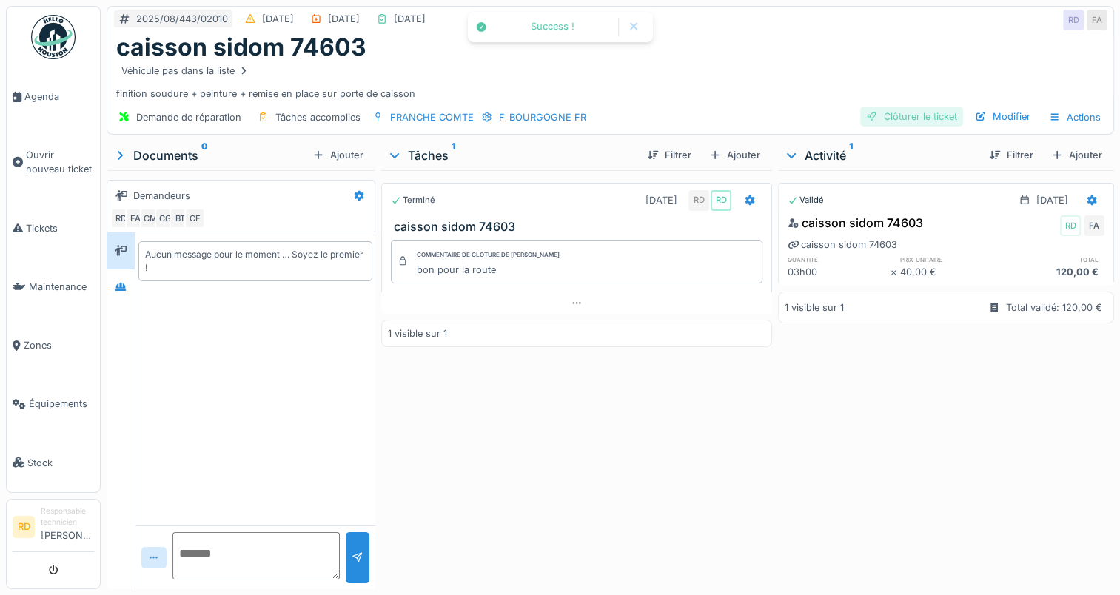
click at [896, 114] on div "Clôturer le ticket" at bounding box center [911, 117] width 103 height 20
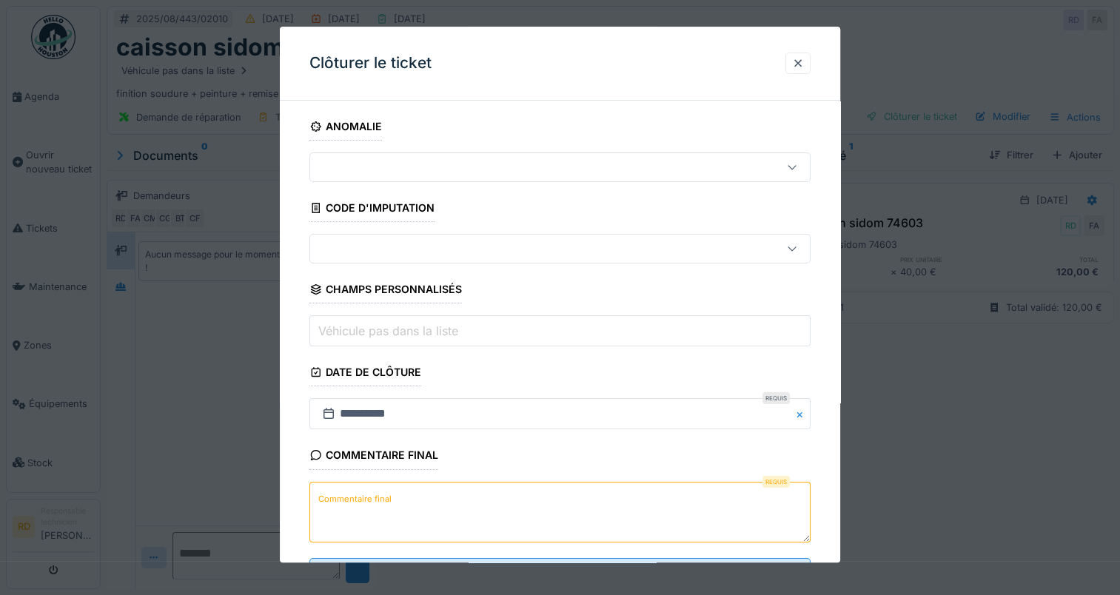
click at [367, 495] on label "Commentaire final" at bounding box center [354, 499] width 79 height 19
click at [367, 495] on textarea "Commentaire final" at bounding box center [559, 512] width 501 height 61
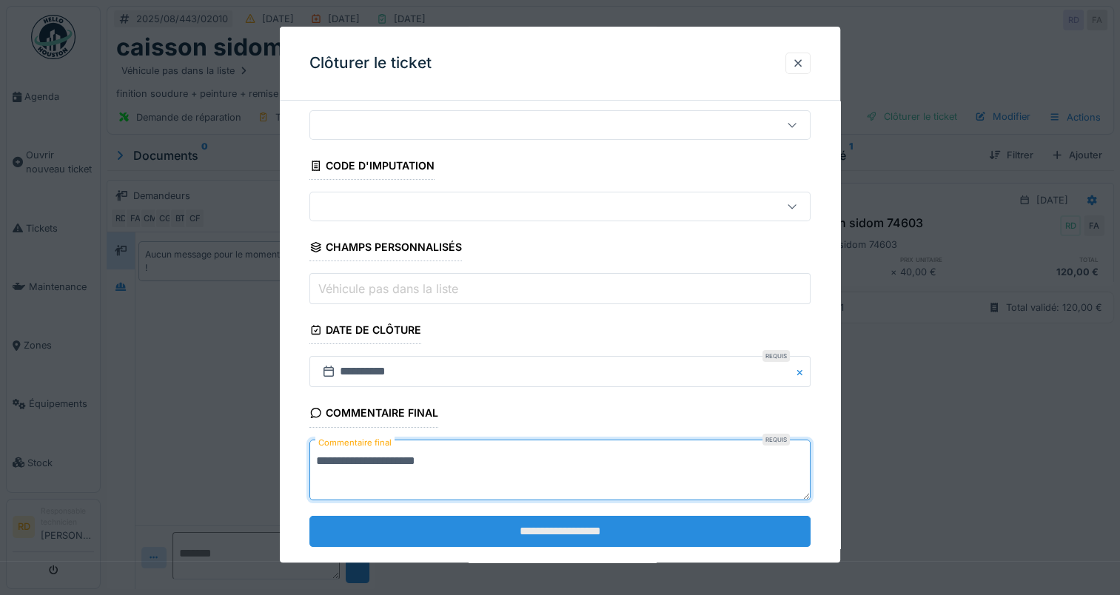
scroll to position [65, 0]
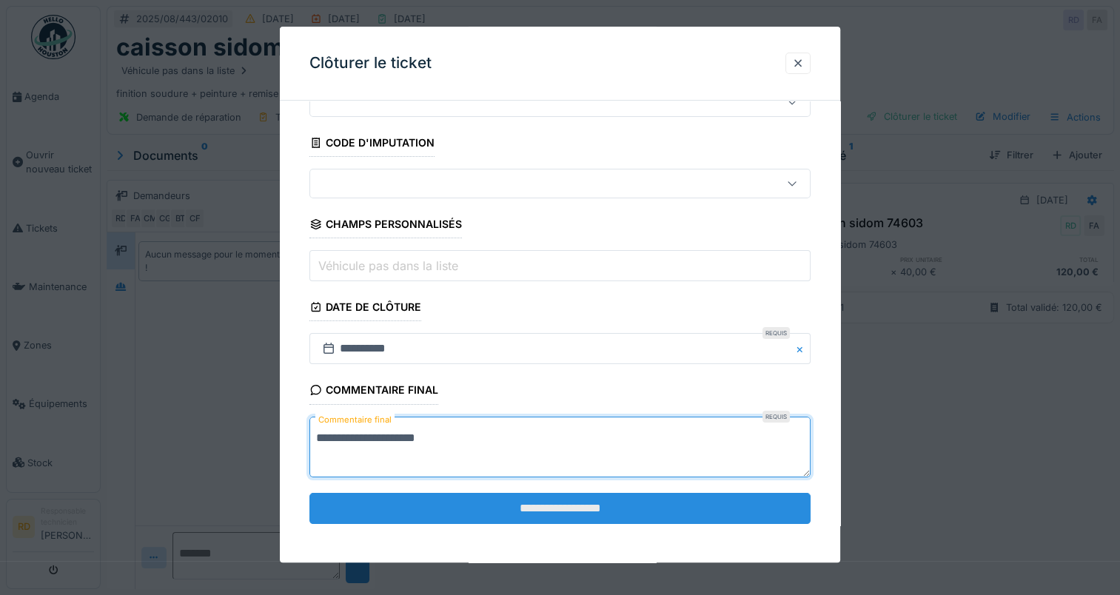
type textarea "**********"
click at [521, 500] on input "**********" at bounding box center [559, 508] width 501 height 31
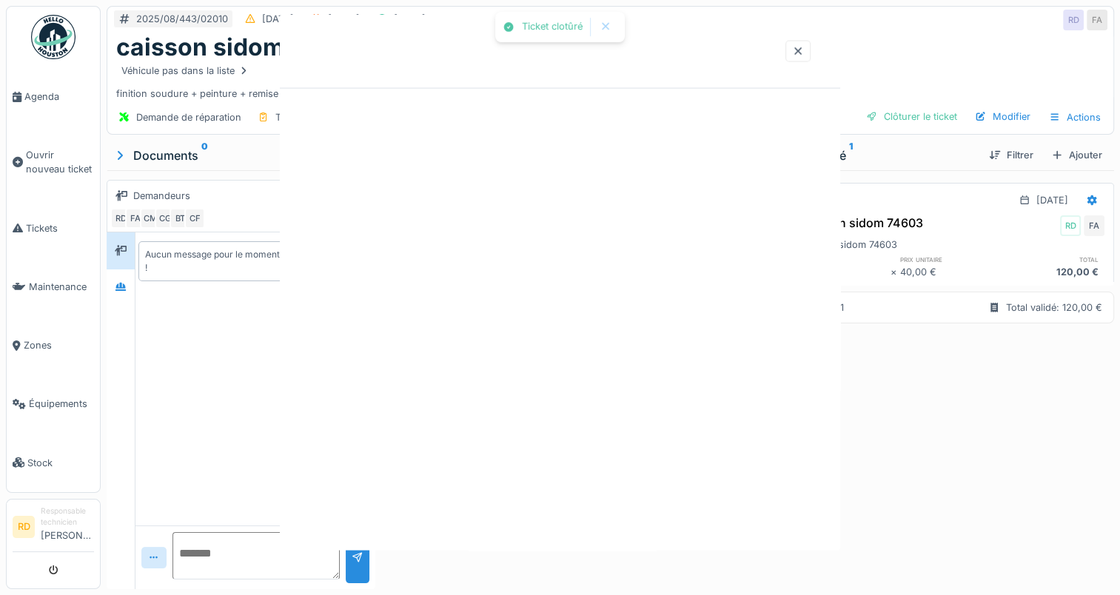
scroll to position [0, 0]
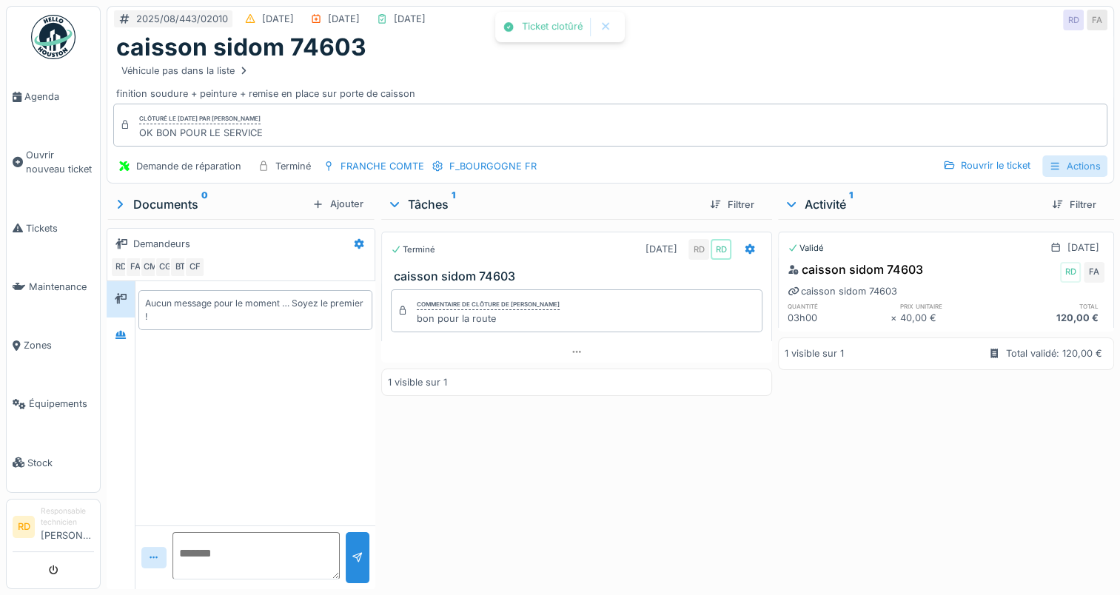
click at [1060, 163] on div "Actions" at bounding box center [1074, 165] width 65 height 21
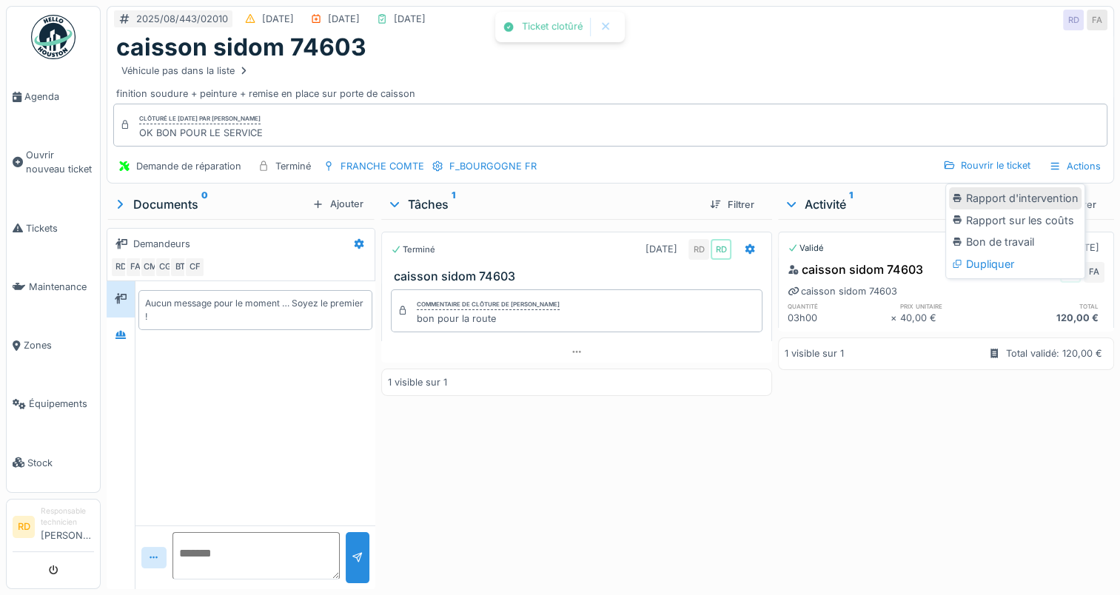
click at [1033, 195] on div "Rapport d'intervention" at bounding box center [1015, 198] width 133 height 22
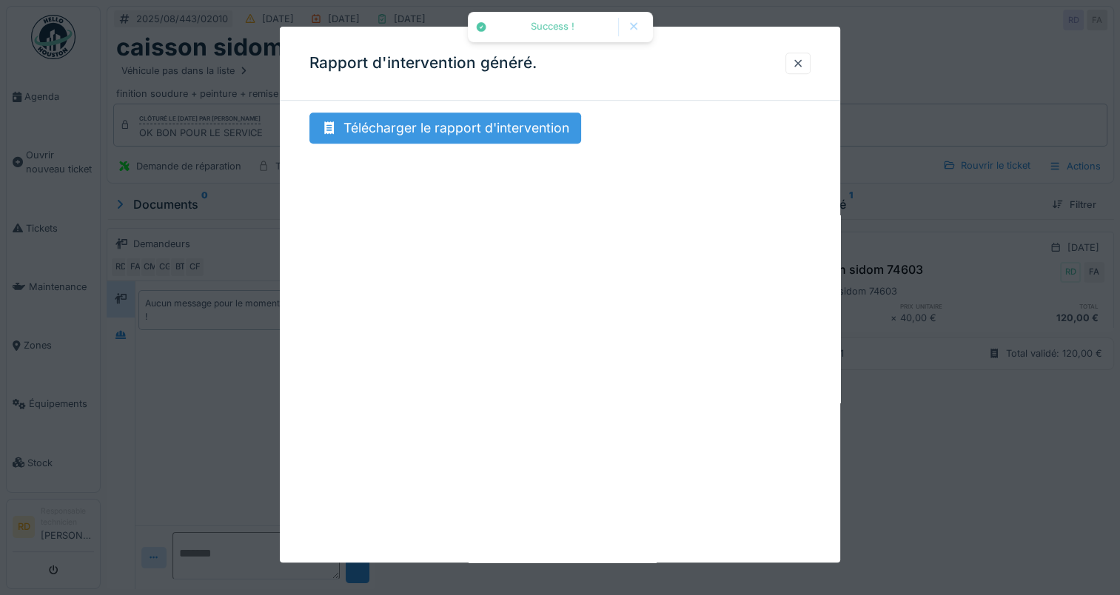
click at [503, 130] on div "Télécharger le rapport d'intervention" at bounding box center [445, 128] width 272 height 31
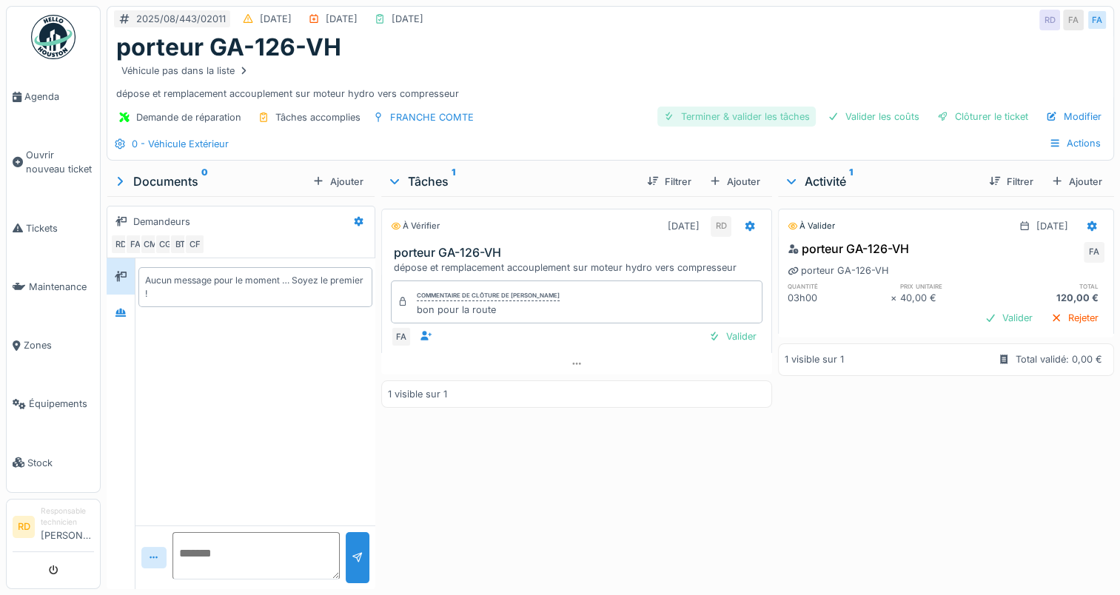
click at [714, 116] on div "Terminer & valider les tâches" at bounding box center [736, 117] width 158 height 20
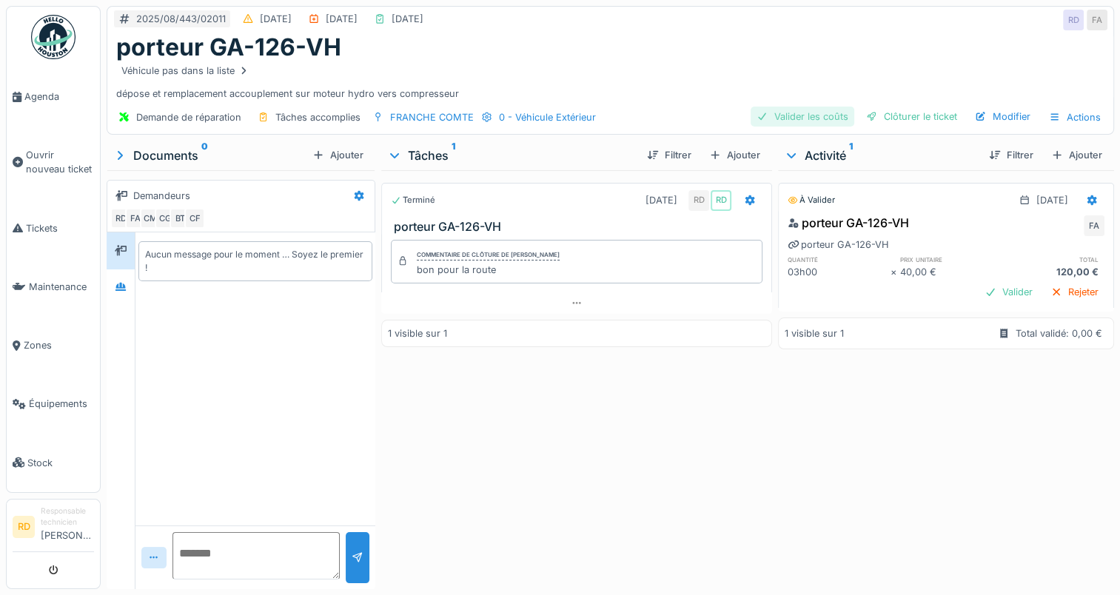
click at [783, 113] on div "Valider les coûts" at bounding box center [803, 117] width 104 height 20
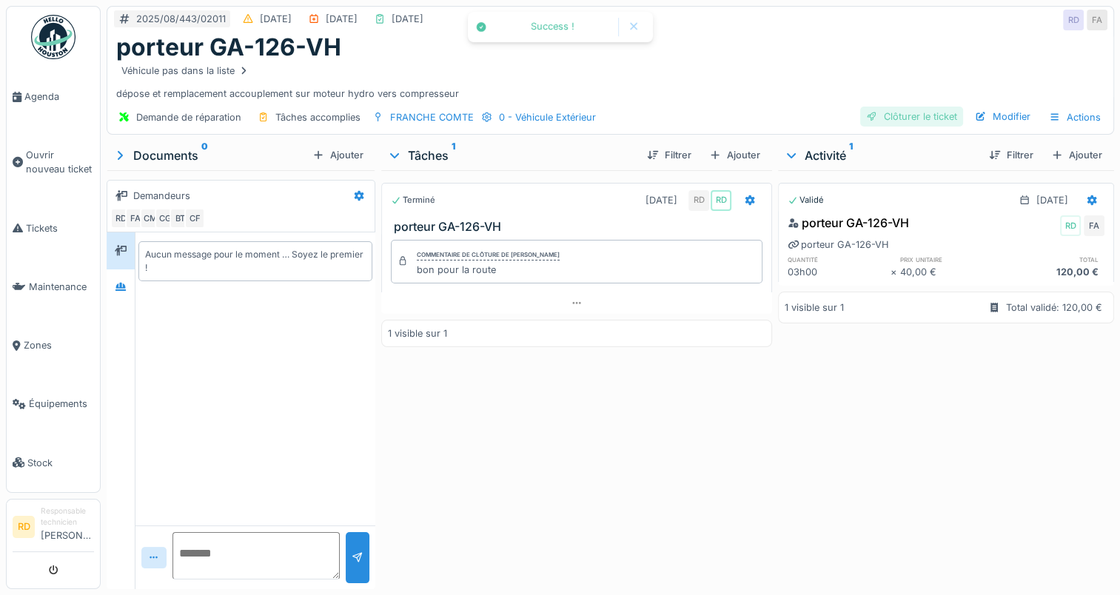
click at [898, 117] on div "Clôturer le ticket" at bounding box center [911, 117] width 103 height 20
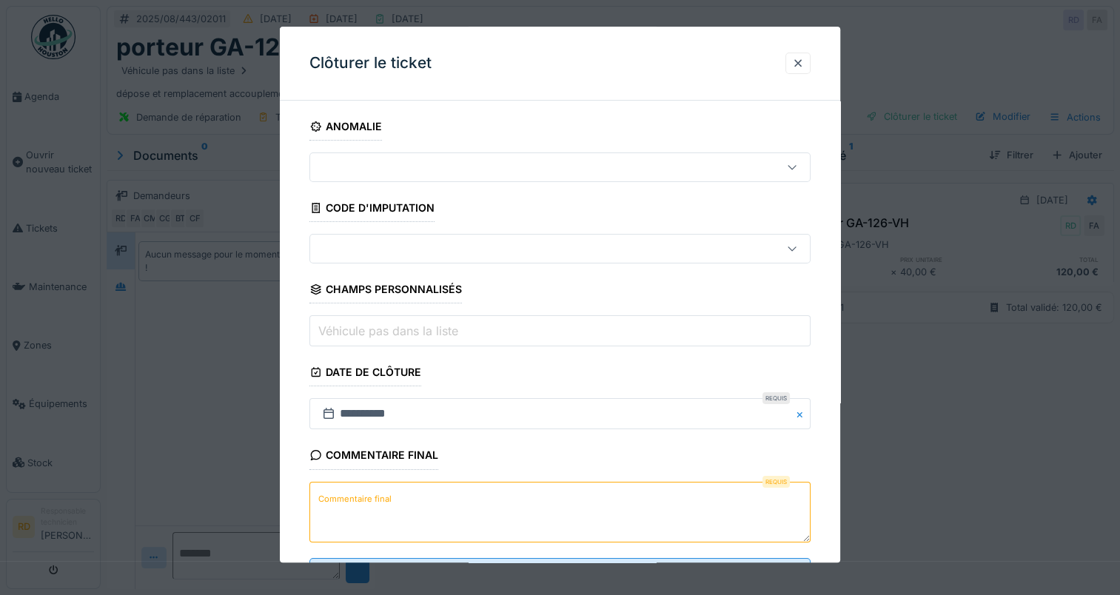
click at [381, 499] on label "Commentaire final" at bounding box center [354, 499] width 79 height 19
click at [381, 499] on textarea "Commentaire final" at bounding box center [559, 512] width 501 height 61
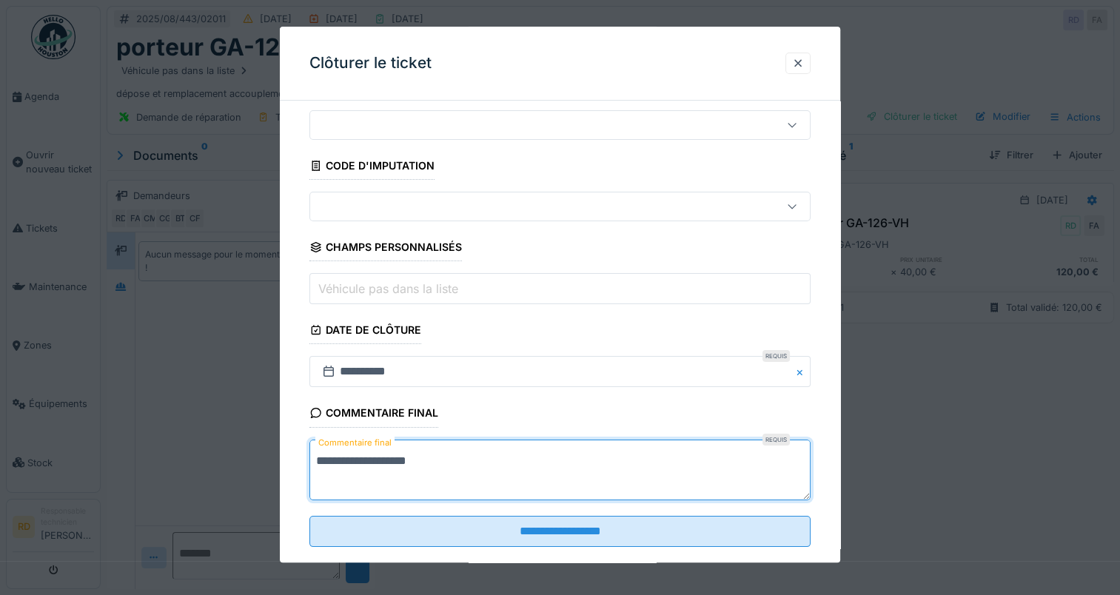
scroll to position [65, 0]
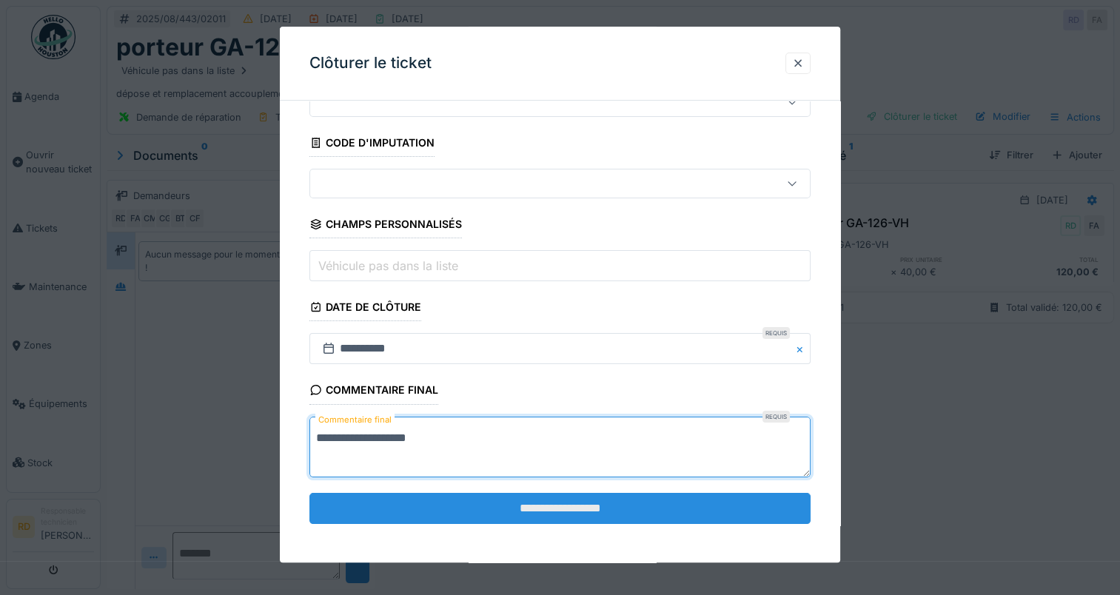
type textarea "**********"
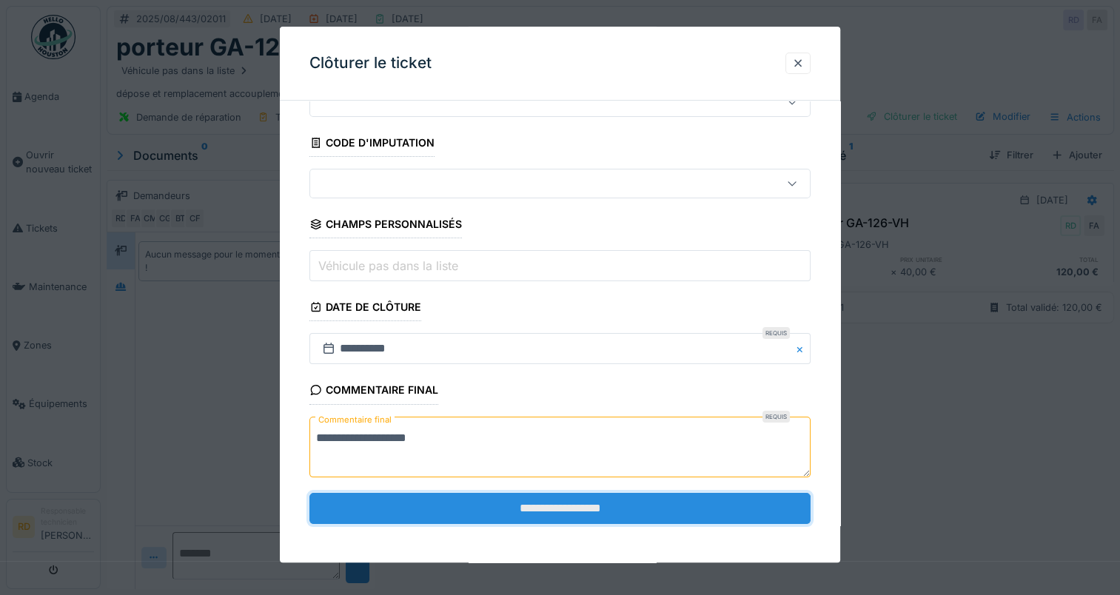
click at [473, 512] on input "**********" at bounding box center [559, 508] width 501 height 31
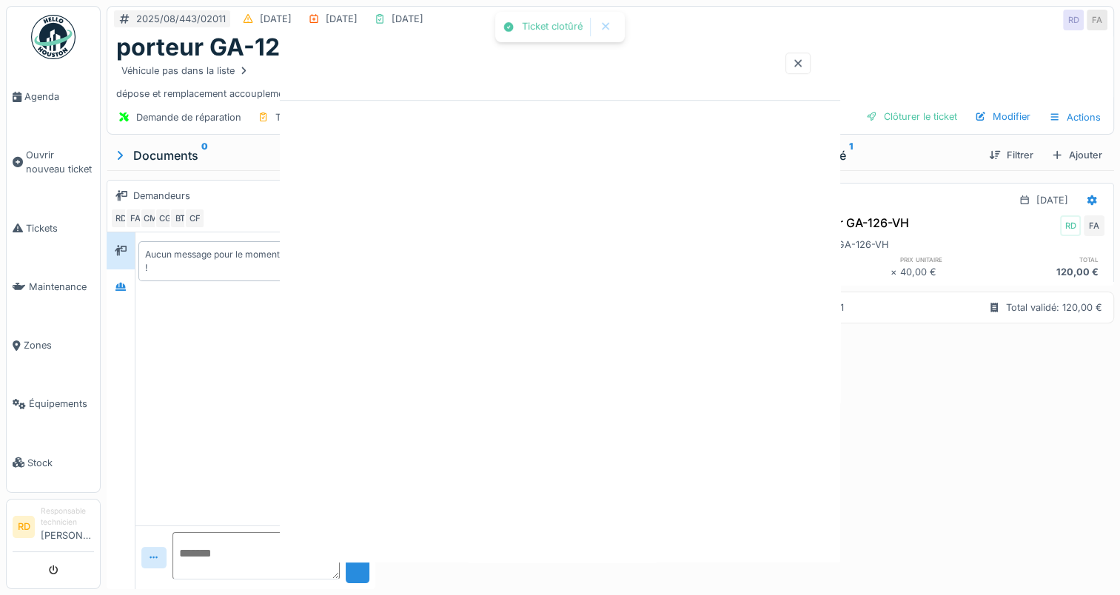
scroll to position [0, 0]
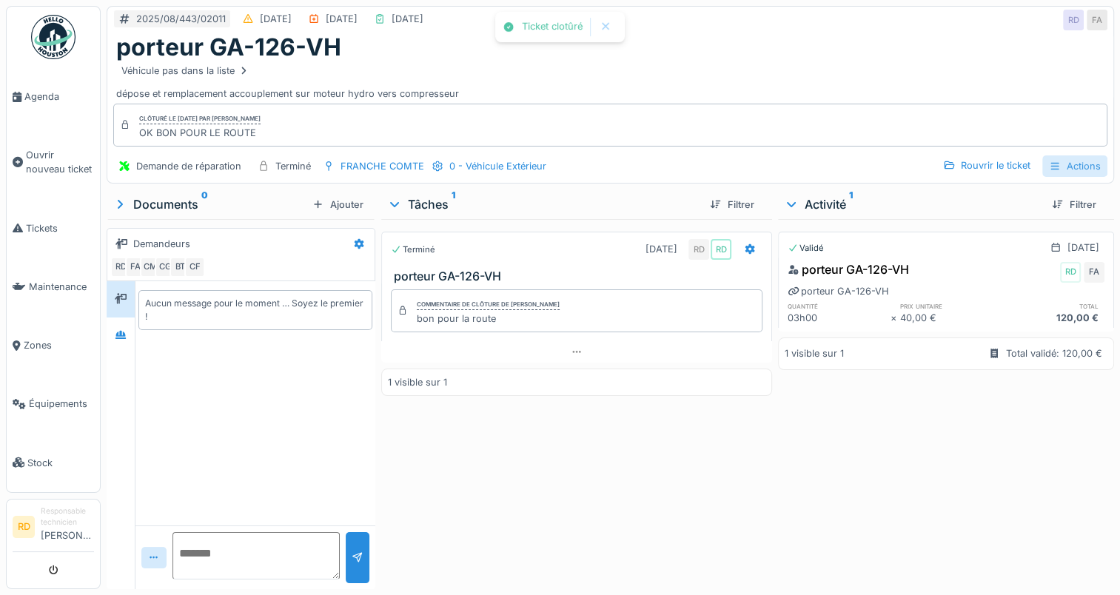
click at [1063, 164] on div "Actions" at bounding box center [1074, 165] width 65 height 21
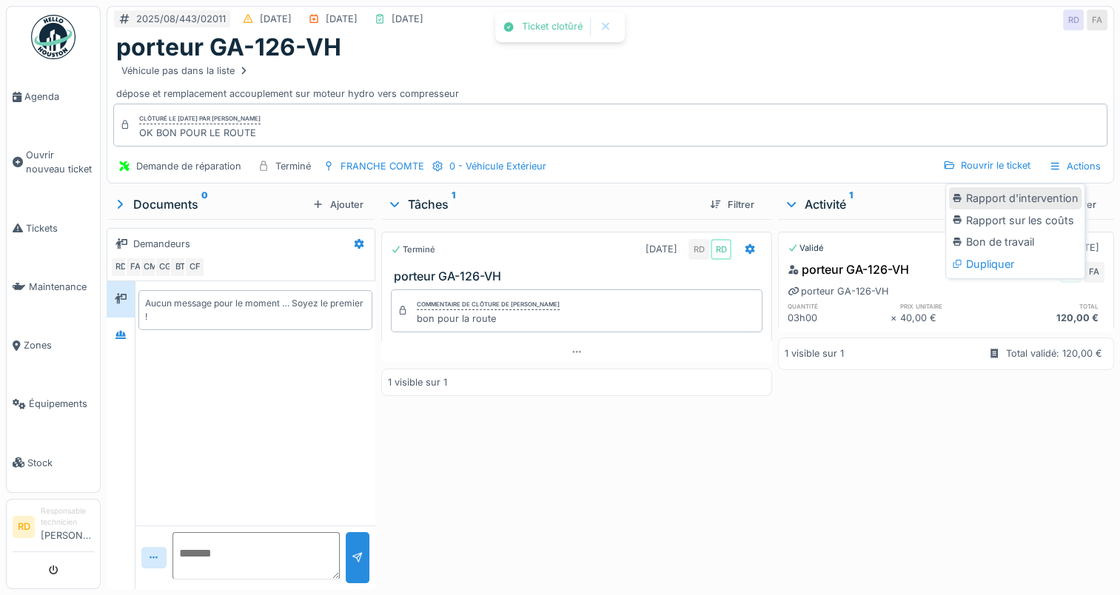
click at [1048, 200] on div "Rapport d'intervention" at bounding box center [1015, 198] width 133 height 22
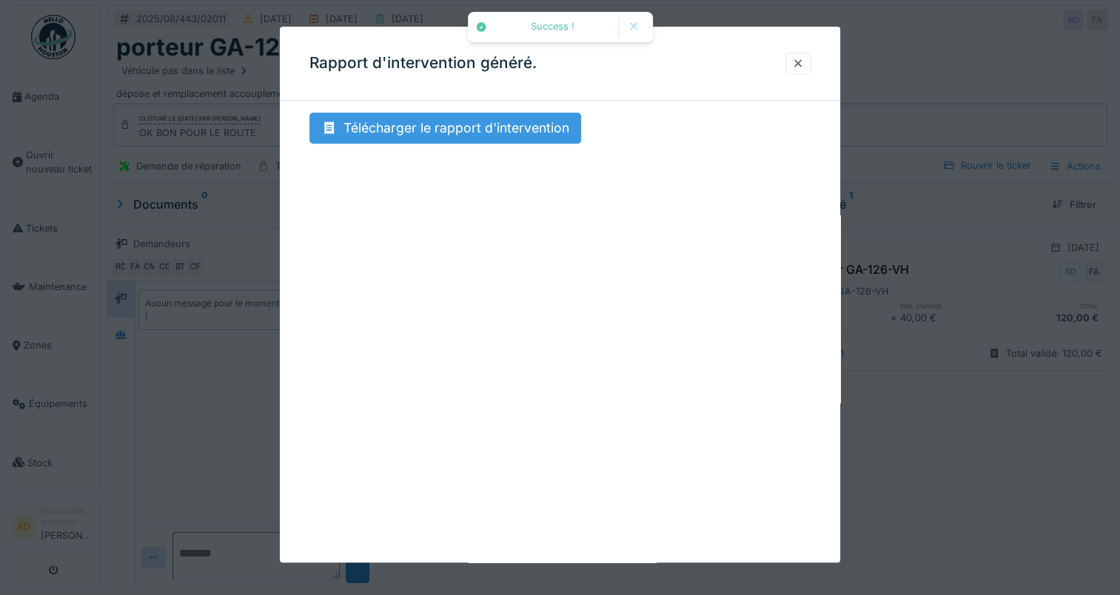
click at [443, 123] on div "Télécharger le rapport d'intervention" at bounding box center [445, 128] width 272 height 31
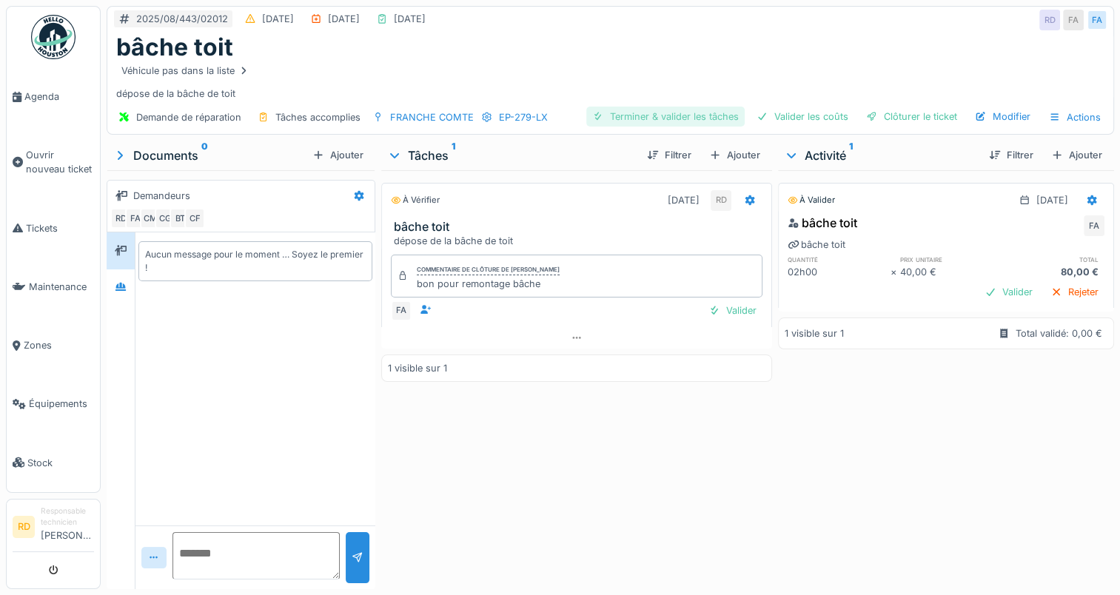
click at [654, 116] on div "Terminer & valider les tâches" at bounding box center [665, 117] width 158 height 20
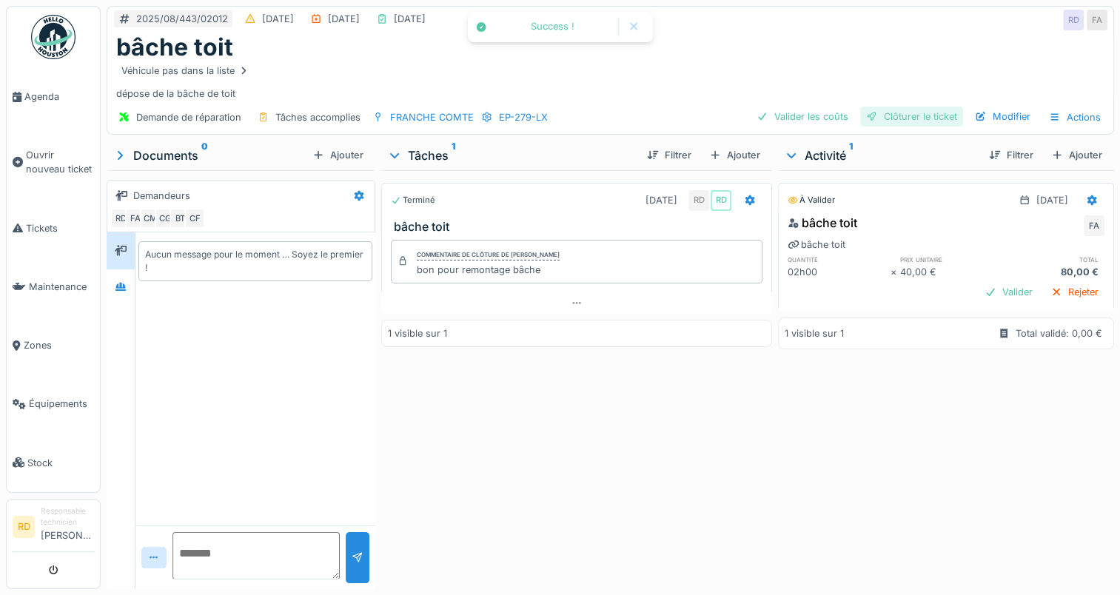
drag, startPoint x: 791, startPoint y: 115, endPoint x: 853, endPoint y: 122, distance: 62.5
click at [791, 115] on div "Valider les coûts" at bounding box center [803, 117] width 104 height 20
click at [897, 118] on div "Clôturer le ticket" at bounding box center [911, 117] width 103 height 20
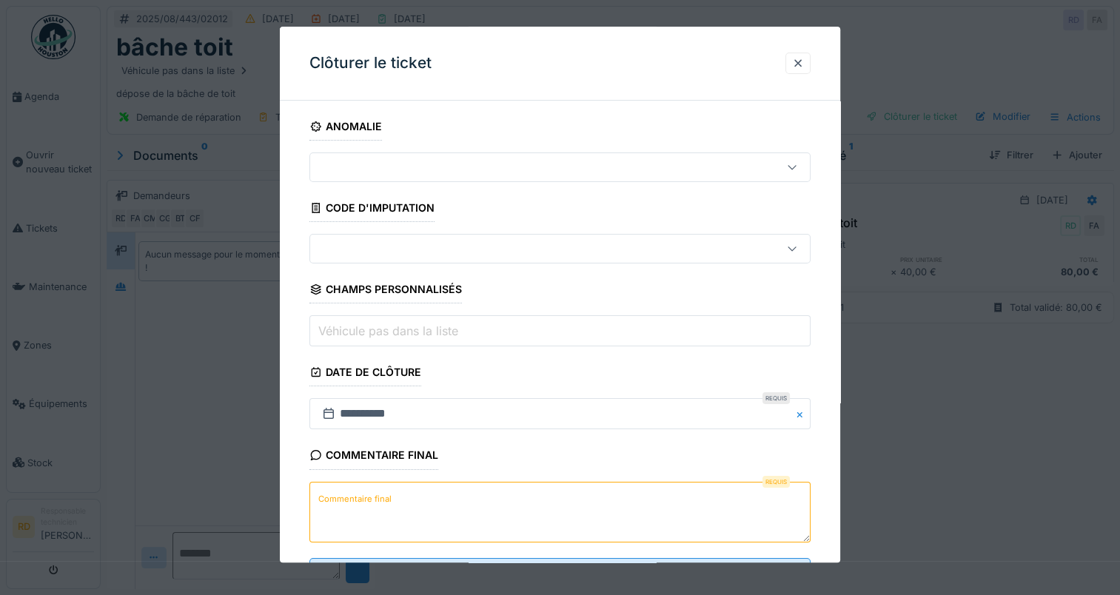
click at [351, 499] on label "Commentaire final" at bounding box center [354, 499] width 79 height 19
click at [351, 499] on textarea "Commentaire final" at bounding box center [559, 512] width 501 height 61
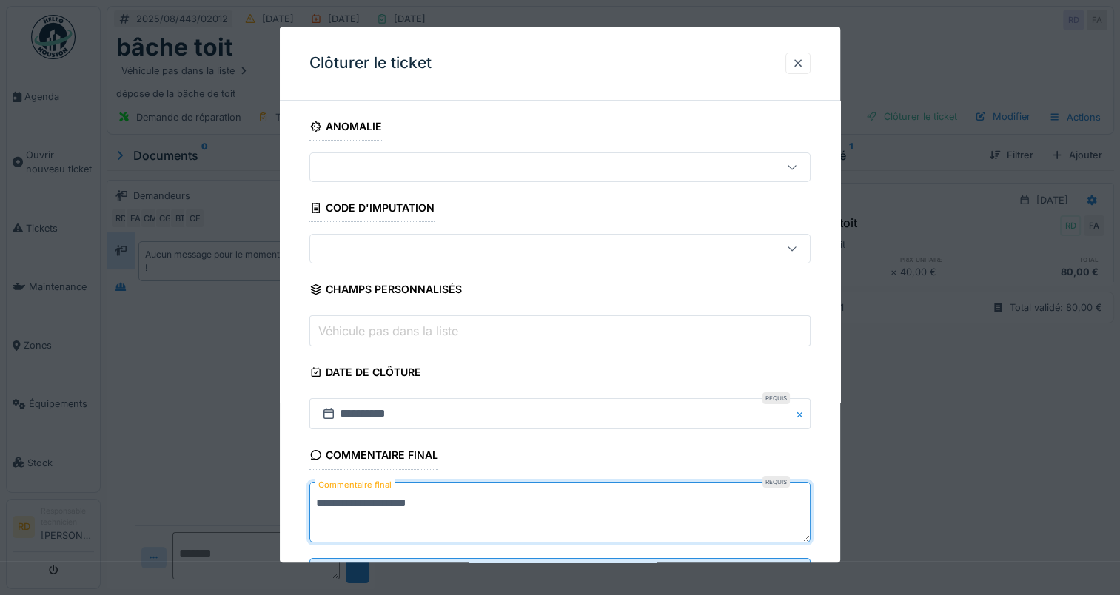
scroll to position [65, 0]
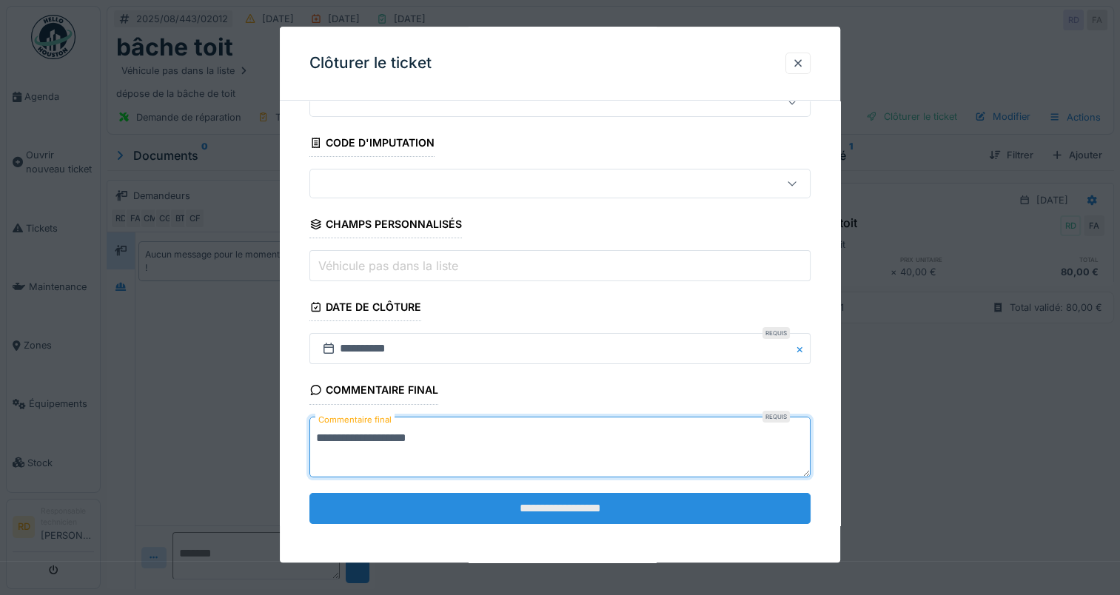
type textarea "**********"
click at [444, 503] on input "**********" at bounding box center [559, 508] width 501 height 31
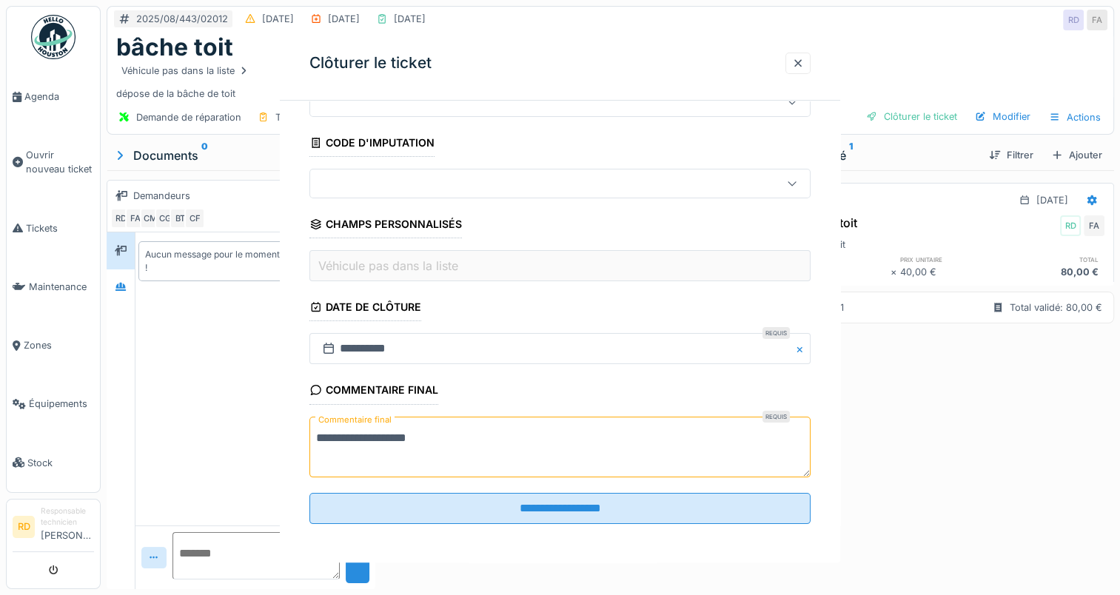
scroll to position [0, 0]
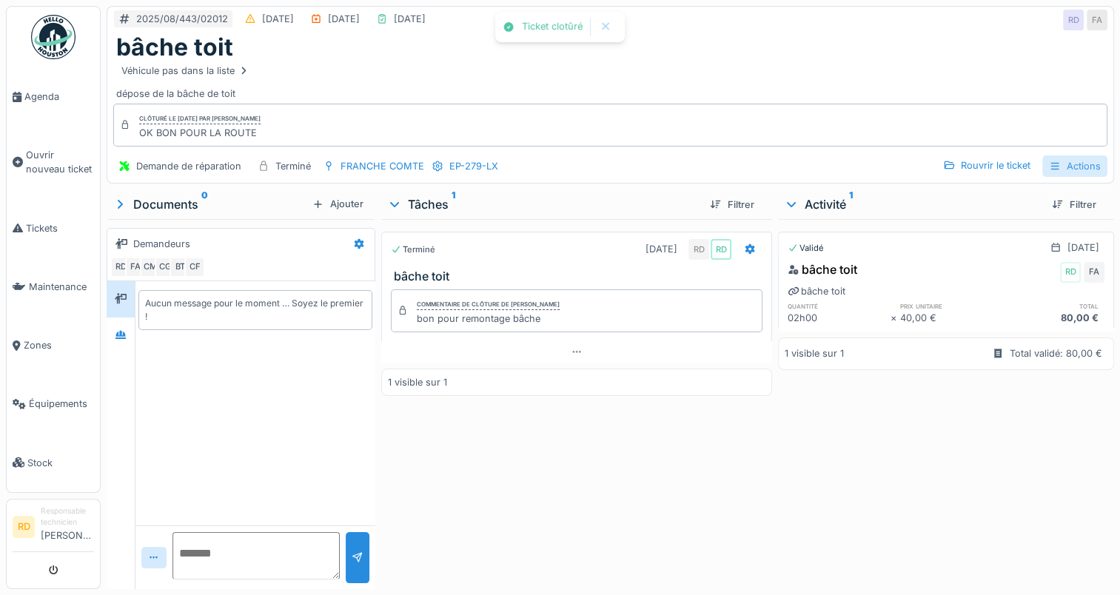
click at [1063, 166] on div "Actions" at bounding box center [1074, 165] width 65 height 21
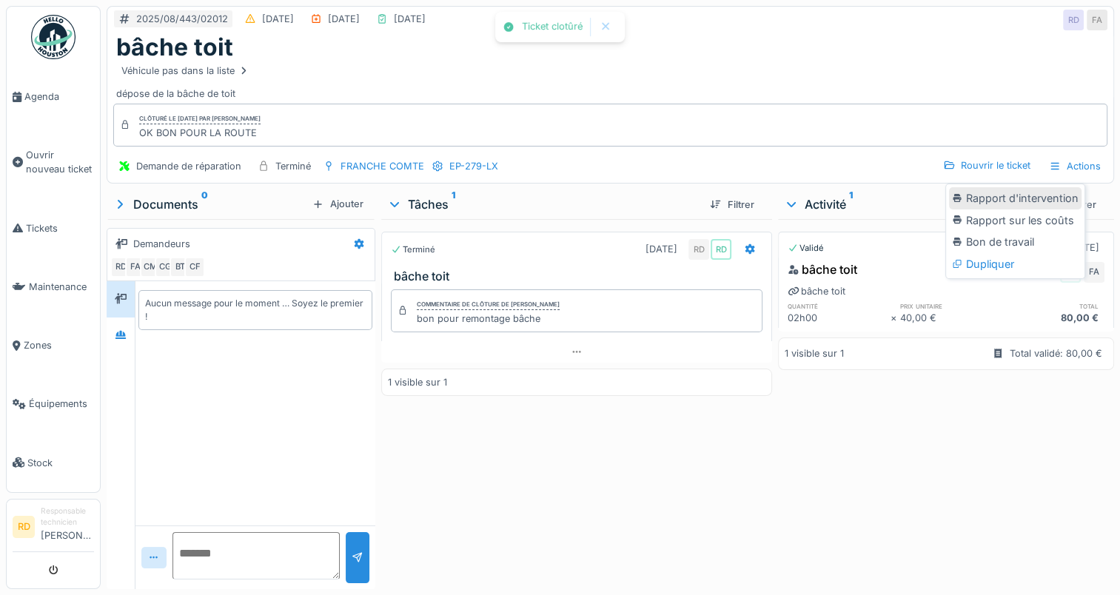
click at [1044, 195] on div "Rapport d'intervention" at bounding box center [1015, 198] width 133 height 22
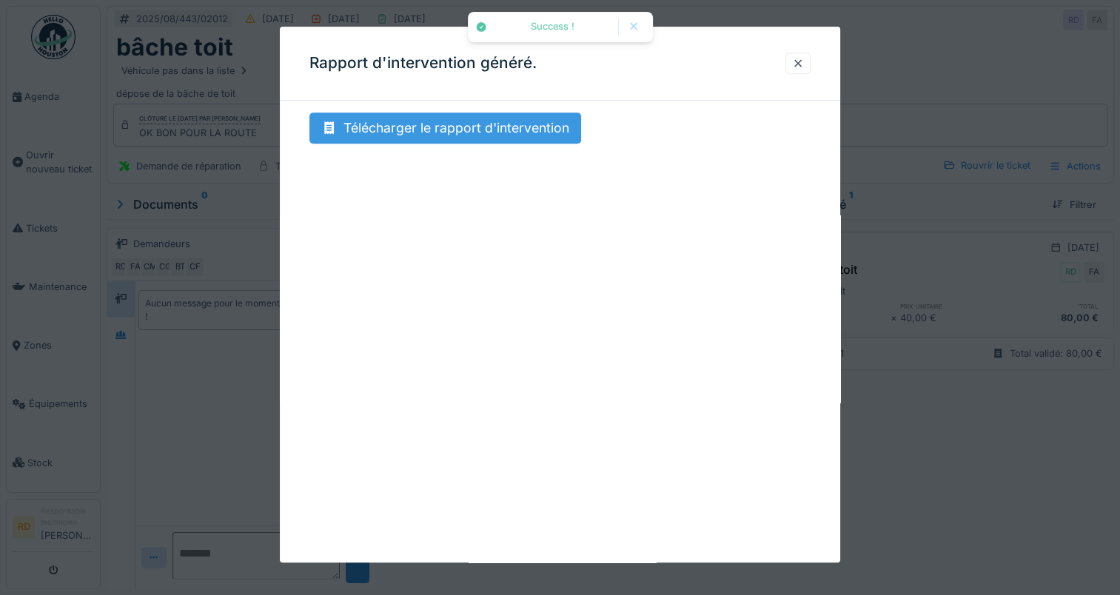
click at [515, 118] on div "Télécharger le rapport d'intervention" at bounding box center [445, 128] width 272 height 31
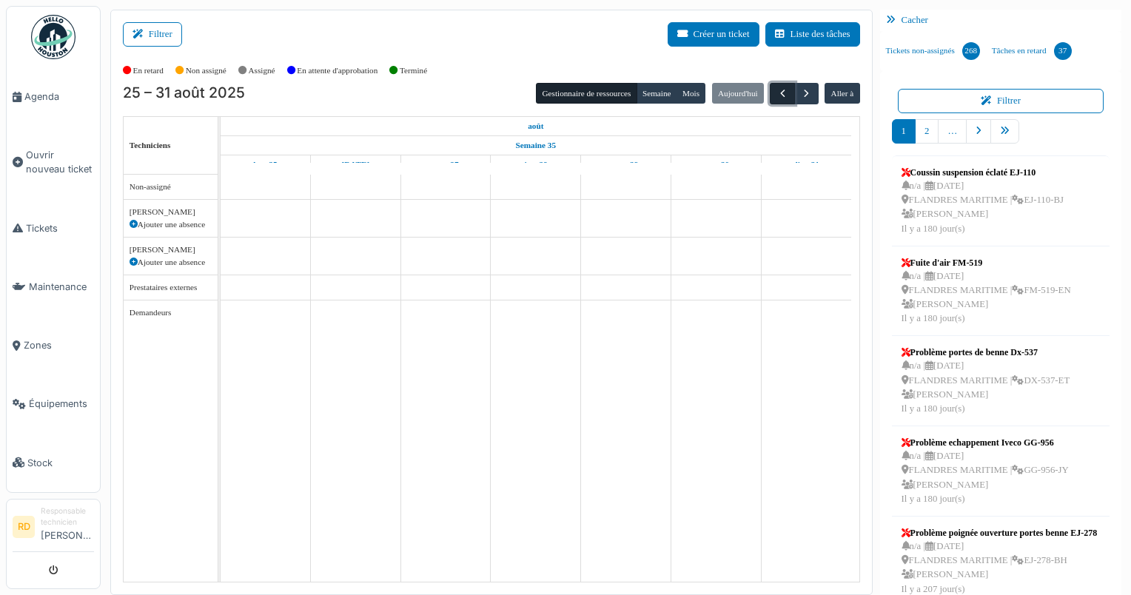
click at [777, 87] on span "button" at bounding box center [783, 93] width 13 height 13
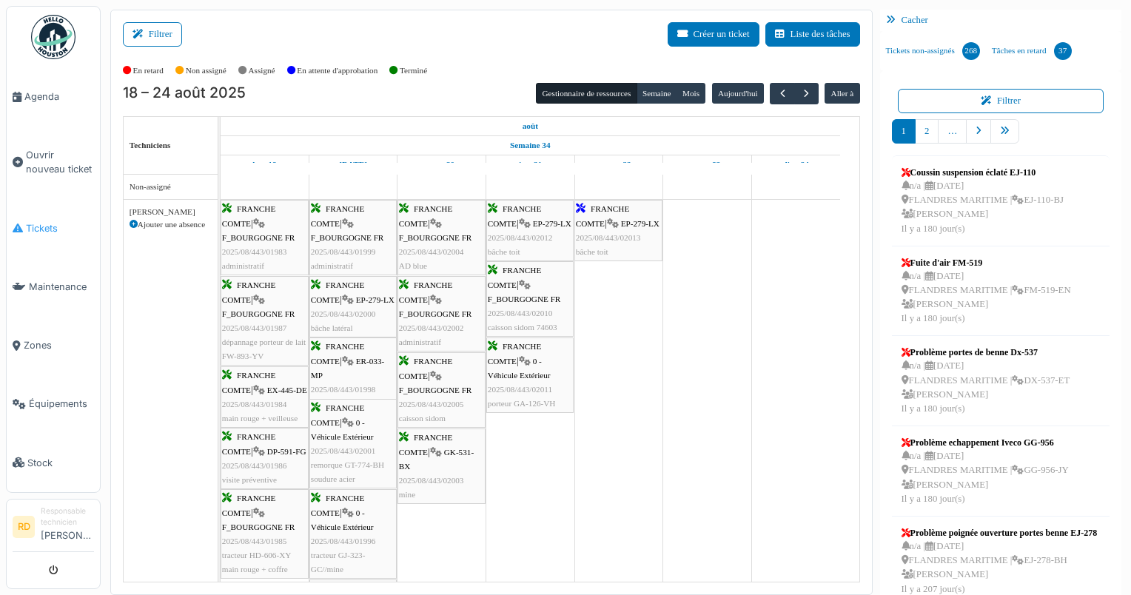
click at [44, 221] on span "Tickets" at bounding box center [60, 228] width 68 height 14
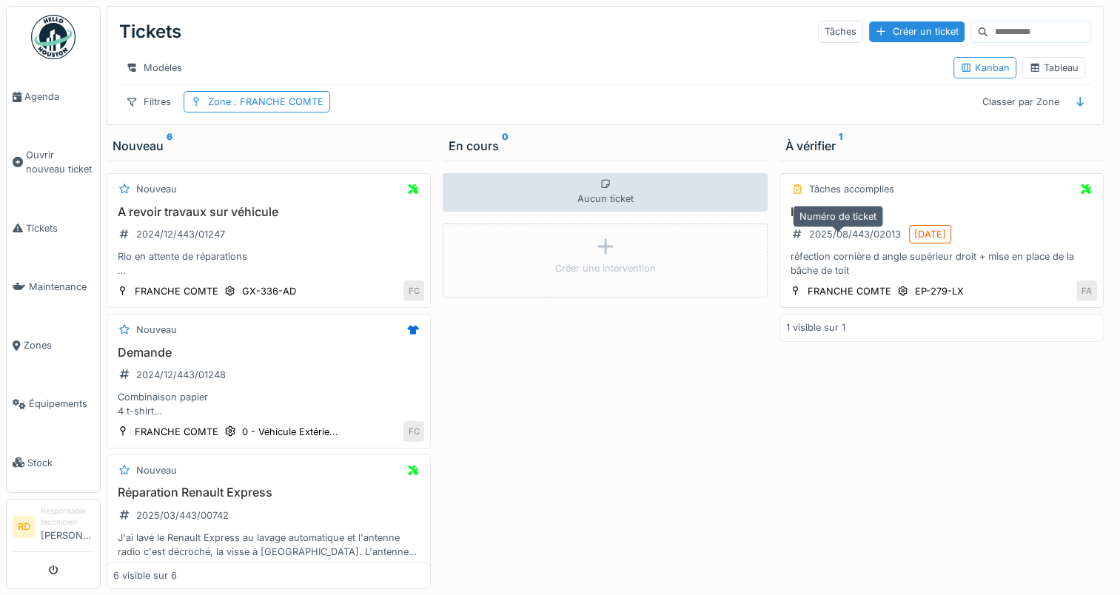
click at [841, 244] on div "2025/08/443/02013" at bounding box center [846, 234] width 120 height 19
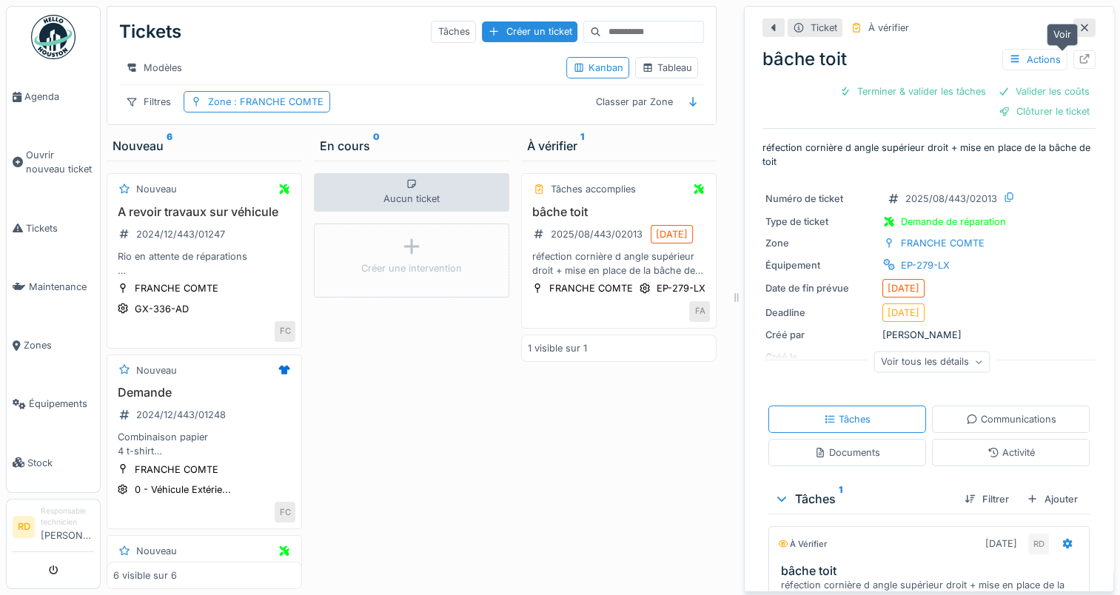
click at [1080, 57] on icon at bounding box center [1085, 59] width 10 height 10
click at [30, 92] on span "Agenda" at bounding box center [59, 97] width 70 height 14
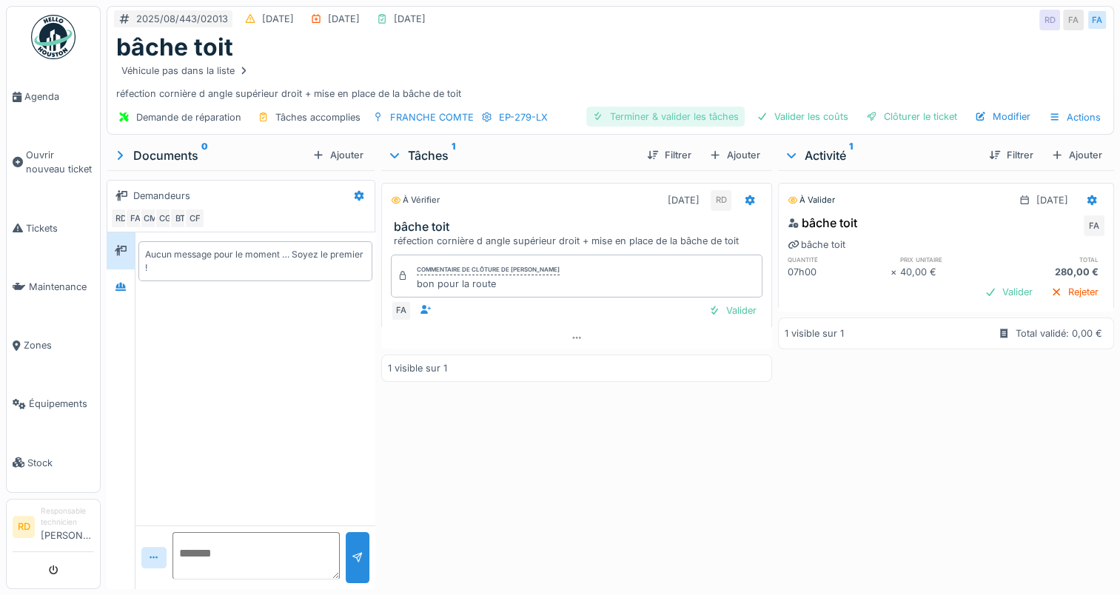
click at [655, 111] on div "Terminer & valider les tâches" at bounding box center [665, 117] width 158 height 20
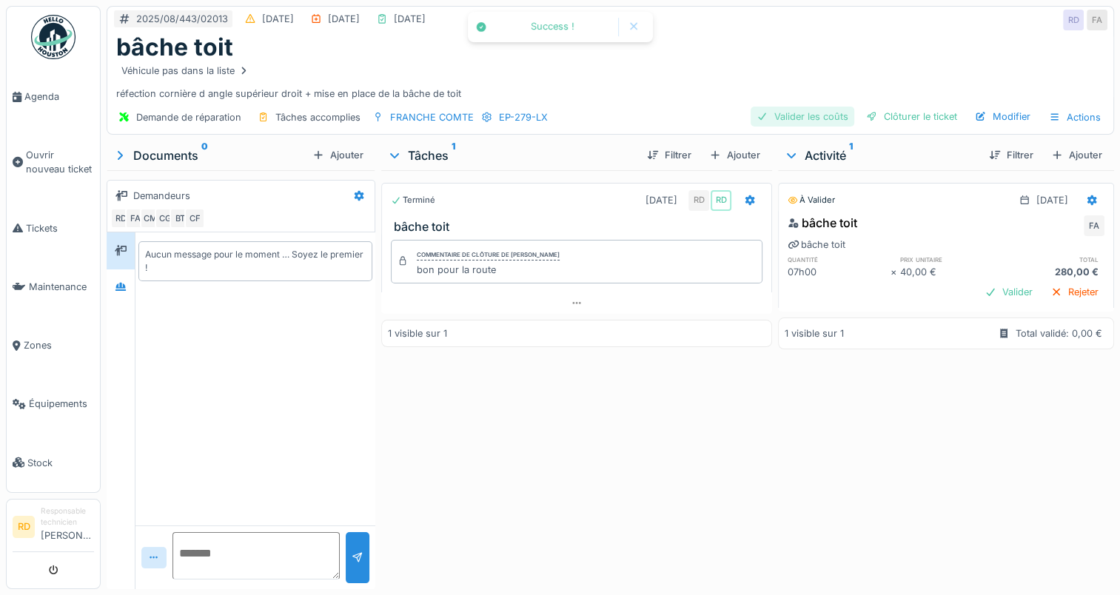
click at [793, 117] on div "Valider les coûts" at bounding box center [803, 117] width 104 height 20
click at [894, 115] on div "Clôturer le ticket" at bounding box center [911, 117] width 103 height 20
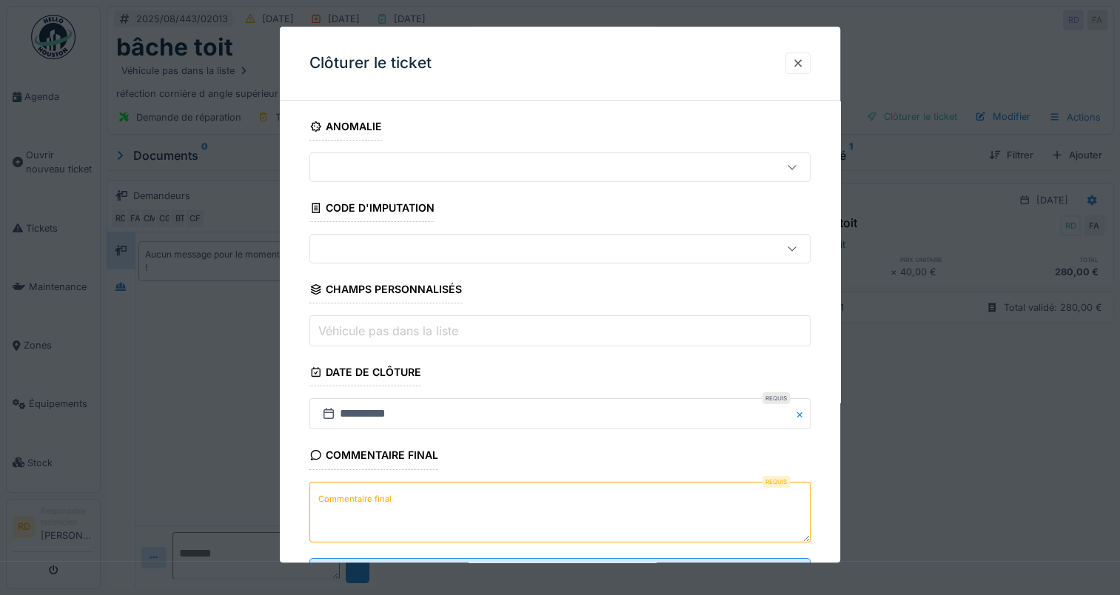
click at [335, 500] on label "Commentaire final" at bounding box center [354, 499] width 79 height 19
click at [335, 500] on textarea "Commentaire final" at bounding box center [559, 512] width 501 height 61
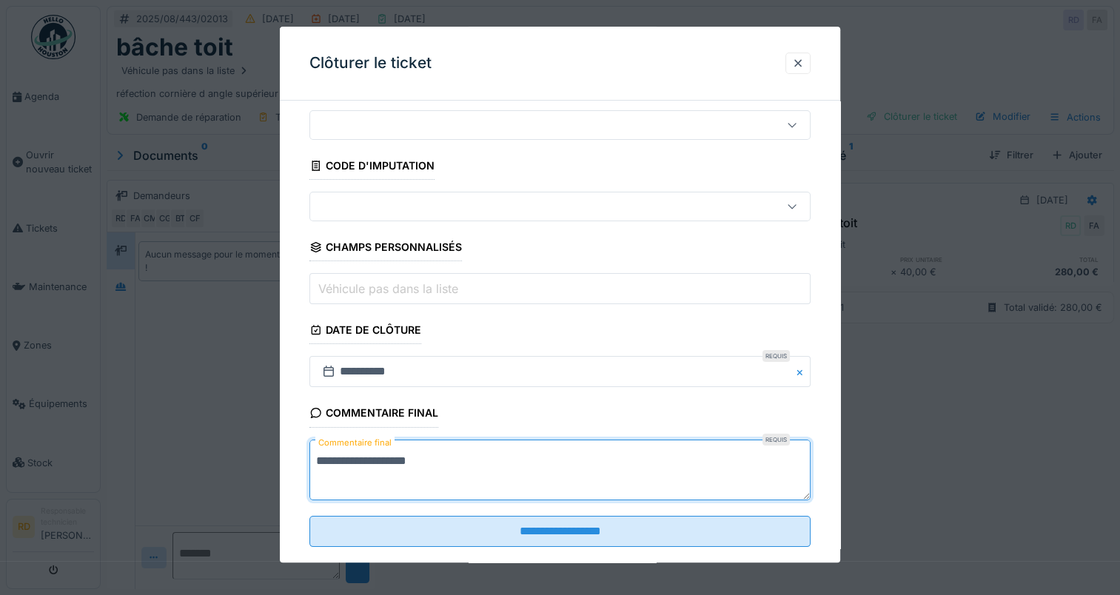
scroll to position [65, 0]
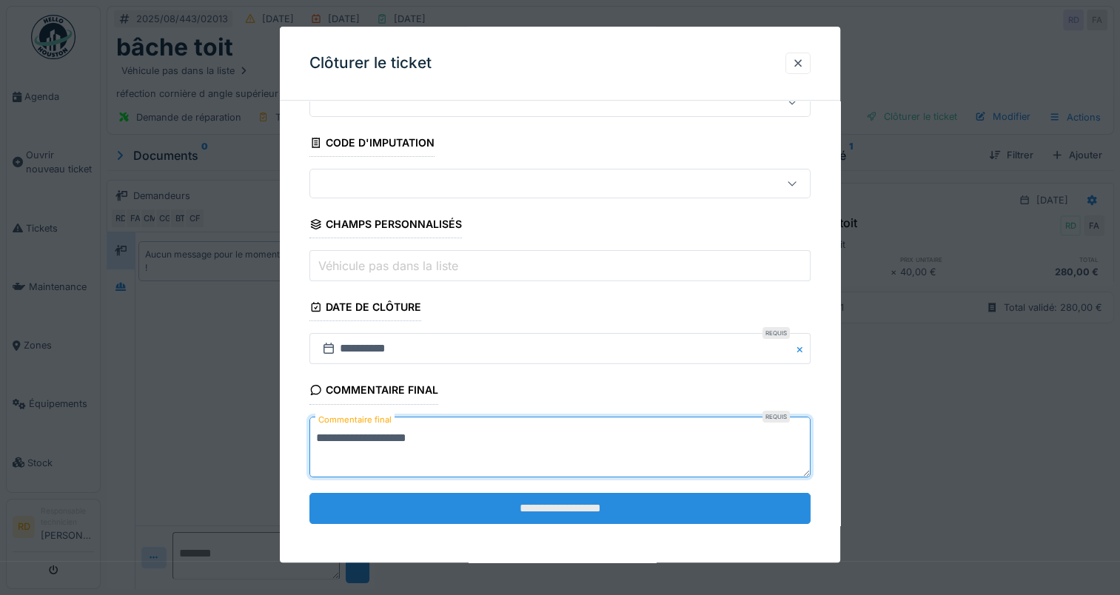
type textarea "**********"
click at [437, 507] on input "**********" at bounding box center [559, 508] width 501 height 31
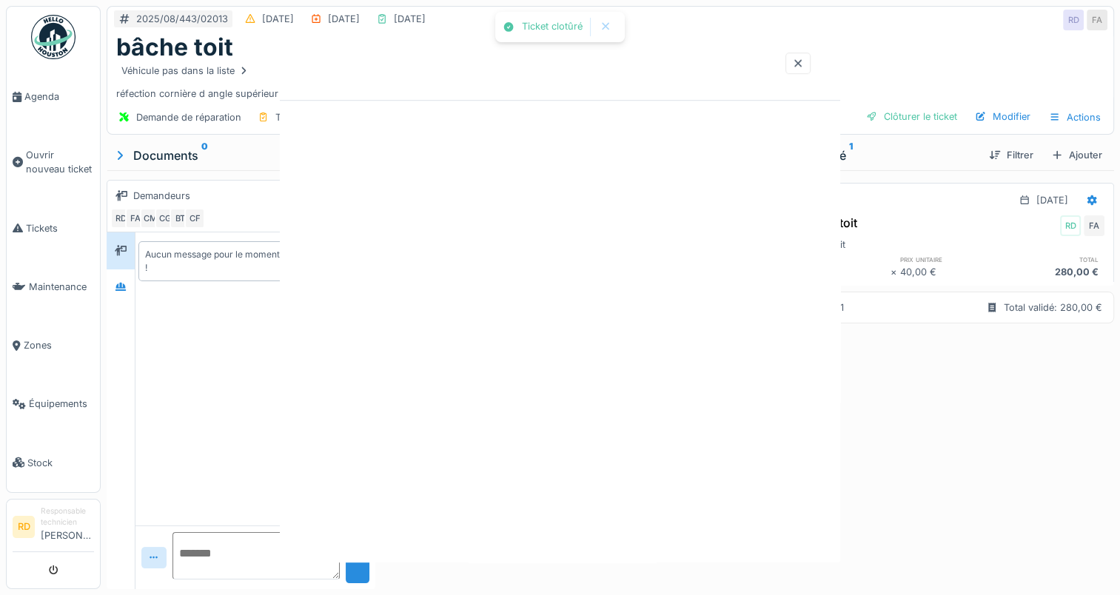
scroll to position [0, 0]
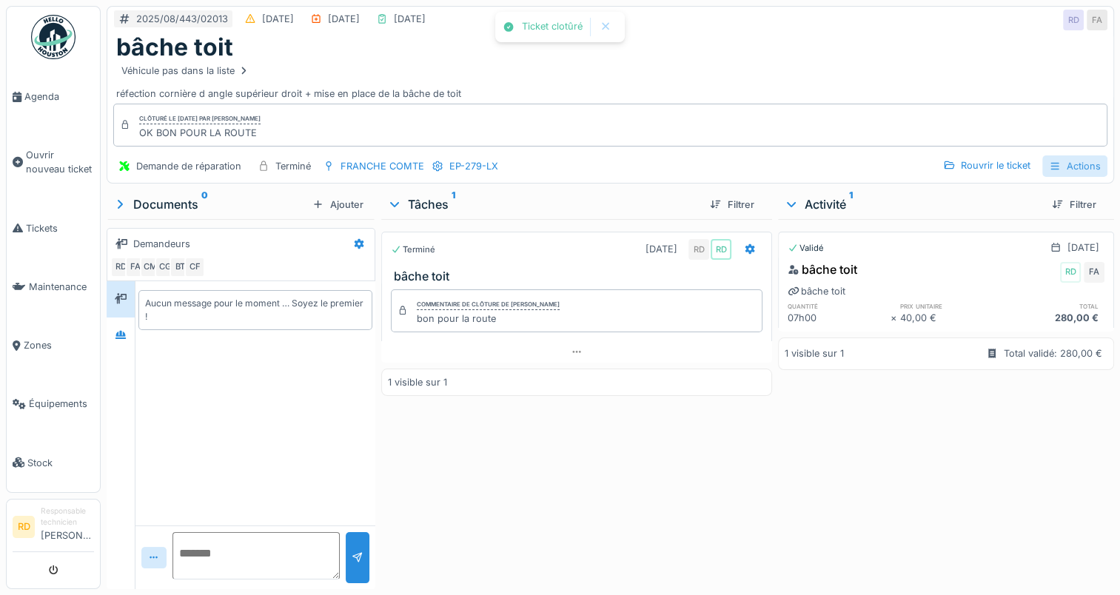
click at [1068, 161] on div "Actions" at bounding box center [1074, 165] width 65 height 21
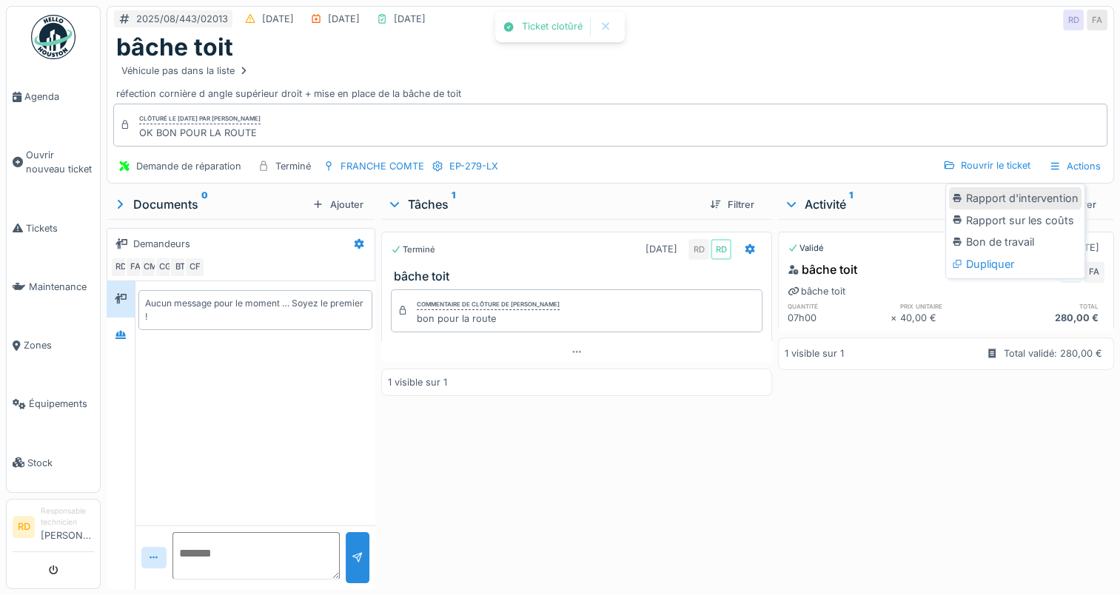
click at [1030, 199] on div "Rapport d'intervention" at bounding box center [1015, 198] width 133 height 22
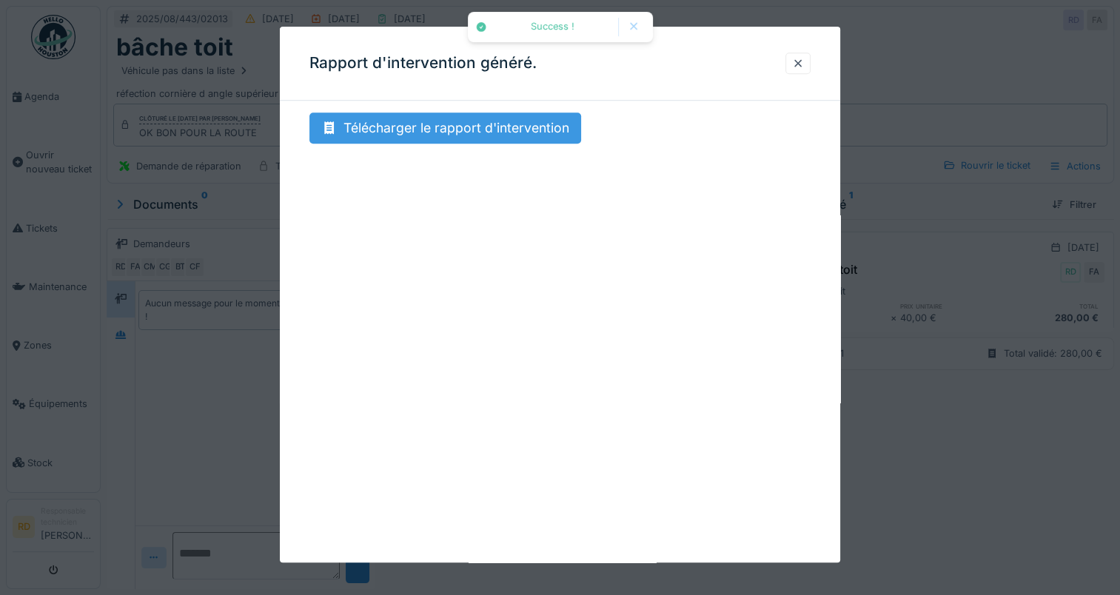
click at [492, 130] on div "Télécharger le rapport d'intervention" at bounding box center [445, 128] width 272 height 31
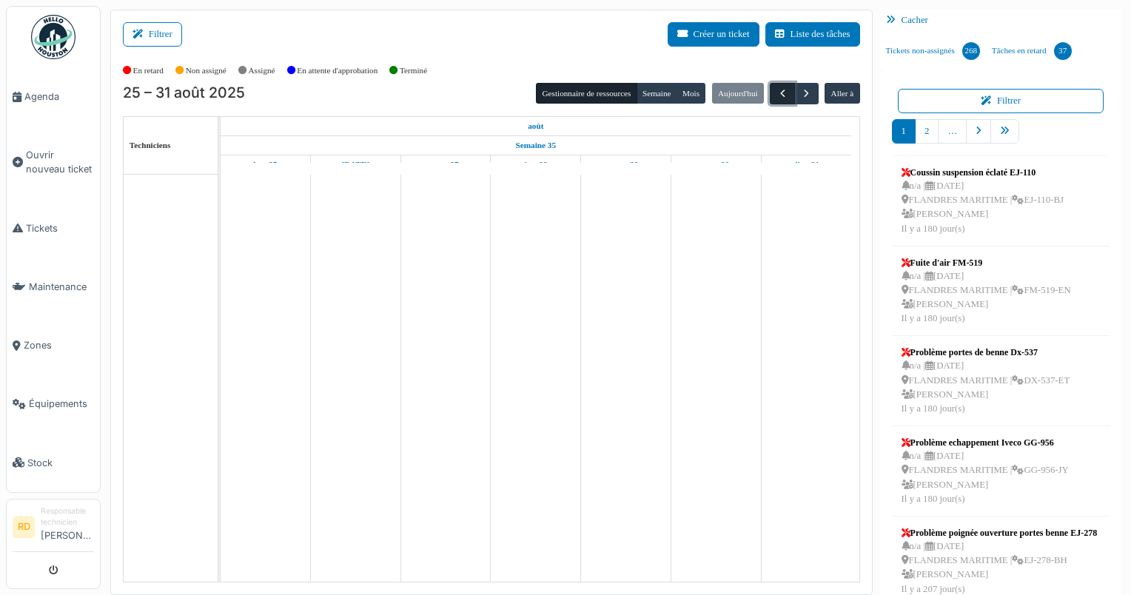
click at [777, 91] on span "button" at bounding box center [783, 93] width 13 height 13
